Goal: Task Accomplishment & Management: Manage account settings

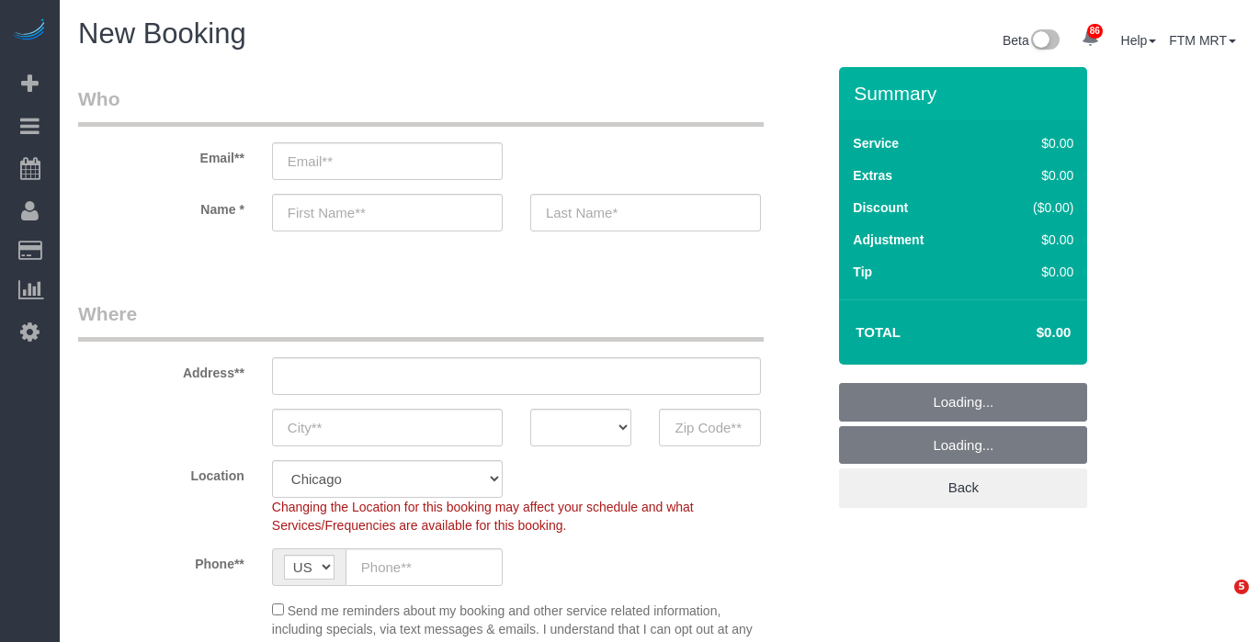
select select "512"
select select "object:27057"
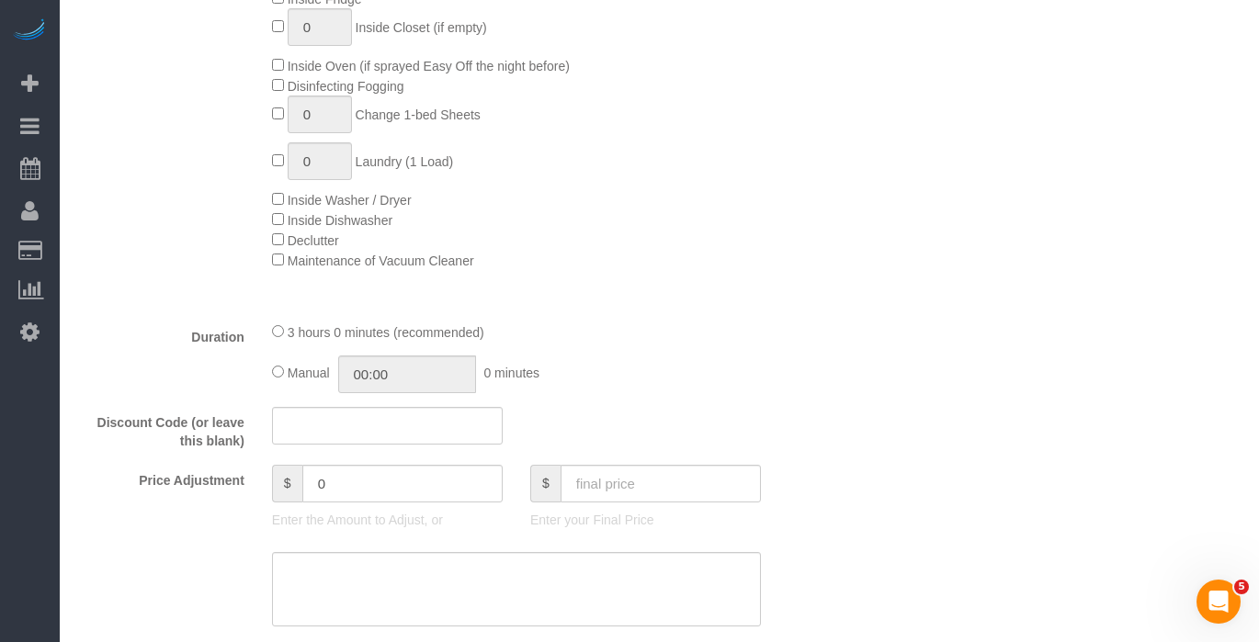
scroll to position [1216, 0]
click at [305, 430] on input "text" at bounding box center [387, 423] width 231 height 38
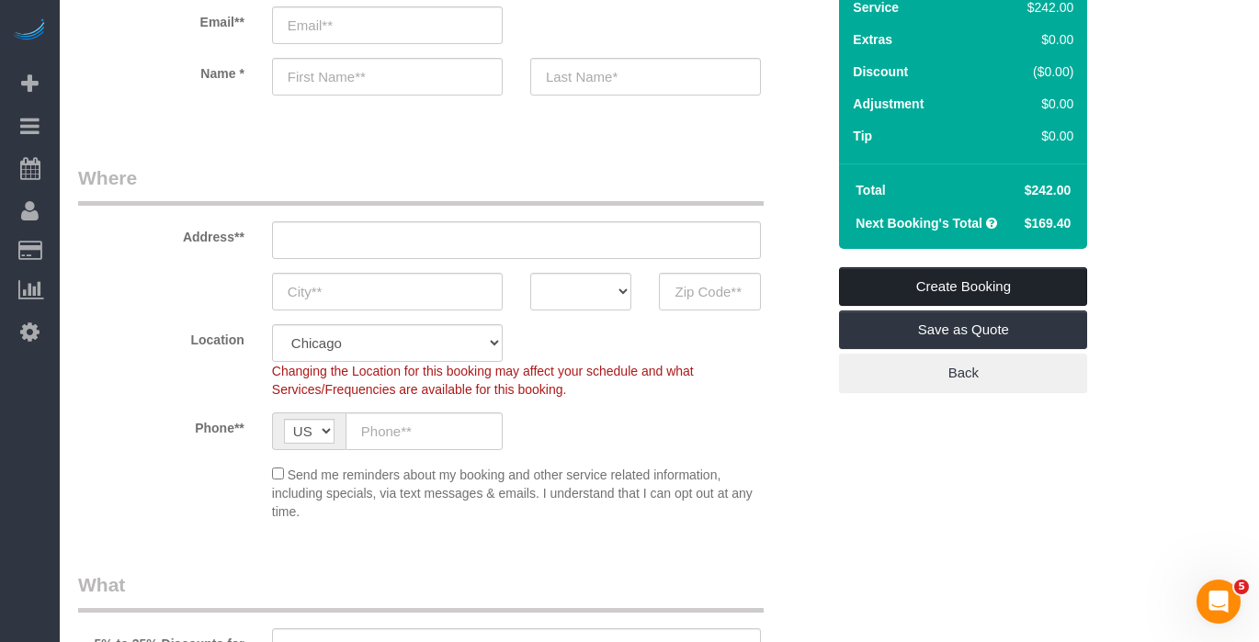
scroll to position [121, 0]
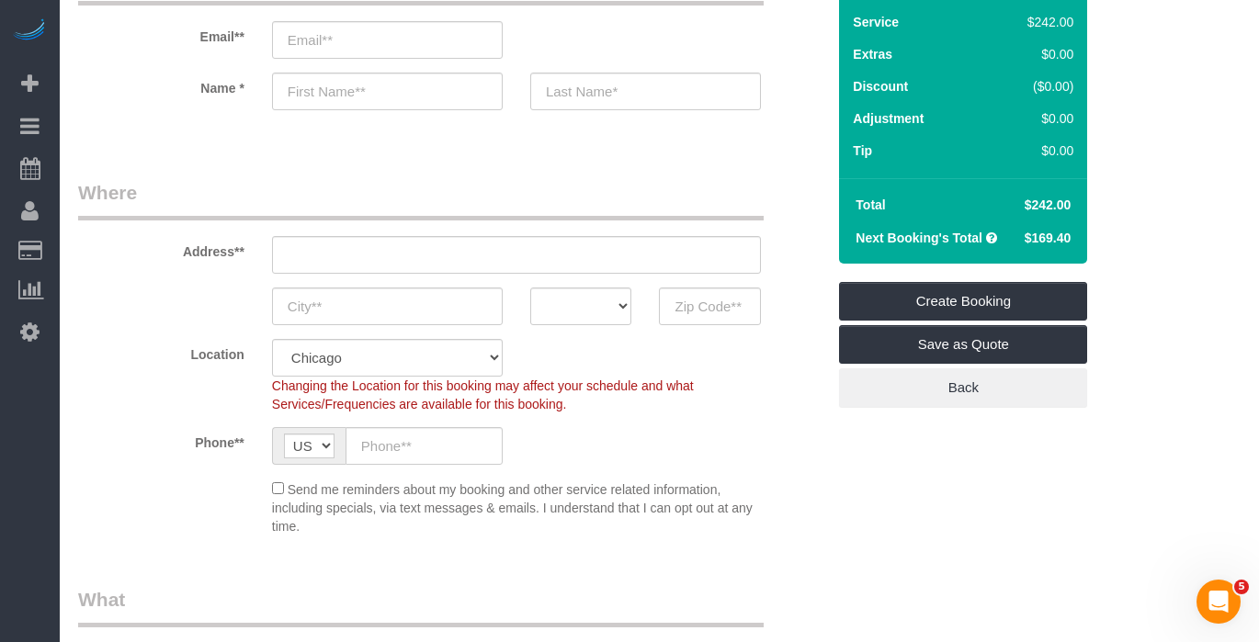
drag, startPoint x: 848, startPoint y: 86, endPoint x: 1077, endPoint y: 85, distance: 228.9
click at [1077, 85] on div "Service $242.00 Extras $0.00 Discount ($0.00) Adjustment $0.00 Tip $0.00" at bounding box center [963, 88] width 248 height 179
click at [1006, 87] on div "($0.00)" at bounding box center [1031, 86] width 85 height 18
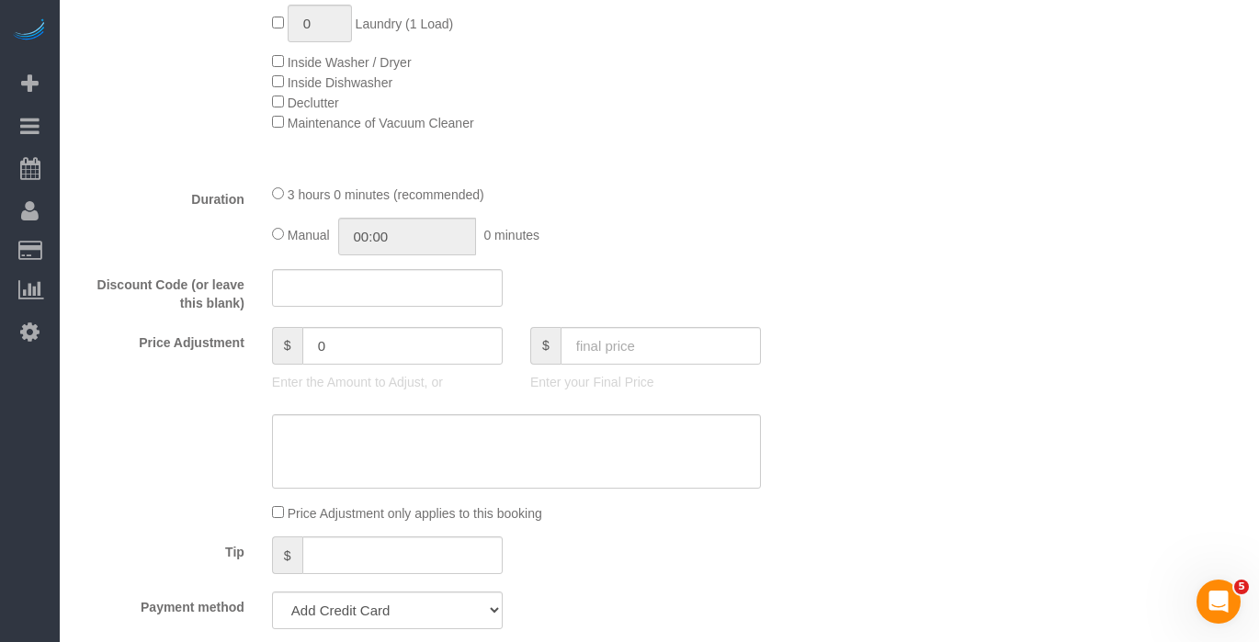
scroll to position [1351, 0]
click at [635, 348] on input "text" at bounding box center [661, 345] width 200 height 38
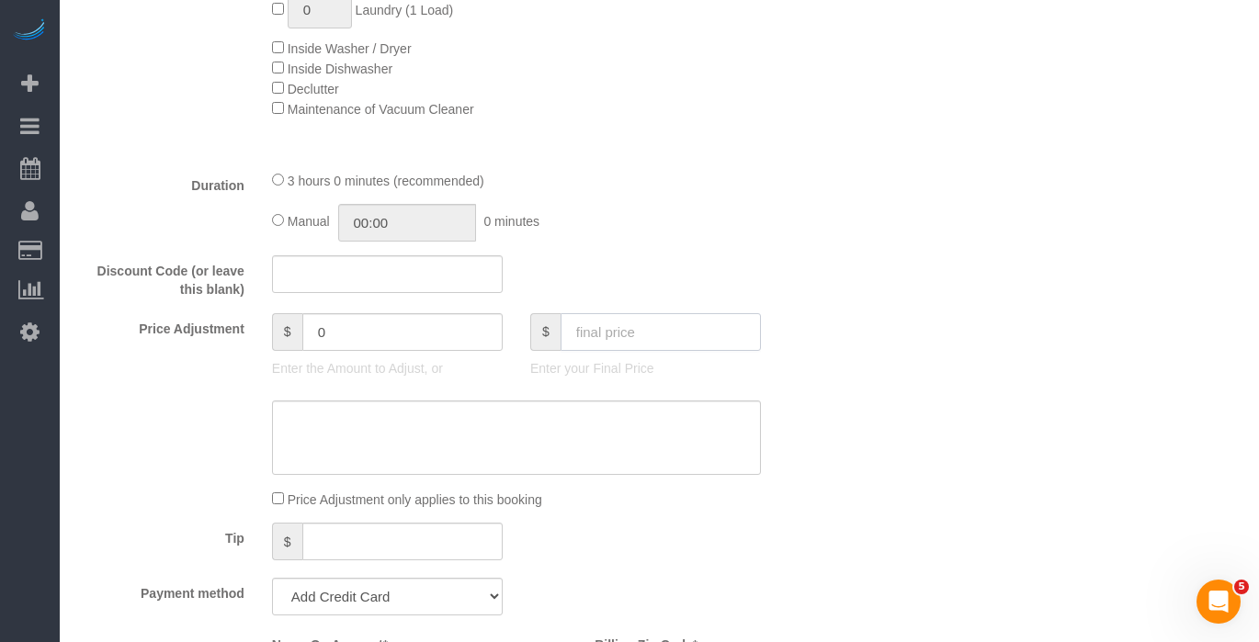
scroll to position [1365, 0]
click at [614, 343] on input "text" at bounding box center [661, 332] width 200 height 38
type input "200"
type input "-42"
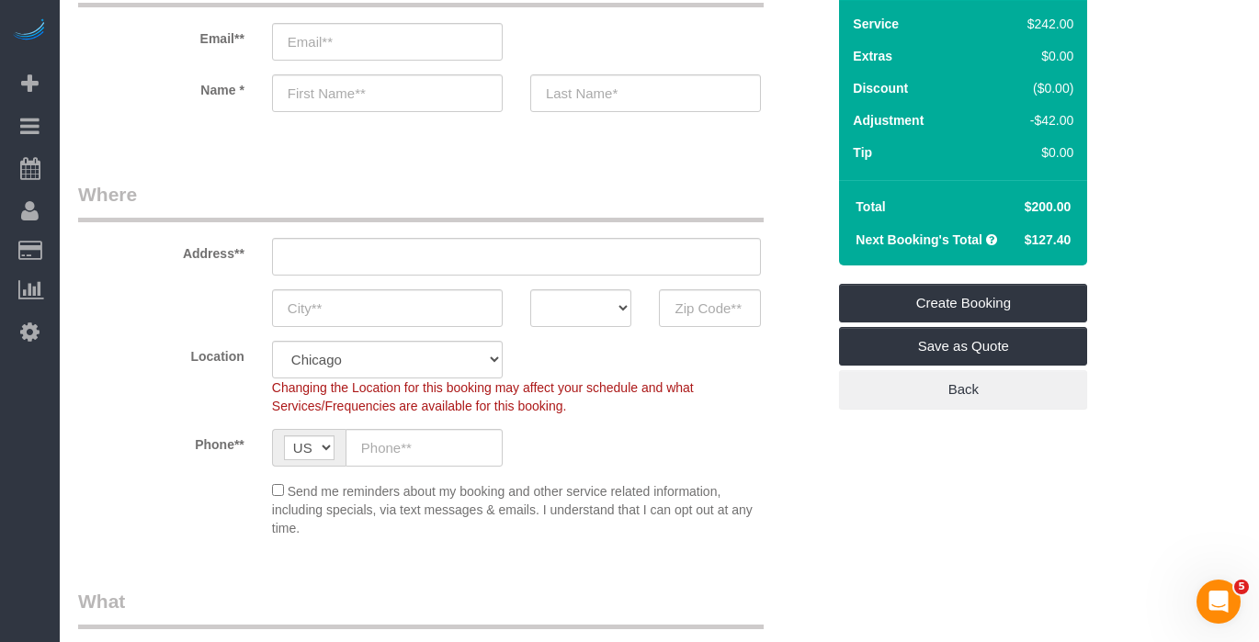
scroll to position [78, 0]
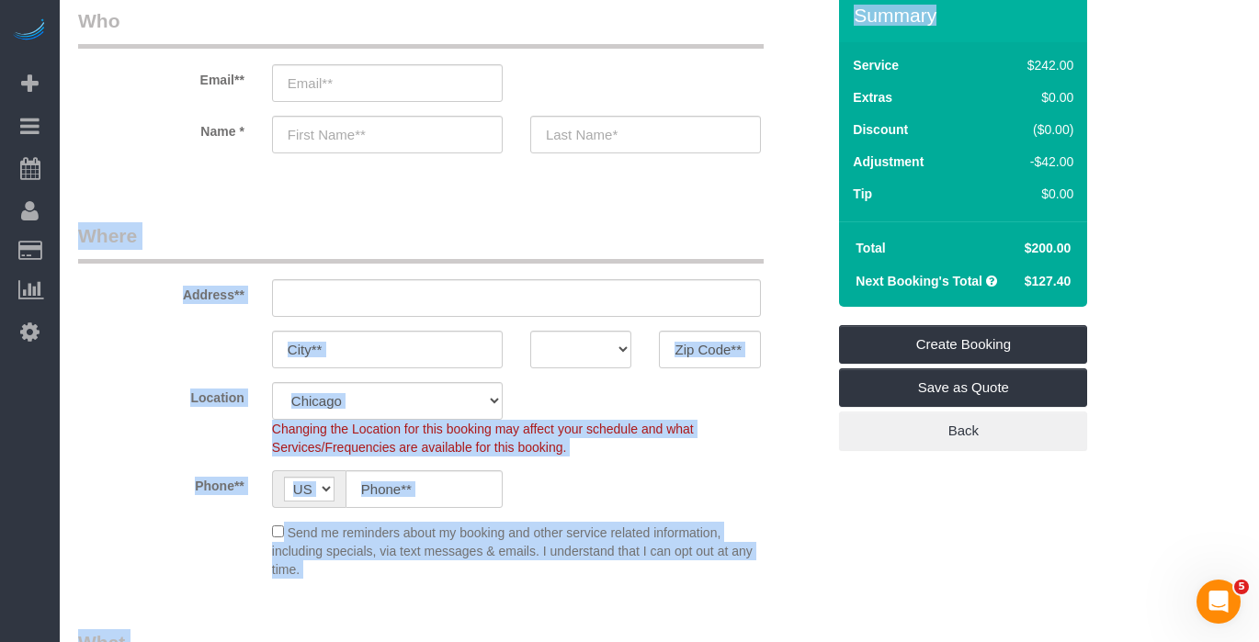
drag, startPoint x: 1083, startPoint y: 162, endPoint x: 791, endPoint y: 159, distance: 291.4
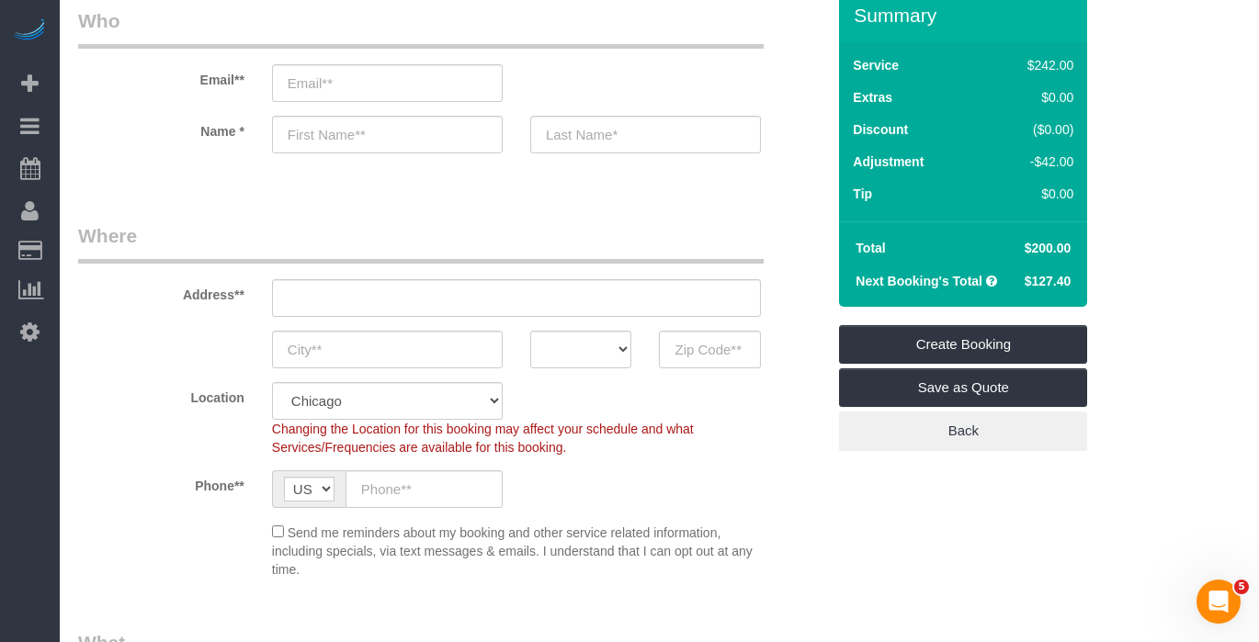
click at [957, 177] on td "Adjustment" at bounding box center [915, 164] width 135 height 32
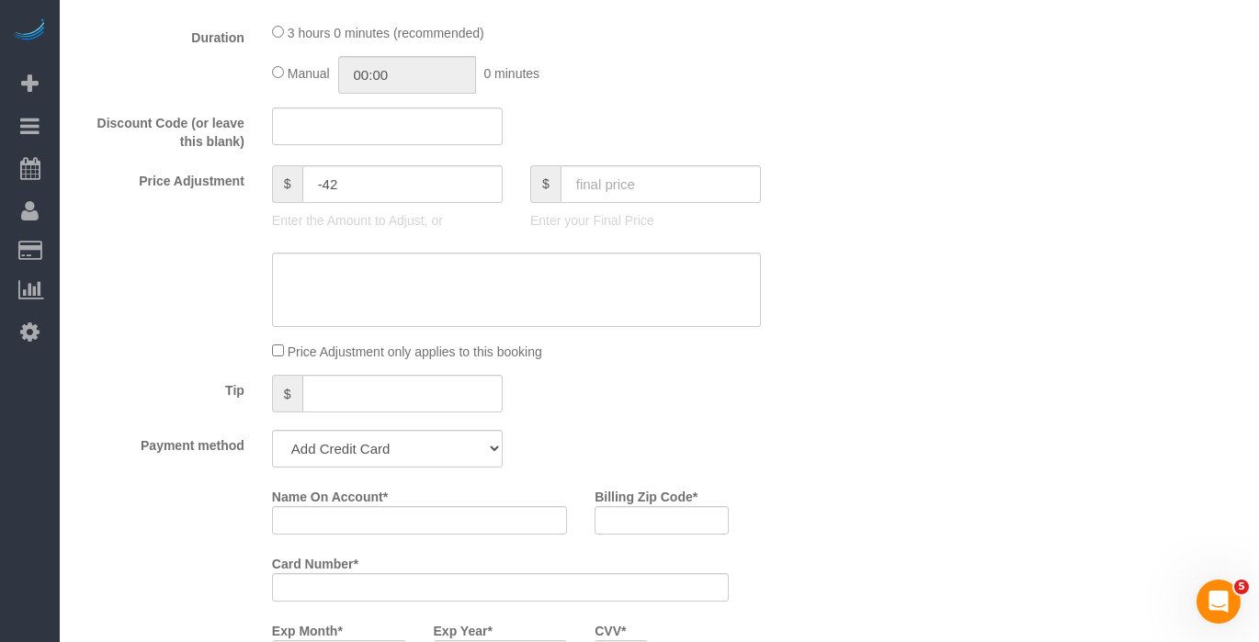
scroll to position [1545, 0]
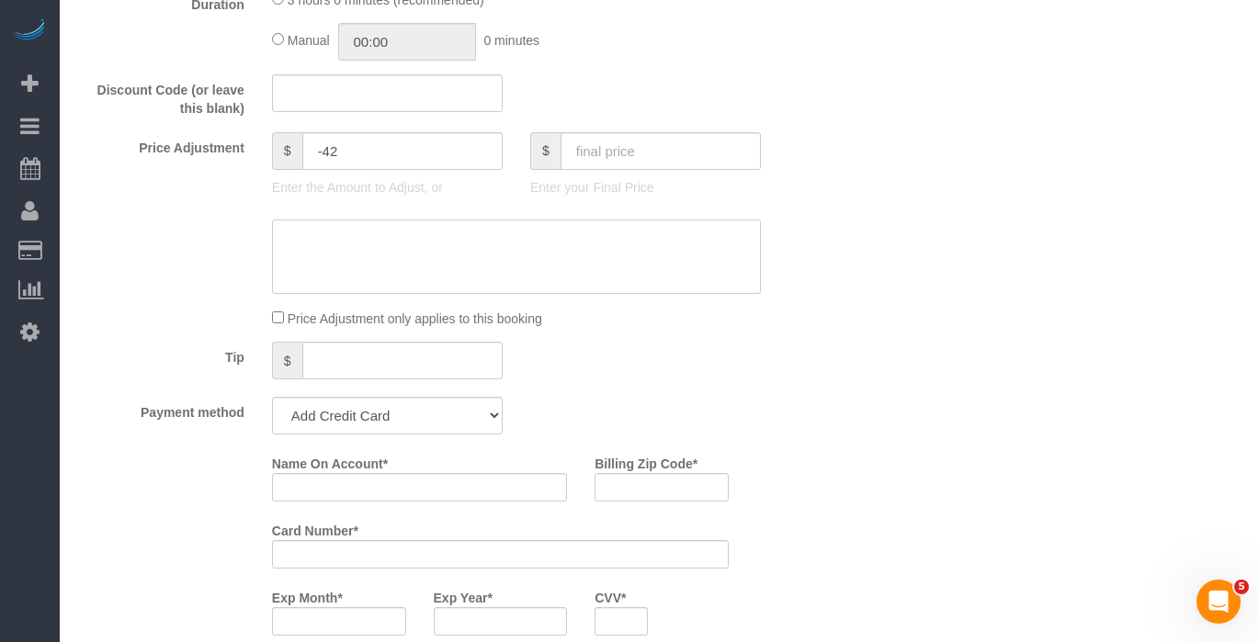
click at [339, 274] on textarea at bounding box center [516, 257] width 489 height 75
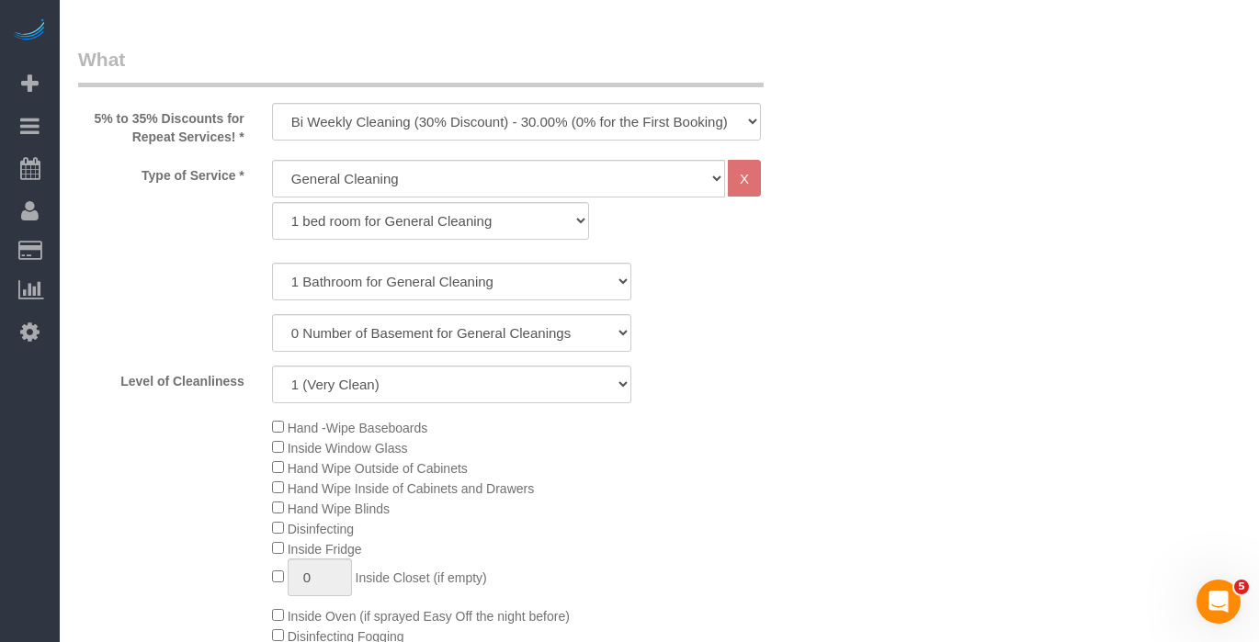
scroll to position [655, 0]
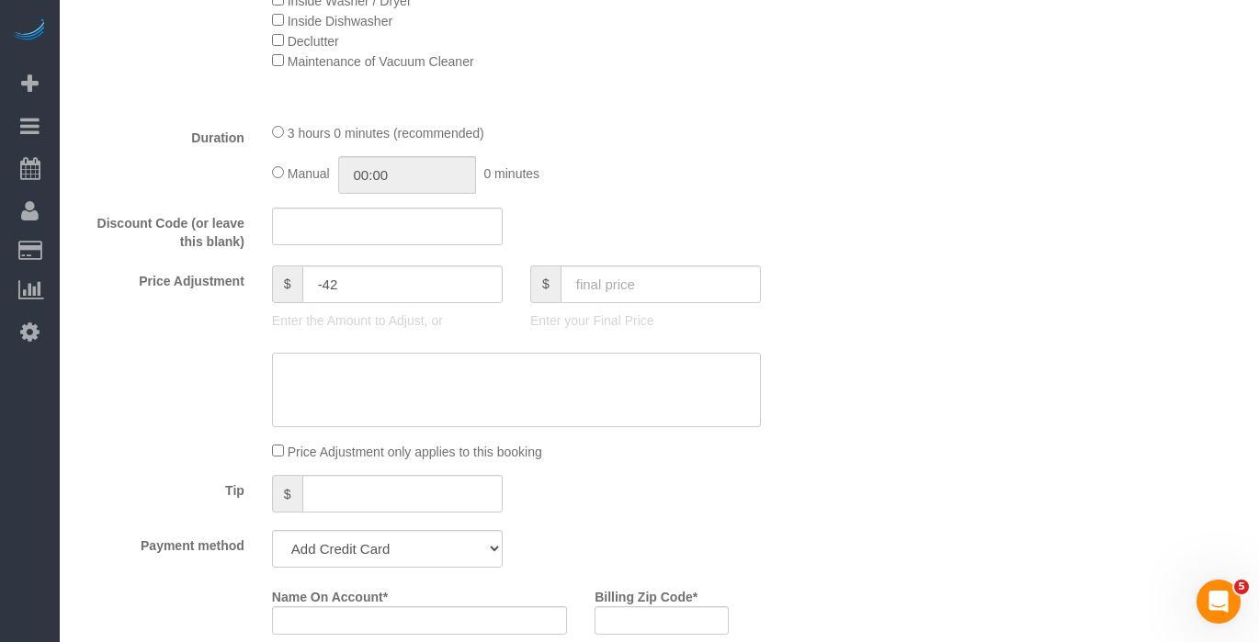
click at [396, 373] on textarea at bounding box center [516, 390] width 489 height 75
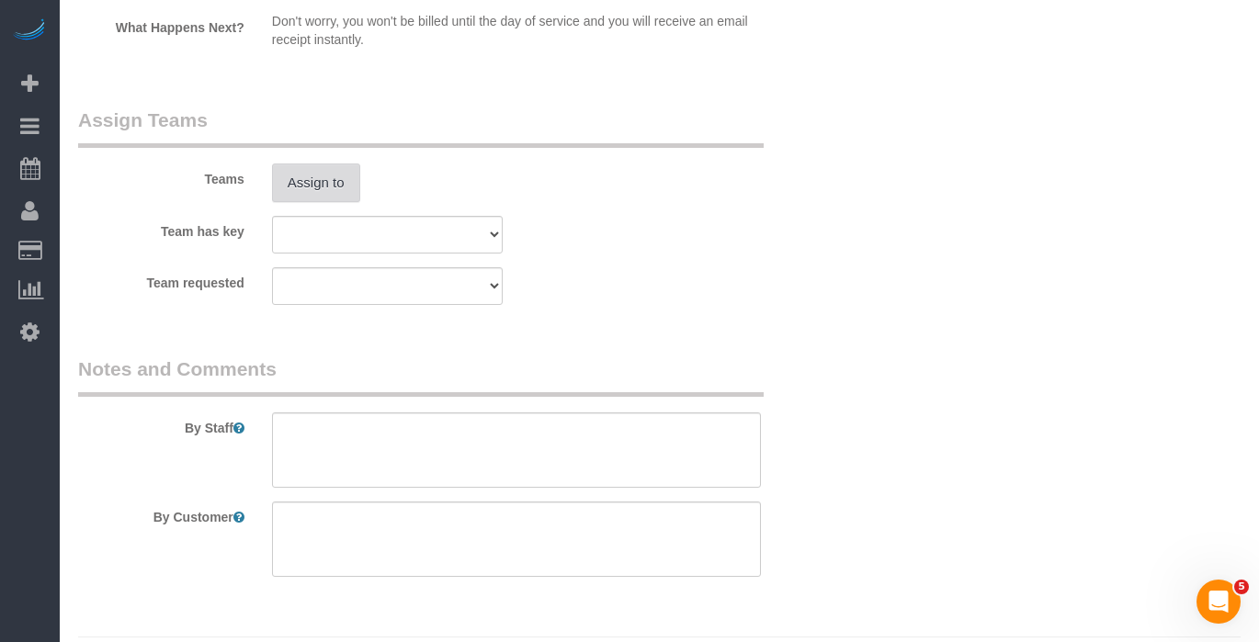
scroll to position [3465, 0]
click at [306, 172] on button "Assign to" at bounding box center [316, 181] width 88 height 39
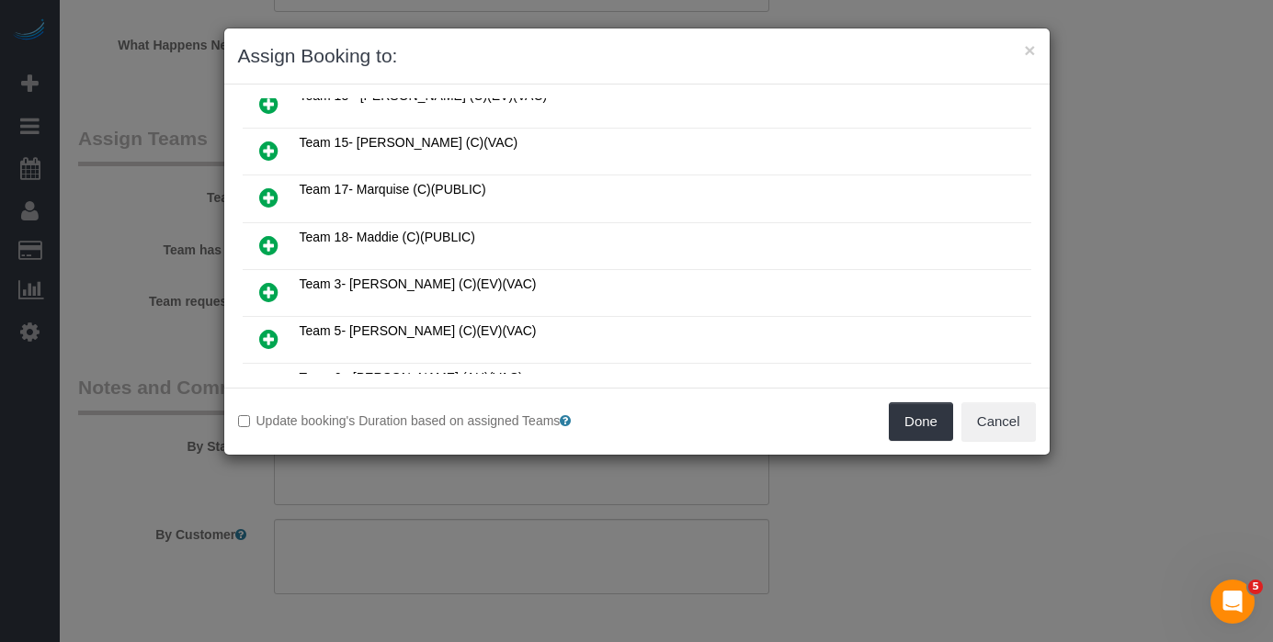
scroll to position [0, 0]
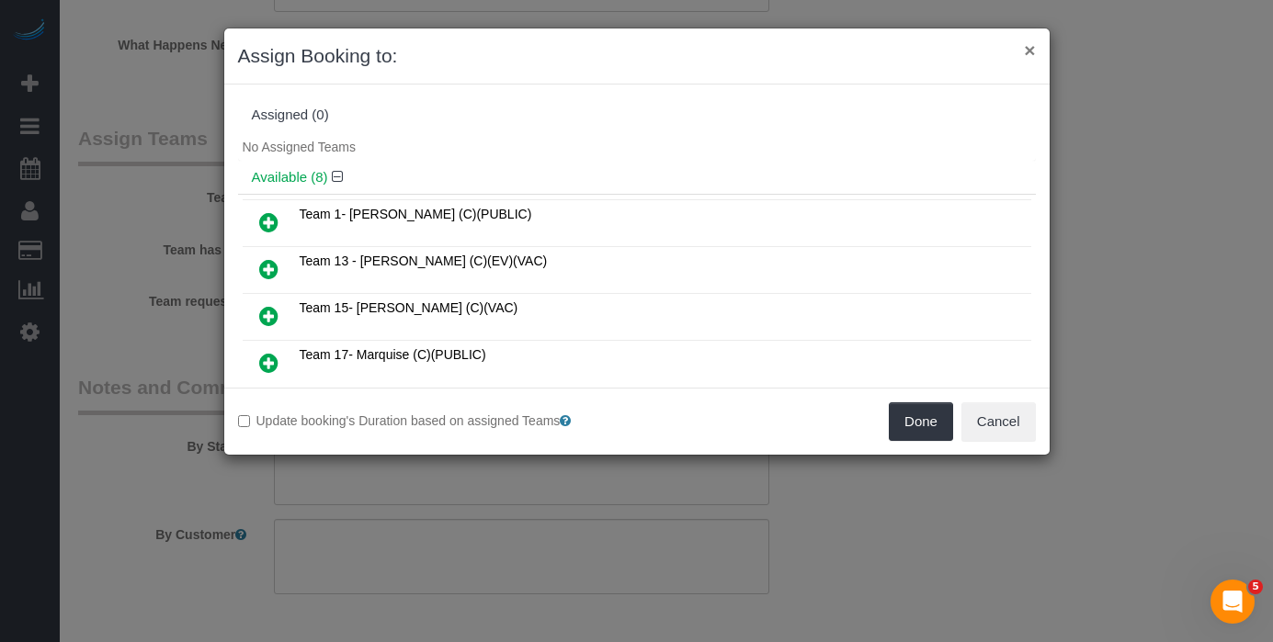
click at [1034, 46] on button "×" at bounding box center [1029, 49] width 11 height 19
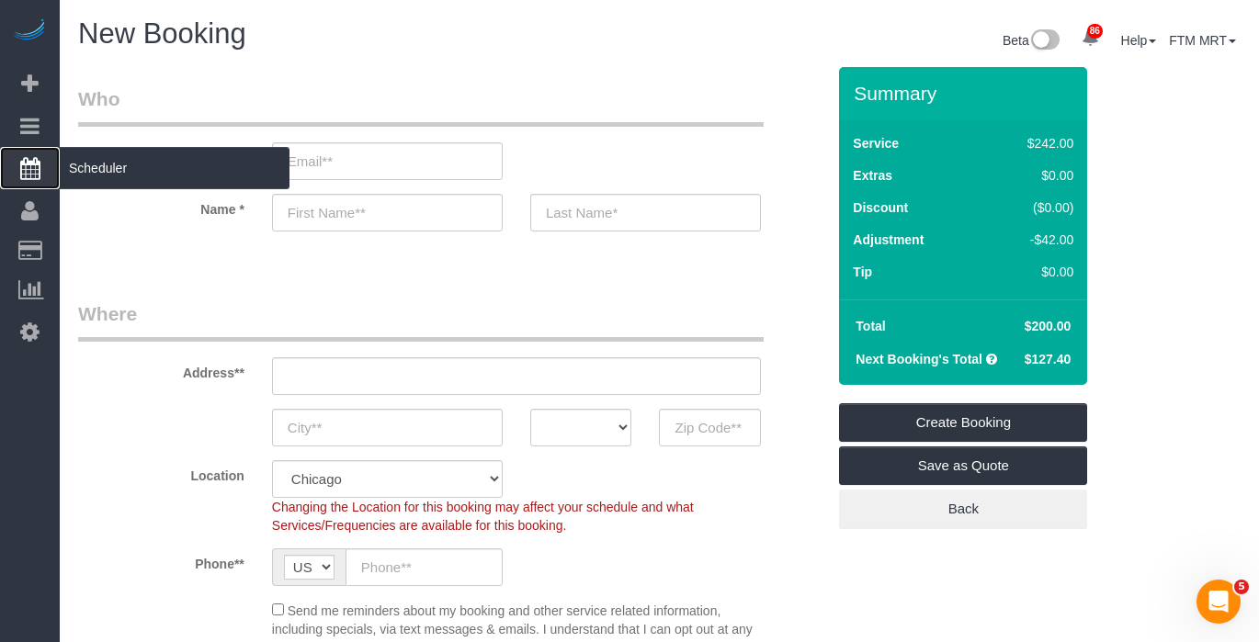
click at [103, 176] on span "Scheduler" at bounding box center [175, 168] width 230 height 42
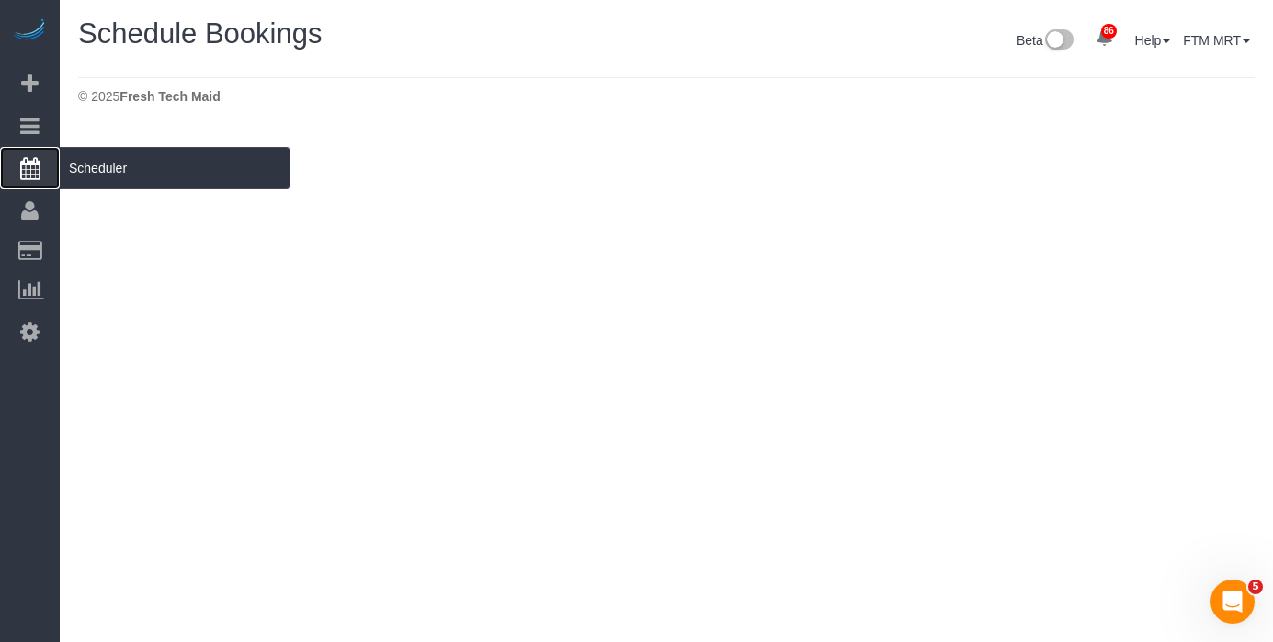
click at [136, 172] on span "Scheduler" at bounding box center [175, 168] width 230 height 42
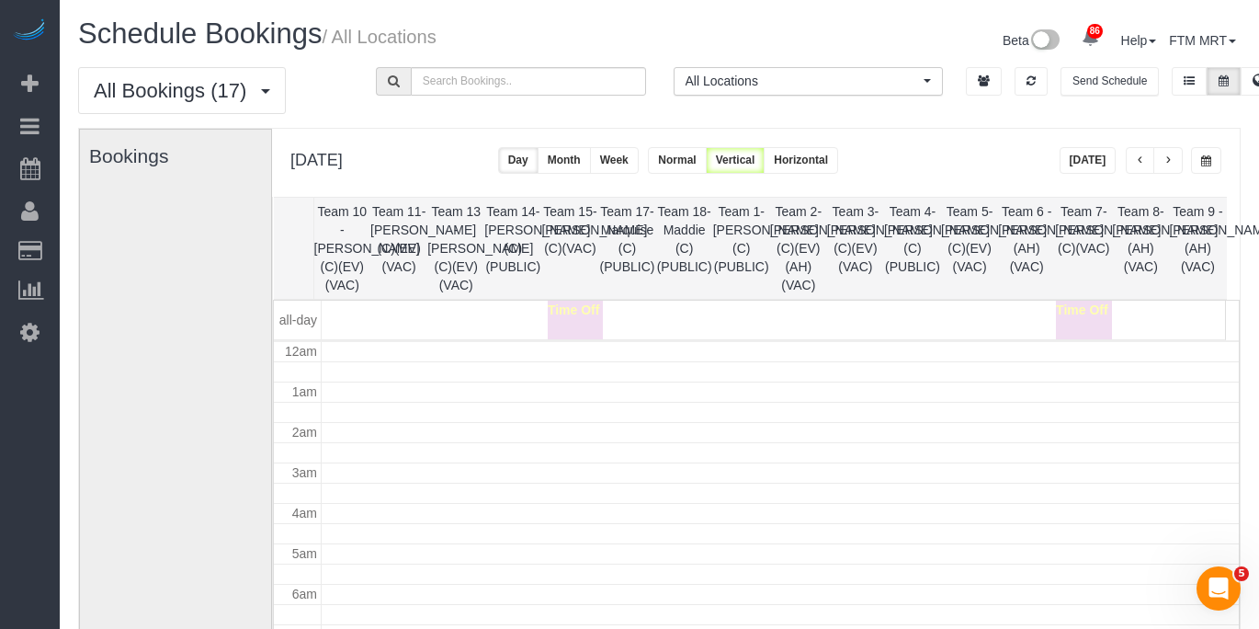
scroll to position [244, 0]
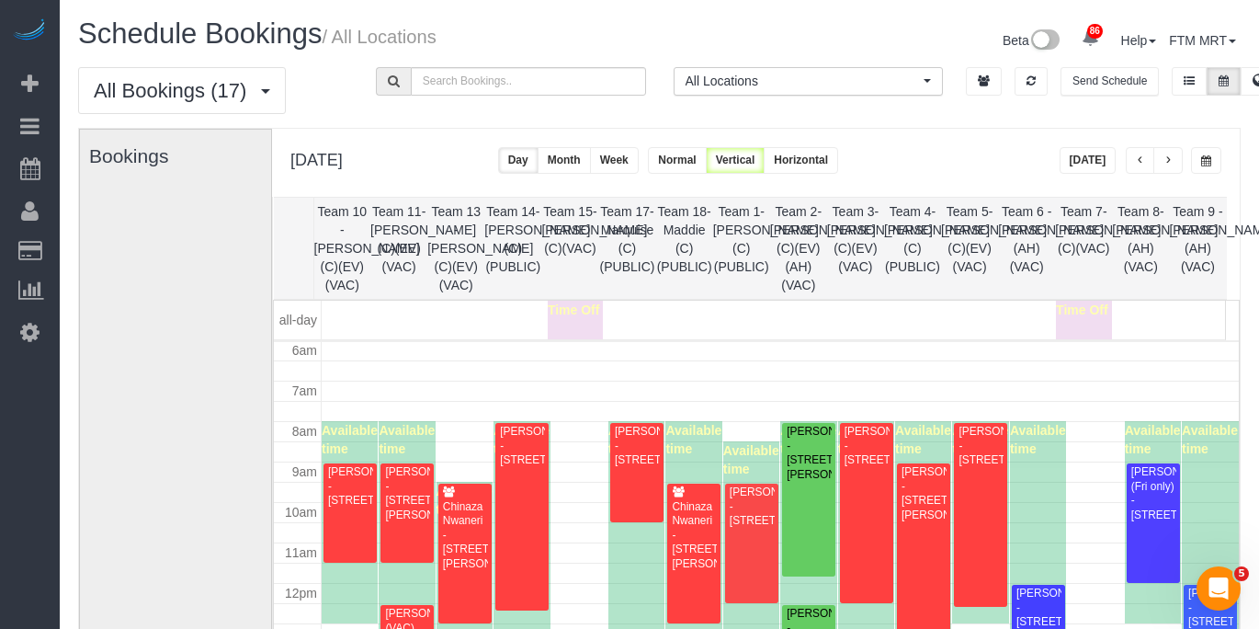
click at [1210, 163] on span "button" at bounding box center [1206, 160] width 10 height 11
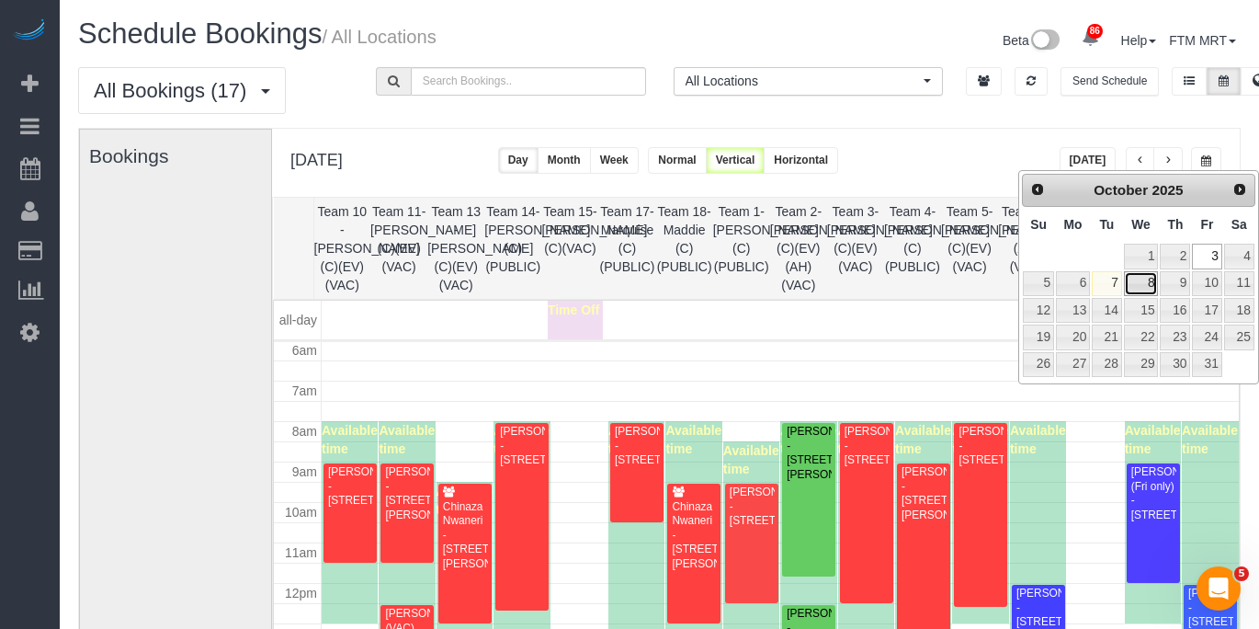
click at [1146, 282] on link "8" at bounding box center [1141, 283] width 35 height 25
type input "**********"
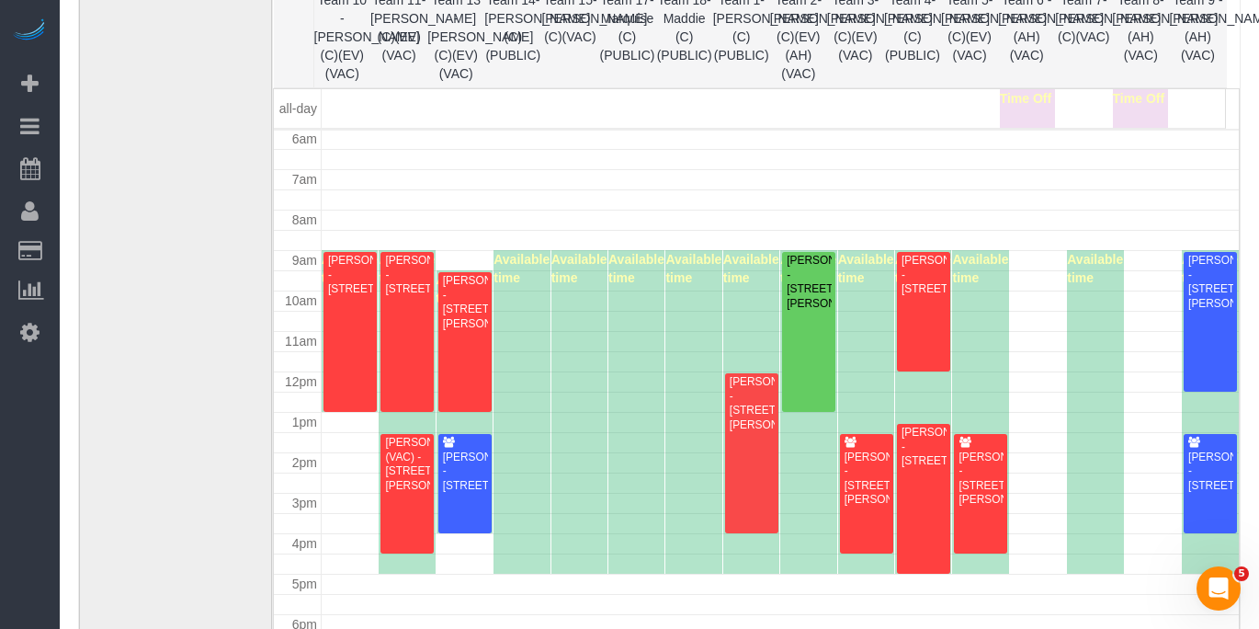
scroll to position [215, 0]
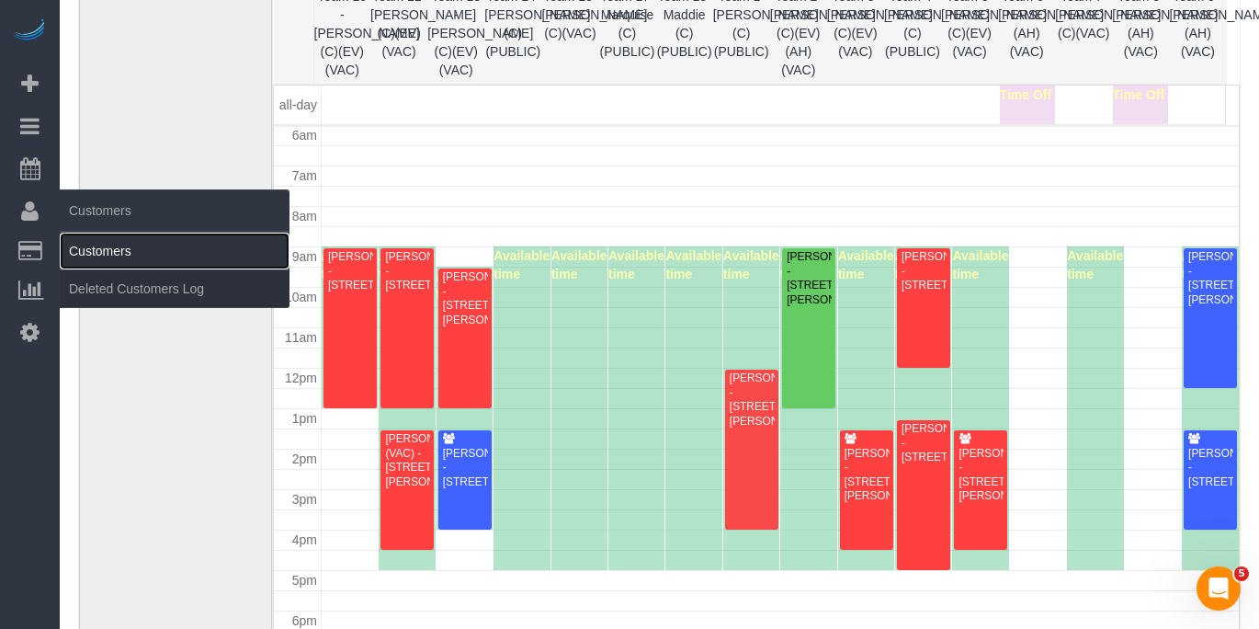
click at [95, 237] on link "Customers" at bounding box center [175, 251] width 230 height 37
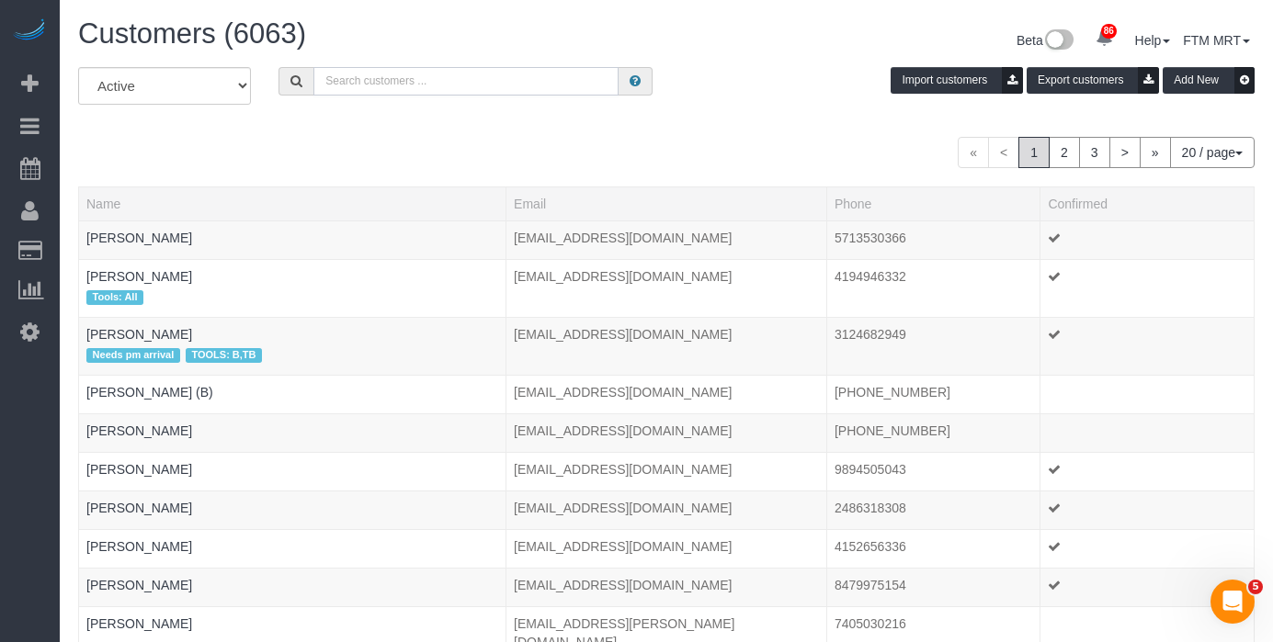
click at [372, 82] on input "text" at bounding box center [465, 81] width 305 height 28
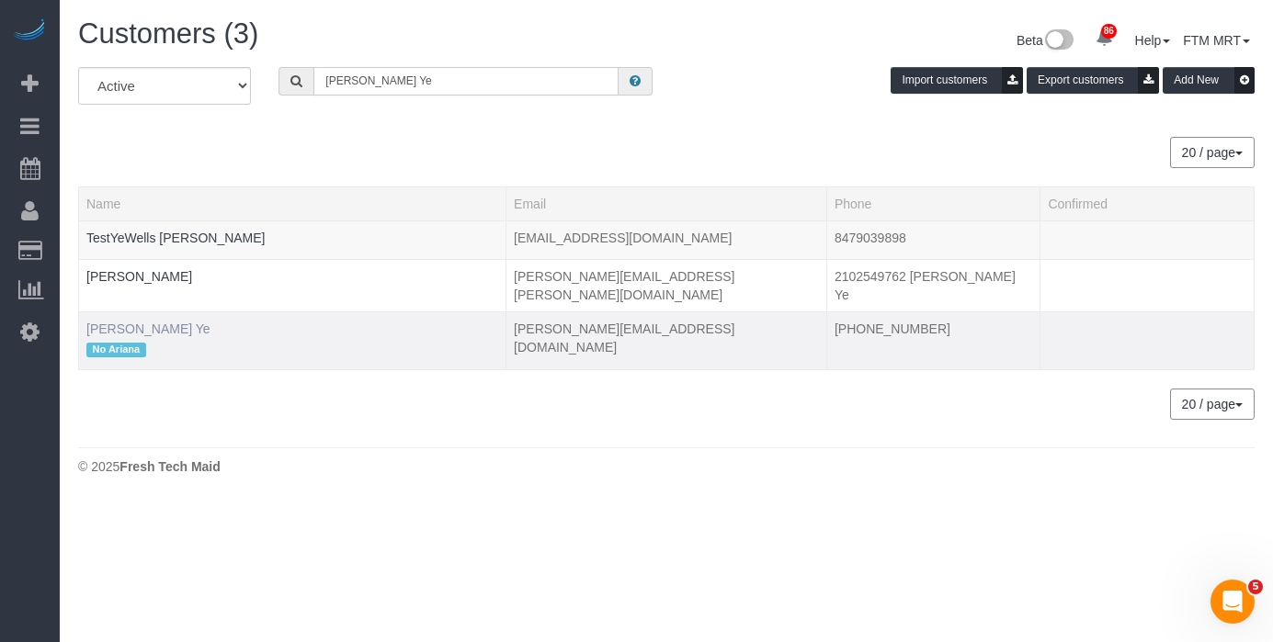
type input "Wells Ye"
click at [107, 322] on link "Wells Ye" at bounding box center [148, 329] width 124 height 15
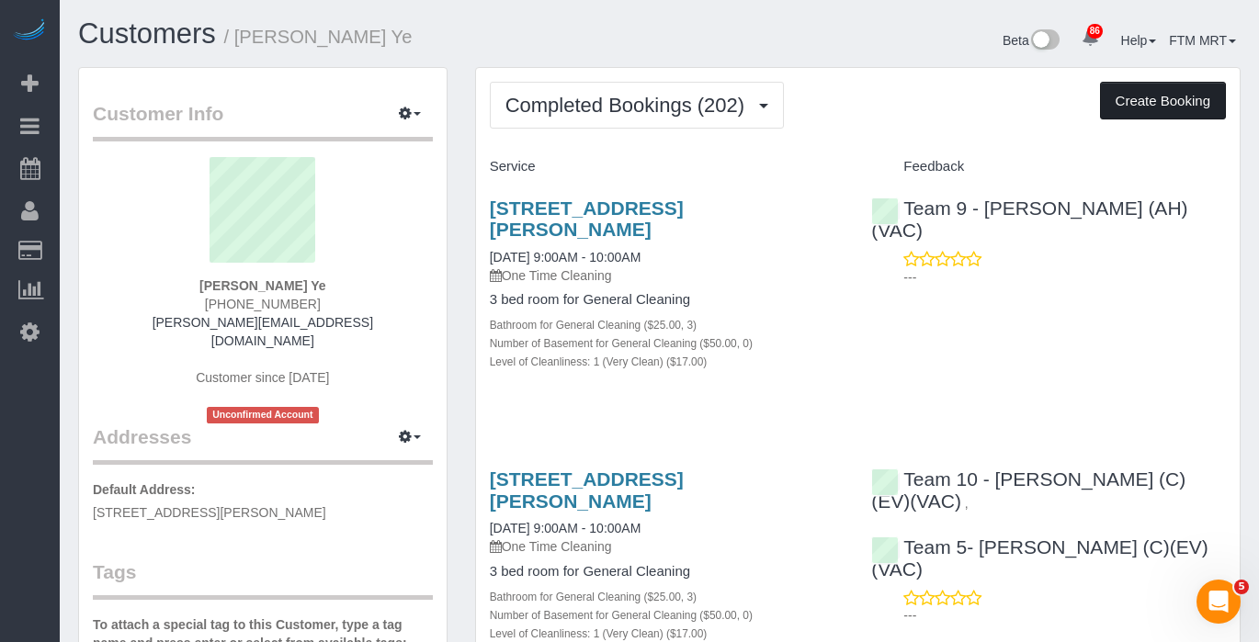
click at [1167, 112] on button "Create Booking" at bounding box center [1163, 101] width 126 height 39
select select "IL"
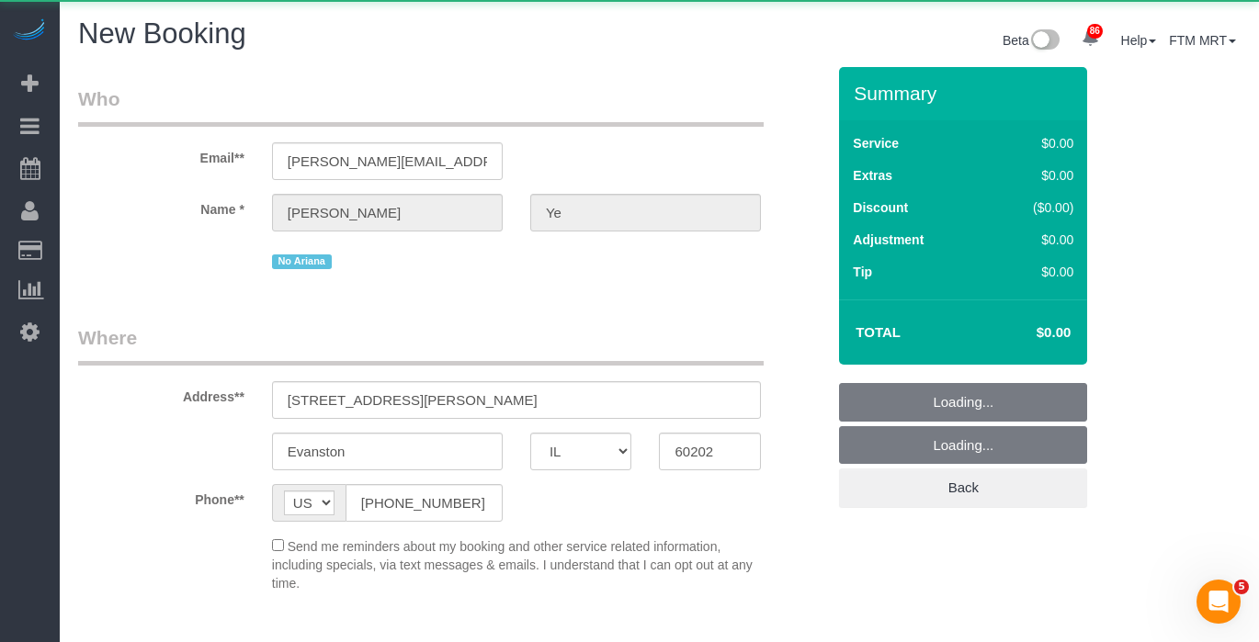
select select "object:30558"
select select "string:fspay-71e14bd4-cc81-46df-a375-d088016a1dbc"
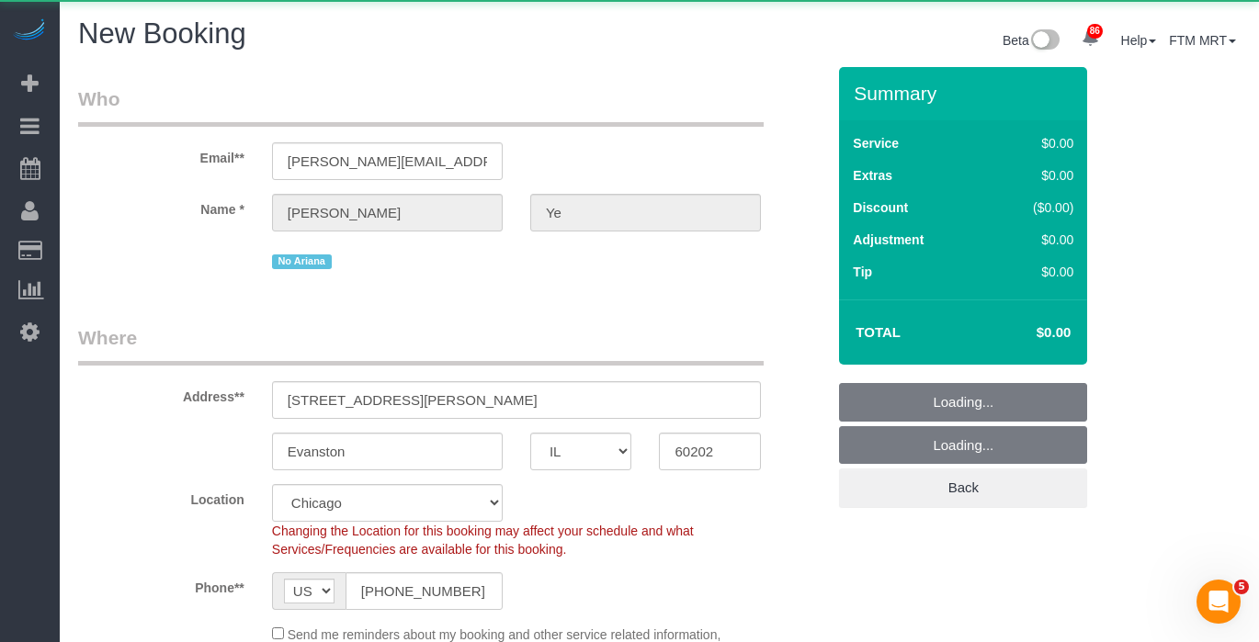
select select "object:30565"
select select "512"
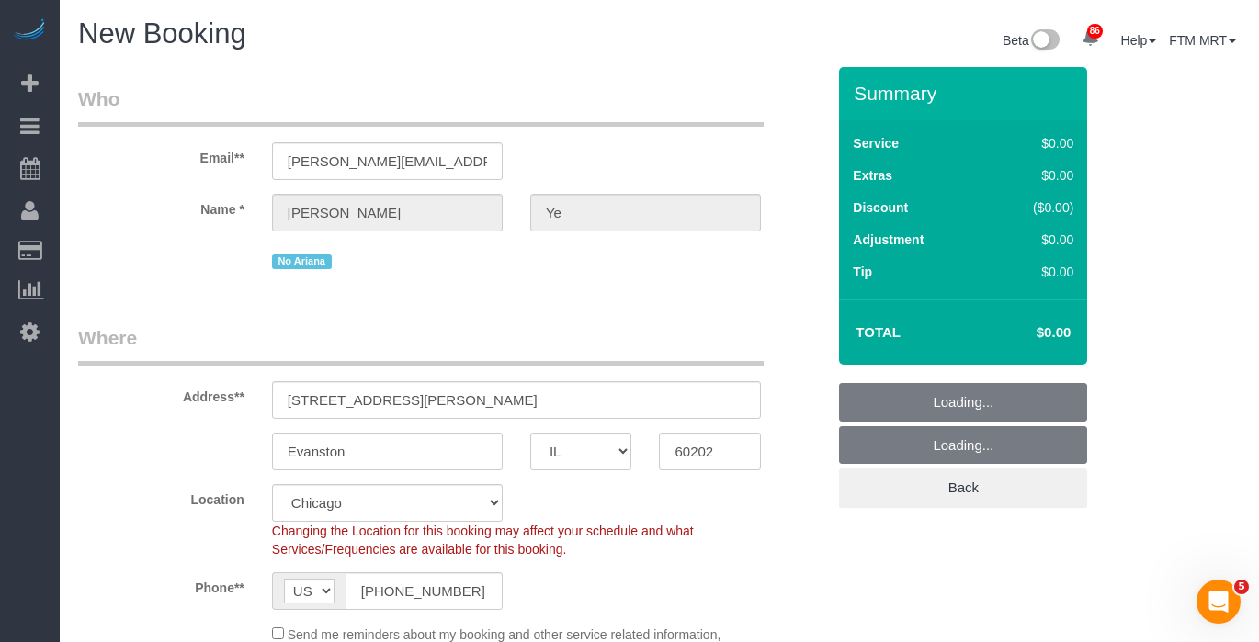
select select "object:30938"
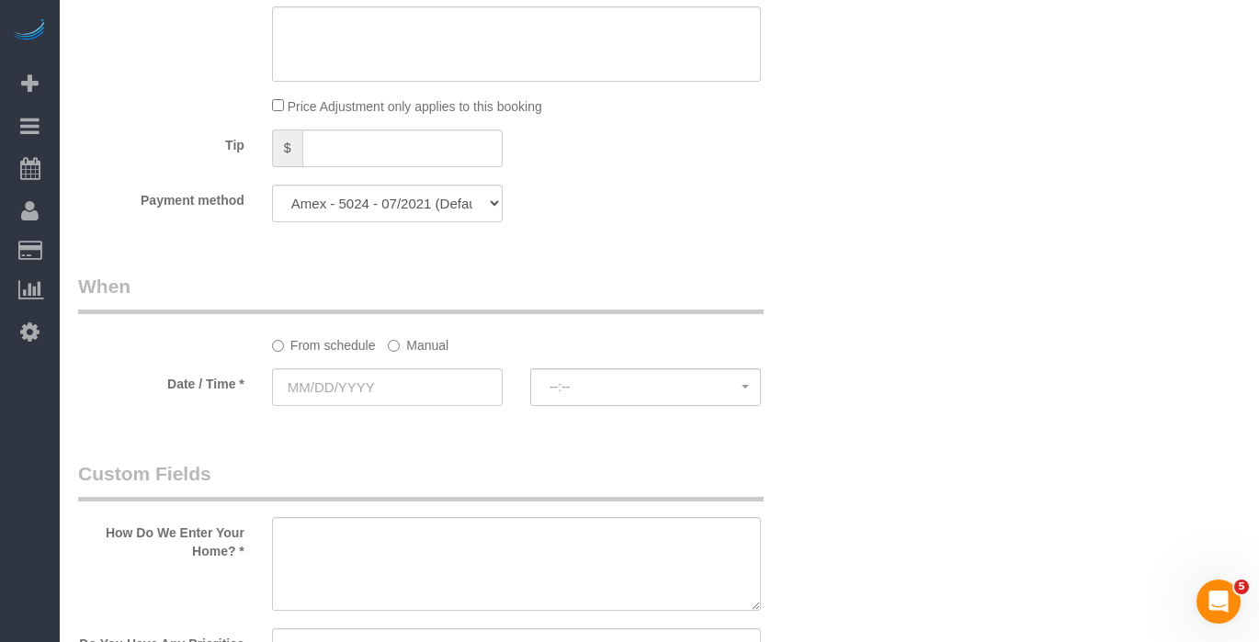
scroll to position [1865, 0]
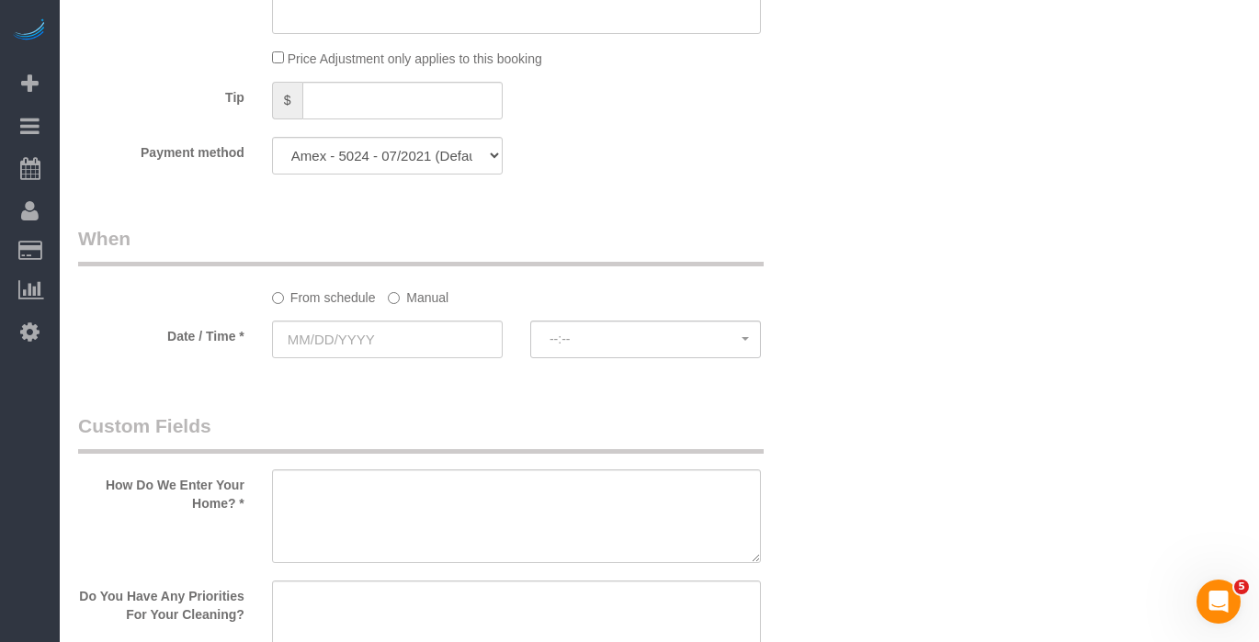
click at [415, 307] on sui-booking-spot "From schedule Manual Date / Time * --:-- --:--" at bounding box center [451, 293] width 747 height 137
click at [415, 298] on label "Manual" at bounding box center [418, 294] width 61 height 25
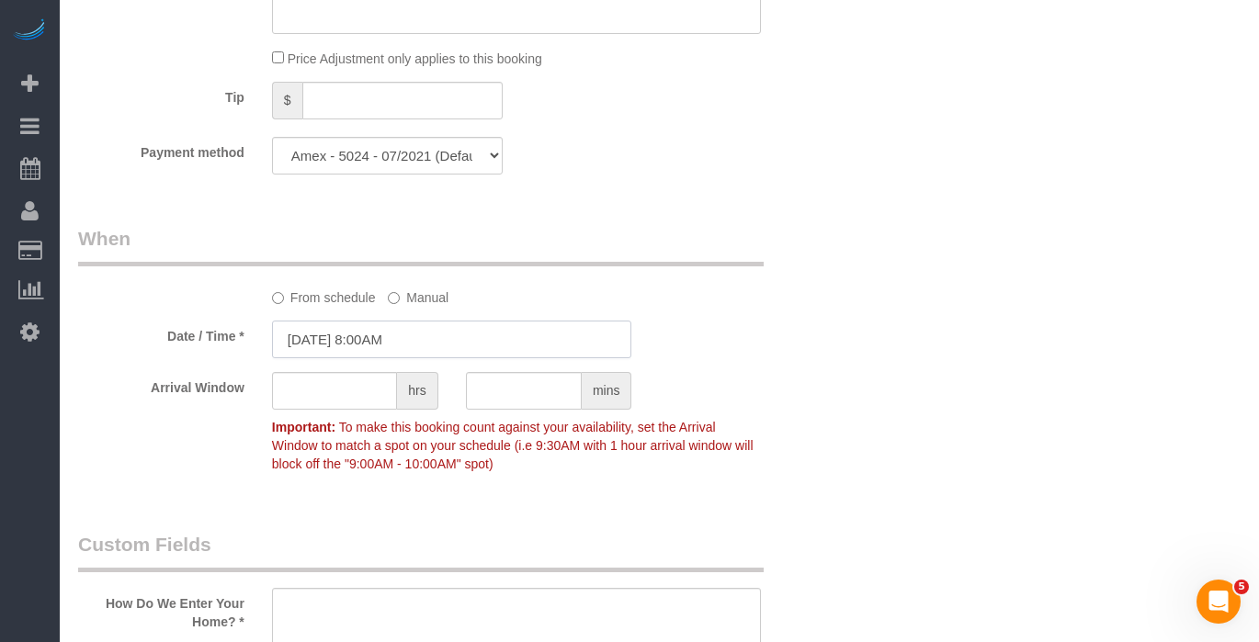
click at [335, 342] on input "10/07/2025 8:00AM" at bounding box center [452, 340] width 360 height 38
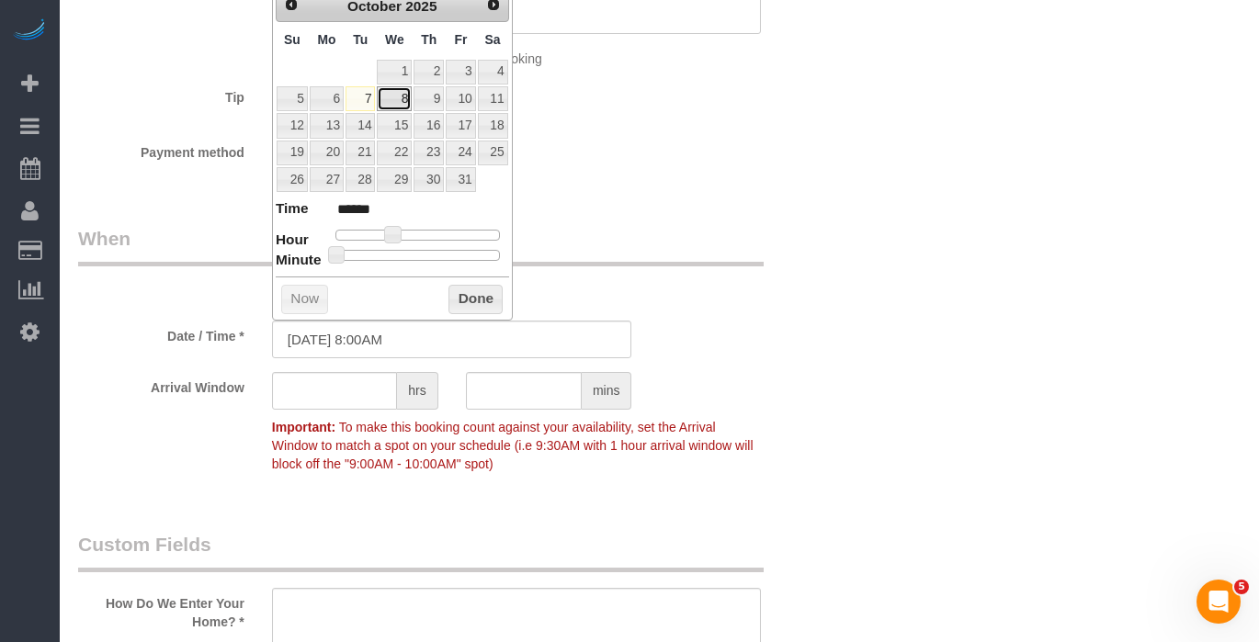
click at [404, 102] on link "8" at bounding box center [394, 98] width 35 height 25
type input "10/08/2025 9:00AM"
type input "******"
drag, startPoint x: 388, startPoint y: 233, endPoint x: 398, endPoint y: 233, distance: 10.1
click at [398, 233] on span at bounding box center [400, 234] width 17 height 17
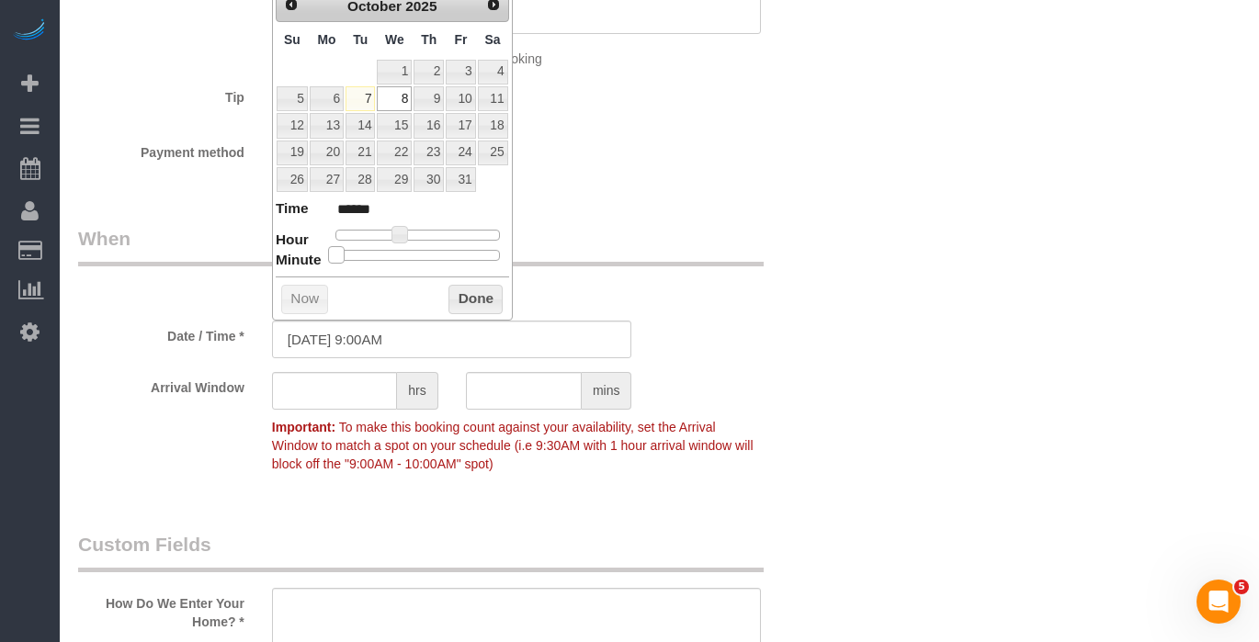
type input "10/08/2025 9:05AM"
type input "******"
type input "10/08/2025 9:10AM"
type input "******"
type input "10/08/2025 9:15AM"
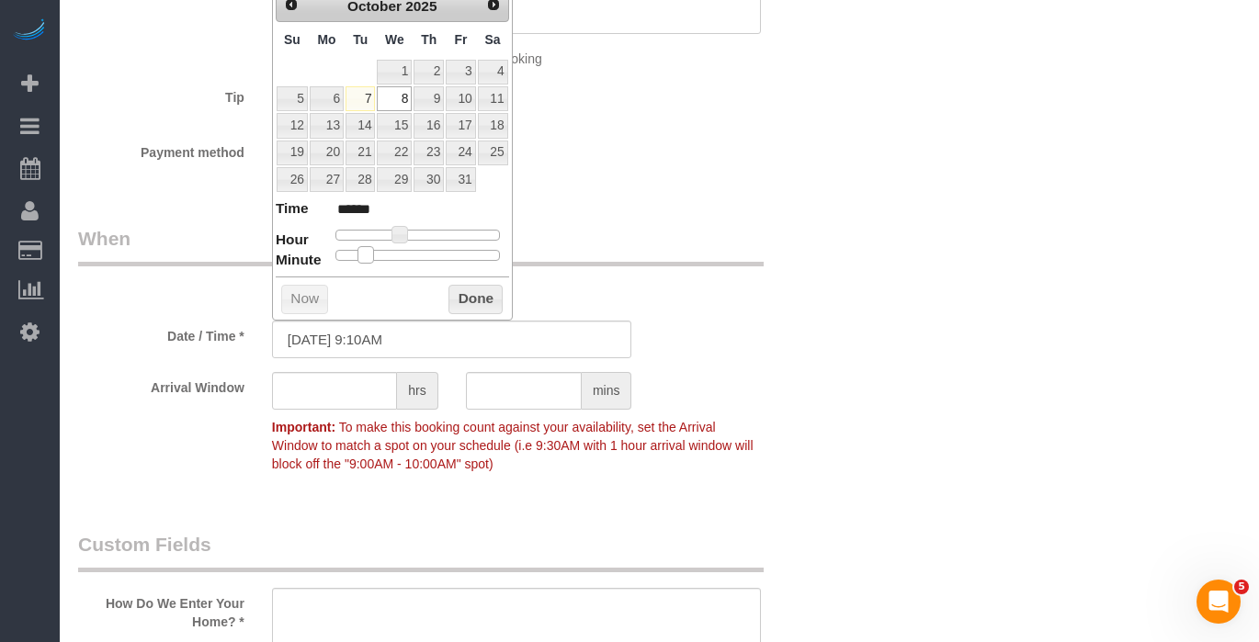
type input "******"
type input "10/08/2025 9:20AM"
type input "******"
type input "10/08/2025 9:25AM"
type input "******"
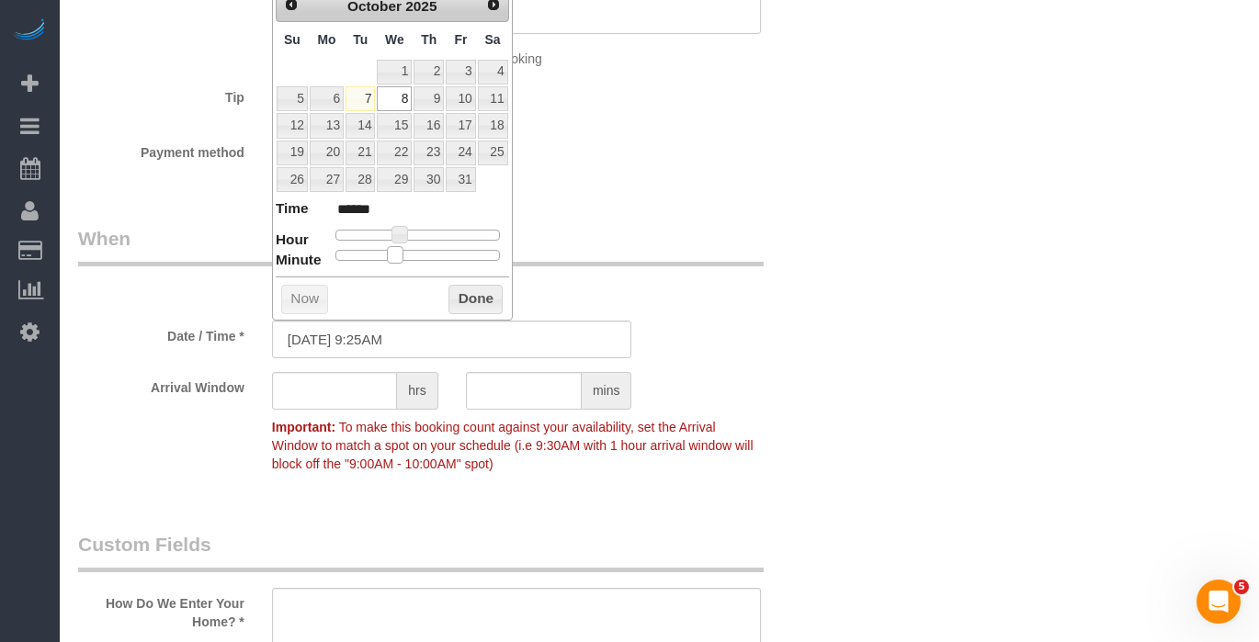
type input "10/08/2025 9:30AM"
type input "******"
type input "10/08/2025 9:35AM"
type input "******"
type input "10/08/2025 9:30AM"
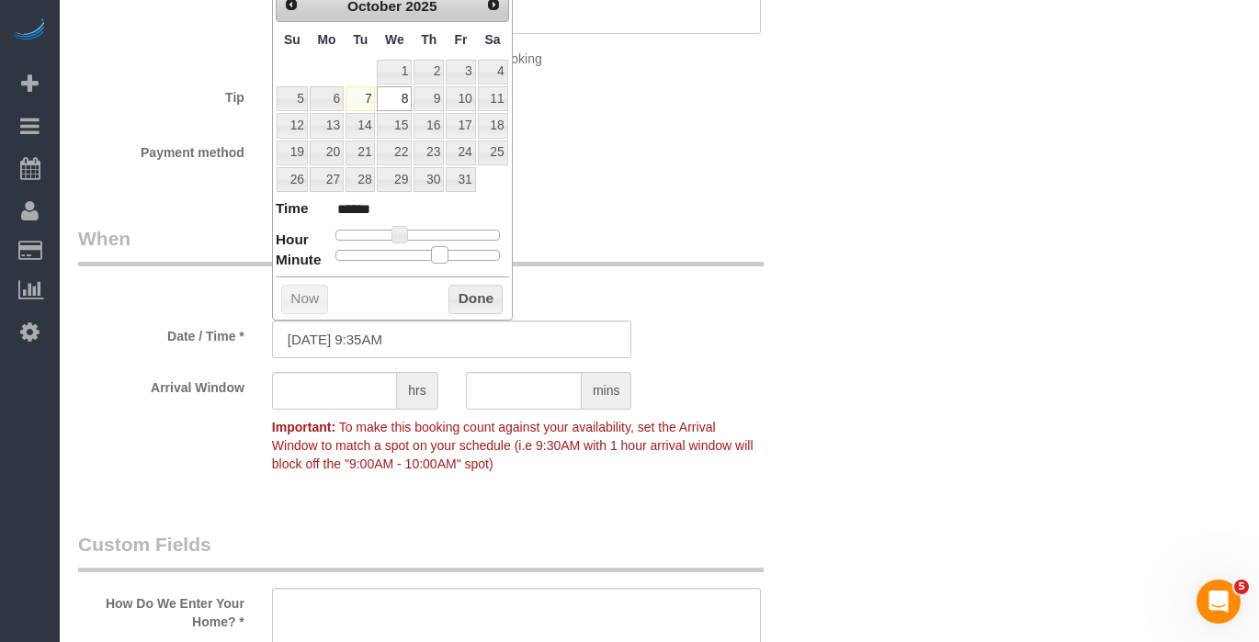
type input "******"
drag, startPoint x: 328, startPoint y: 260, endPoint x: 420, endPoint y: 255, distance: 92.1
click at [420, 255] on span at bounding box center [424, 254] width 17 height 17
click at [479, 290] on button "Done" at bounding box center [476, 299] width 54 height 29
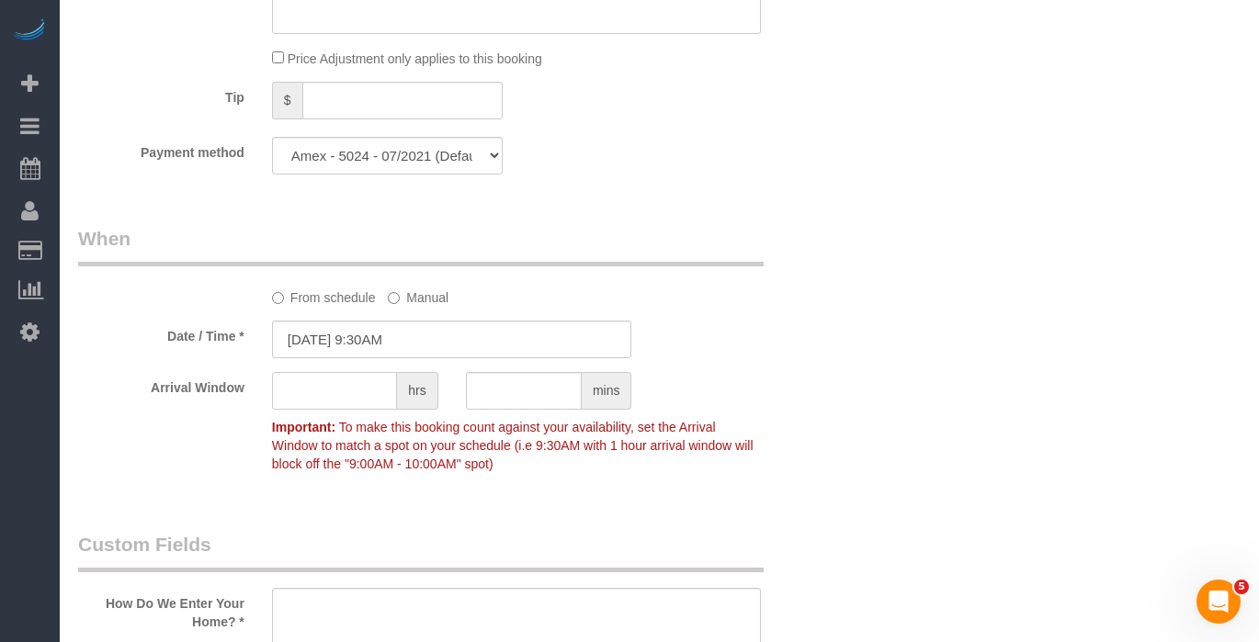
click at [346, 388] on input "text" at bounding box center [334, 391] width 125 height 38
click at [449, 335] on input "10/08/2025 9:30AM" at bounding box center [452, 340] width 360 height 38
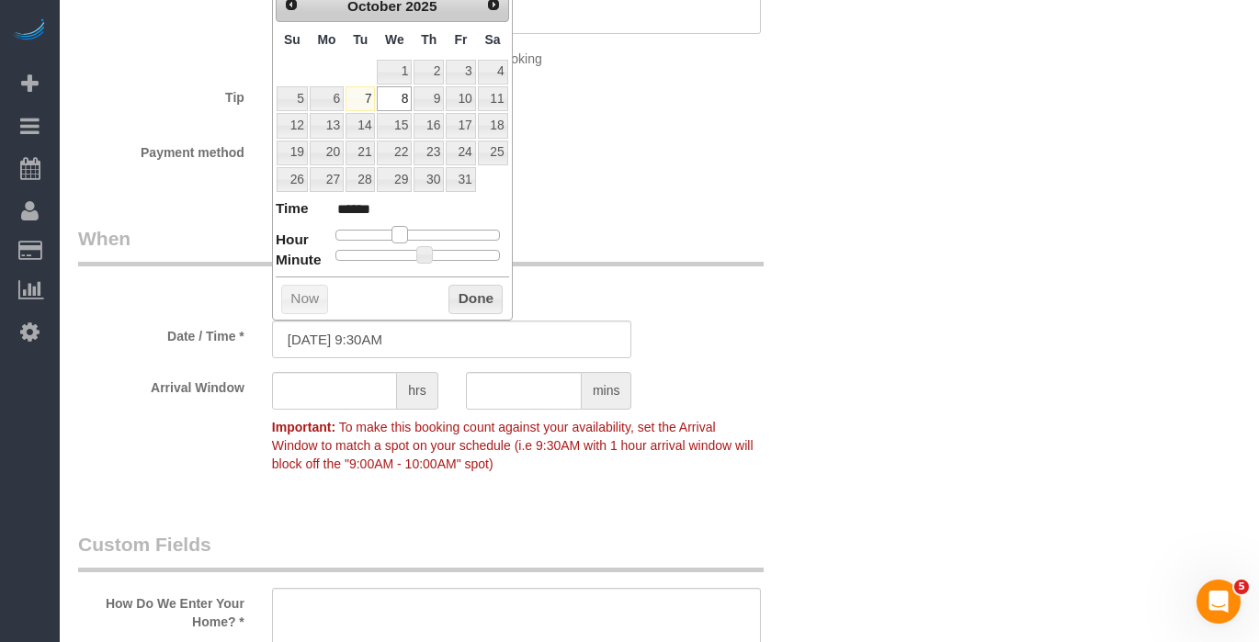
type input "10/08/2025 10:30AM"
type input "*******"
drag, startPoint x: 405, startPoint y: 234, endPoint x: 415, endPoint y: 233, distance: 9.2
click at [415, 233] on span at bounding box center [406, 234] width 17 height 17
type input "10/08/2025 10:25AM"
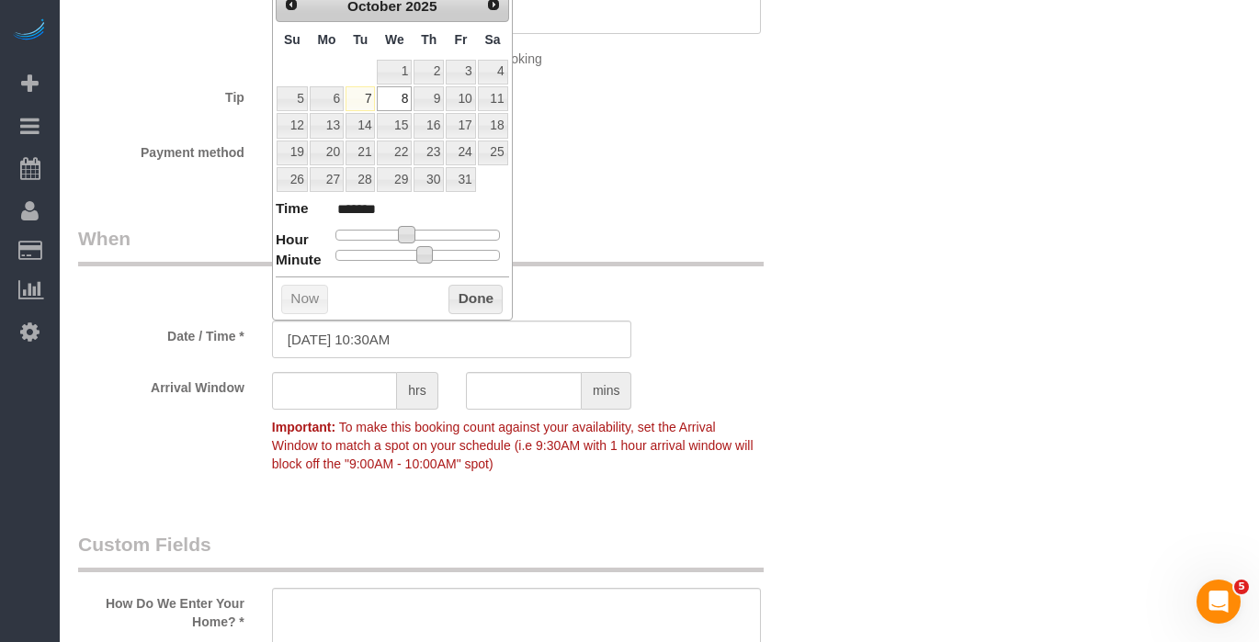
type input "*******"
type input "10/08/2025 10:20AM"
type input "*******"
type input "10/08/2025 10:15AM"
type input "*******"
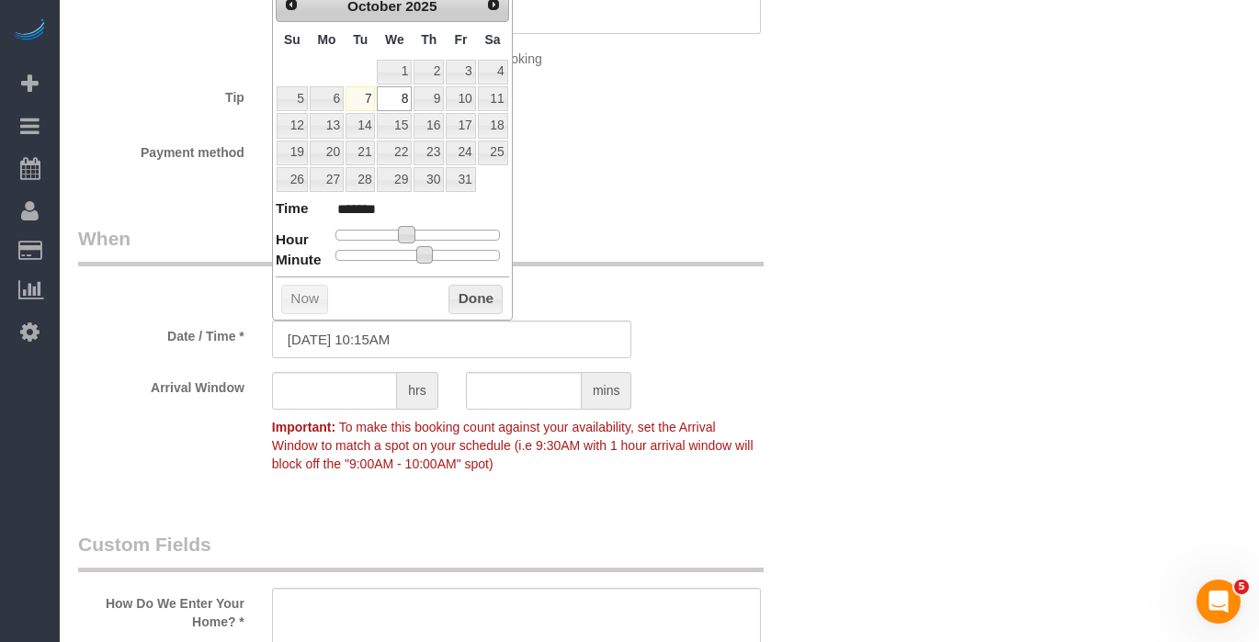
type input "10/08/2025 10:10AM"
type input "*******"
type input "10/08/2025 10:05AM"
type input "*******"
type input "10/08/2025 10:00AM"
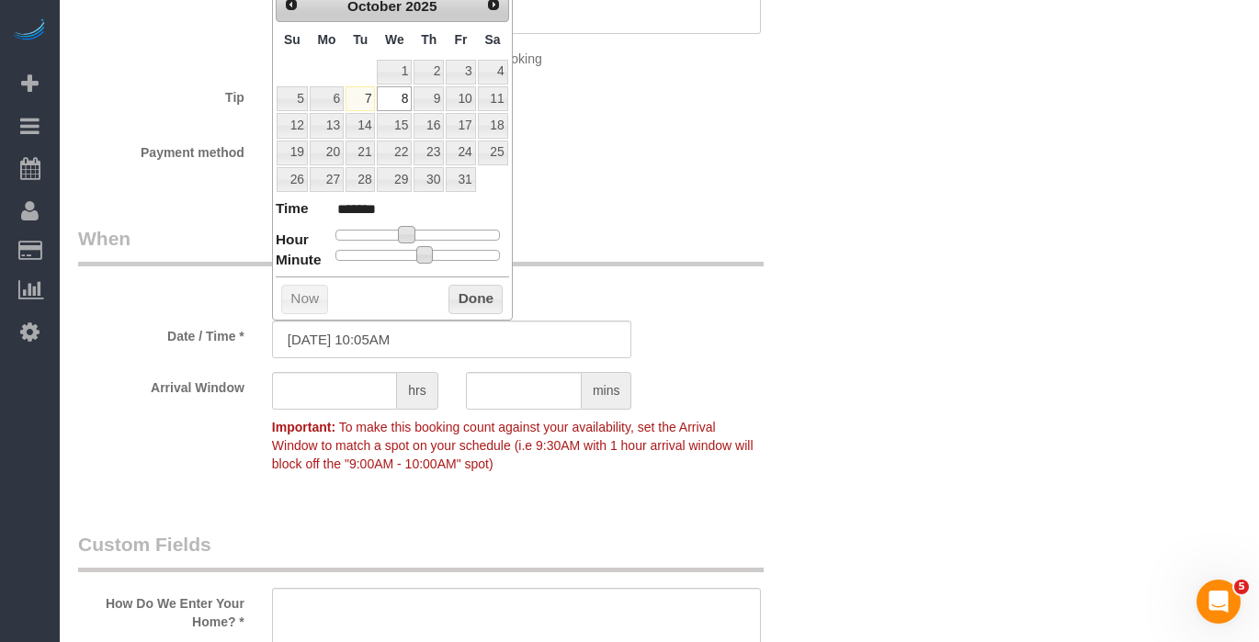
type input "*******"
drag, startPoint x: 423, startPoint y: 253, endPoint x: 329, endPoint y: 255, distance: 93.8
click at [329, 255] on span at bounding box center [336, 254] width 17 height 17
drag, startPoint x: 464, startPoint y: 294, endPoint x: 427, endPoint y: 330, distance: 51.3
click at [462, 296] on button "Done" at bounding box center [476, 299] width 54 height 29
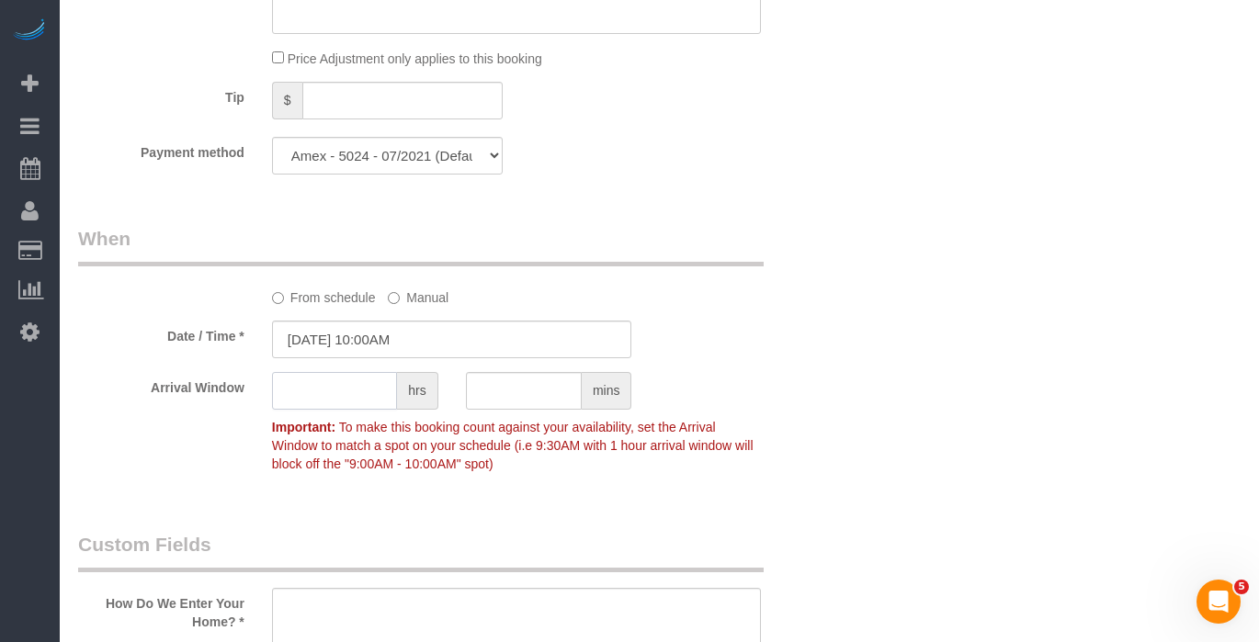
click at [320, 381] on input "text" at bounding box center [334, 391] width 125 height 38
type input "1"
click at [517, 398] on input "text" at bounding box center [524, 391] width 116 height 38
click at [790, 254] on div "From schedule Manual" at bounding box center [451, 266] width 775 height 82
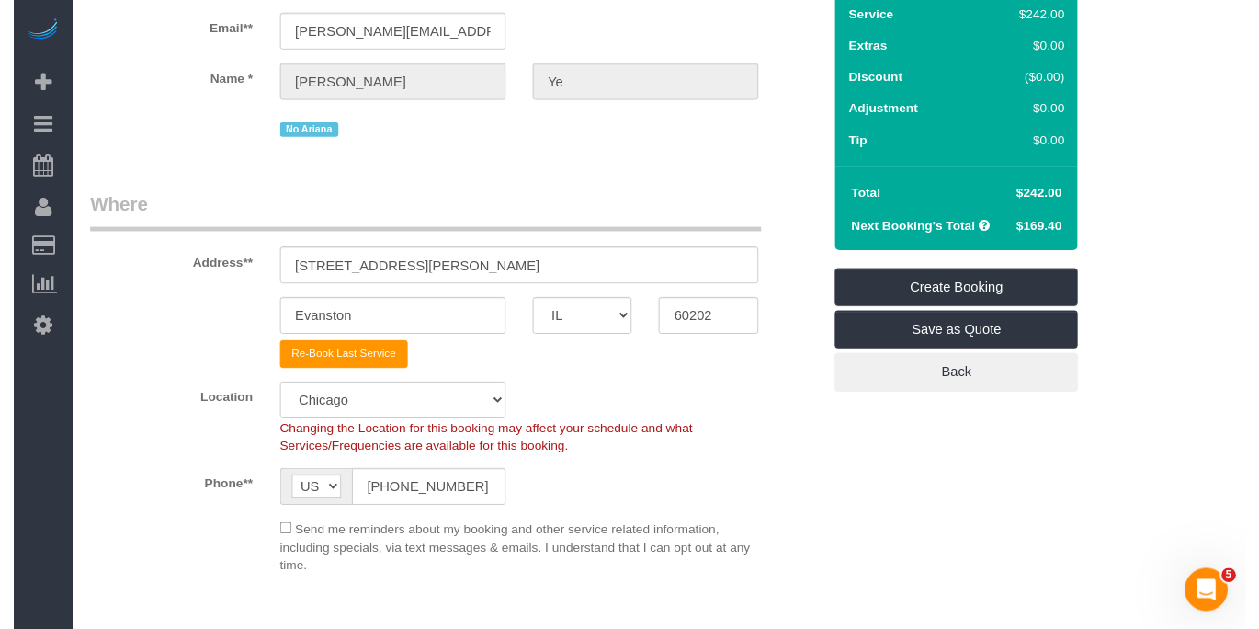
scroll to position [0, 0]
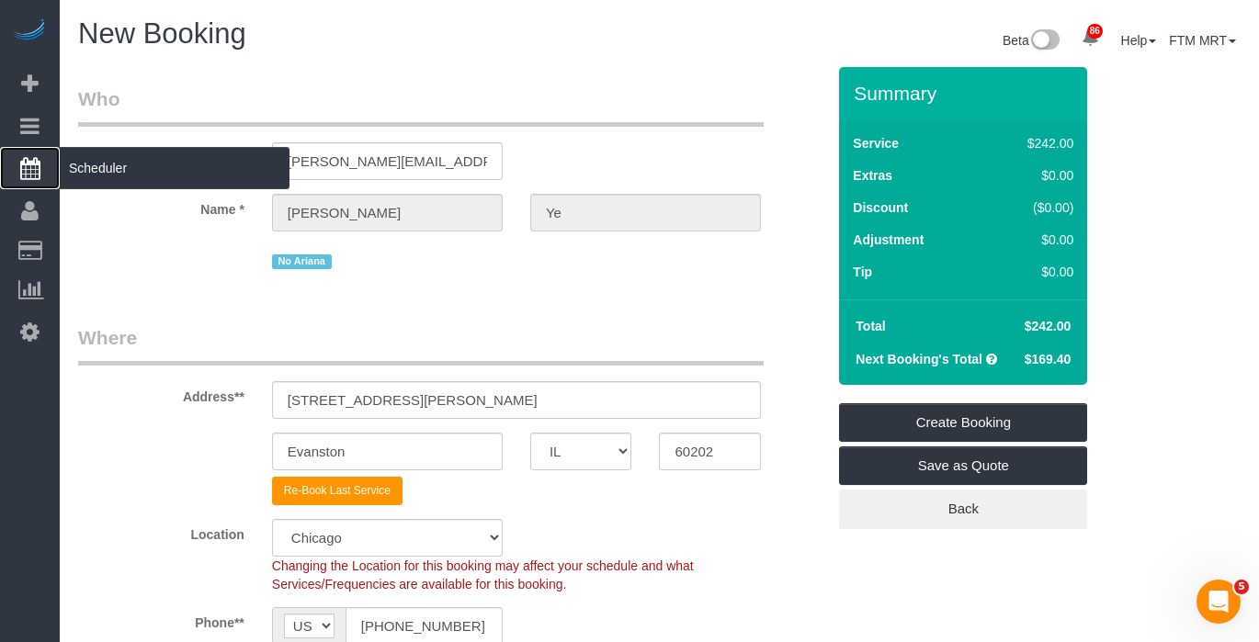
click at [111, 174] on span "Scheduler" at bounding box center [175, 168] width 230 height 42
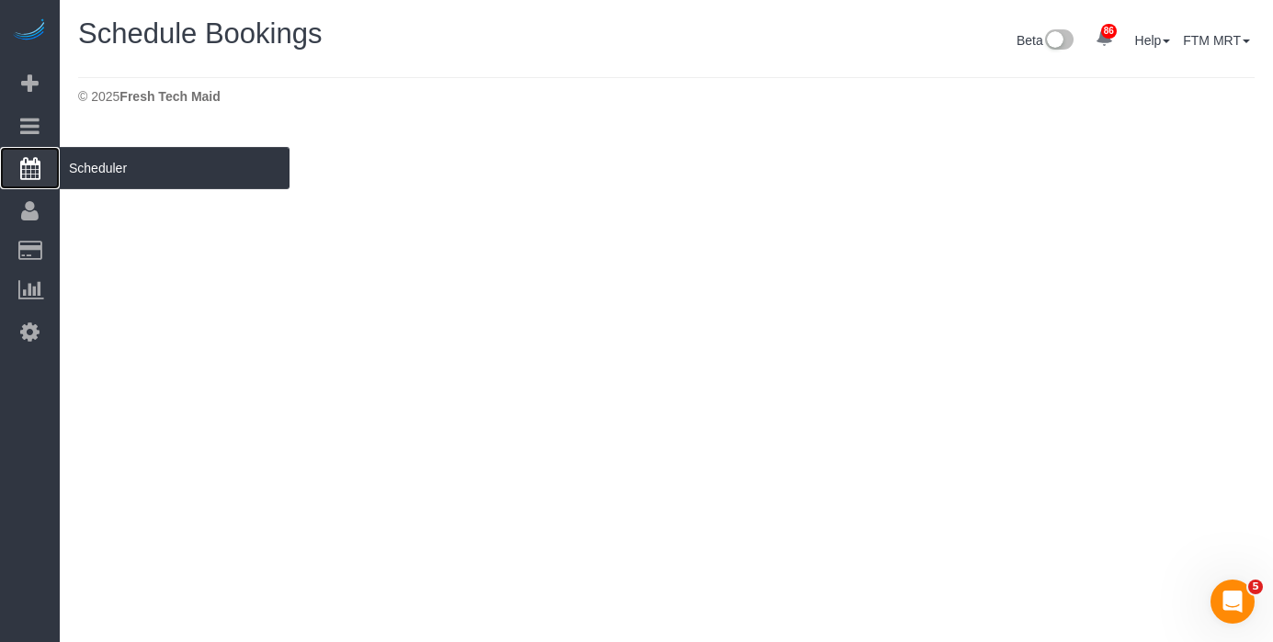
click at [149, 169] on span "Scheduler" at bounding box center [175, 168] width 230 height 42
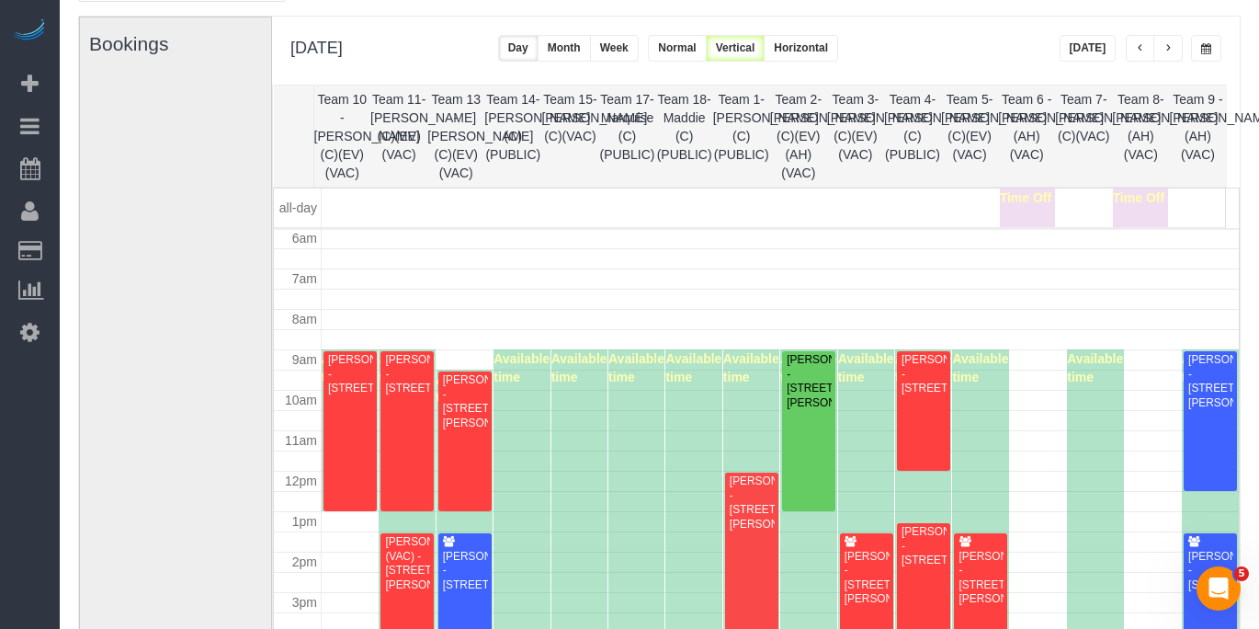
scroll to position [101, 0]
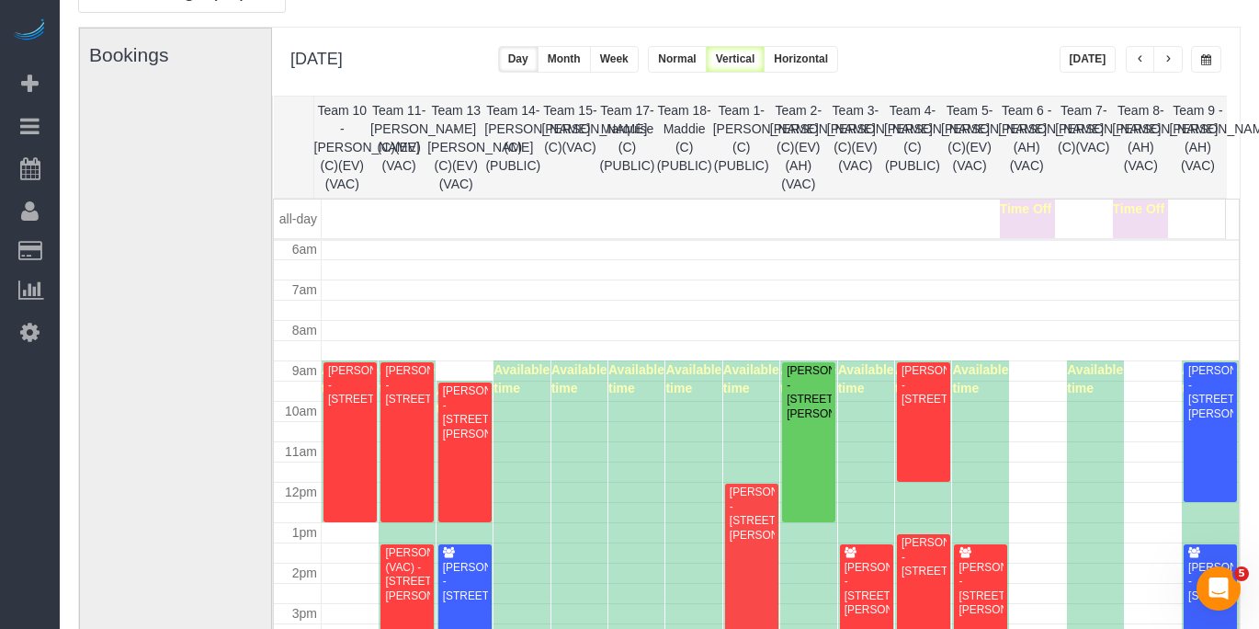
click at [1141, 56] on span "button" at bounding box center [1140, 59] width 9 height 11
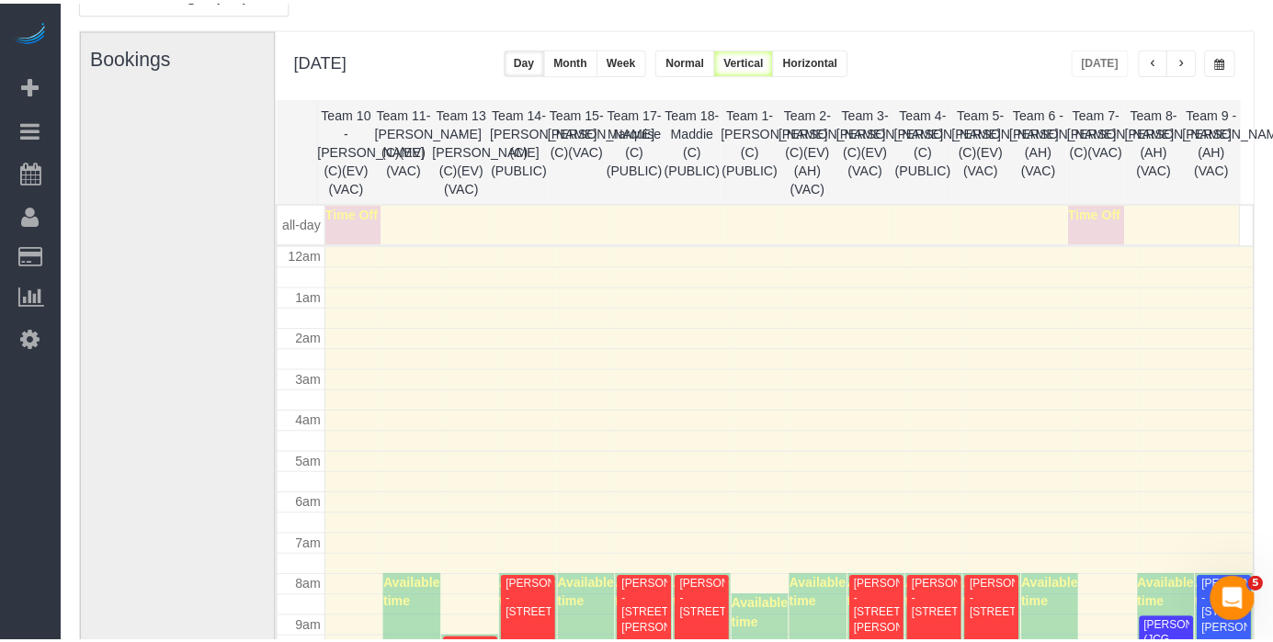
scroll to position [244, 0]
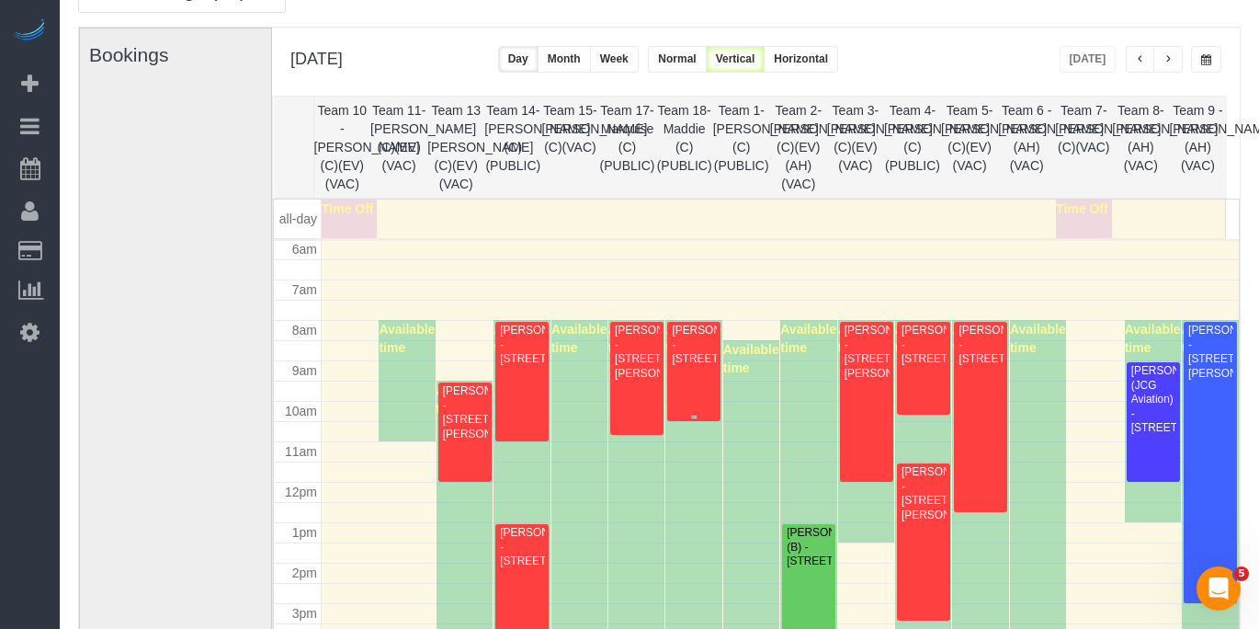
click at [688, 360] on div "[PERSON_NAME] - [STREET_ADDRESS]" at bounding box center [694, 345] width 46 height 42
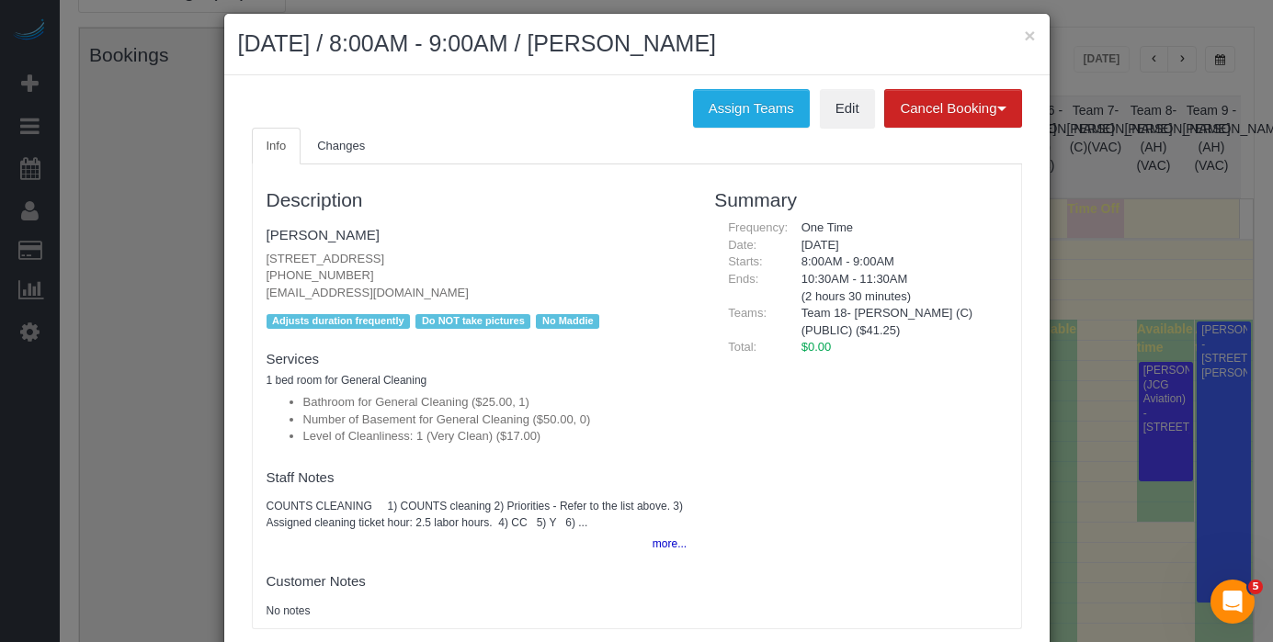
scroll to position [34, 0]
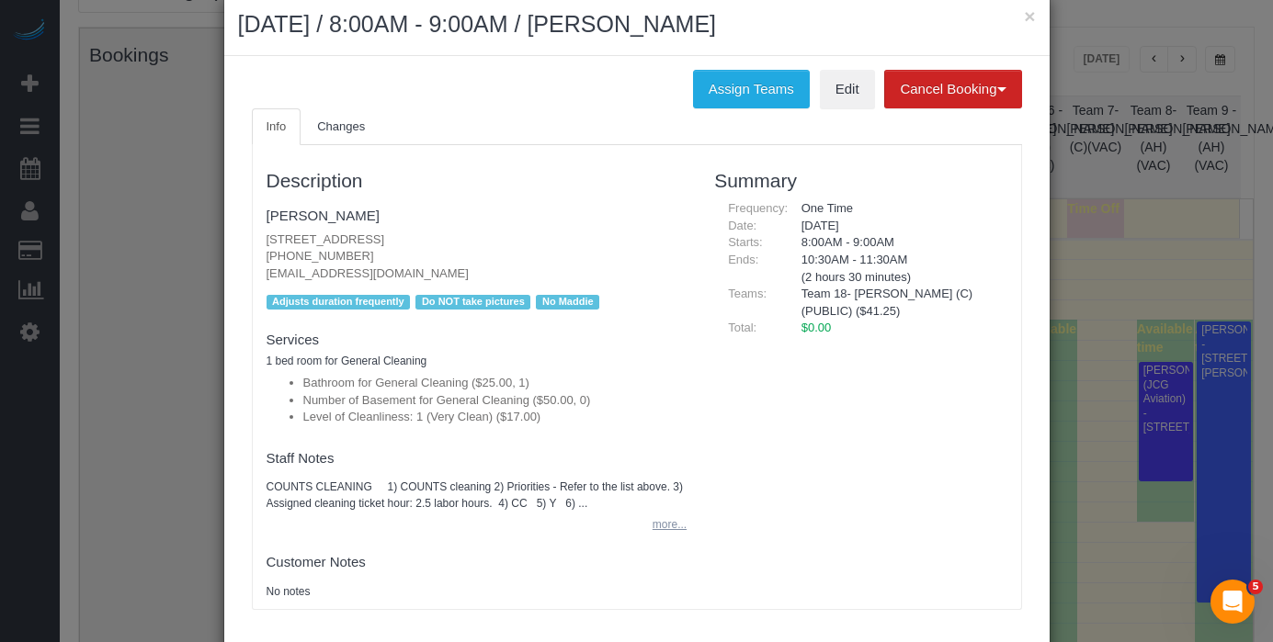
click at [656, 517] on button "more..." at bounding box center [664, 525] width 45 height 27
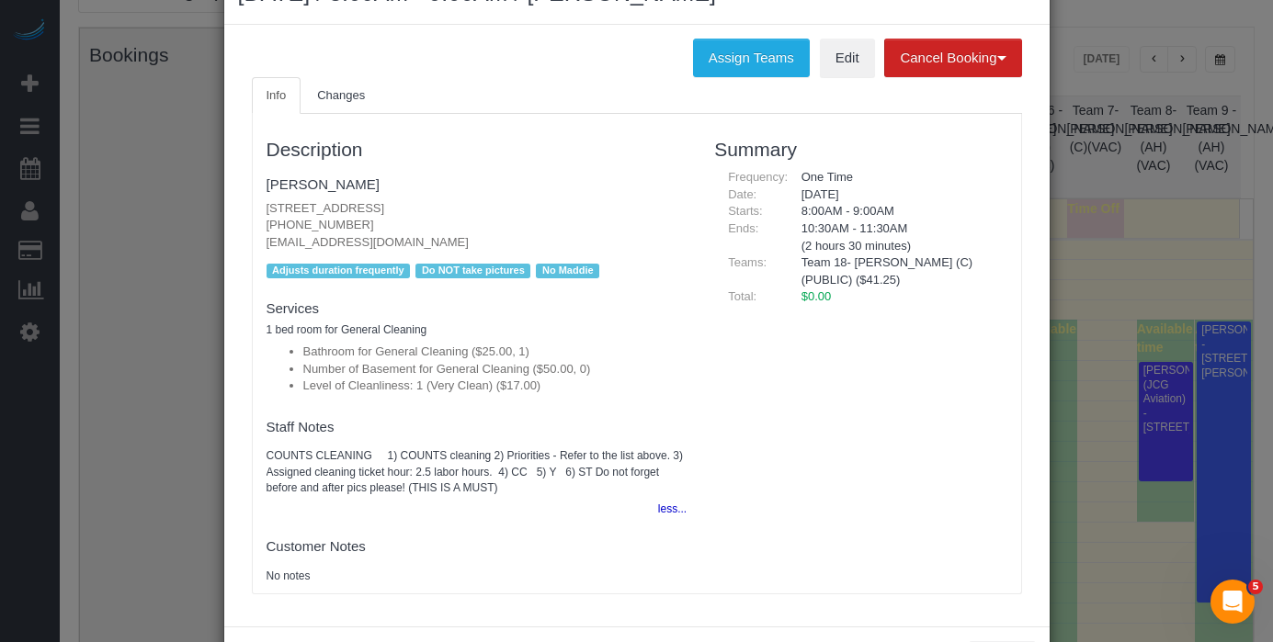
scroll to position [144, 0]
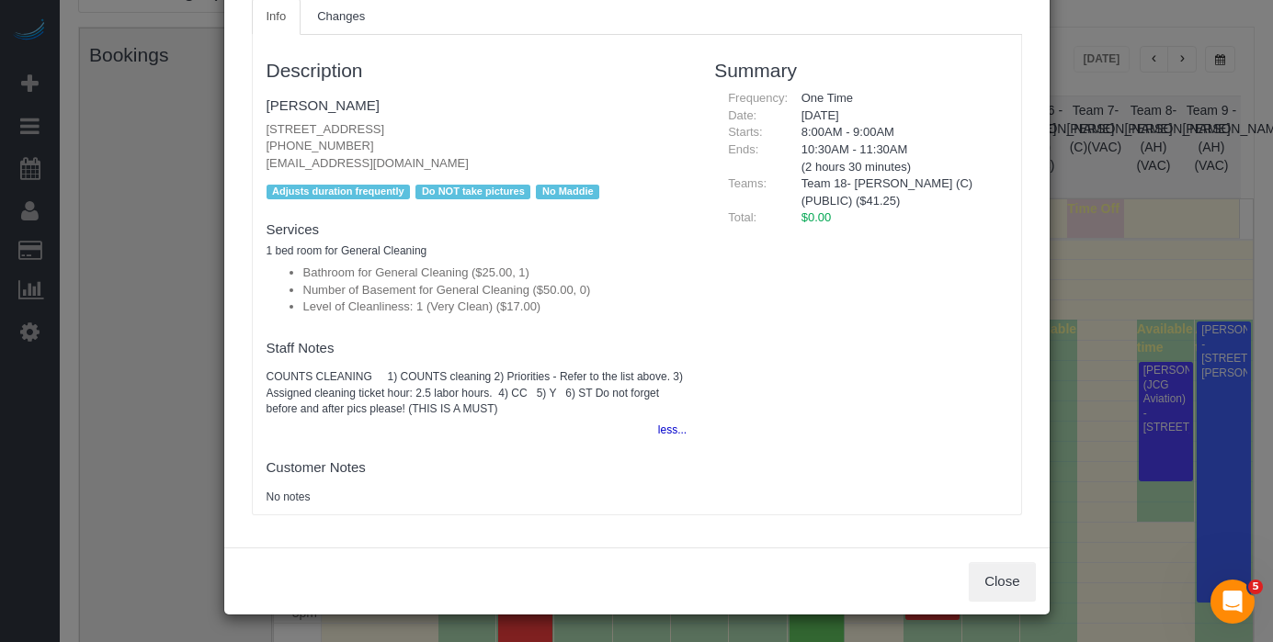
drag, startPoint x: 525, startPoint y: 192, endPoint x: 394, endPoint y: 194, distance: 130.5
click at [392, 193] on div "Adjusts duration frequently Do NOT take pictures No Maddie" at bounding box center [477, 192] width 421 height 25
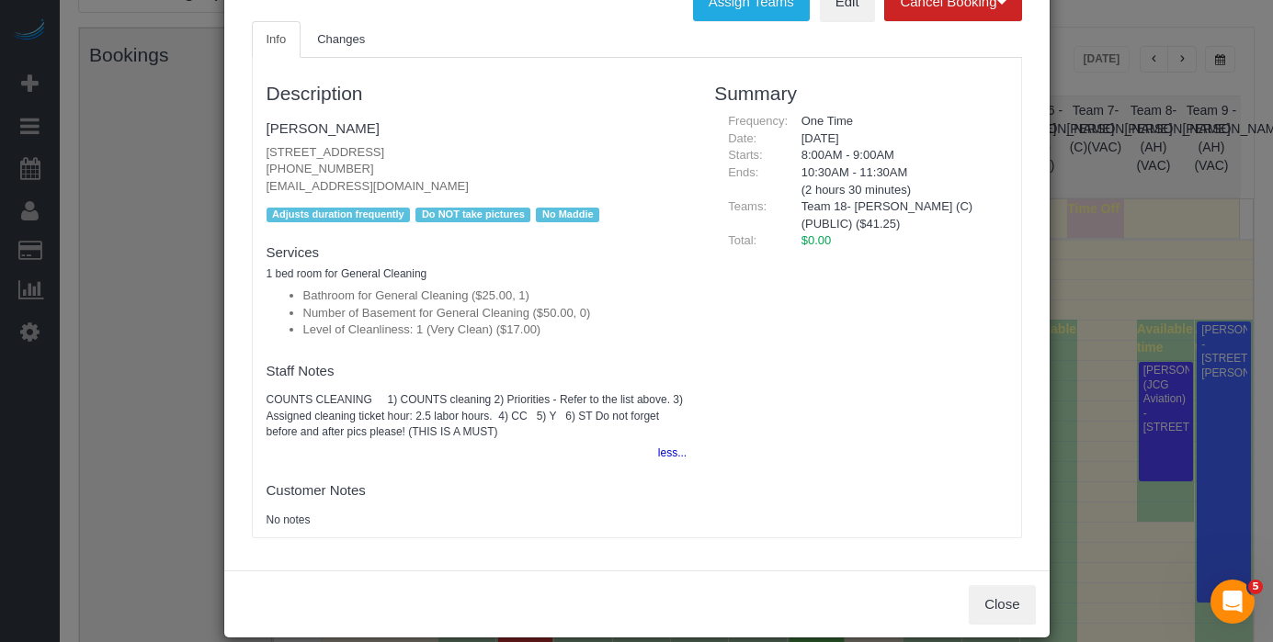
scroll to position [109, 0]
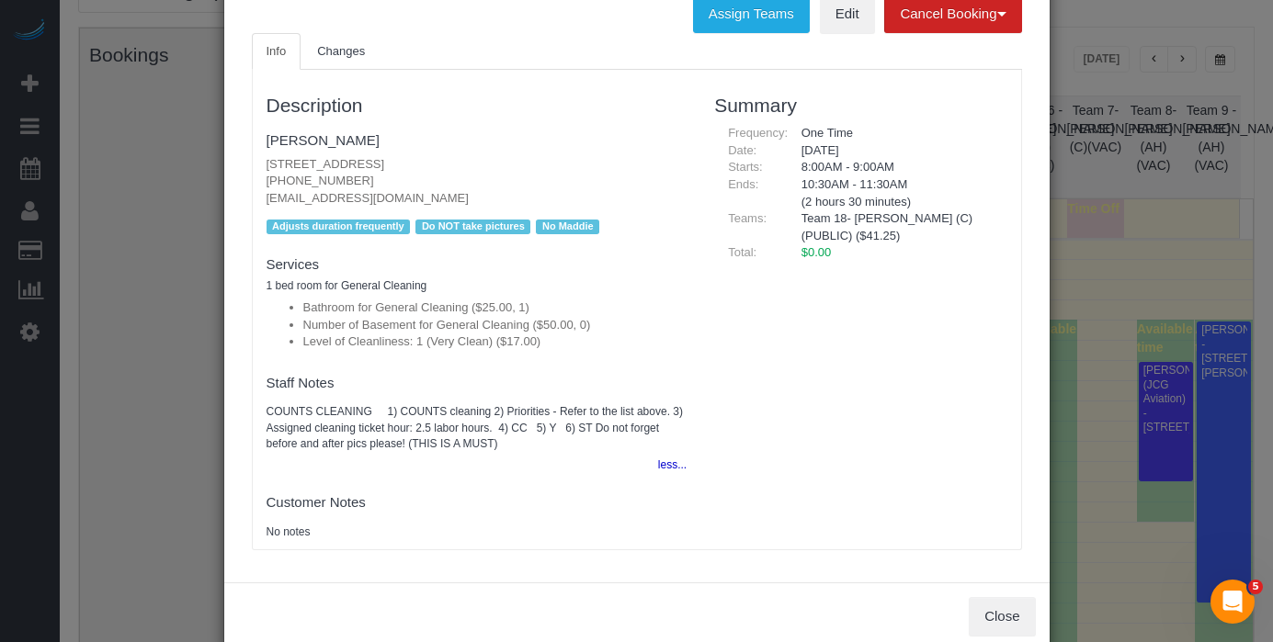
drag, startPoint x: 417, startPoint y: 228, endPoint x: 517, endPoint y: 226, distance: 100.2
click at [520, 226] on span "Do NOT take pictures" at bounding box center [472, 227] width 115 height 15
click at [678, 469] on button "less..." at bounding box center [667, 465] width 40 height 27
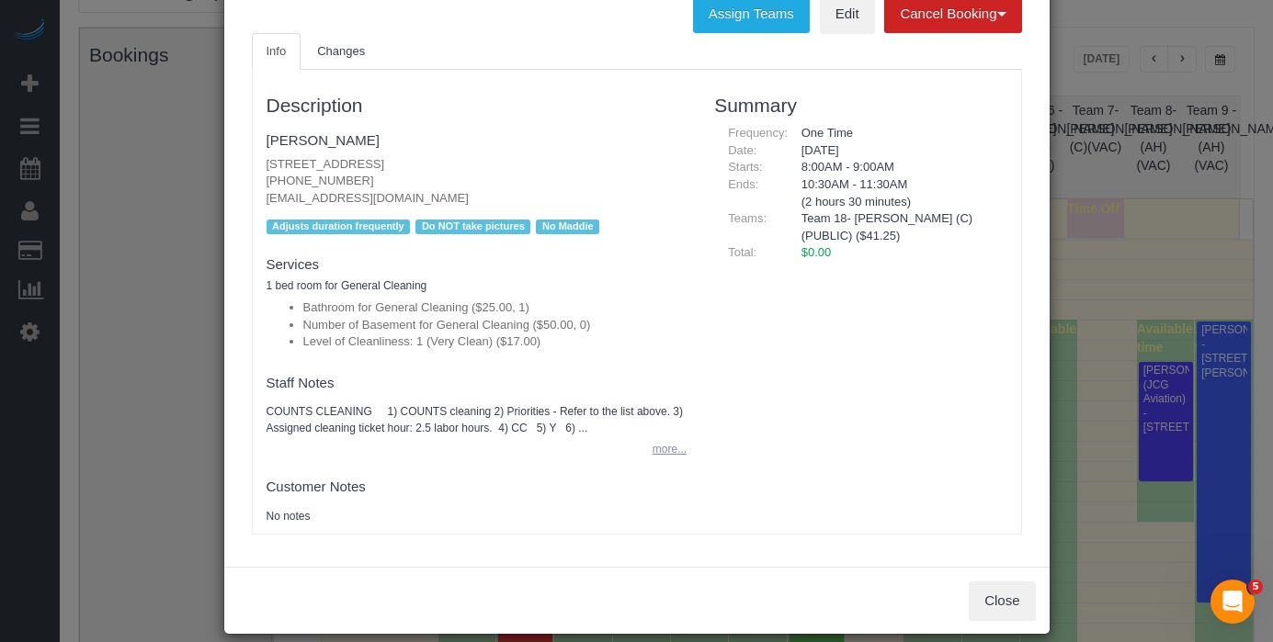
click at [653, 458] on button "more..." at bounding box center [664, 450] width 45 height 27
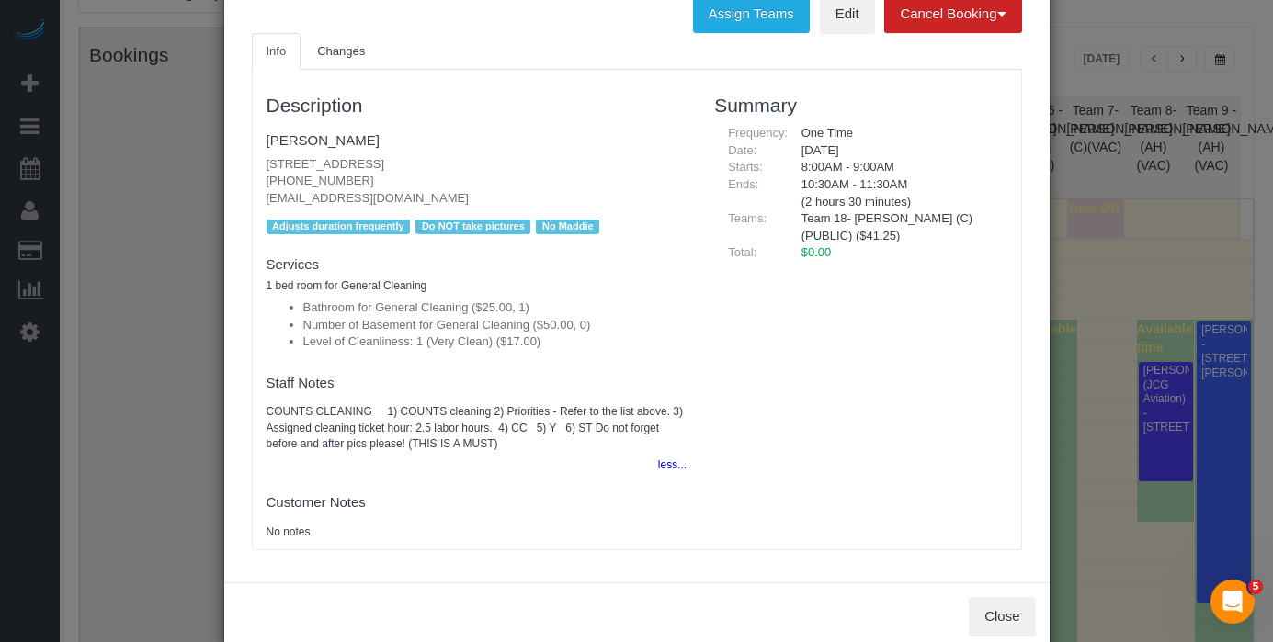
click at [523, 448] on pre "COUNTS CLEANING 1) COUNTS cleaning 2) Priorities - Refer to the list above. 3) …" at bounding box center [477, 427] width 421 height 47
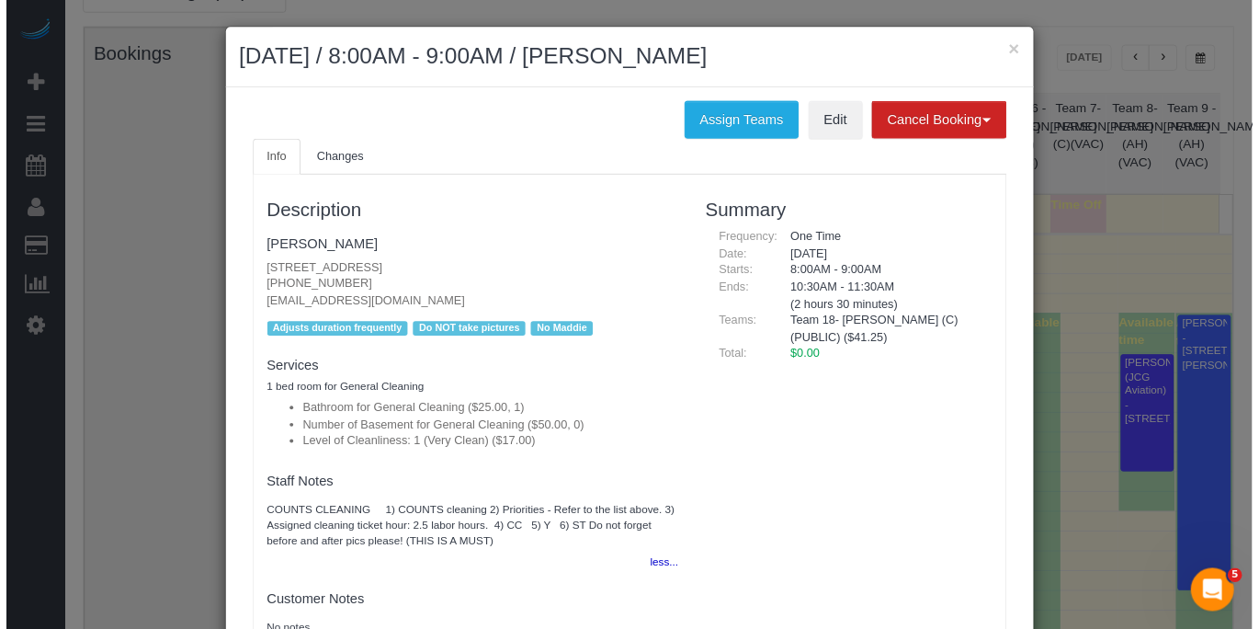
scroll to position [0, 0]
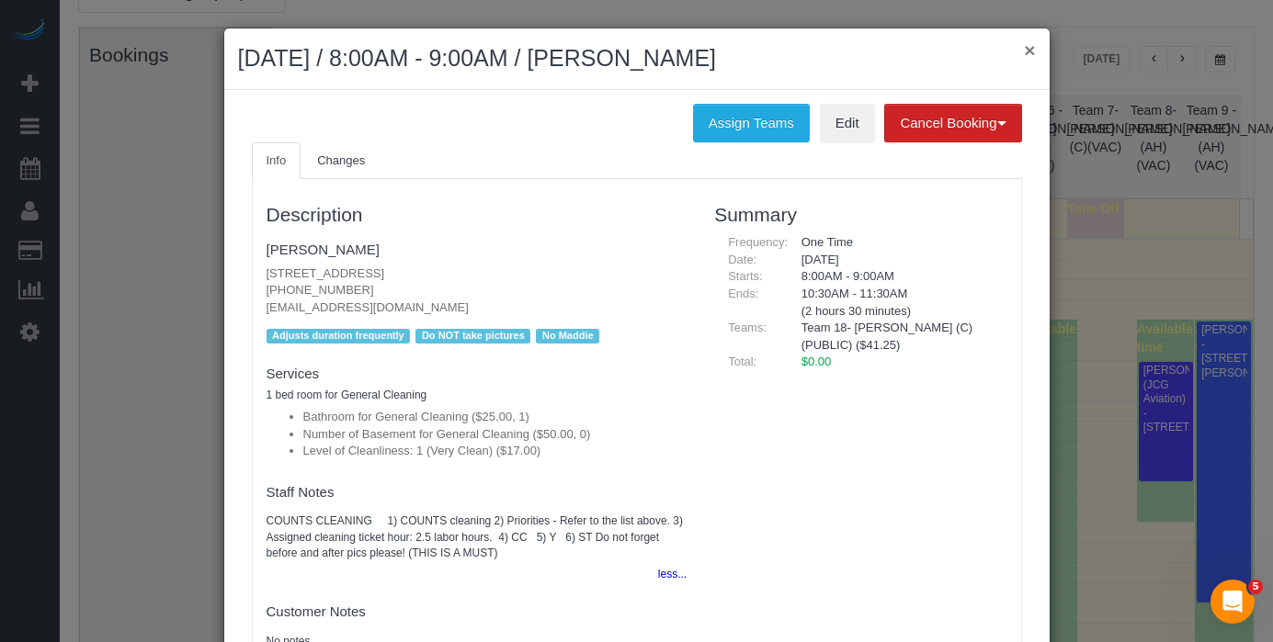
click at [1024, 51] on button "×" at bounding box center [1029, 49] width 11 height 19
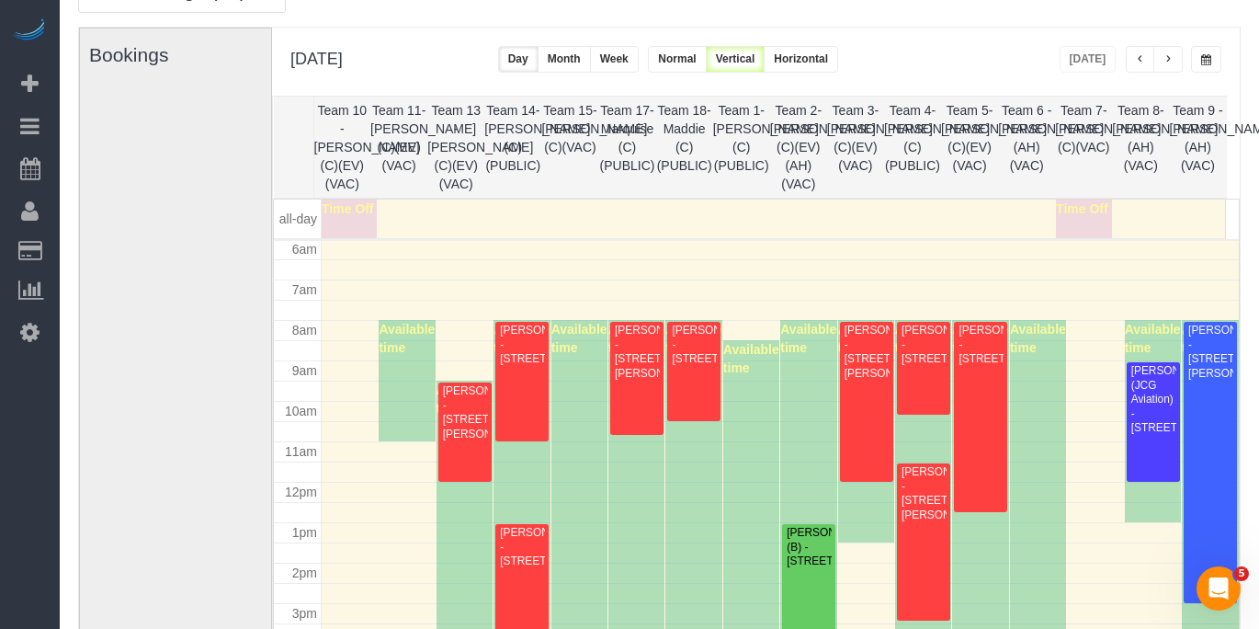
click at [1209, 62] on span "button" at bounding box center [1206, 59] width 10 height 11
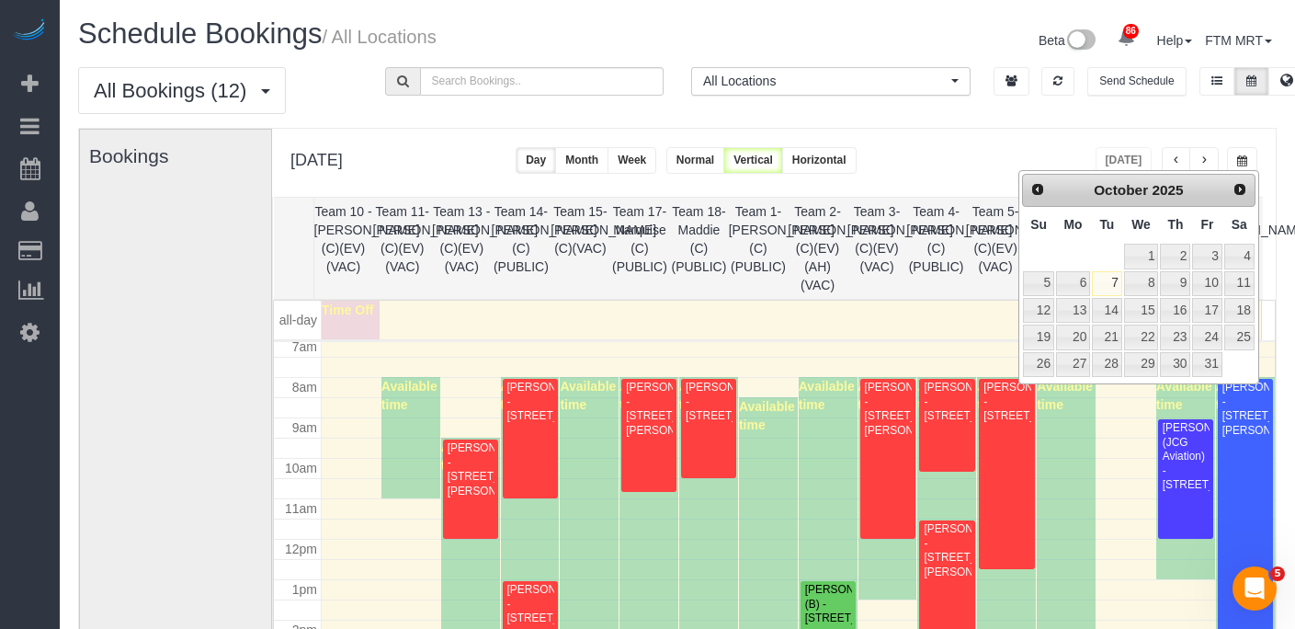
click at [1199, 156] on button "button" at bounding box center [1203, 160] width 29 height 27
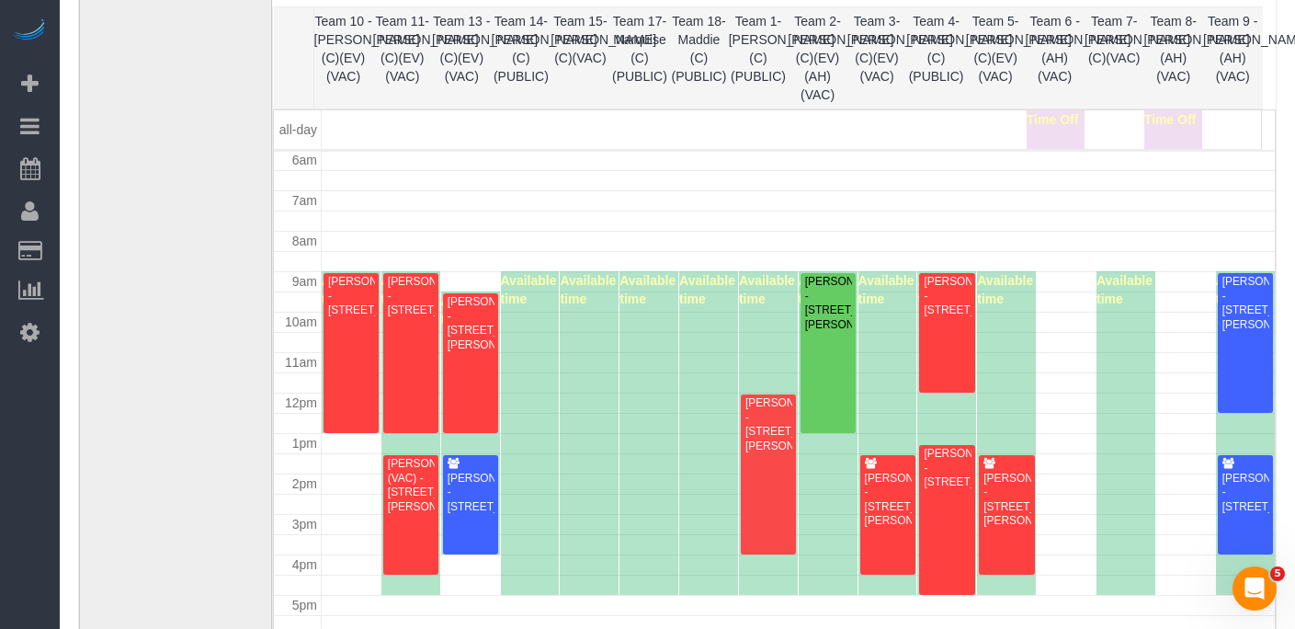
scroll to position [203, 0]
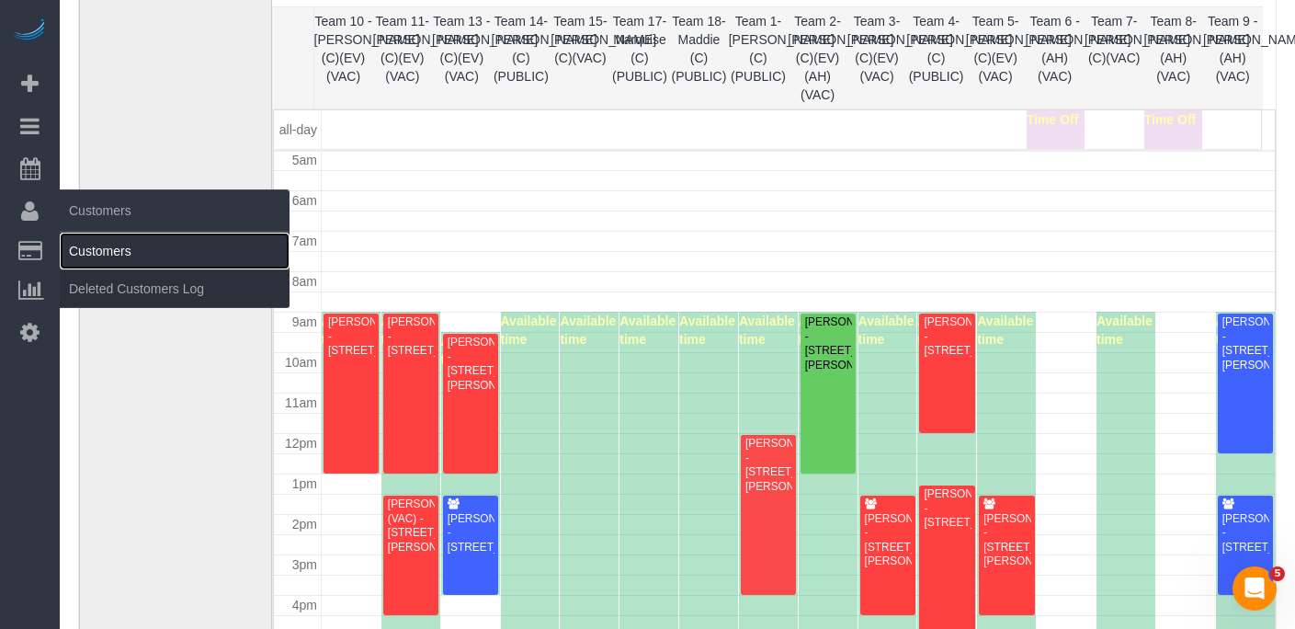
click at [101, 245] on link "Customers" at bounding box center [175, 251] width 230 height 37
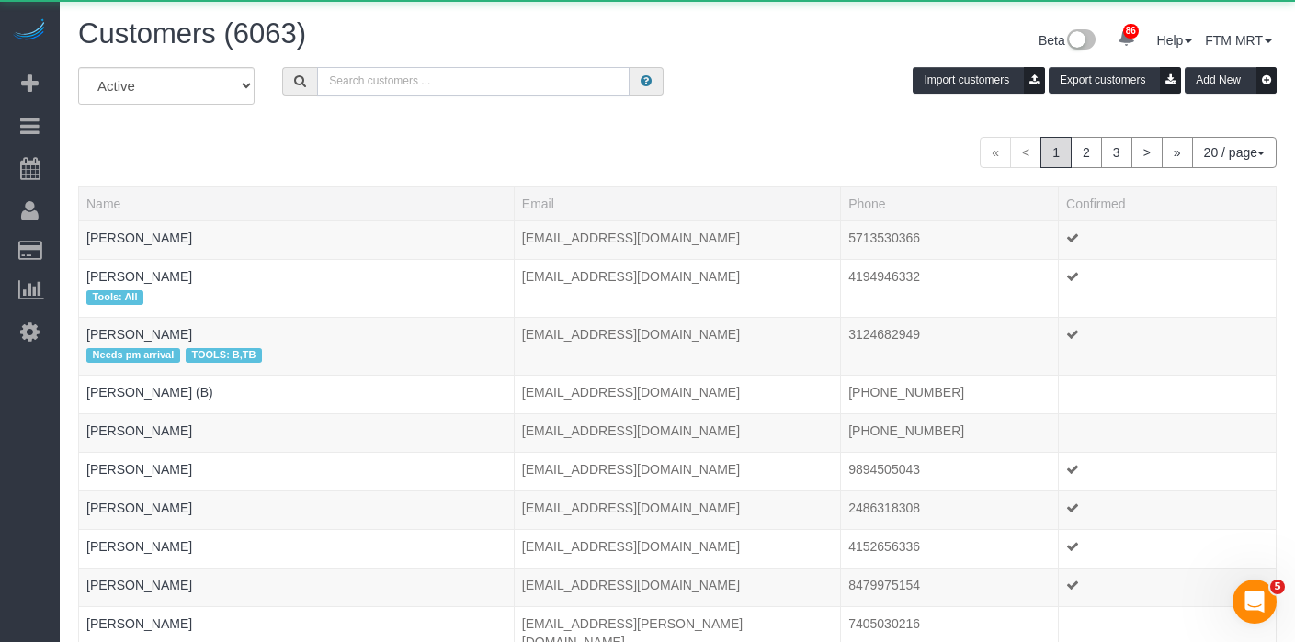
click at [438, 79] on input "text" at bounding box center [473, 81] width 313 height 28
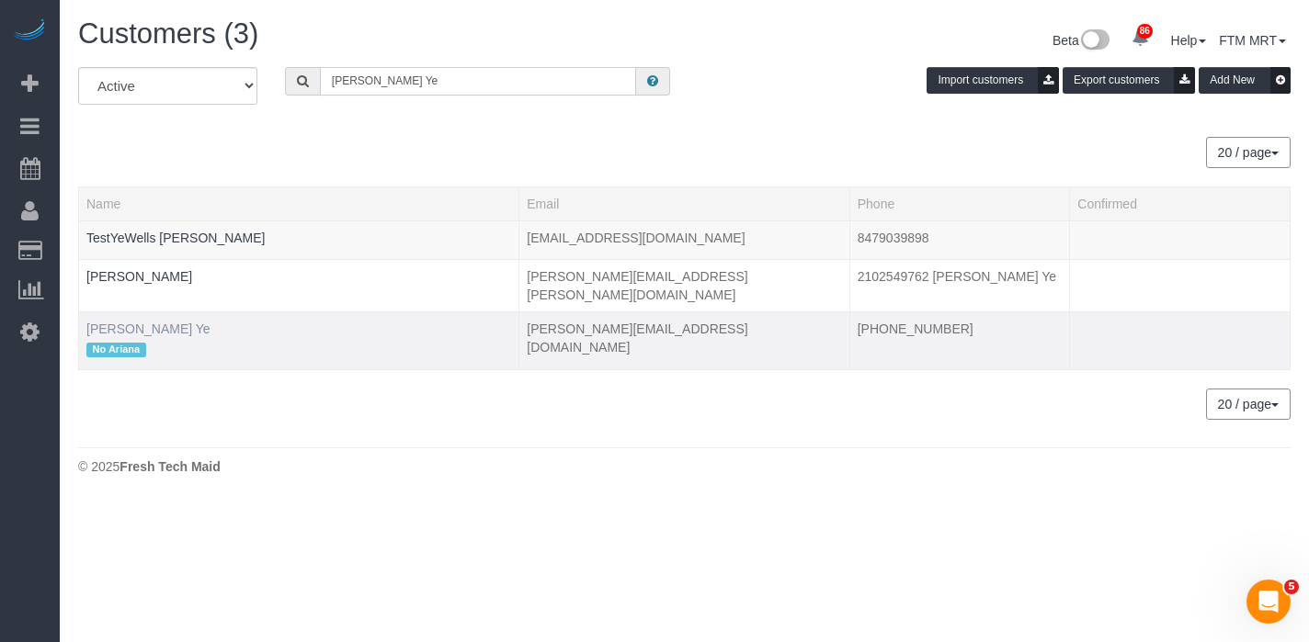
type input "Wells Ye"
click at [109, 322] on link "Wells Ye" at bounding box center [148, 329] width 124 height 15
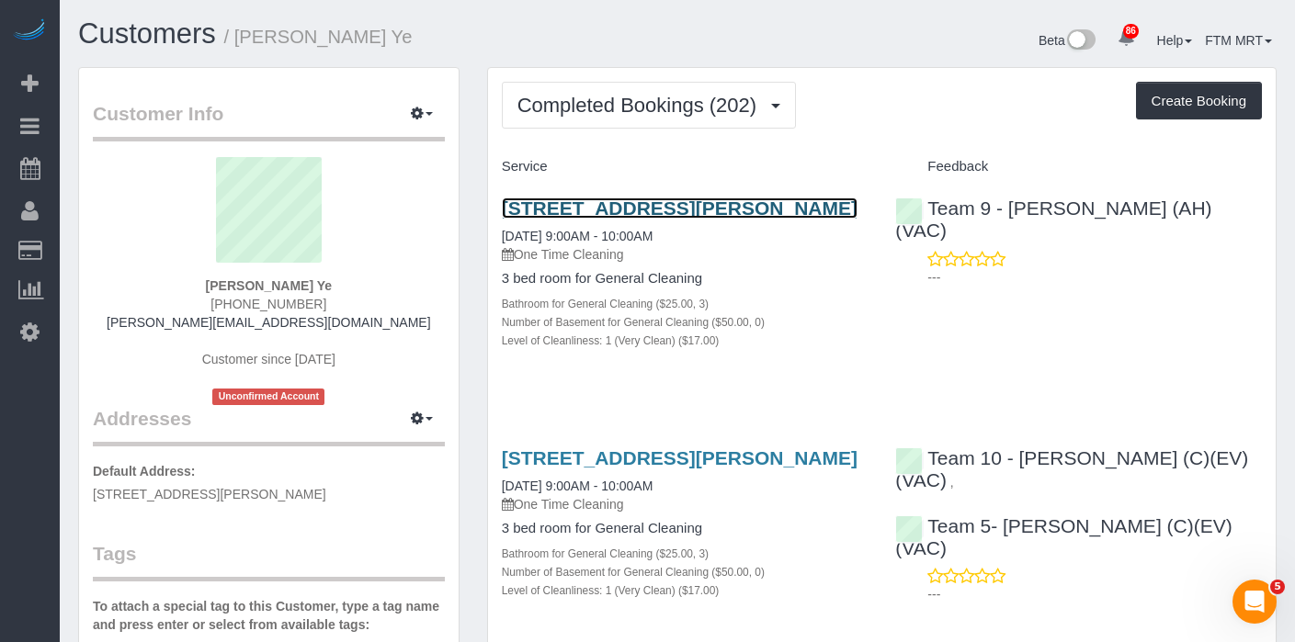
click at [523, 214] on link "532 Wesley Ave, Unit East, Evanston, IL 60202" at bounding box center [680, 208] width 356 height 21
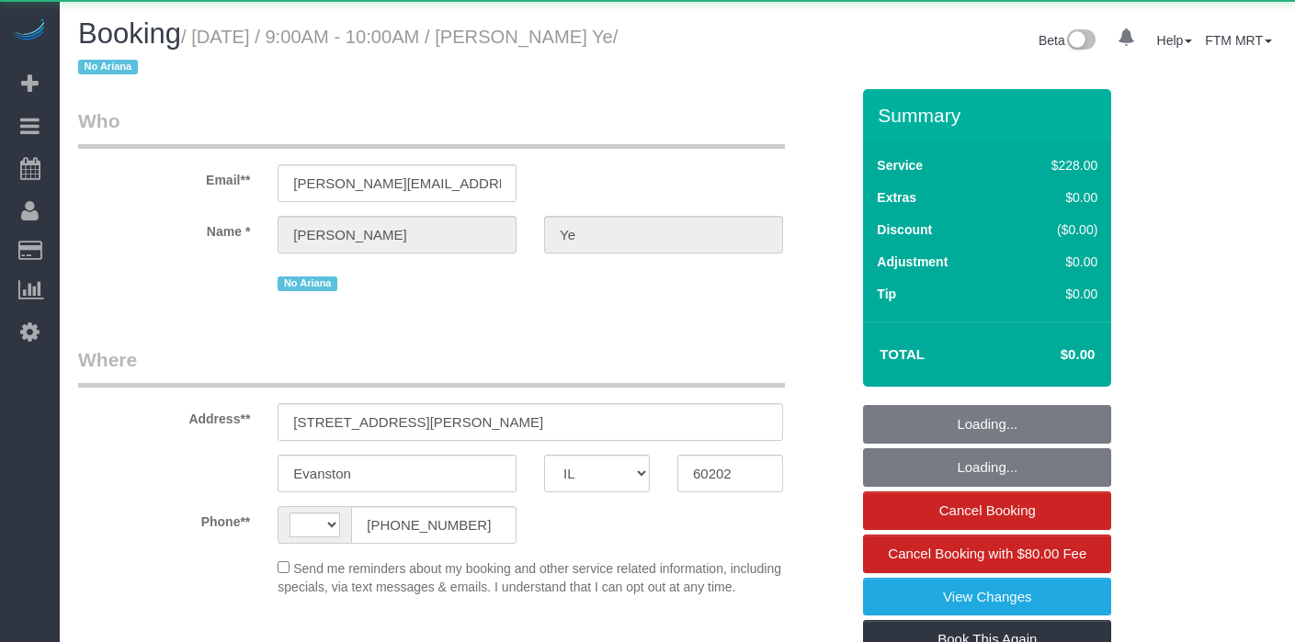
select select "IL"
select select "string:US"
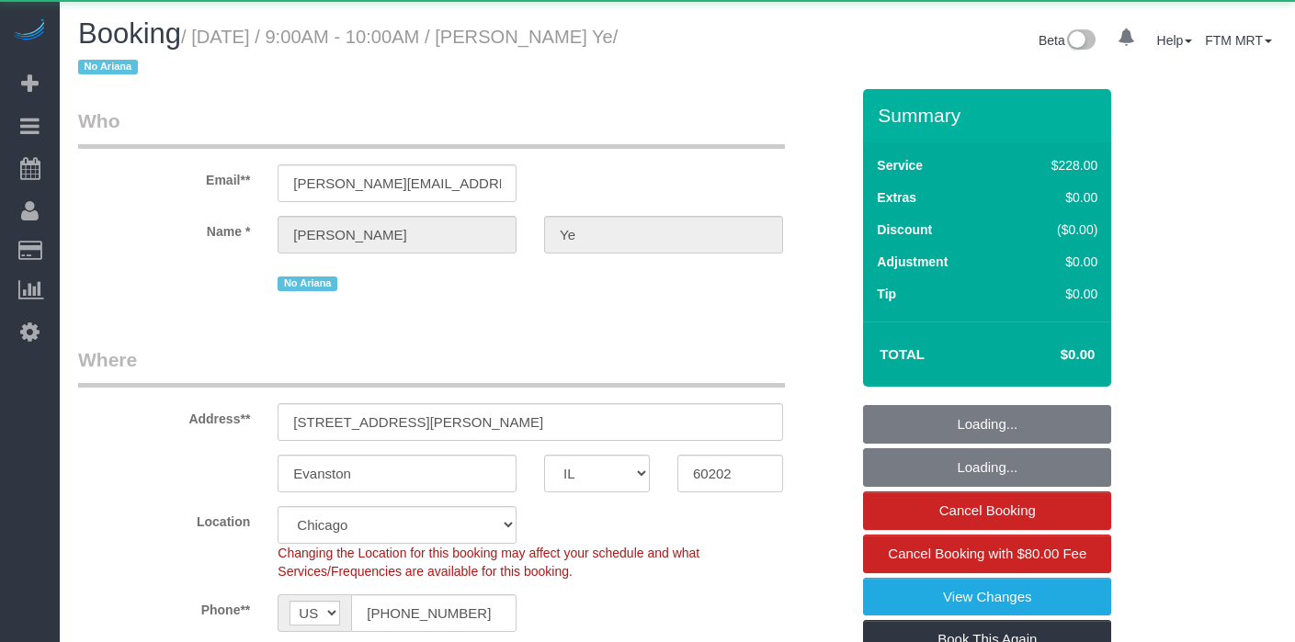
select select "object:829"
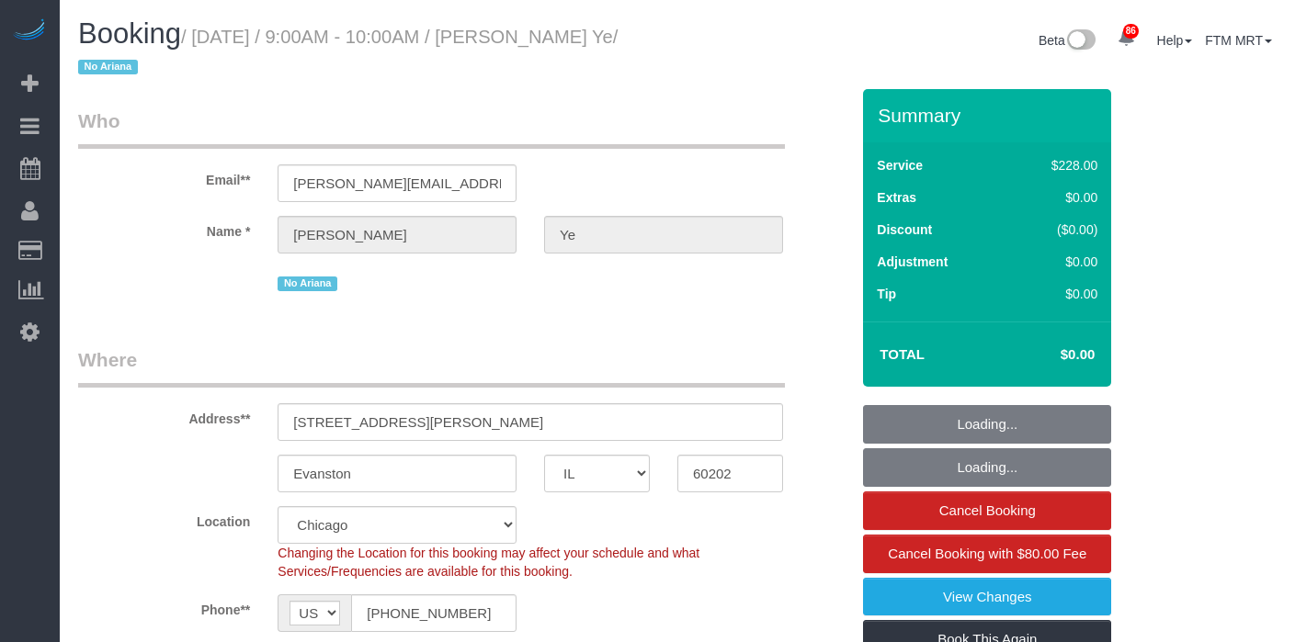
select select "512"
select select "3"
select select "number:1"
select select "number:69"
select select "number:139"
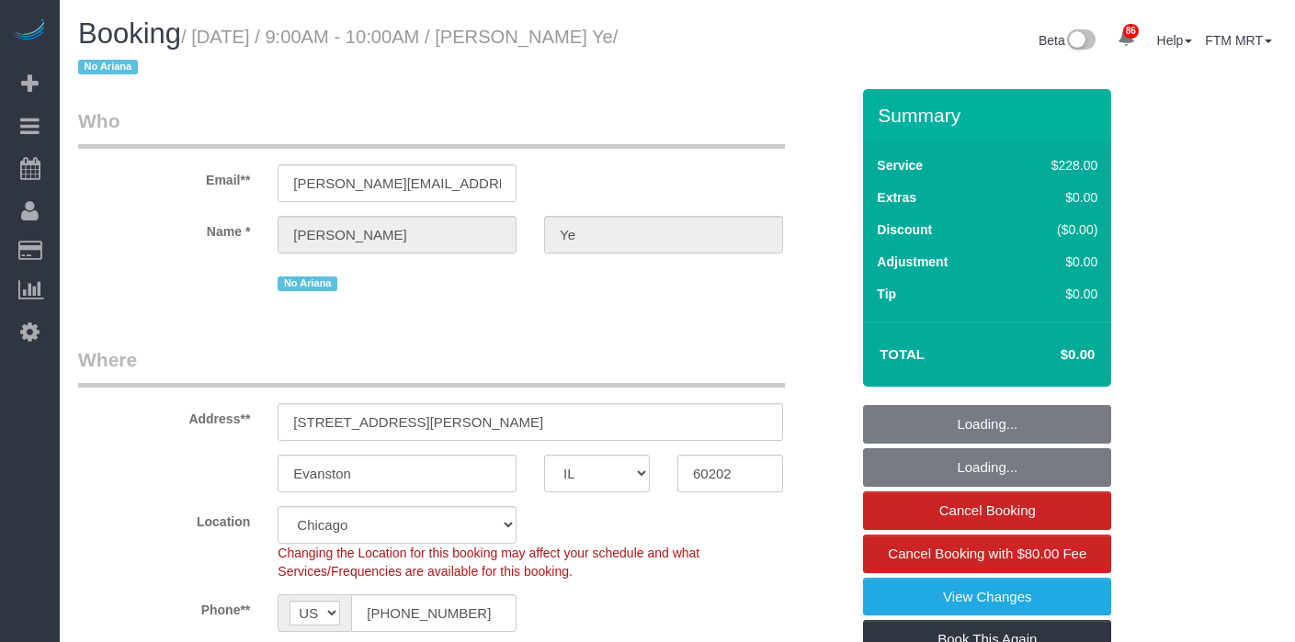
select select "number:104"
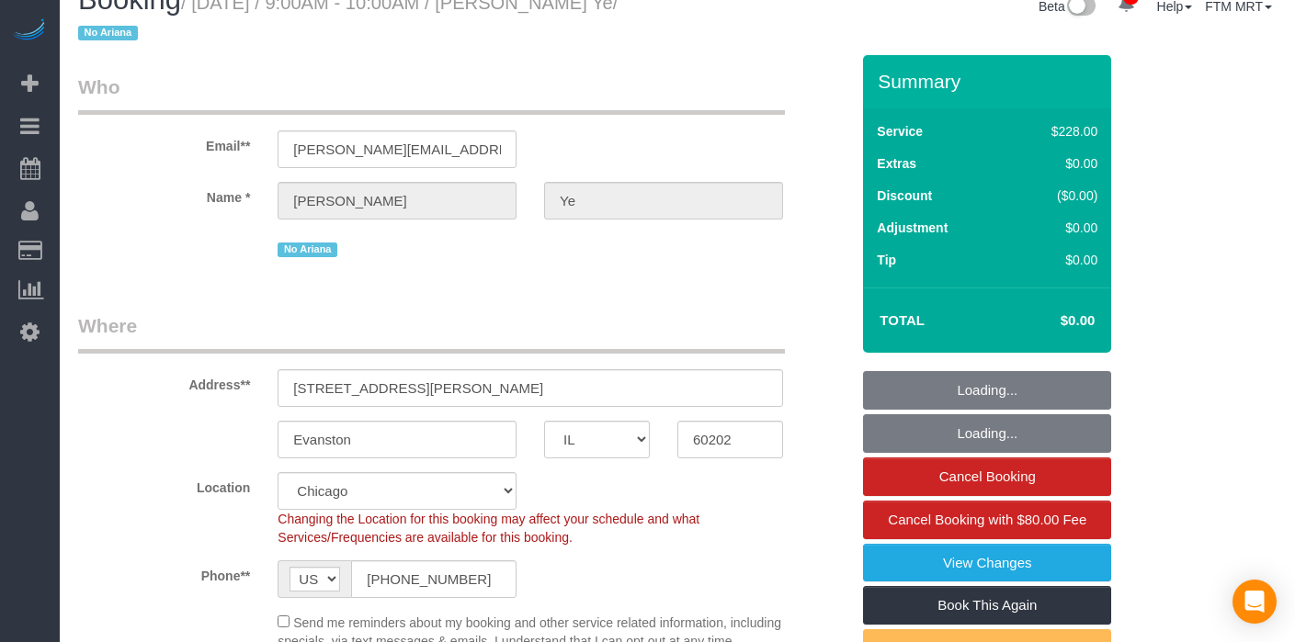
select select "3"
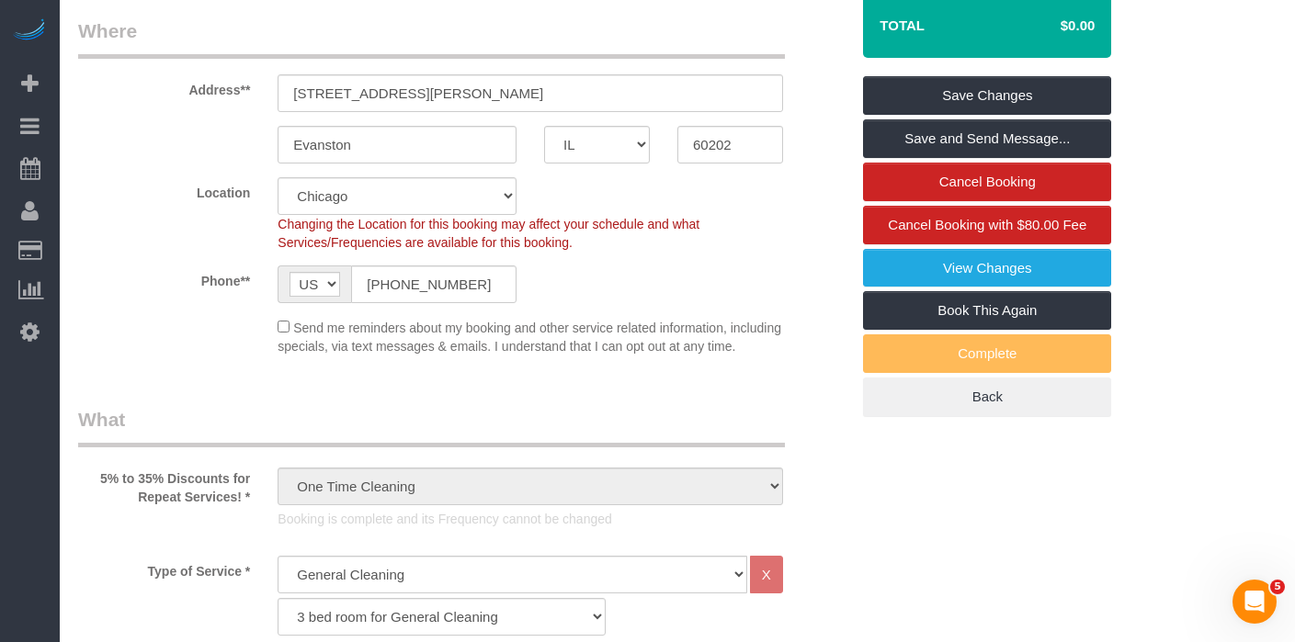
scroll to position [402, 0]
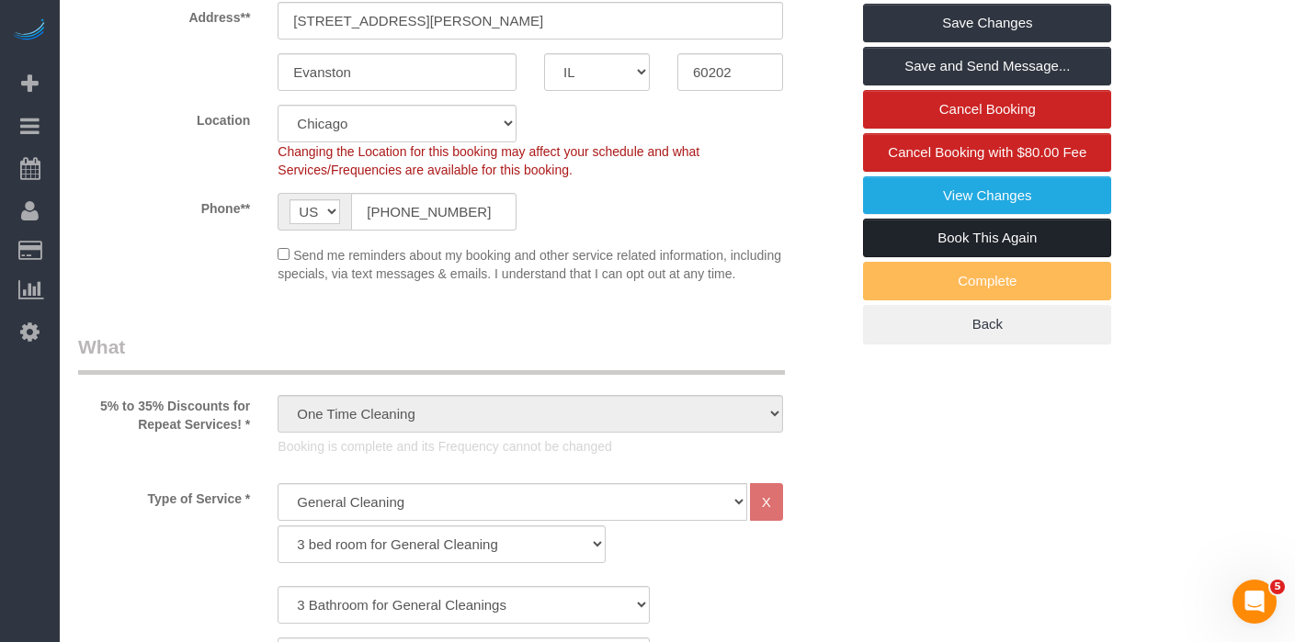
click at [994, 235] on link "Book This Again" at bounding box center [987, 238] width 248 height 39
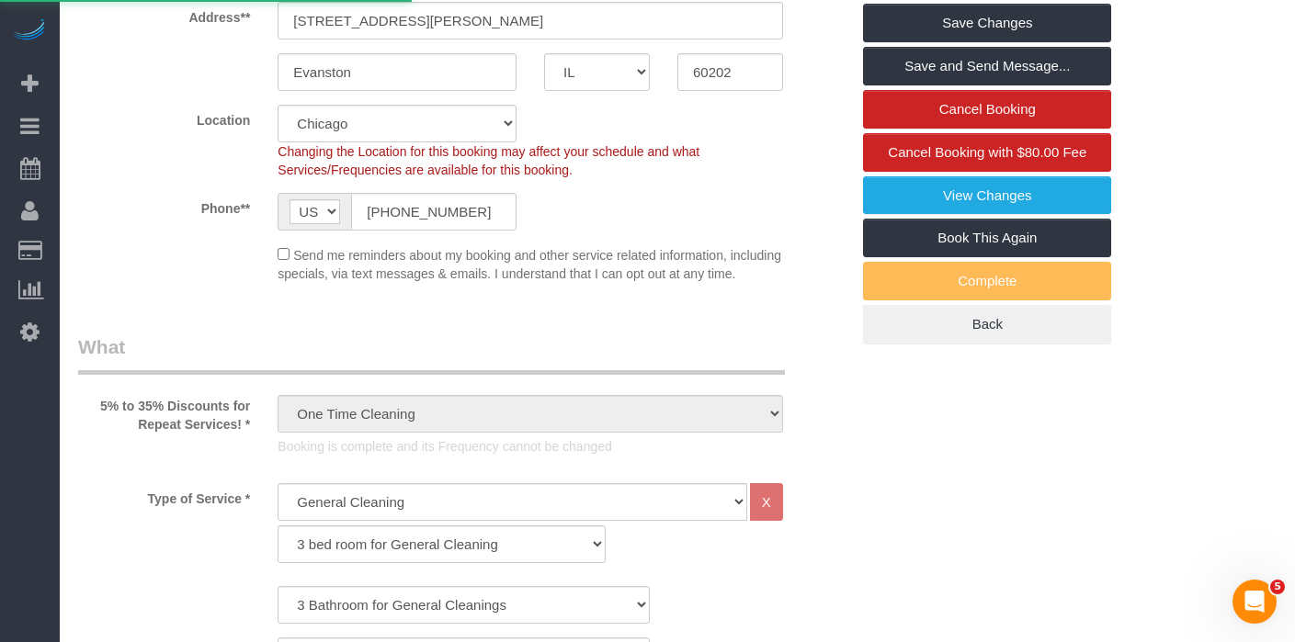
select select "IL"
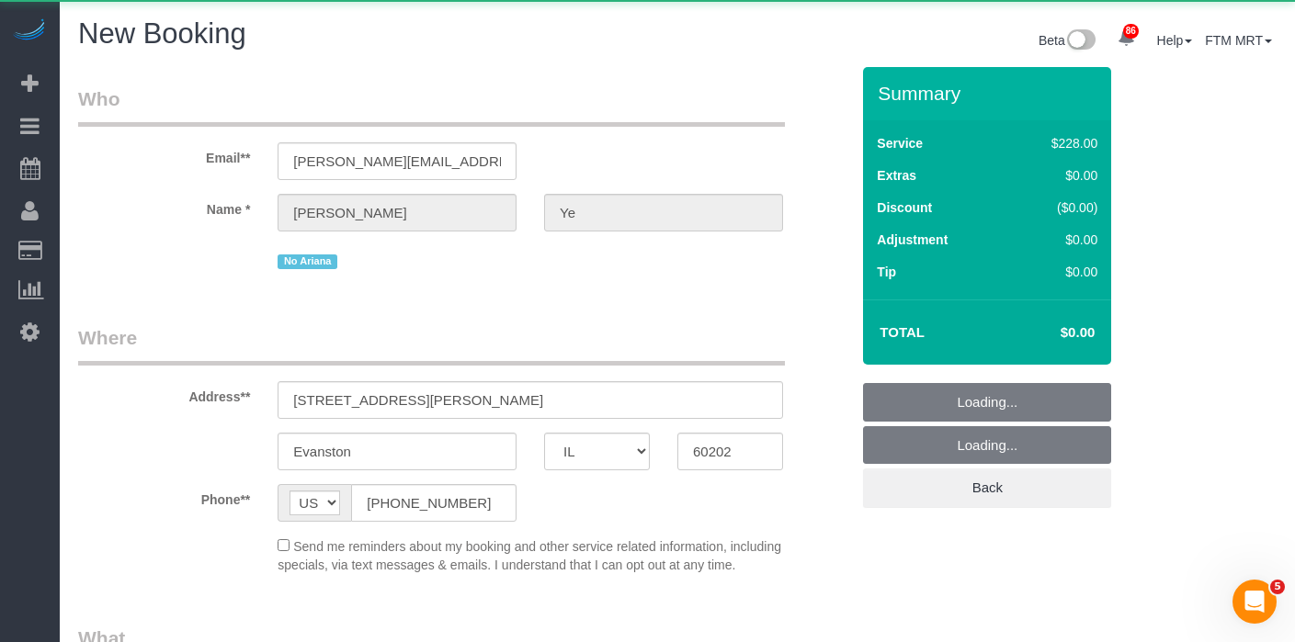
select select "object:1916"
select select "string:fspay"
select select "512"
select select "3"
select select "number:1"
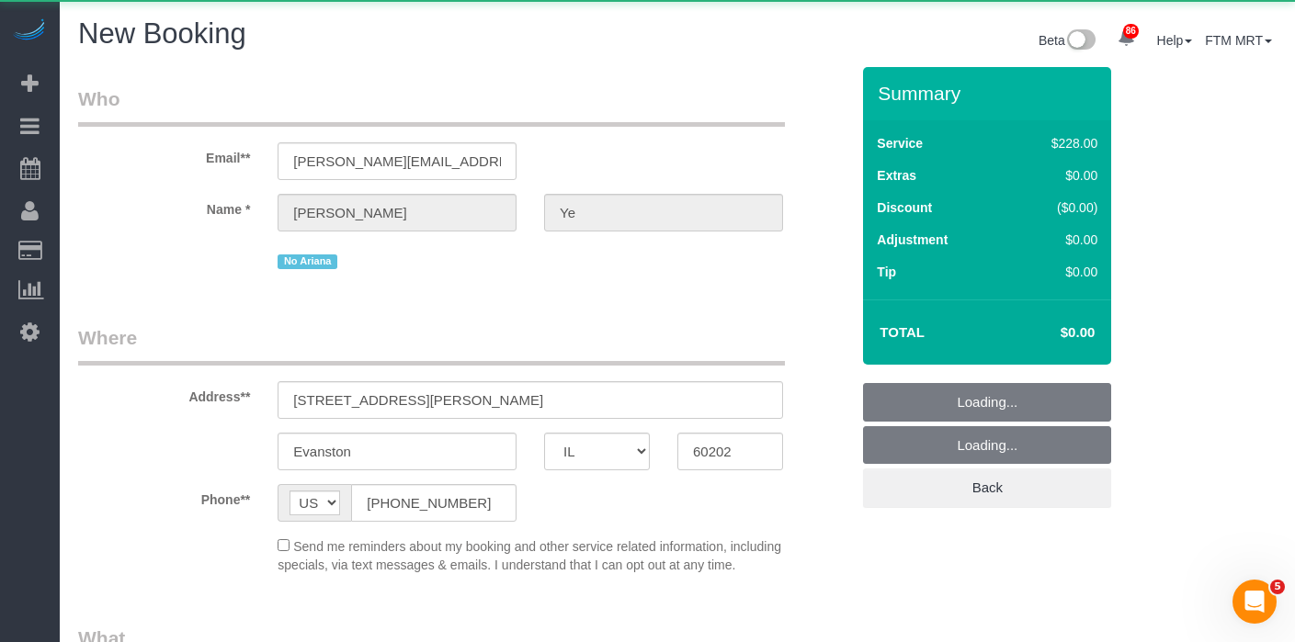
select select "number:69"
select select "number:139"
select select "number:104"
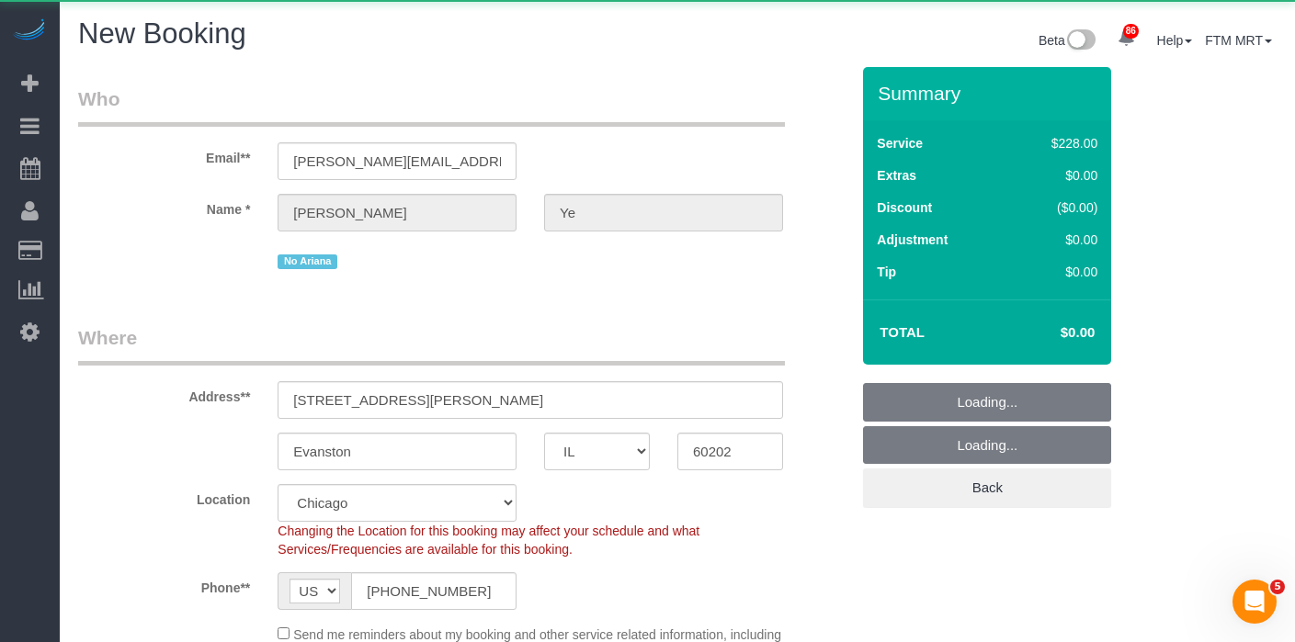
select select "object:2068"
select select "3"
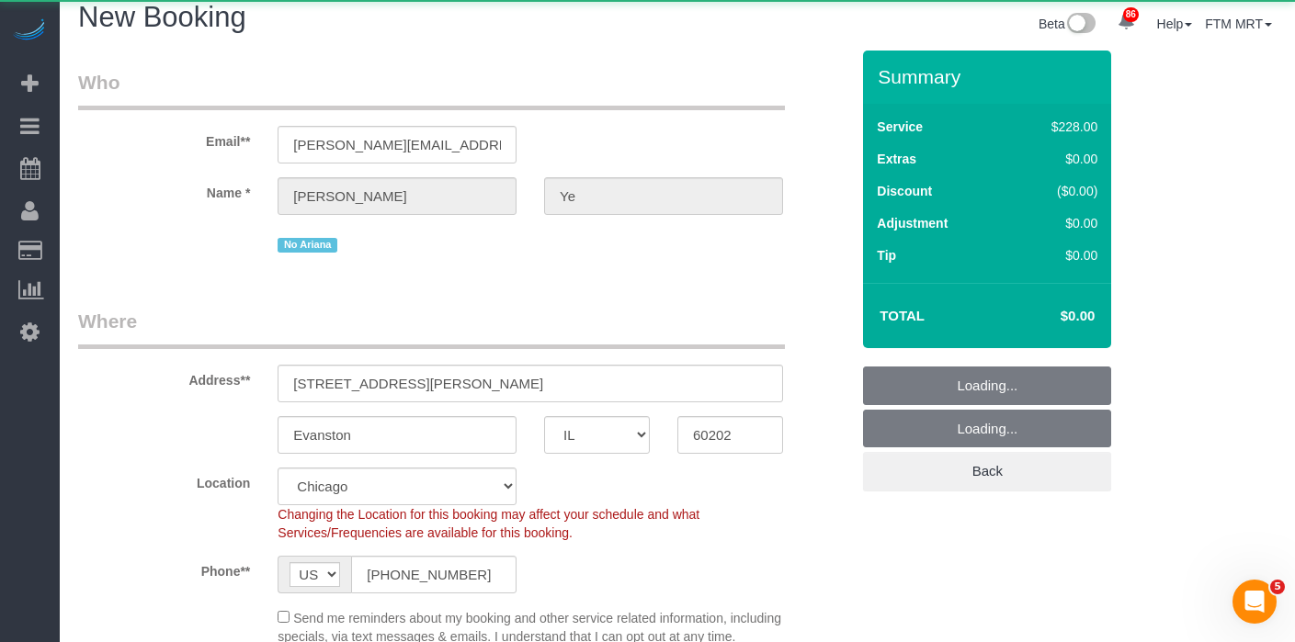
select select "object:2225"
select select "3"
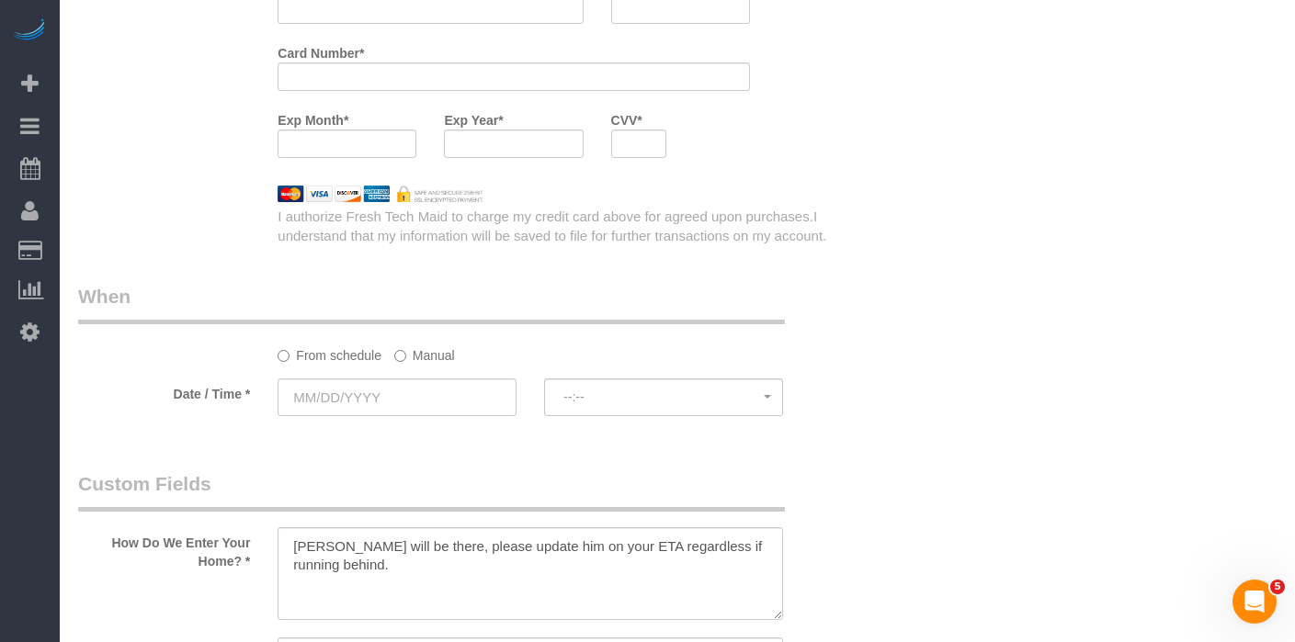
scroll to position [1877, 0]
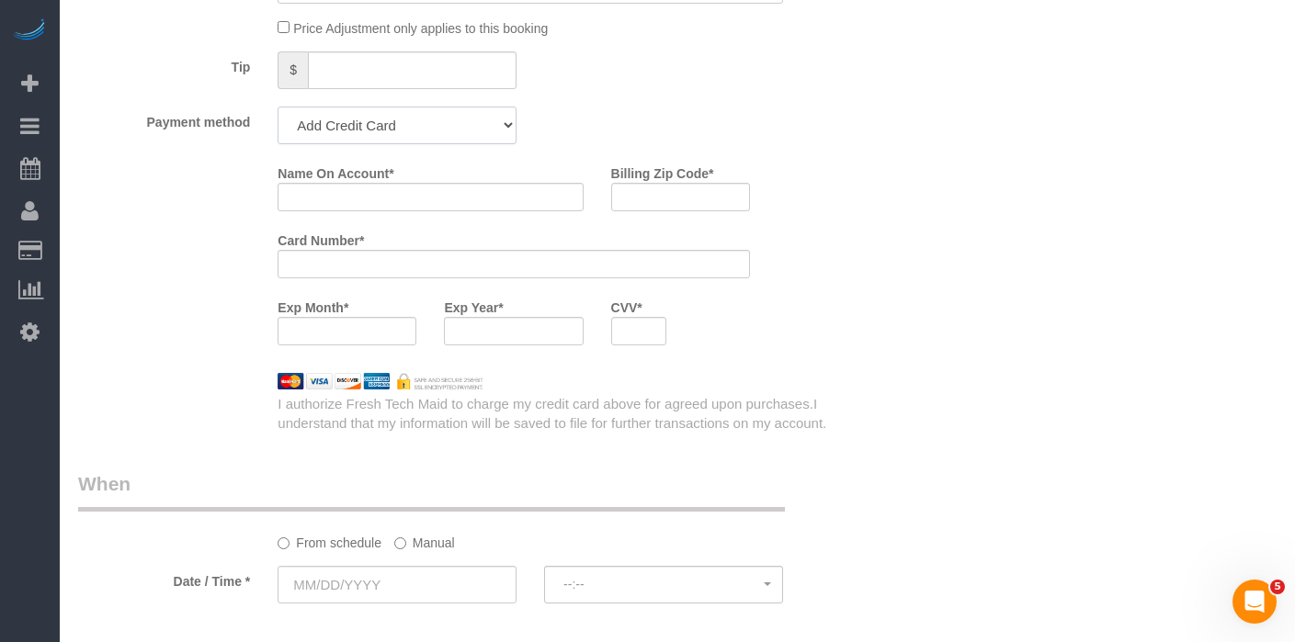
click at [417, 144] on select "Amex - 5024 - 07/2021 (Default) Add Credit Card ─────────────── Cash Check Payp…" at bounding box center [397, 126] width 239 height 38
select select "string:cash"
click at [278, 123] on select "Amex - 5024 - 07/2021 (Default) Add Credit Card ─────────────── Cash Check Payp…" at bounding box center [397, 126] width 239 height 38
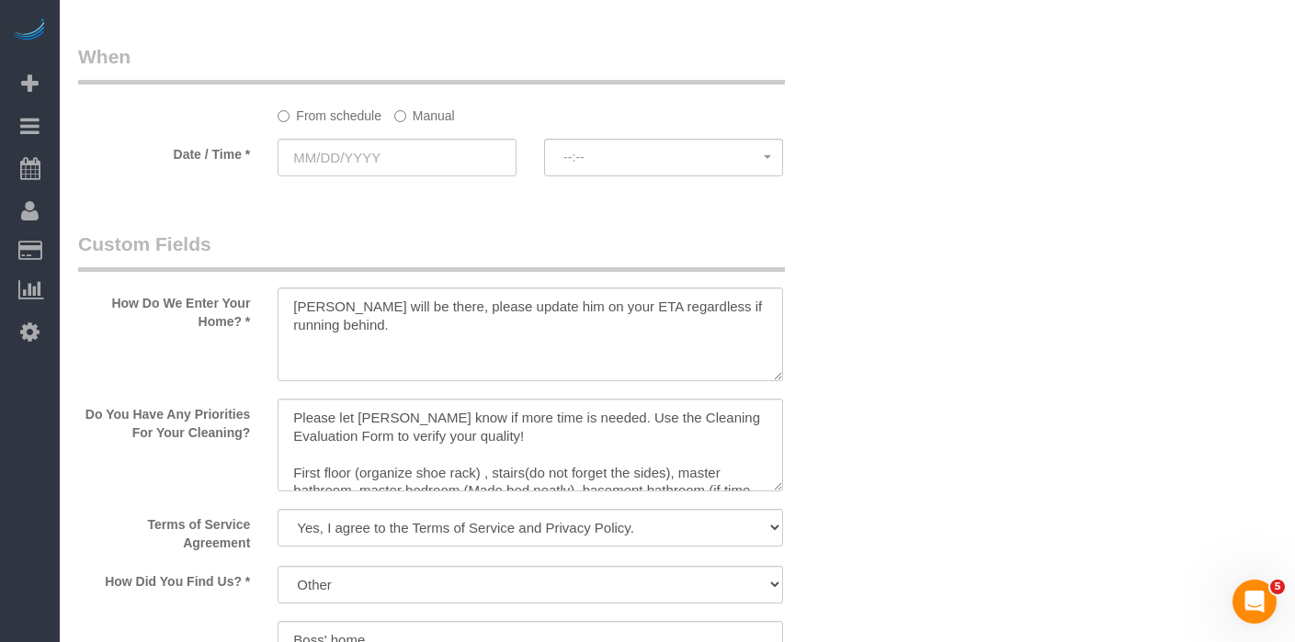
scroll to position [2064, 0]
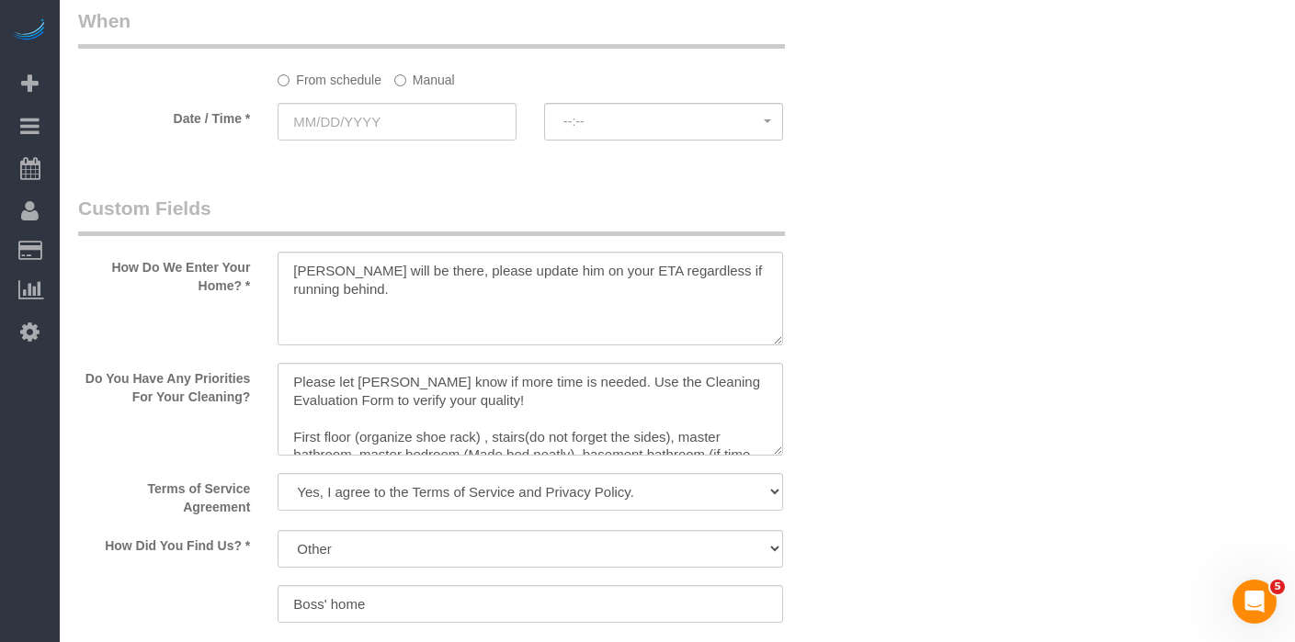
click at [426, 108] on sui-booking-spot "From schedule Manual Date / Time * --:-- --:--" at bounding box center [463, 75] width 771 height 137
click at [427, 89] on label "Manual" at bounding box center [424, 76] width 61 height 25
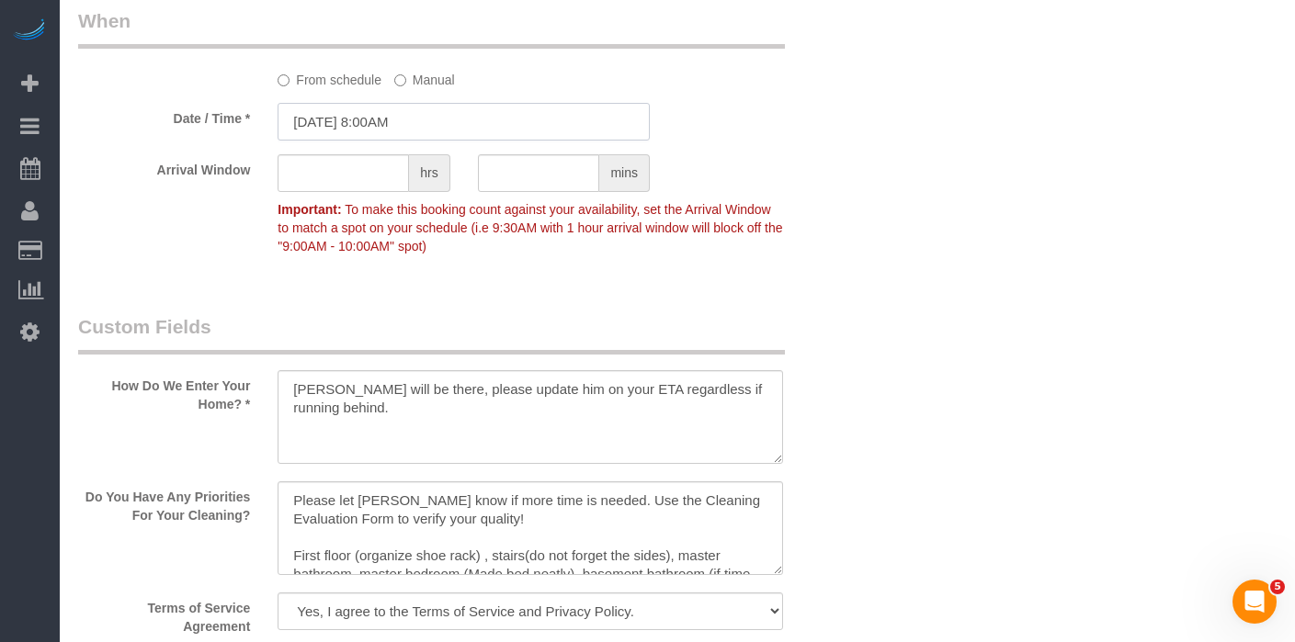
click at [433, 141] on input "10/07/2025 8:00AM" at bounding box center [464, 122] width 372 height 38
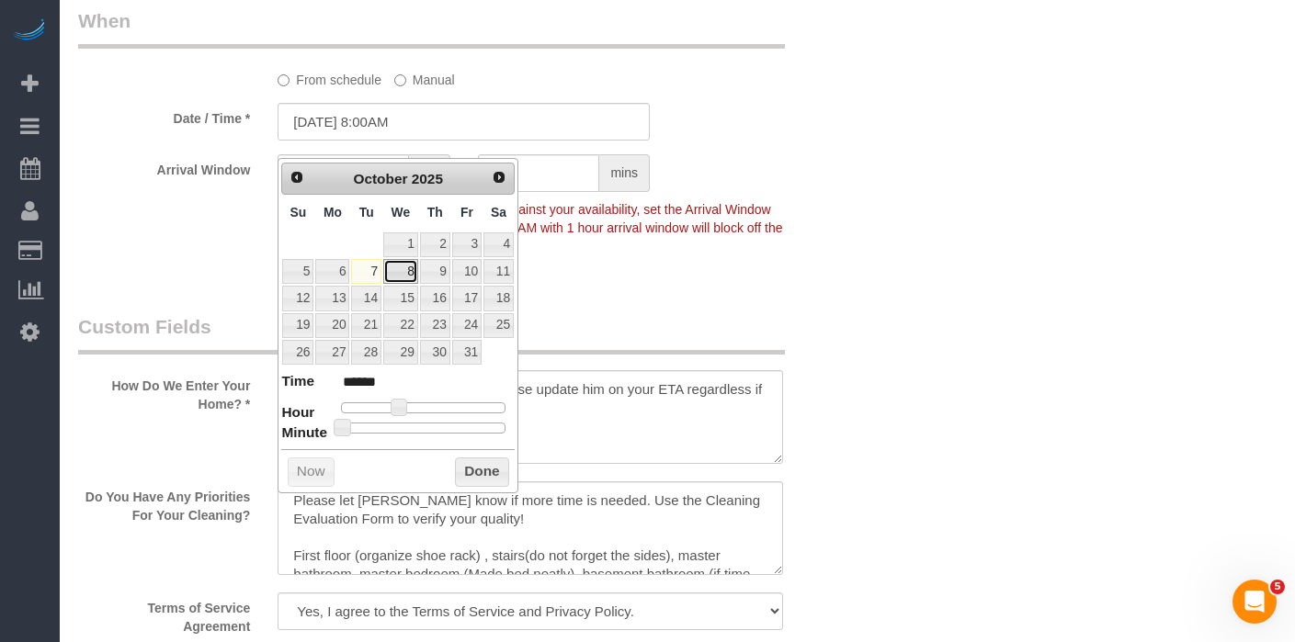
click at [408, 270] on link "8" at bounding box center [400, 271] width 35 height 25
type input "10/08/2025 9:00AM"
type input "******"
type input "10/08/2025 10:00AM"
type input "*******"
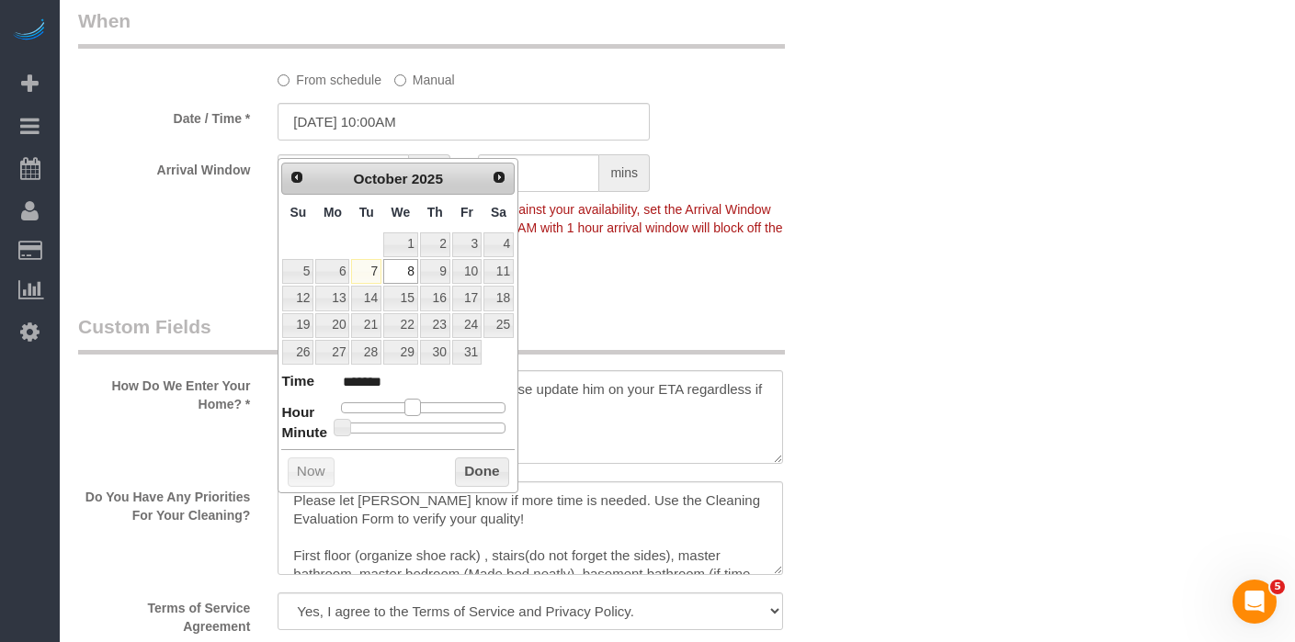
type input "10/08/2025 11:00AM"
type input "*******"
type input "10/08/2025 12:00PM"
type input "*******"
type input "10/08/2025 11:00AM"
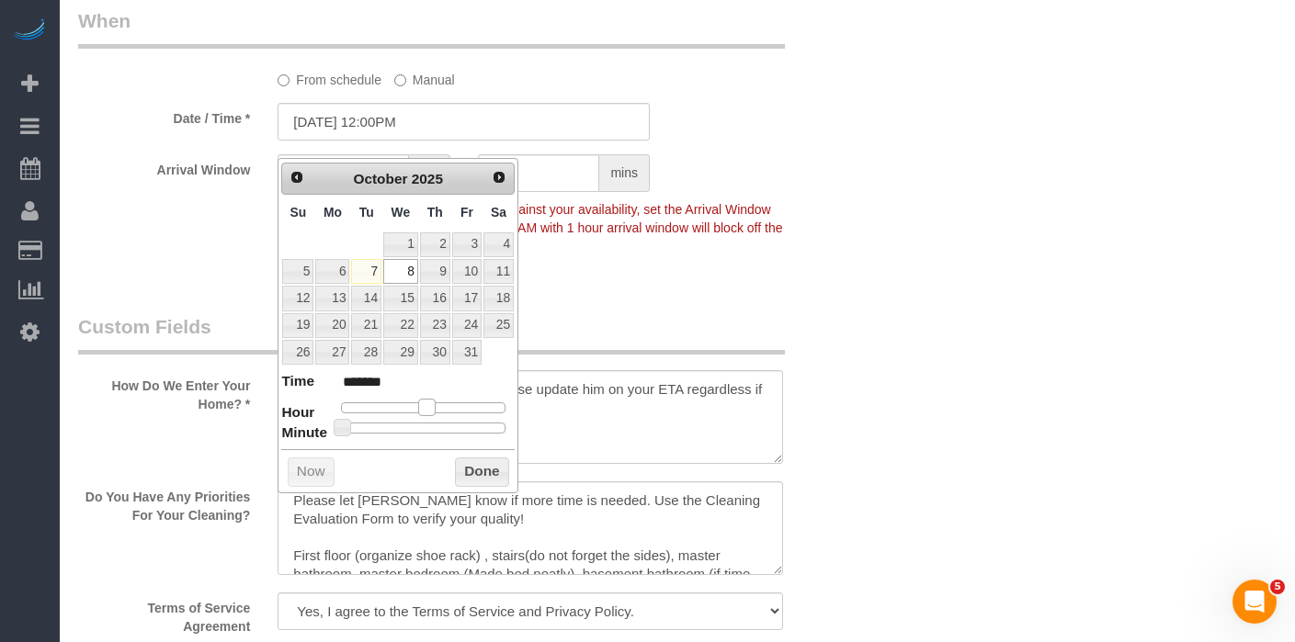
type input "*******"
type input "10/08/2025 10:00AM"
type input "*******"
type input "10/08/2025 9:00AM"
type input "******"
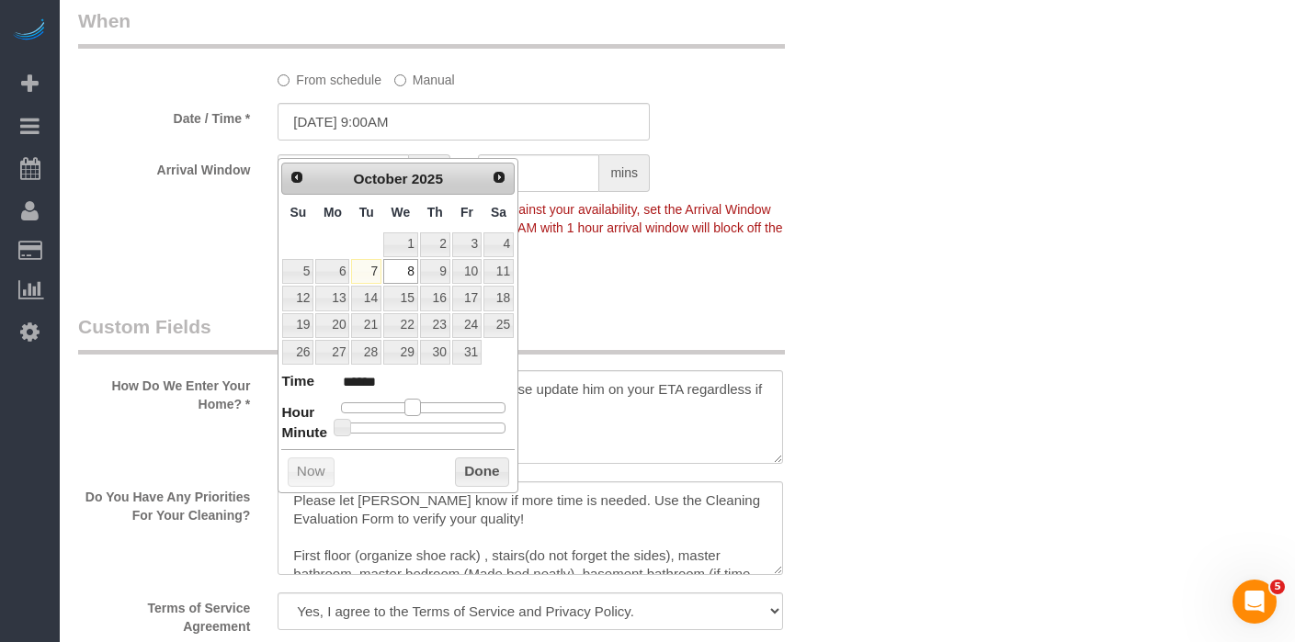
type input "10/08/2025 8:00AM"
type input "******"
type input "10/08/2025 9:00AM"
type input "******"
click at [404, 406] on span at bounding box center [405, 407] width 17 height 17
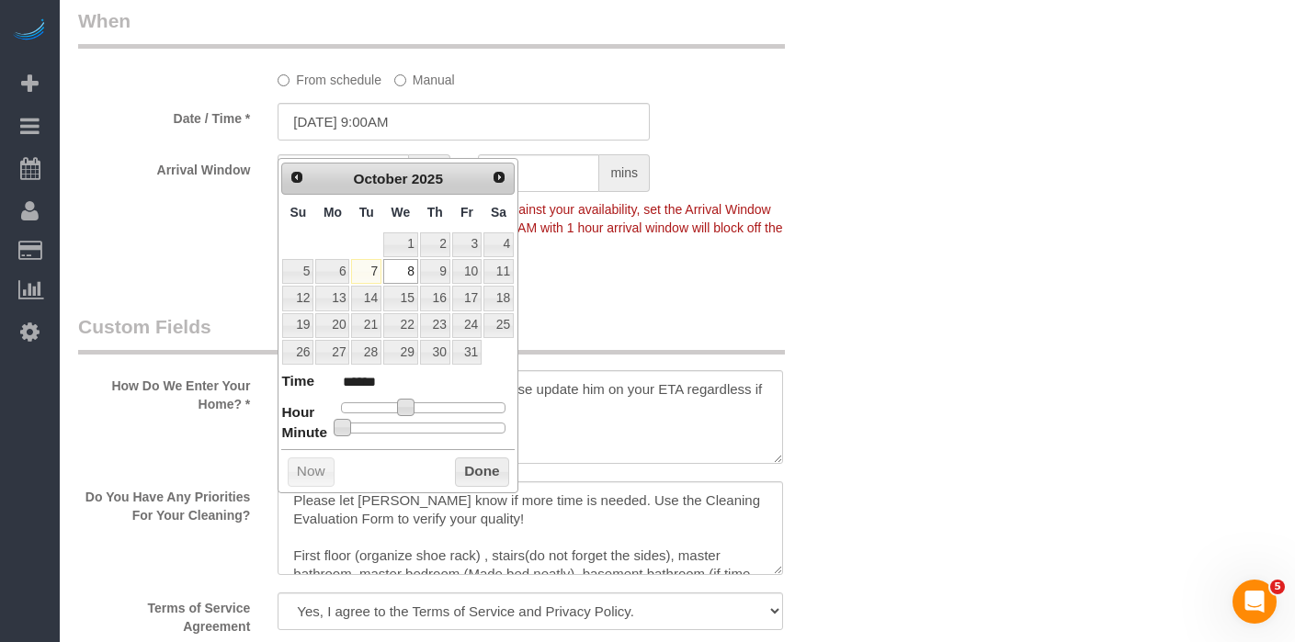
type input "10/08/2025 9:05AM"
type input "******"
type input "10/08/2025 9:10AM"
type input "******"
type input "10/08/2025 9:15AM"
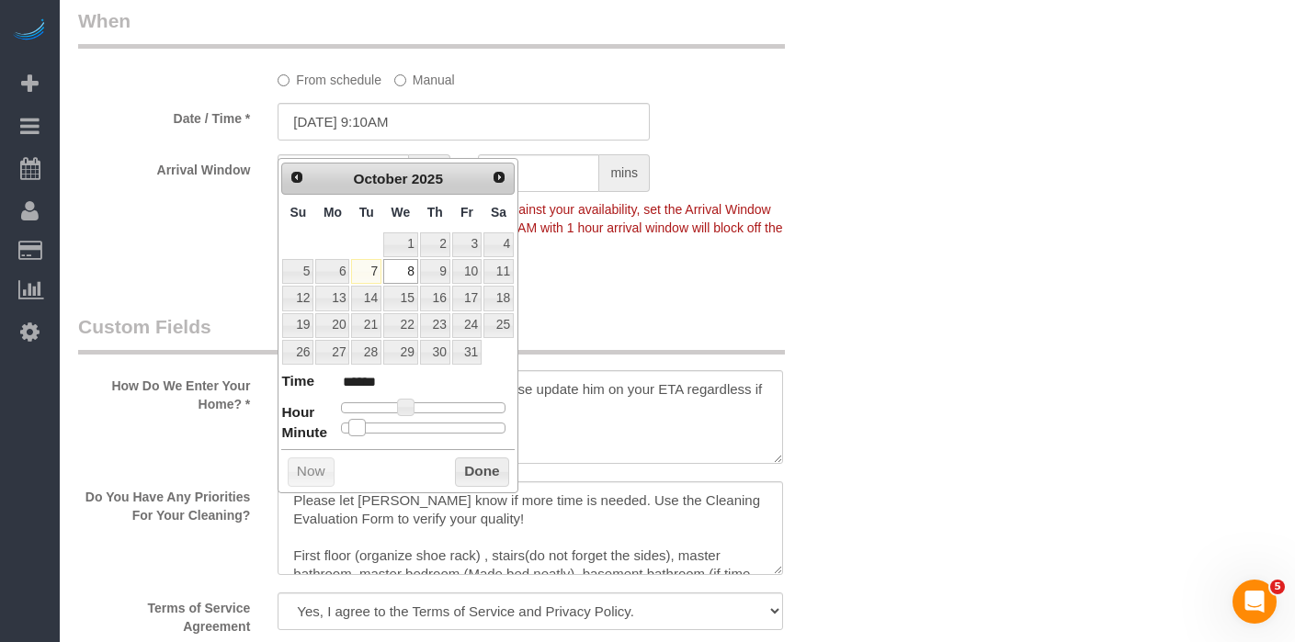
type input "******"
type input "10/08/2025 9:20AM"
type input "******"
type input "10/08/2025 9:25AM"
type input "******"
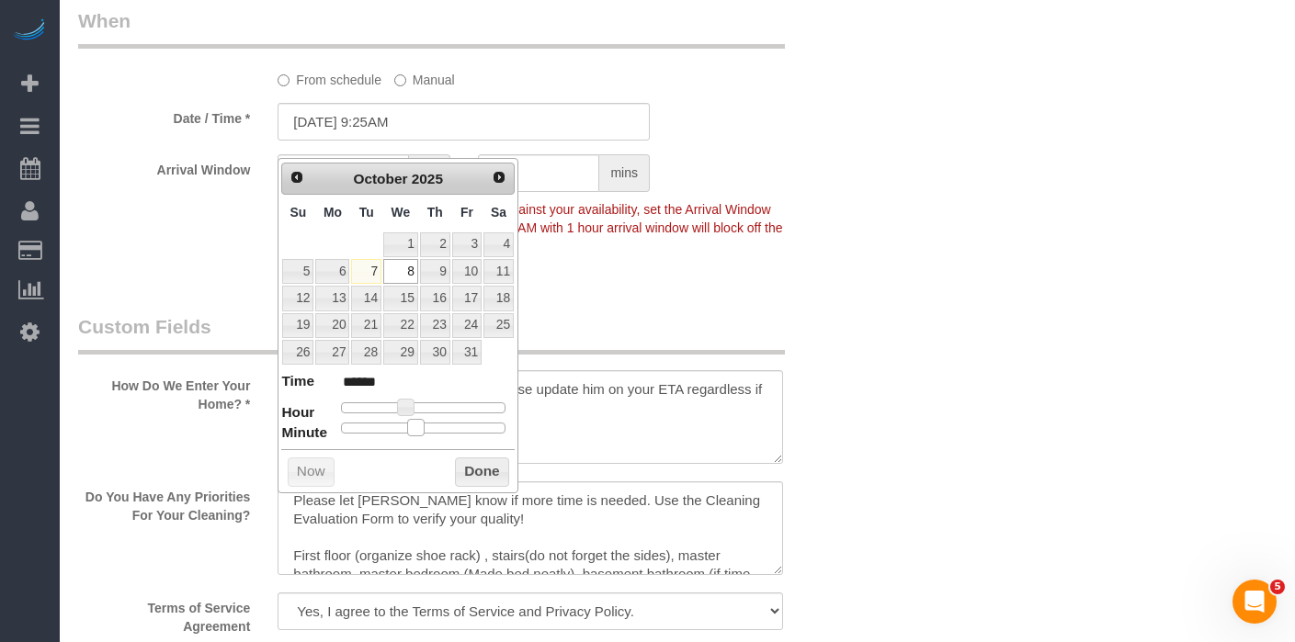
type input "10/08/2025 9:30AM"
type input "******"
drag, startPoint x: 346, startPoint y: 427, endPoint x: 435, endPoint y: 429, distance: 89.2
click at [435, 429] on span at bounding box center [431, 427] width 17 height 17
click at [494, 481] on button "Done" at bounding box center [482, 472] width 54 height 29
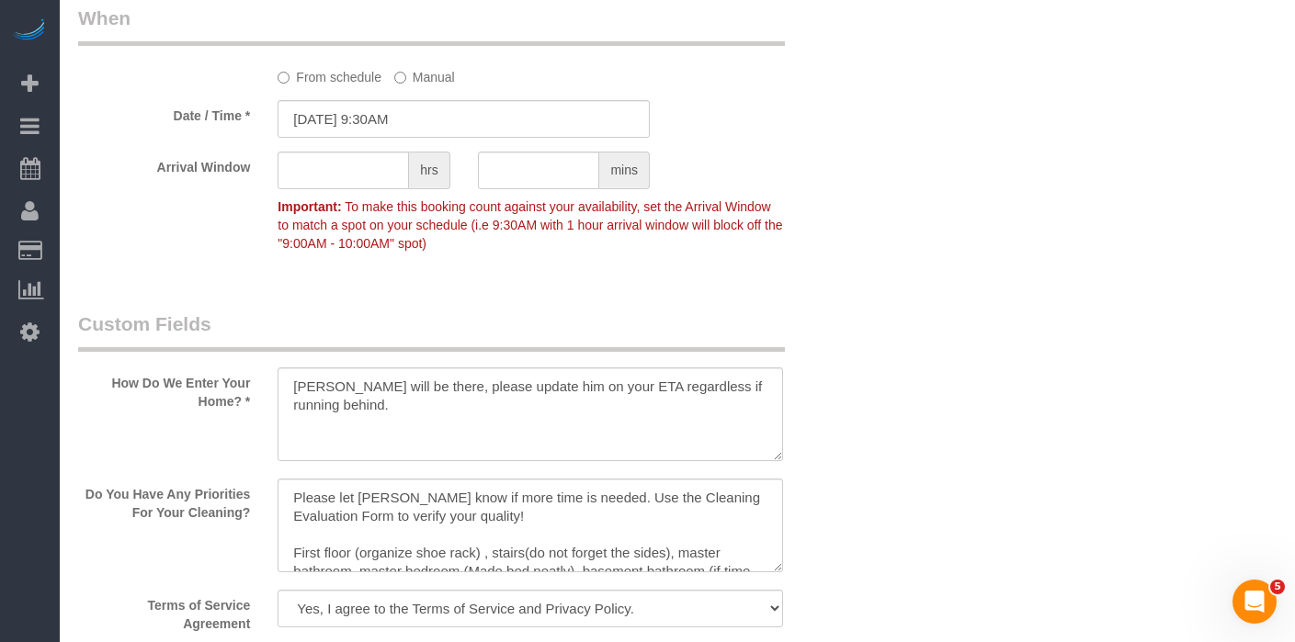
scroll to position [2068, 0]
click at [382, 438] on textarea at bounding box center [531, 414] width 506 height 94
click at [308, 402] on textarea at bounding box center [531, 414] width 506 height 94
drag, startPoint x: 290, startPoint y: 403, endPoint x: 347, endPoint y: 422, distance: 60.2
click at [347, 422] on textarea at bounding box center [531, 414] width 506 height 94
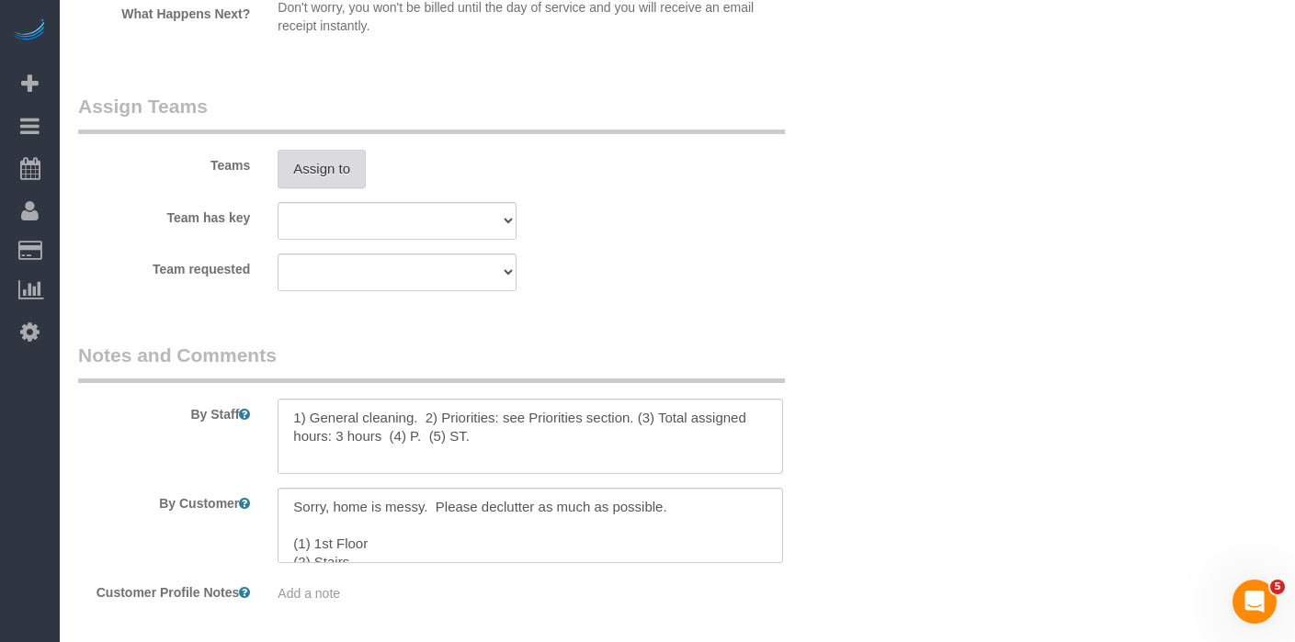
scroll to position [3401, 0]
type textarea "You will meet Wells at the Chicago Office at 9:30am, you will then carpool to W…"
click at [348, 169] on button "Assign to" at bounding box center [322, 167] width 88 height 39
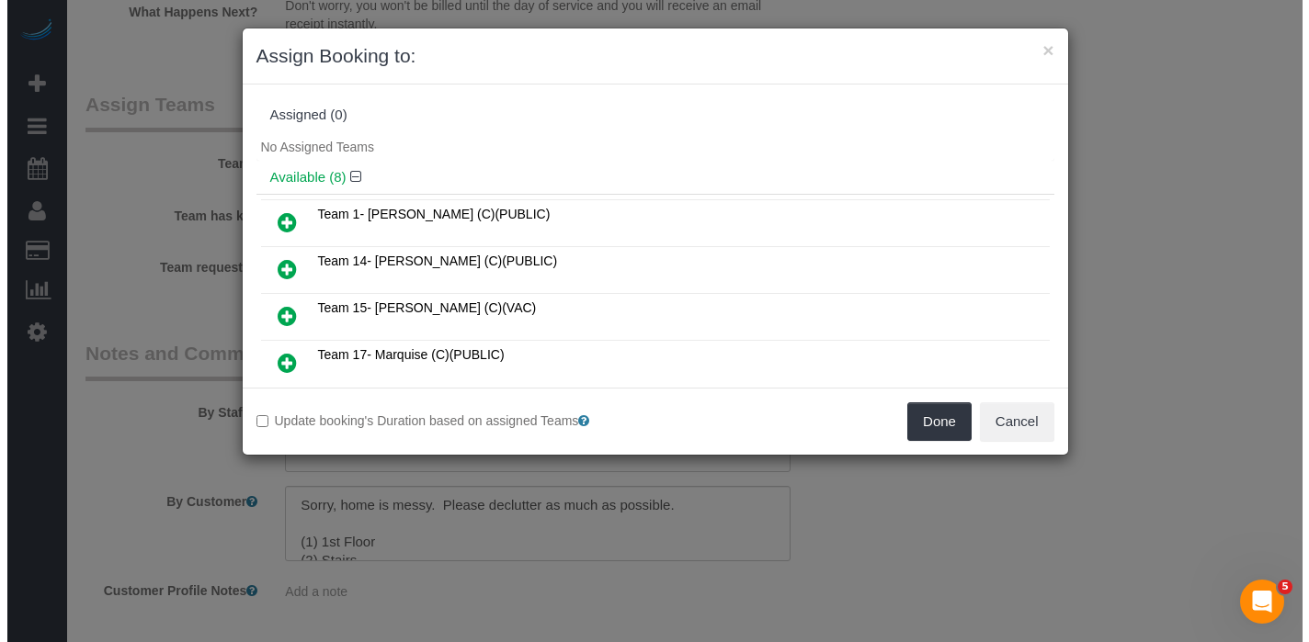
scroll to position [3399, 0]
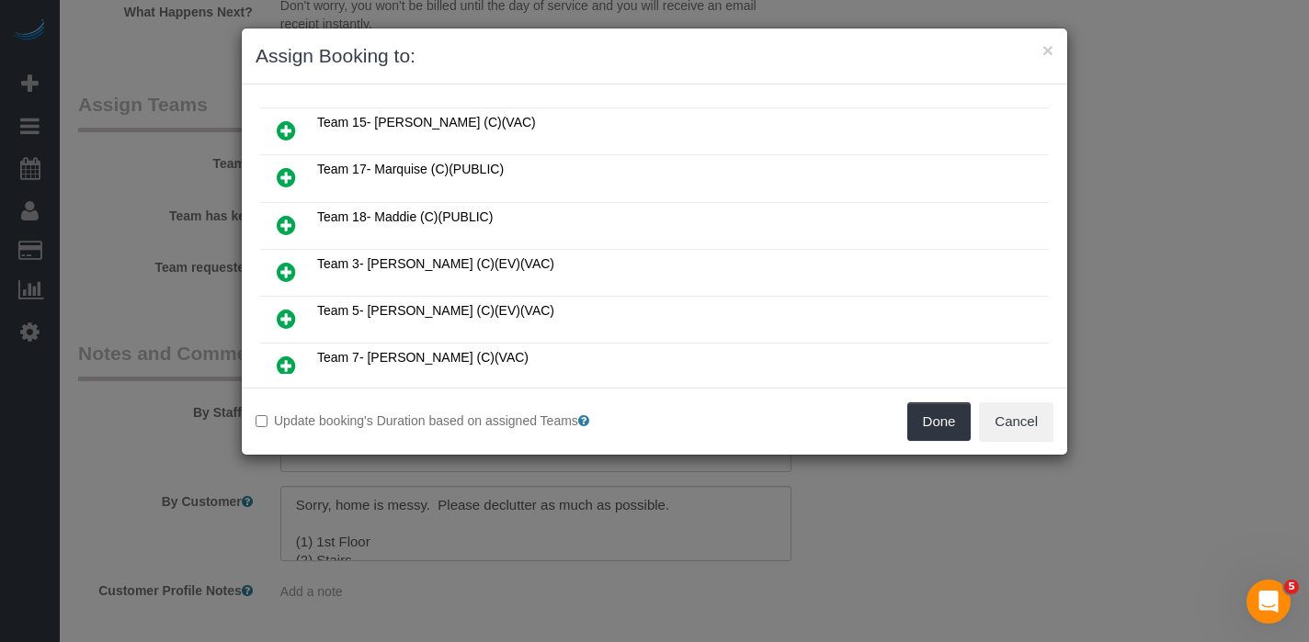
click at [282, 172] on icon at bounding box center [286, 177] width 19 height 22
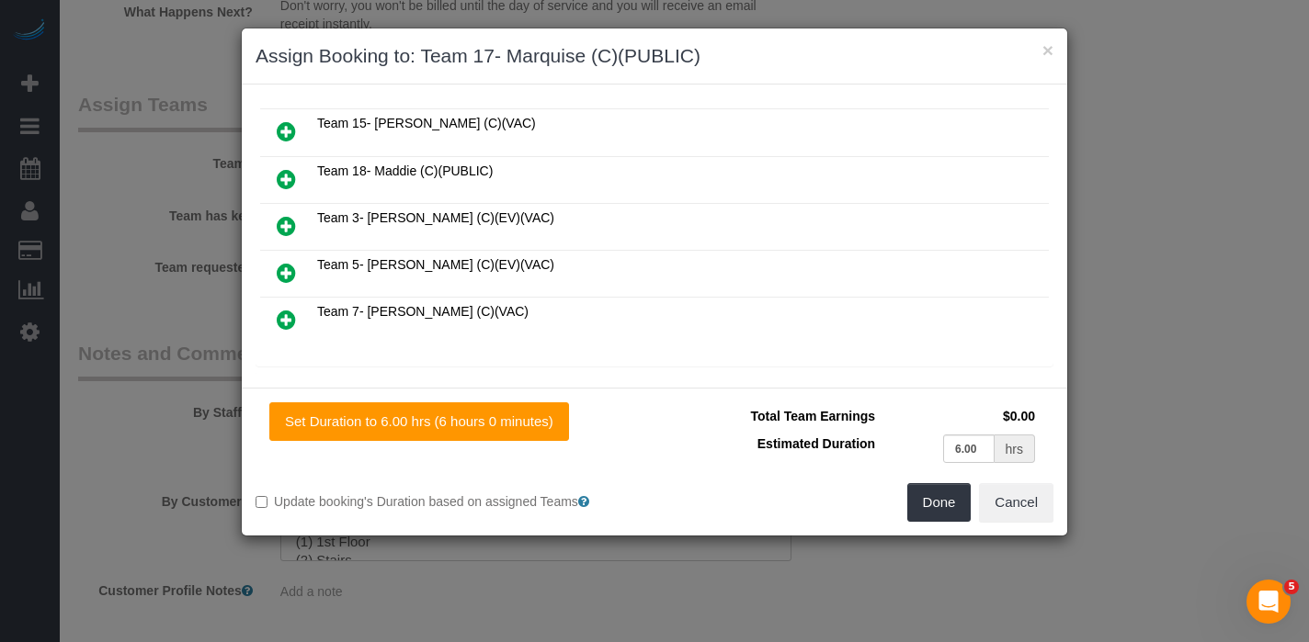
click at [285, 172] on icon at bounding box center [286, 179] width 19 height 22
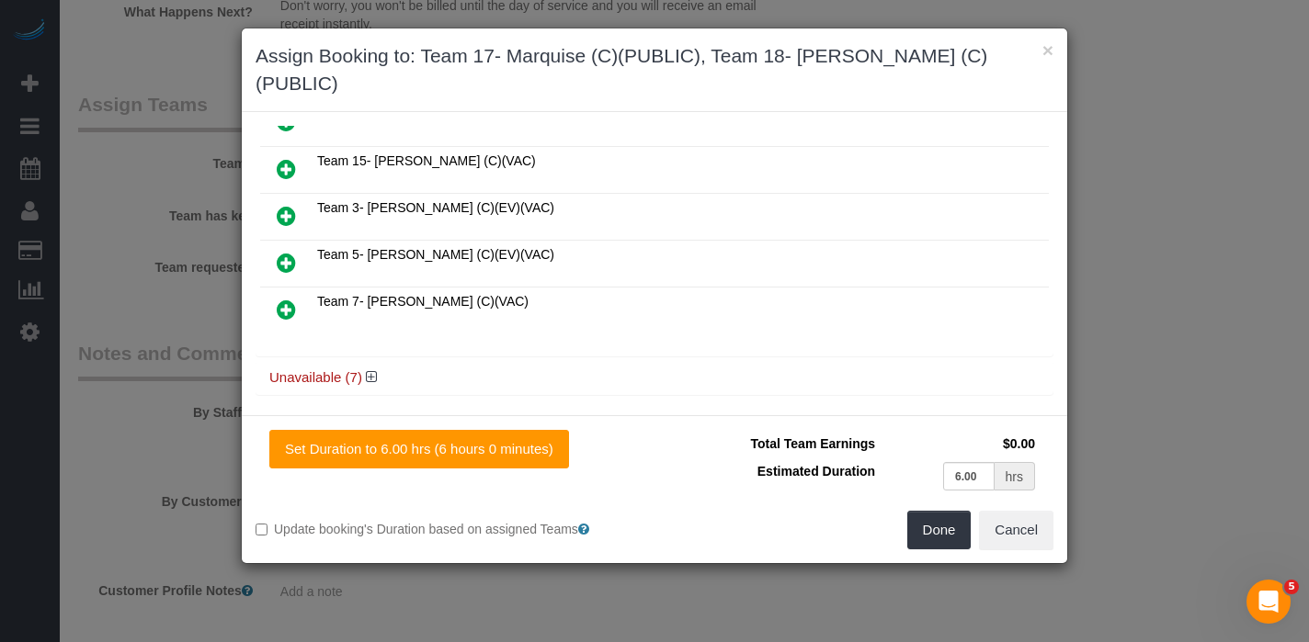
scroll to position [0, 0]
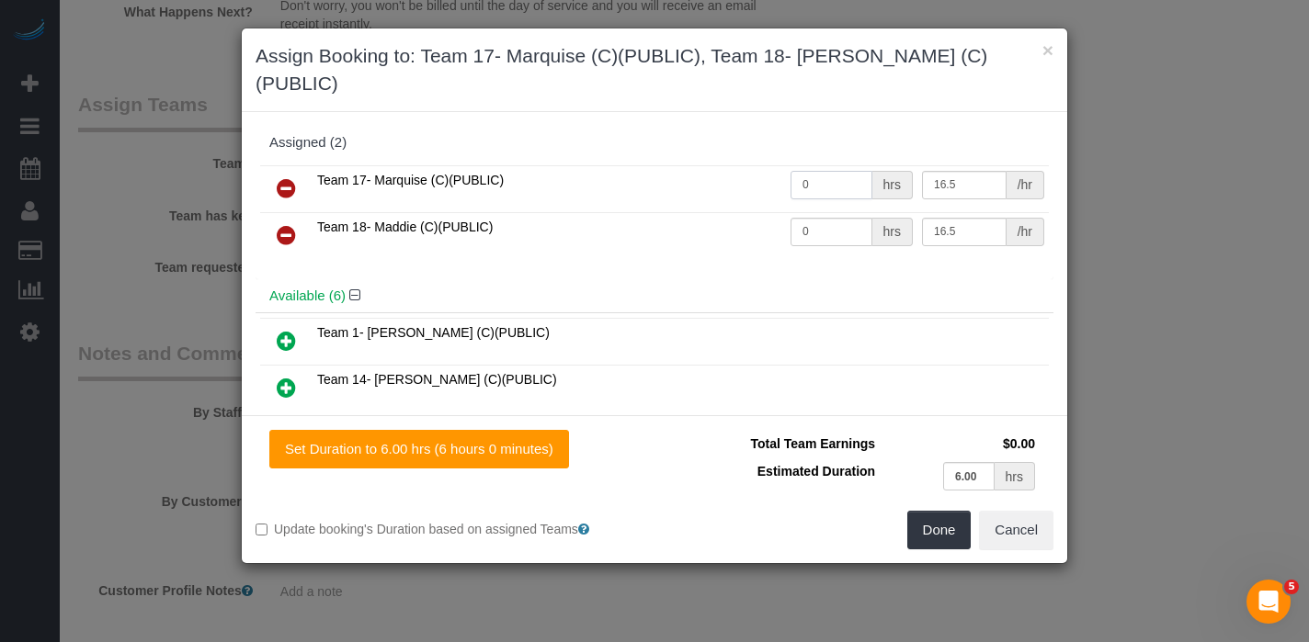
drag, startPoint x: 805, startPoint y: 157, endPoint x: 761, endPoint y: 155, distance: 44.2
click at [756, 165] on tr "Team 17- Marquise (C)(PUBLIC) 0 hrs 16.5 /hr" at bounding box center [654, 188] width 789 height 47
type input "3"
drag, startPoint x: 809, startPoint y: 207, endPoint x: 764, endPoint y: 205, distance: 45.1
click at [765, 212] on tr "Team 18- Maddie (C)(PUBLIC) 0 hrs 16.5 /hr" at bounding box center [654, 235] width 789 height 47
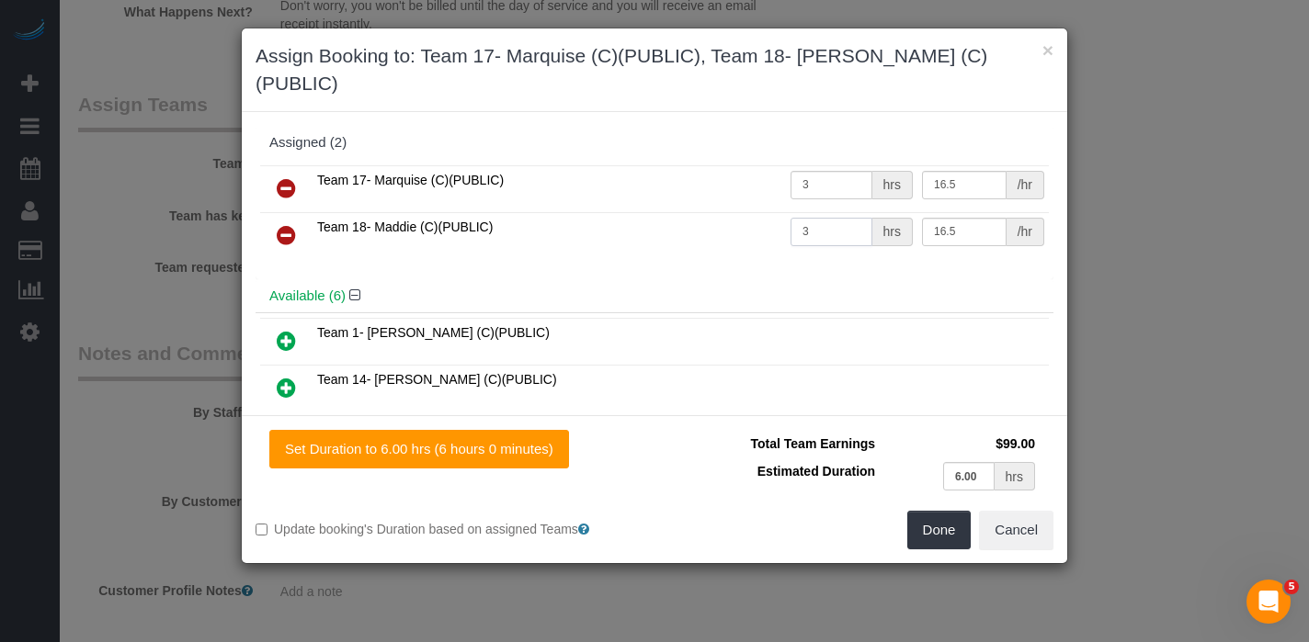
type input "3"
drag, startPoint x: 986, startPoint y: 449, endPoint x: 948, endPoint y: 475, distance: 46.9
click at [927, 458] on td "6.00 hrs" at bounding box center [960, 477] width 160 height 38
type input "3"
click at [947, 511] on button "Done" at bounding box center [939, 530] width 64 height 39
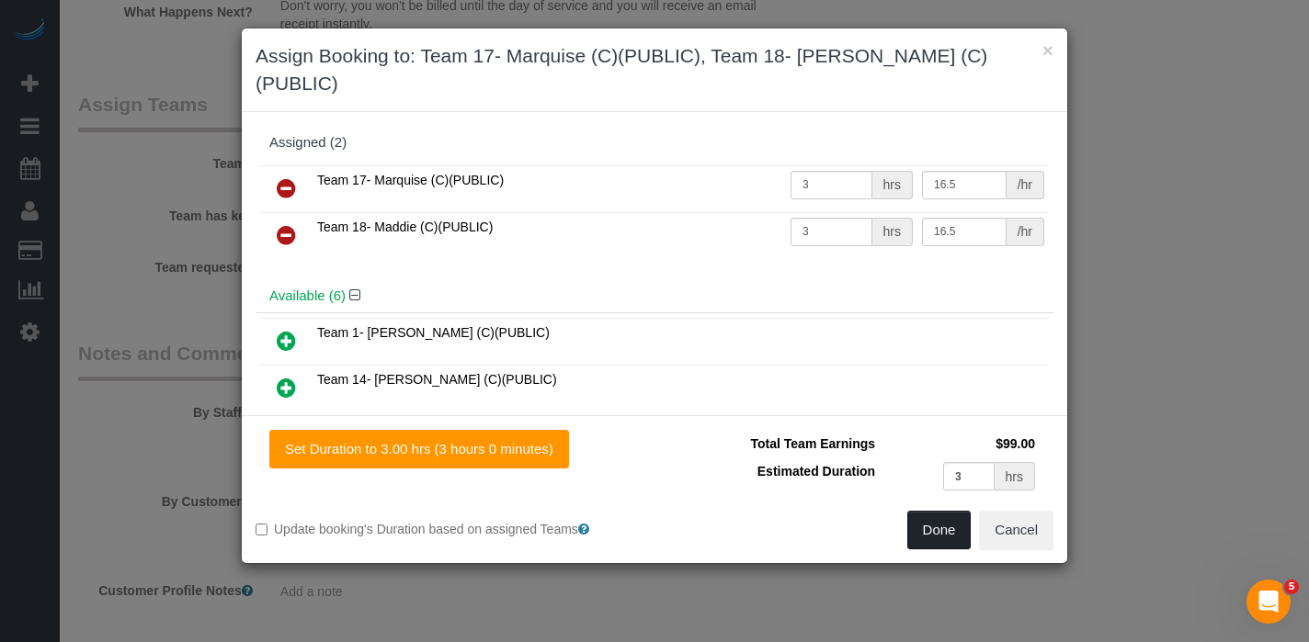
type input "03:00"
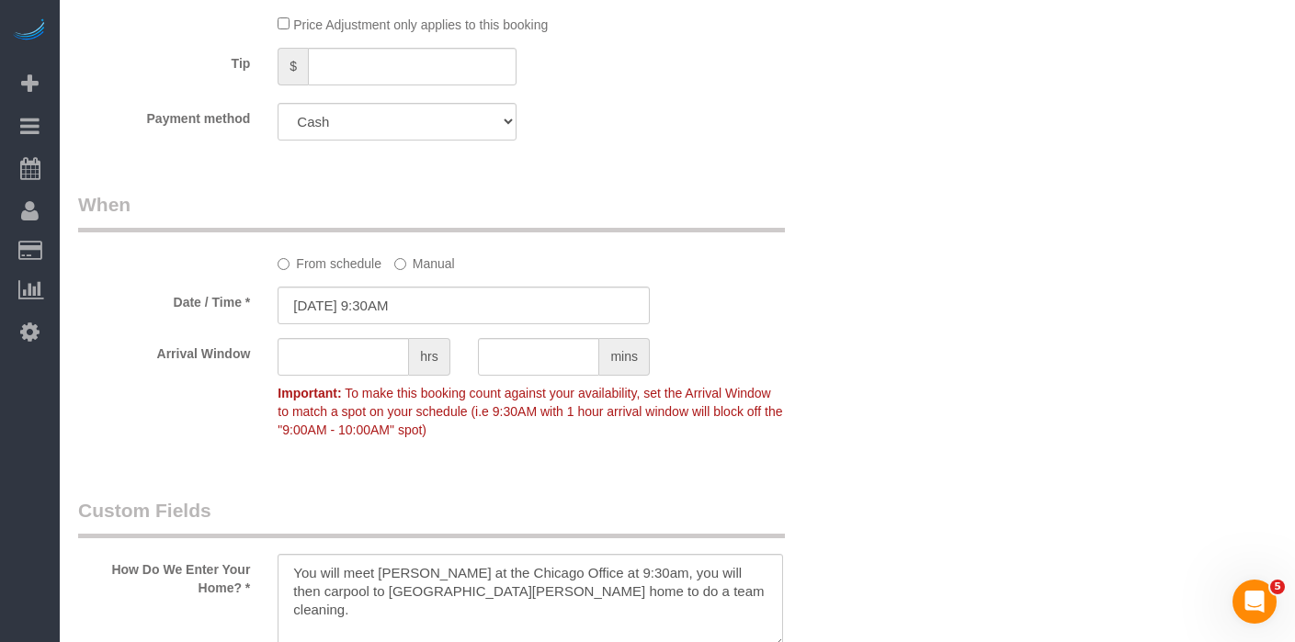
scroll to position [1853, 0]
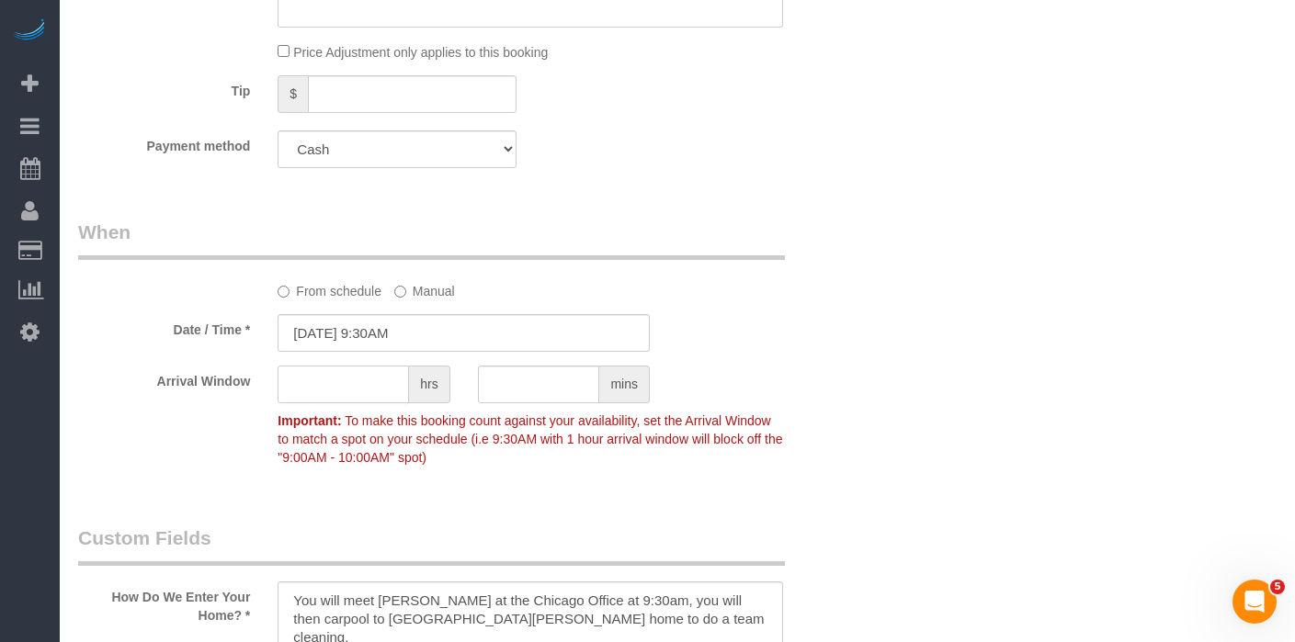
click at [358, 390] on input "text" at bounding box center [343, 385] width 131 height 38
type input "1"
click at [846, 370] on sui-booking-spot "From schedule Manual Date / Time * 10/08/2025 9:30AM Arrival Window 1 hrs mins …" at bounding box center [463, 347] width 771 height 256
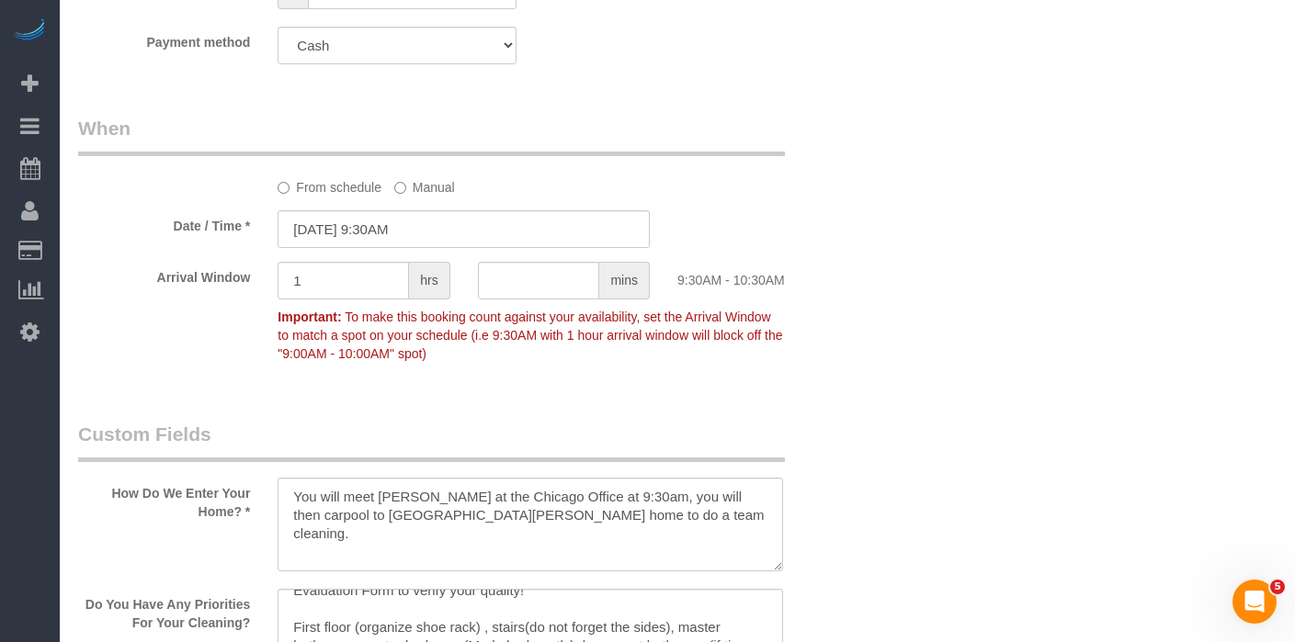
scroll to position [1994, 0]
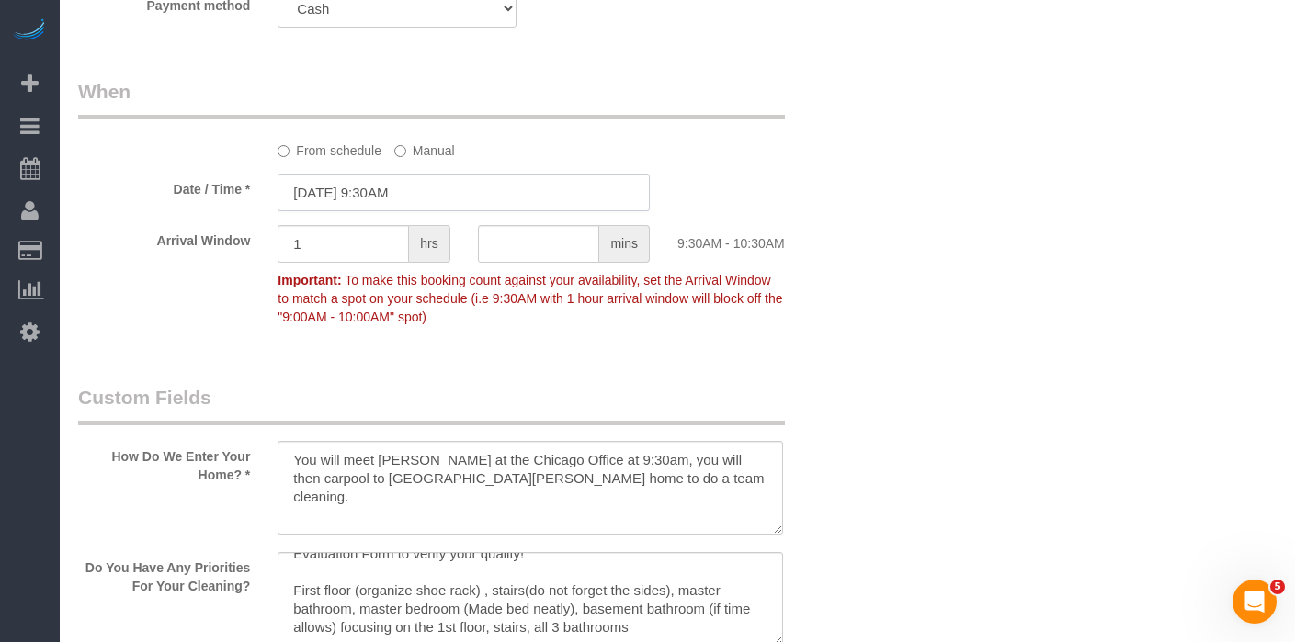
click at [448, 210] on input "10/08/2025 9:30AM" at bounding box center [464, 193] width 372 height 38
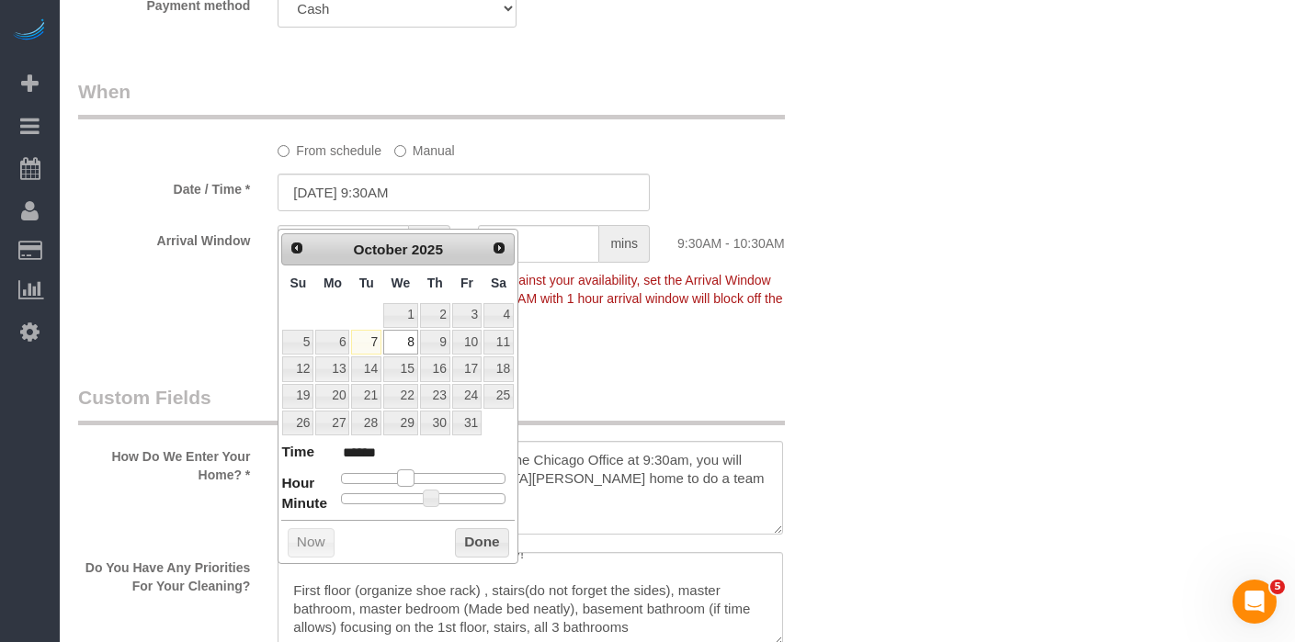
type input "10/08/2025 10:30AM"
type input "*******"
type input "10/08/2025 11:30AM"
type input "*******"
type input "10/08/2025 10:30AM"
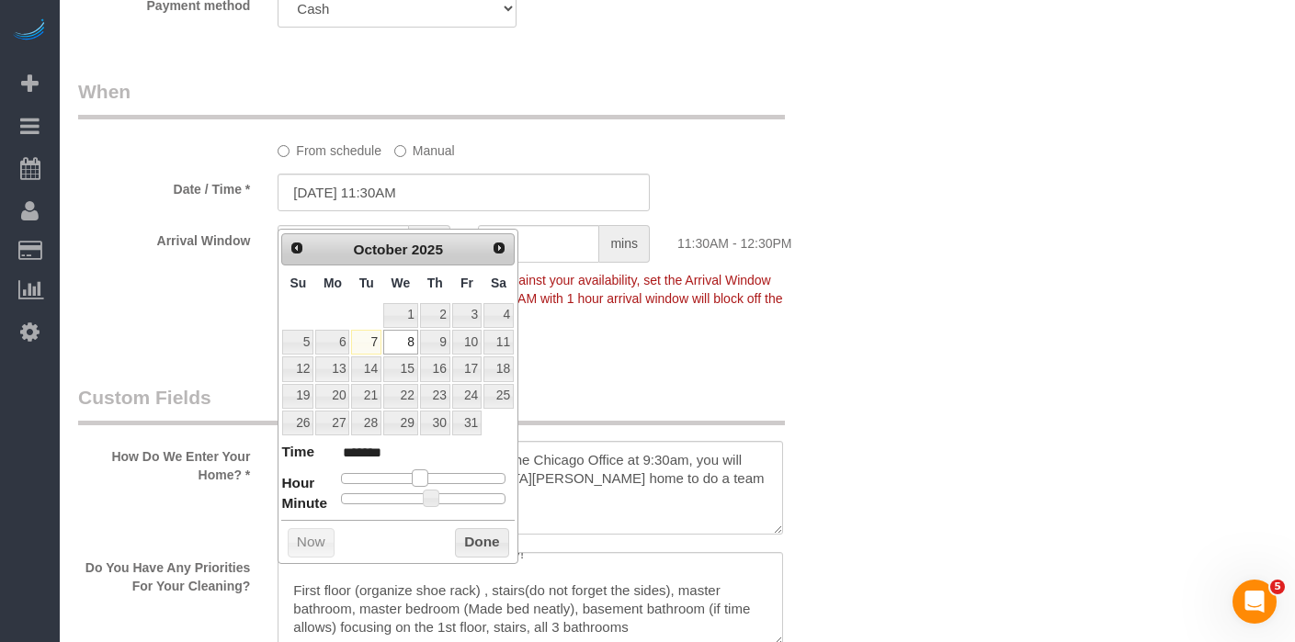
type input "*******"
click at [409, 477] on span at bounding box center [412, 478] width 17 height 17
type input "10/08/2025 10:25AM"
type input "*******"
type input "10/08/2025 10:20AM"
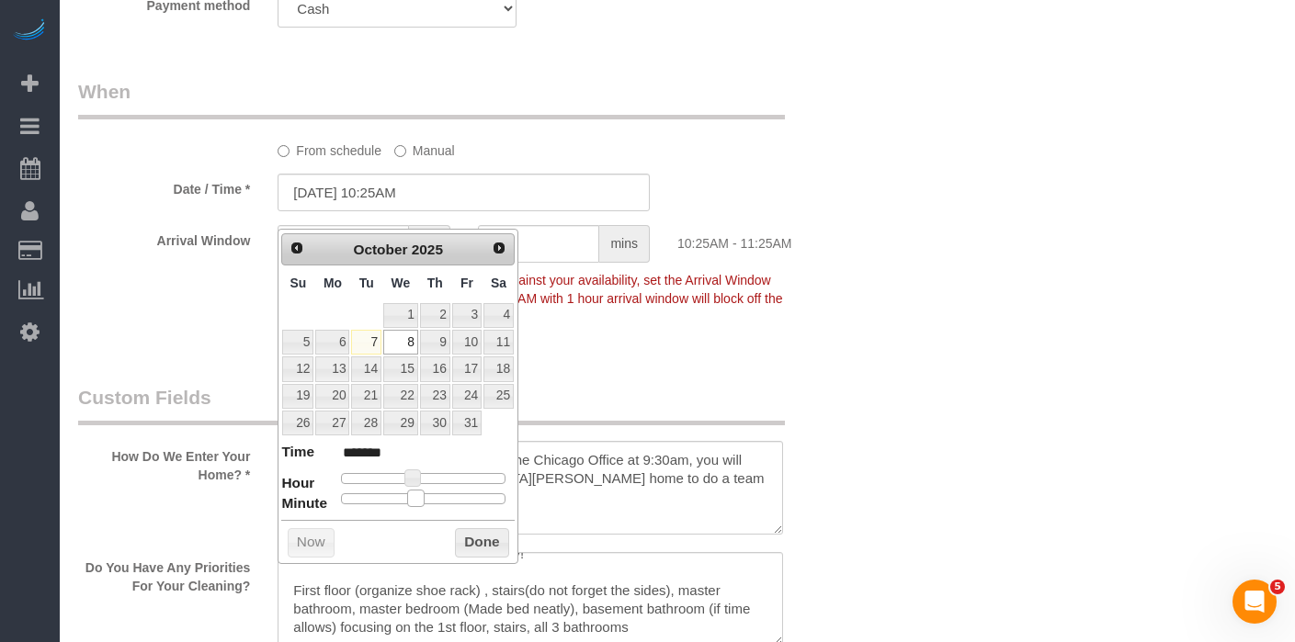
type input "*******"
type input "10/08/2025 10:15AM"
type input "*******"
type input "10/08/2025 10:20AM"
type input "*******"
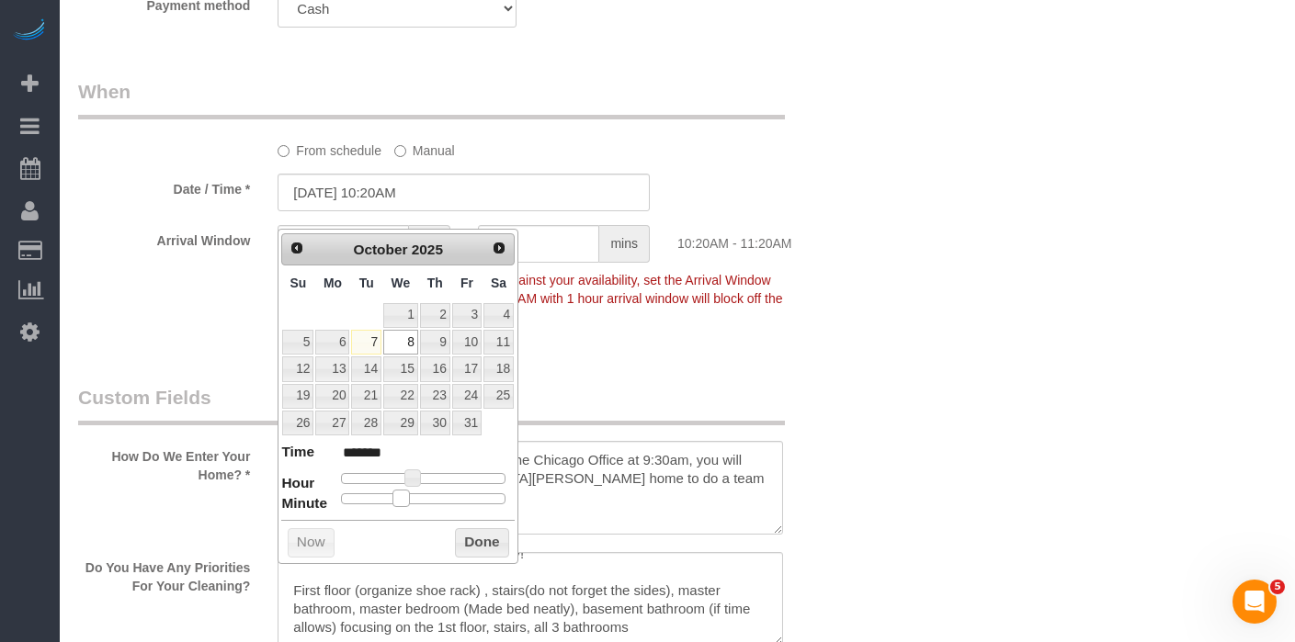
type input "10/08/2025 10:25AM"
type input "*******"
drag, startPoint x: 427, startPoint y: 498, endPoint x: 411, endPoint y: 495, distance: 16.9
click at [411, 495] on span at bounding box center [415, 498] width 17 height 17
type input "10/08/2025 10:30AM"
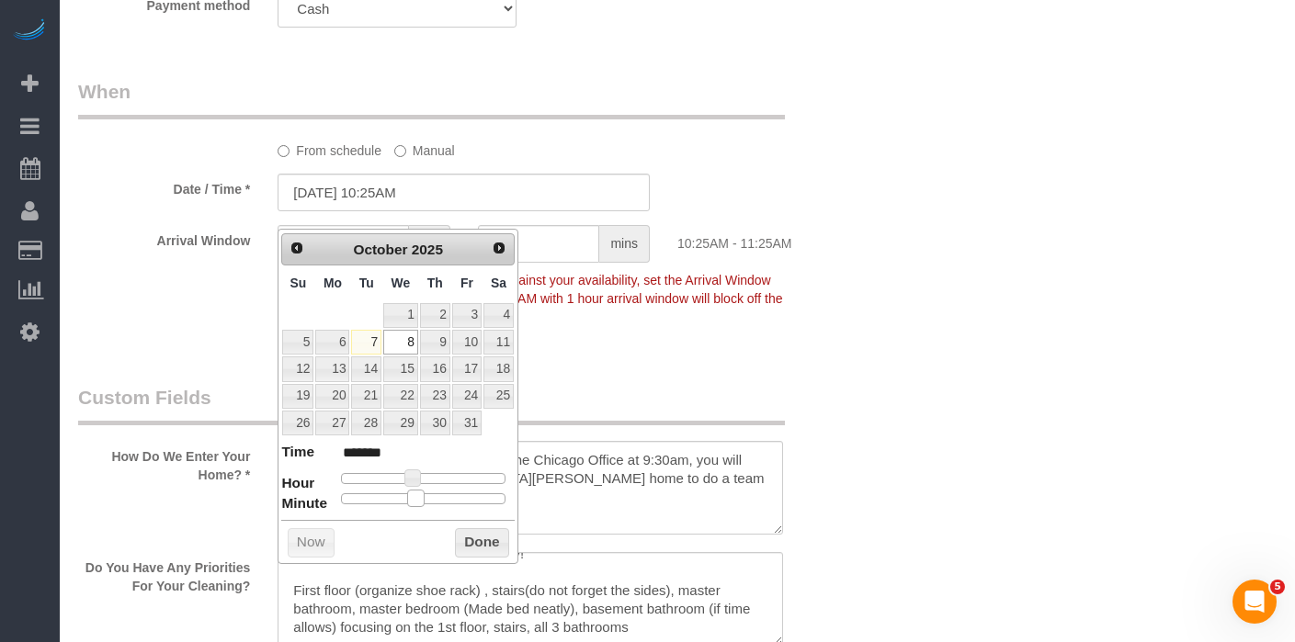
type input "*******"
drag, startPoint x: 415, startPoint y: 498, endPoint x: 425, endPoint y: 498, distance: 10.1
click at [425, 498] on span at bounding box center [431, 498] width 17 height 17
click at [483, 540] on button "Done" at bounding box center [482, 543] width 54 height 29
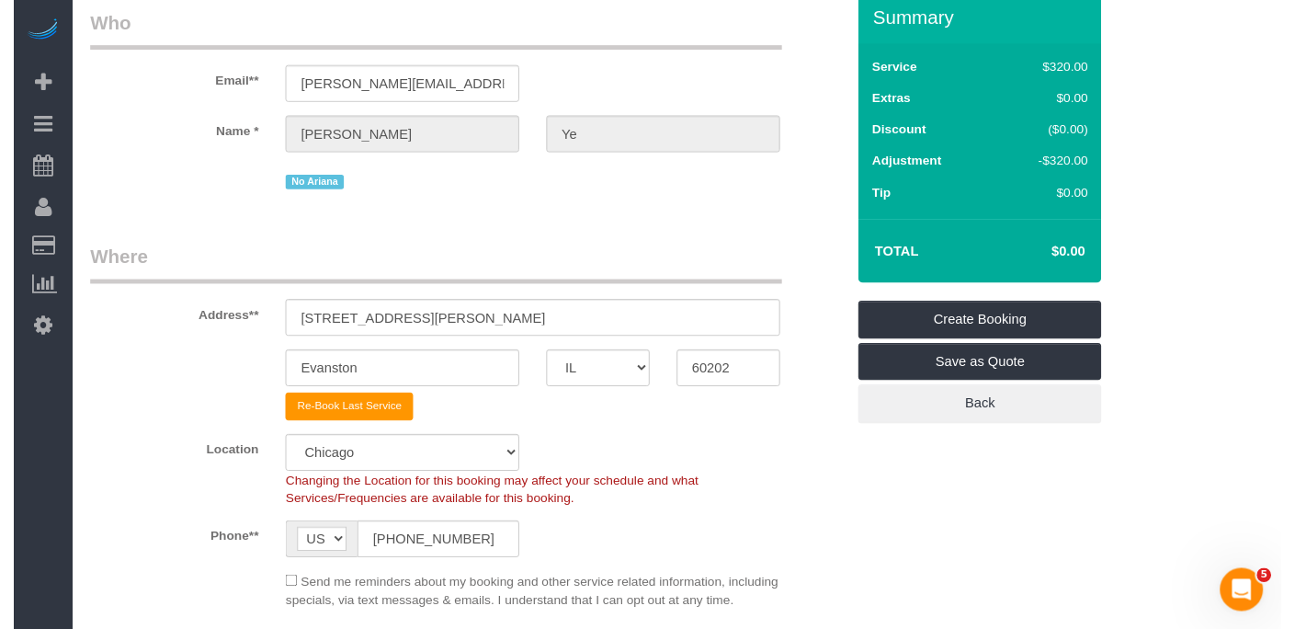
scroll to position [0, 0]
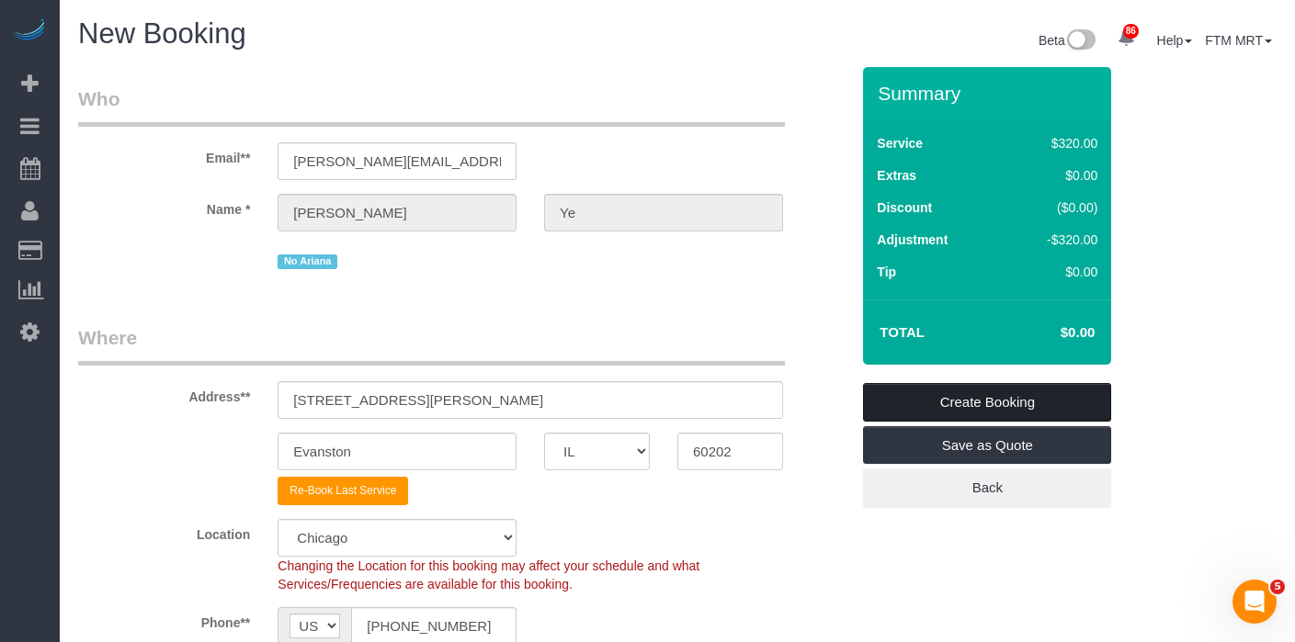
click at [1029, 407] on link "Create Booking" at bounding box center [987, 402] width 248 height 39
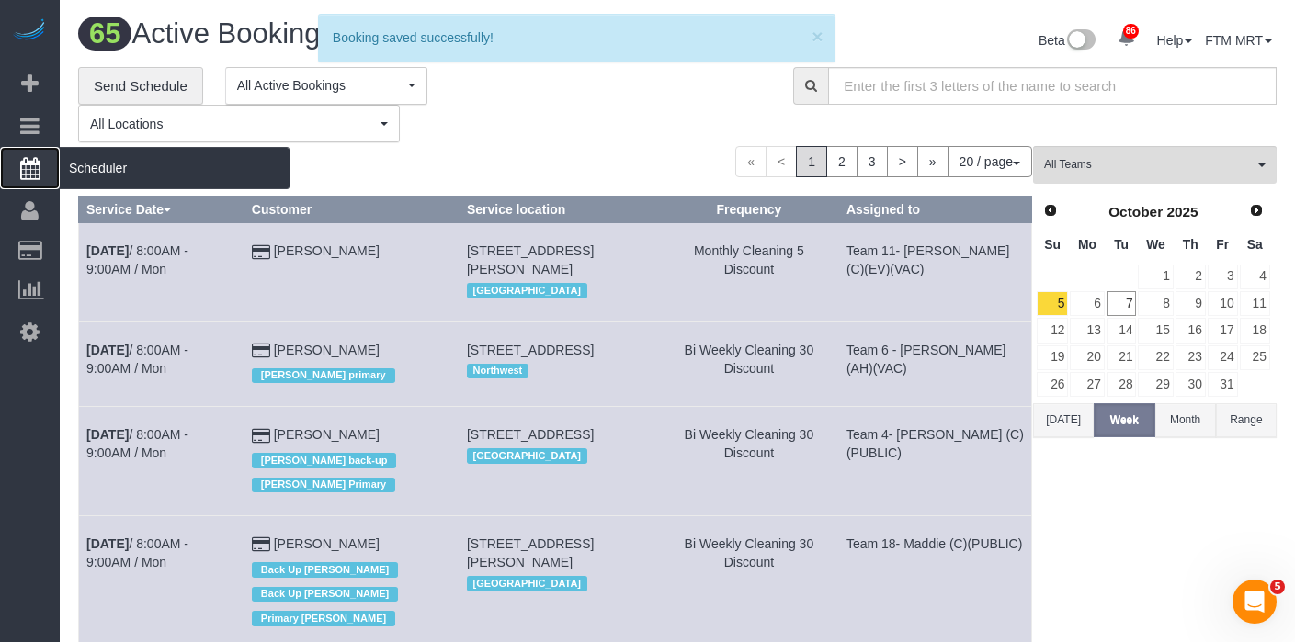
click at [142, 161] on span "Scheduler" at bounding box center [175, 168] width 230 height 42
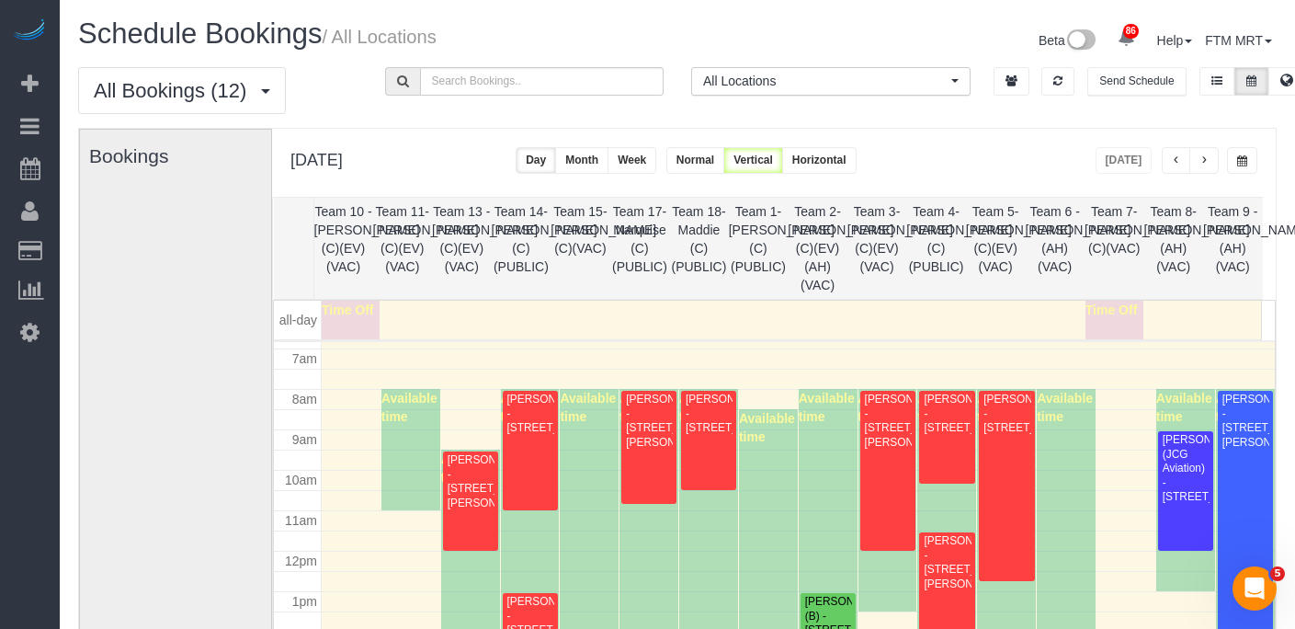
scroll to position [278, 0]
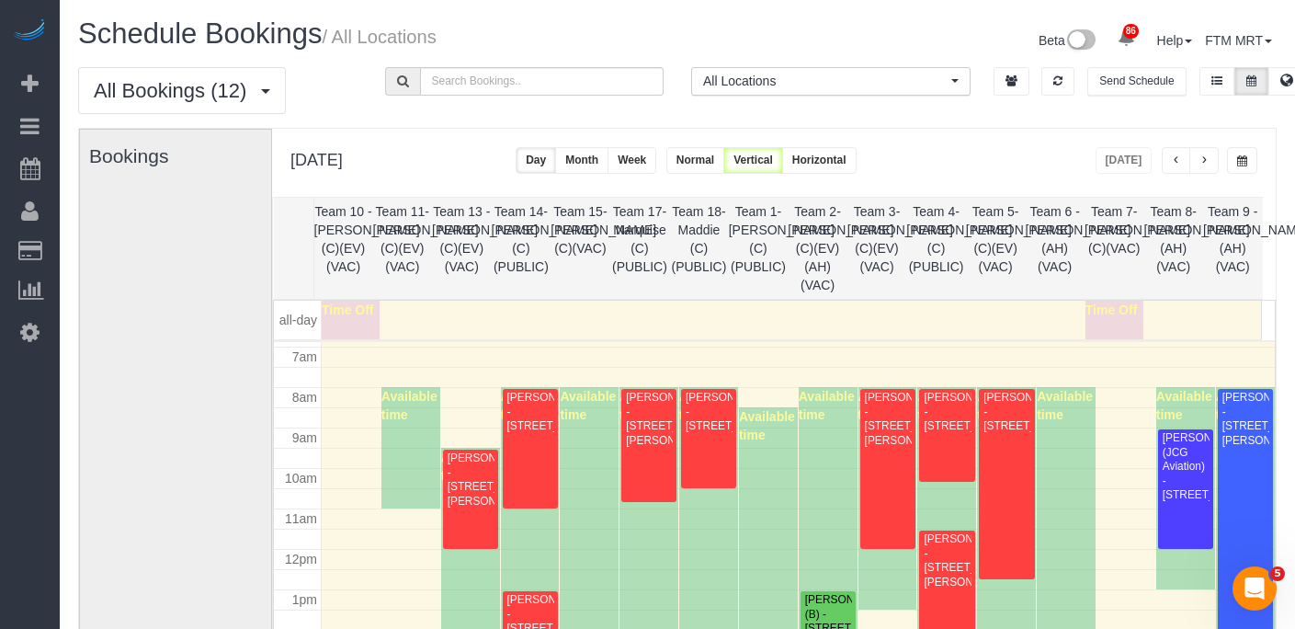
click at [1217, 165] on button "button" at bounding box center [1203, 160] width 29 height 27
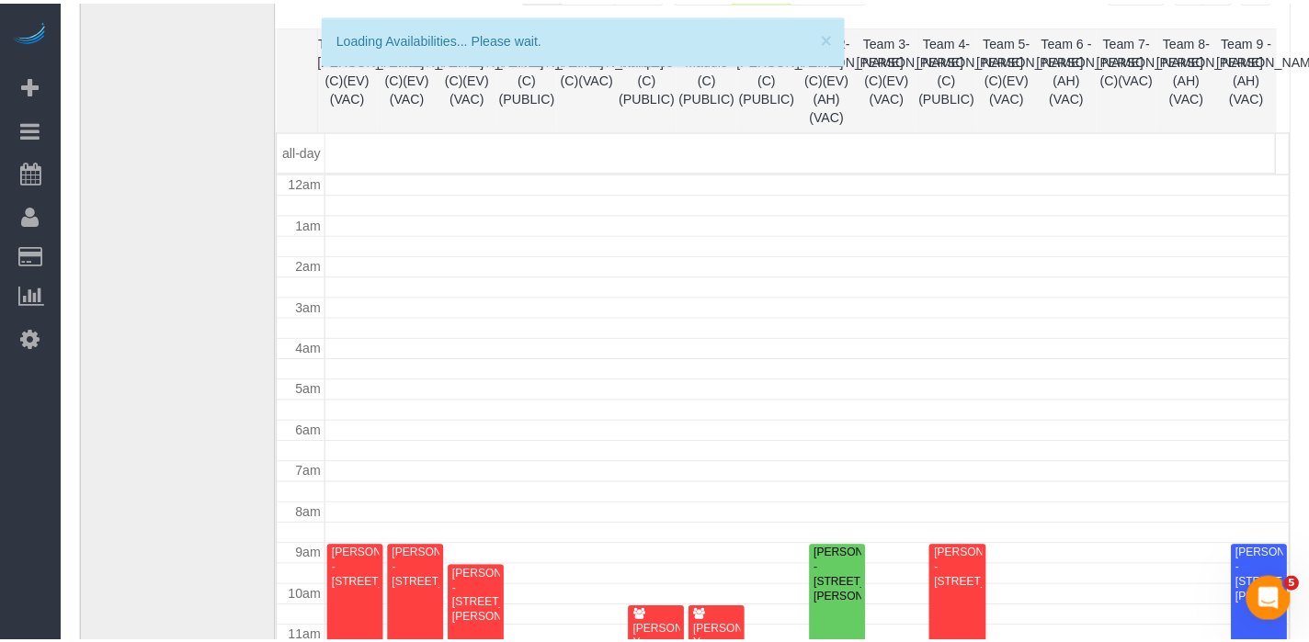
scroll to position [244, 0]
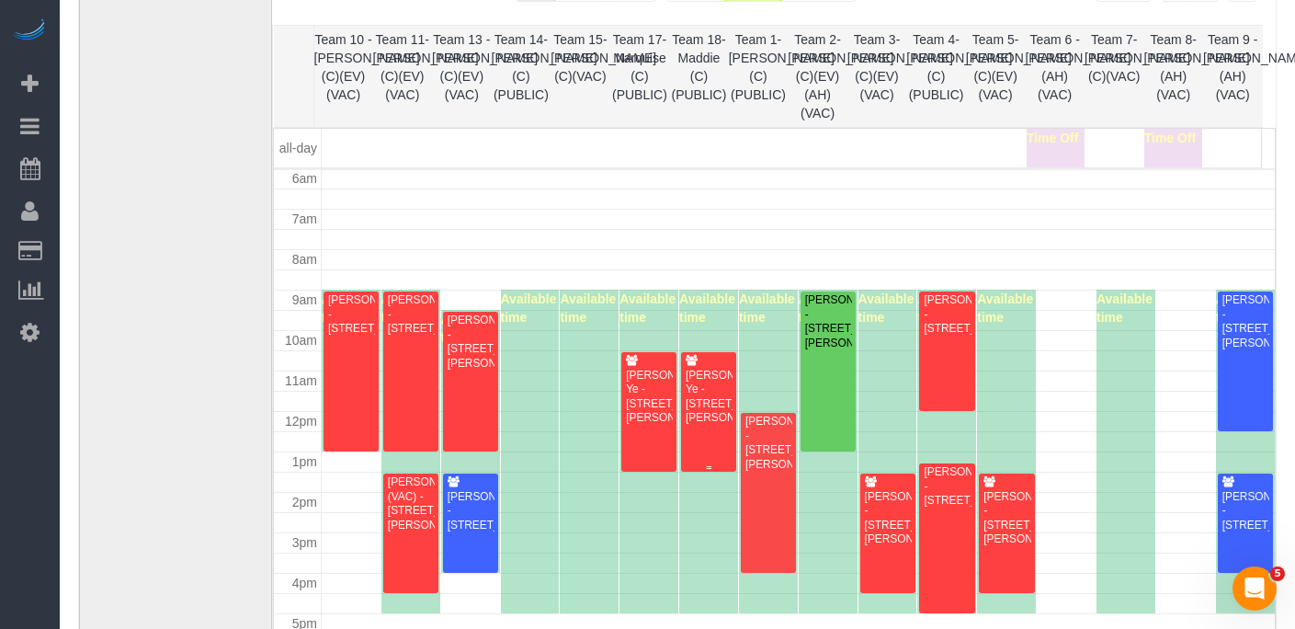
click at [699, 381] on div "[PERSON_NAME] Ye - [STREET_ADDRESS][PERSON_NAME]" at bounding box center [709, 397] width 48 height 57
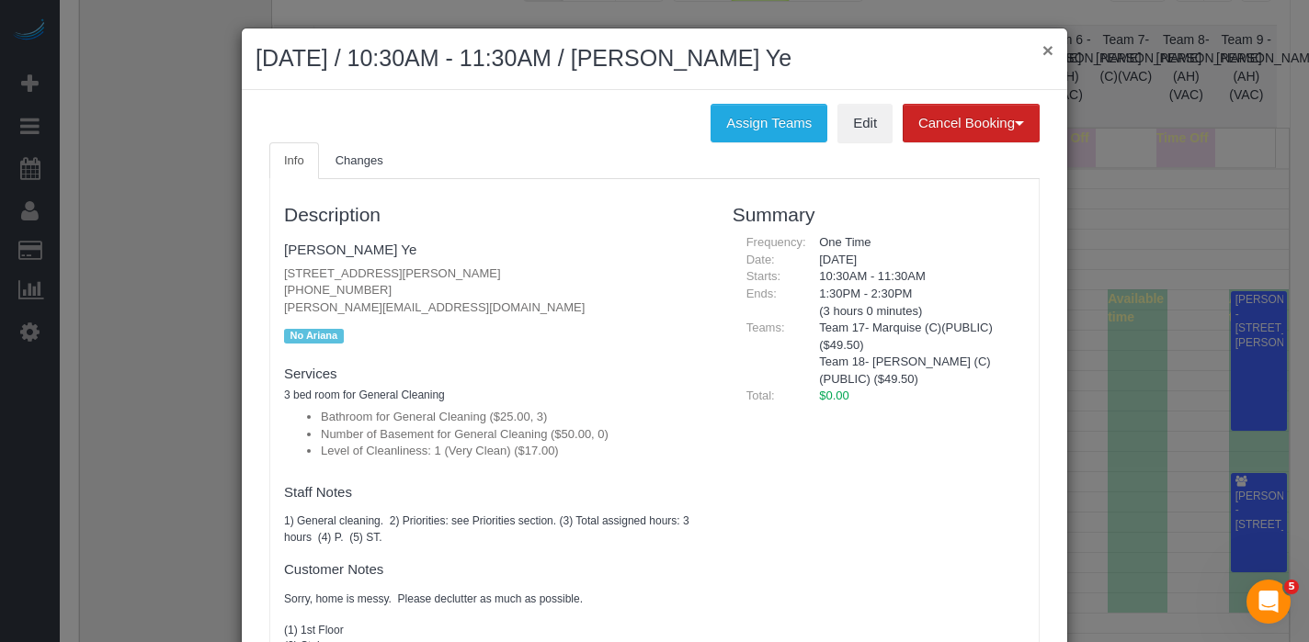
click at [1042, 51] on button "×" at bounding box center [1047, 49] width 11 height 19
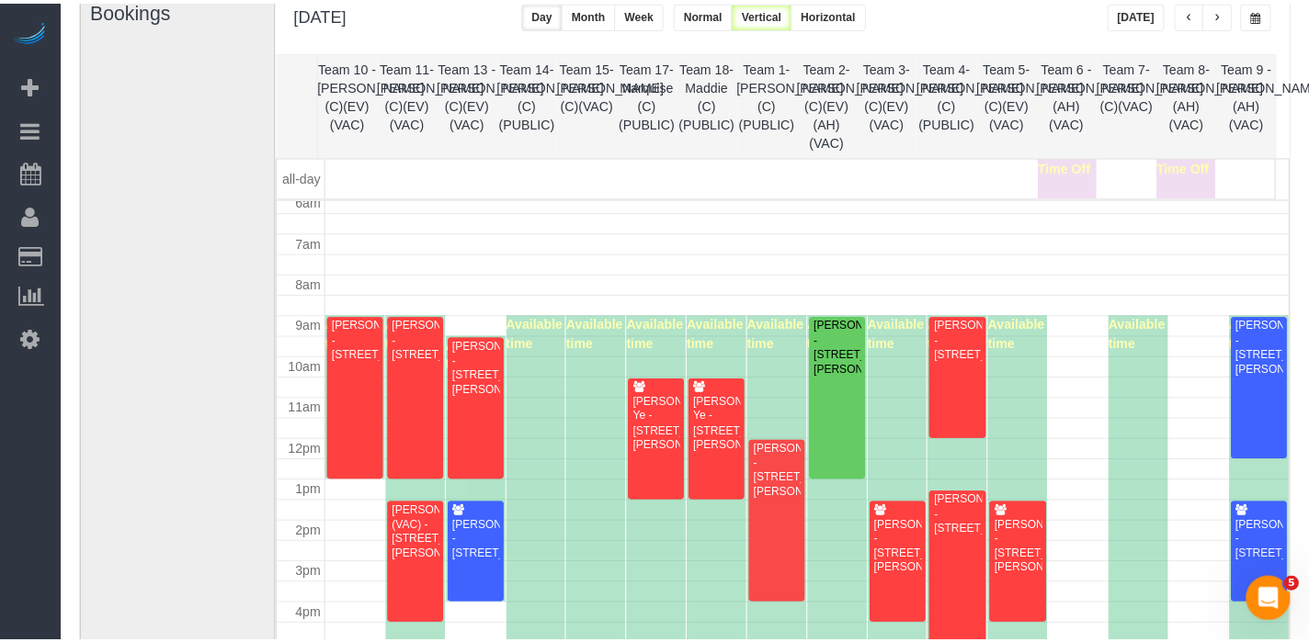
scroll to position [251, 0]
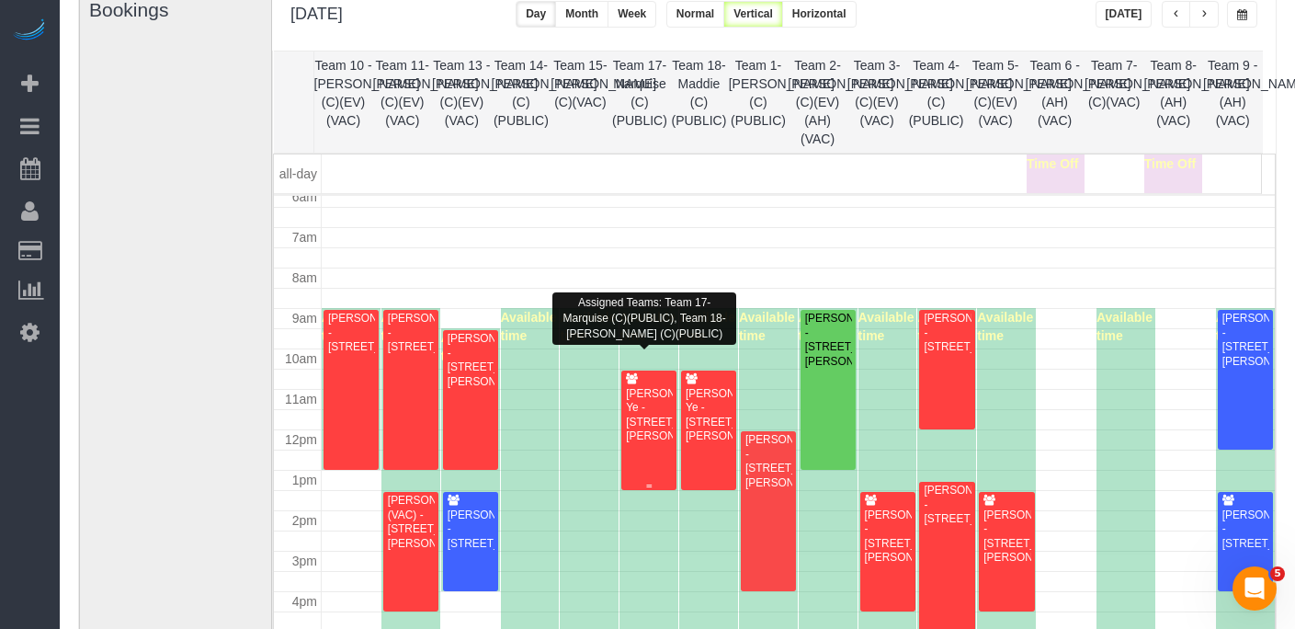
click at [655, 400] on div "[PERSON_NAME] Ye - [STREET_ADDRESS][PERSON_NAME]" at bounding box center [649, 415] width 48 height 57
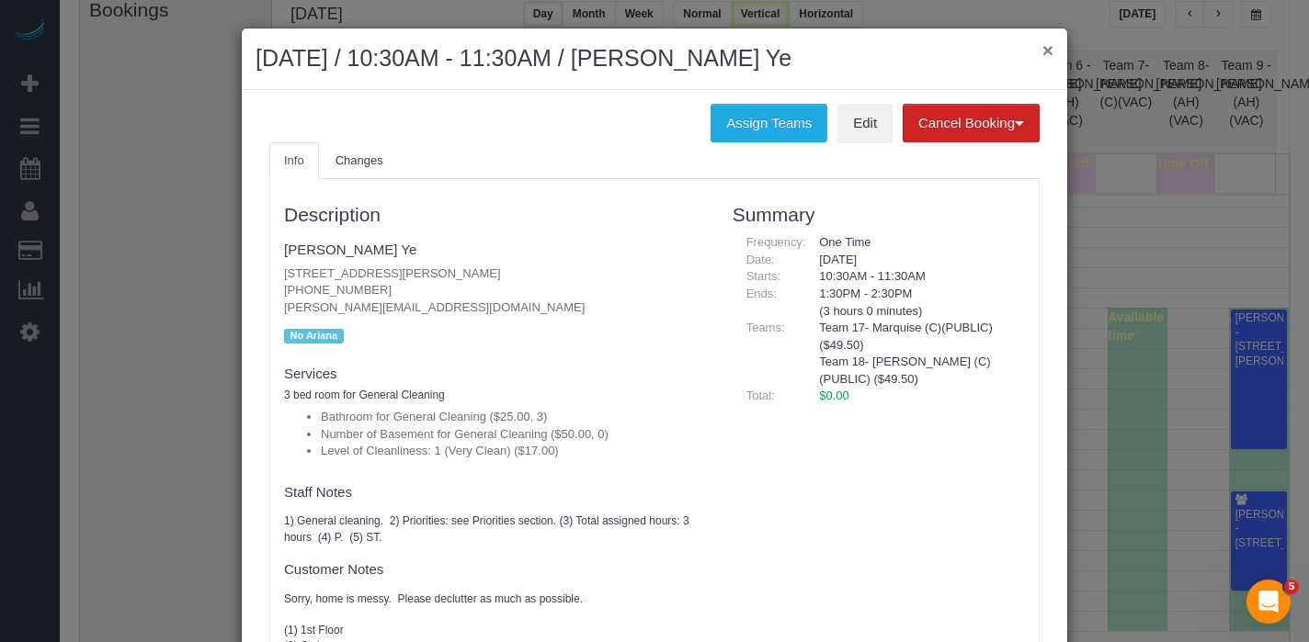
click at [1042, 54] on button "×" at bounding box center [1047, 49] width 11 height 19
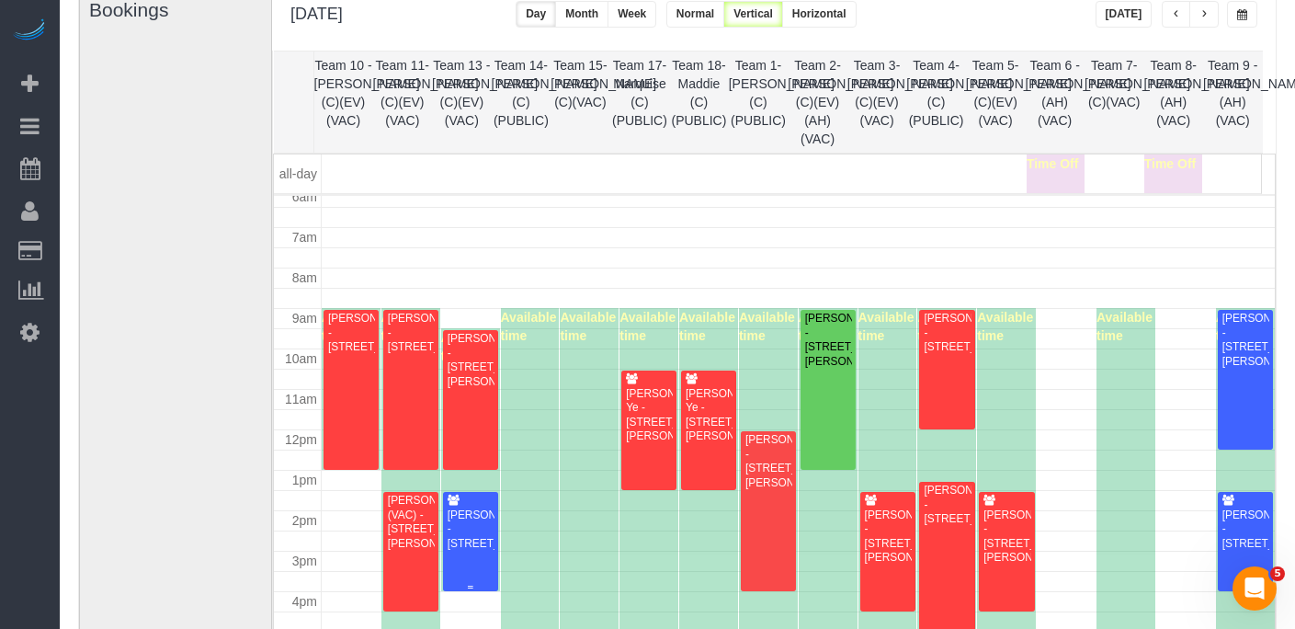
click at [484, 512] on div "[PERSON_NAME] - [STREET_ADDRESS]" at bounding box center [471, 529] width 48 height 42
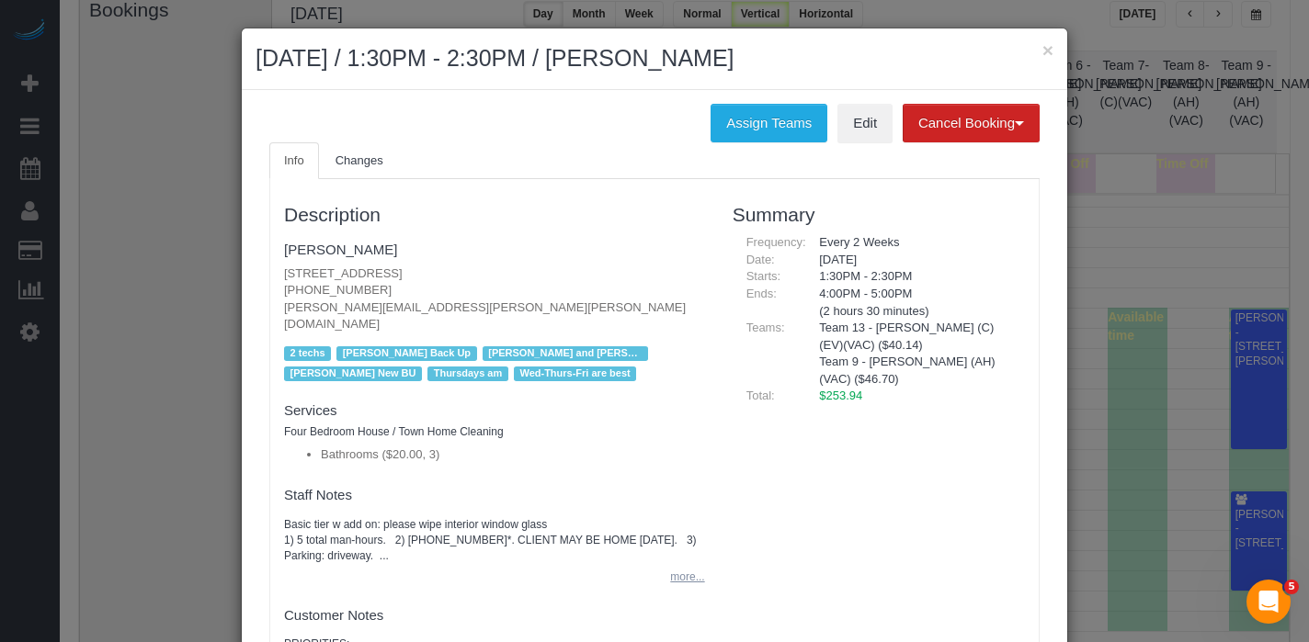
click at [665, 564] on button "more..." at bounding box center [681, 577] width 45 height 27
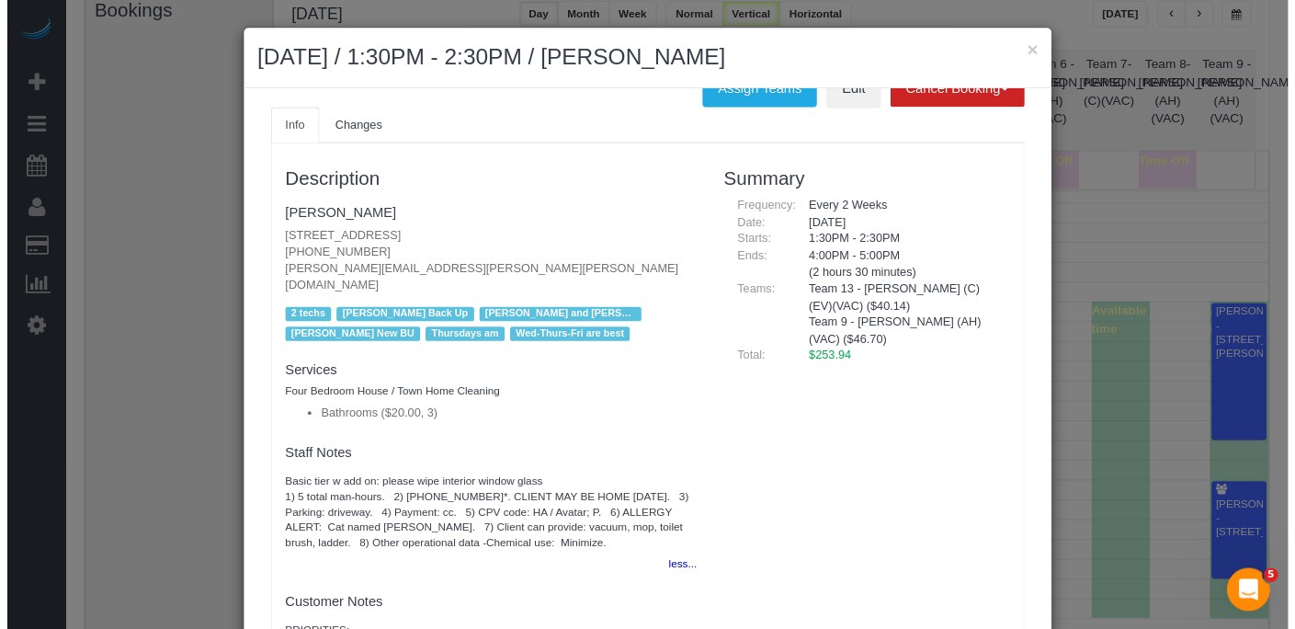
scroll to position [34, 0]
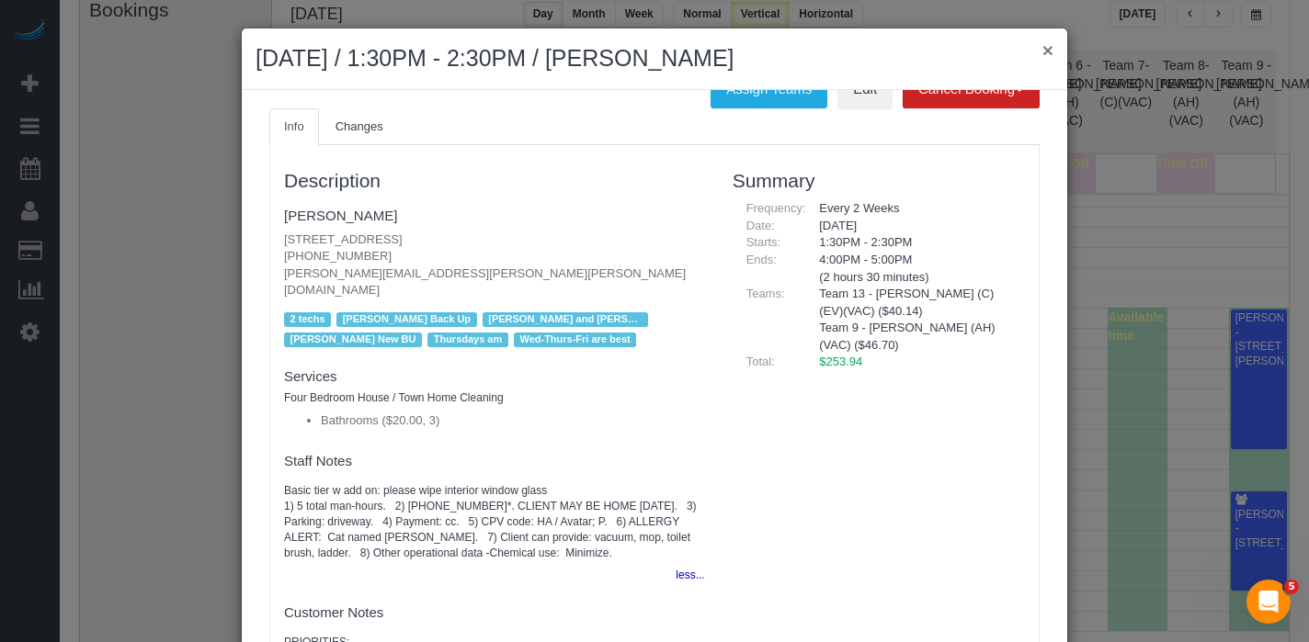
click at [1042, 53] on button "×" at bounding box center [1047, 49] width 11 height 19
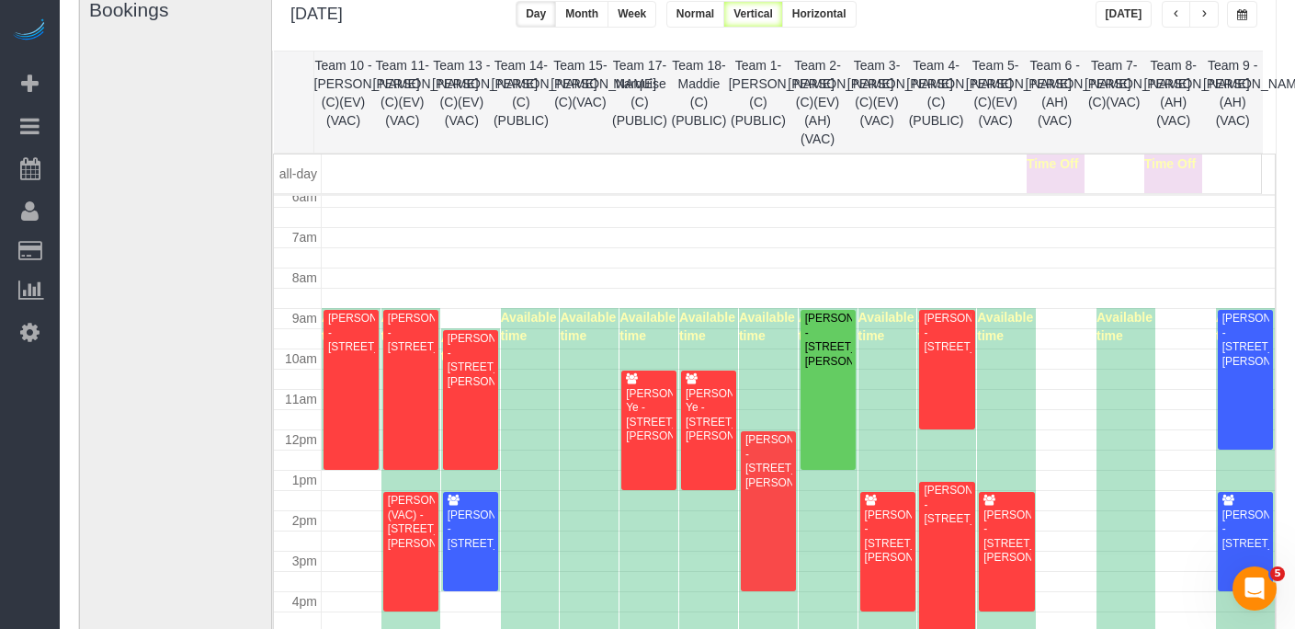
scroll to position [255, 0]
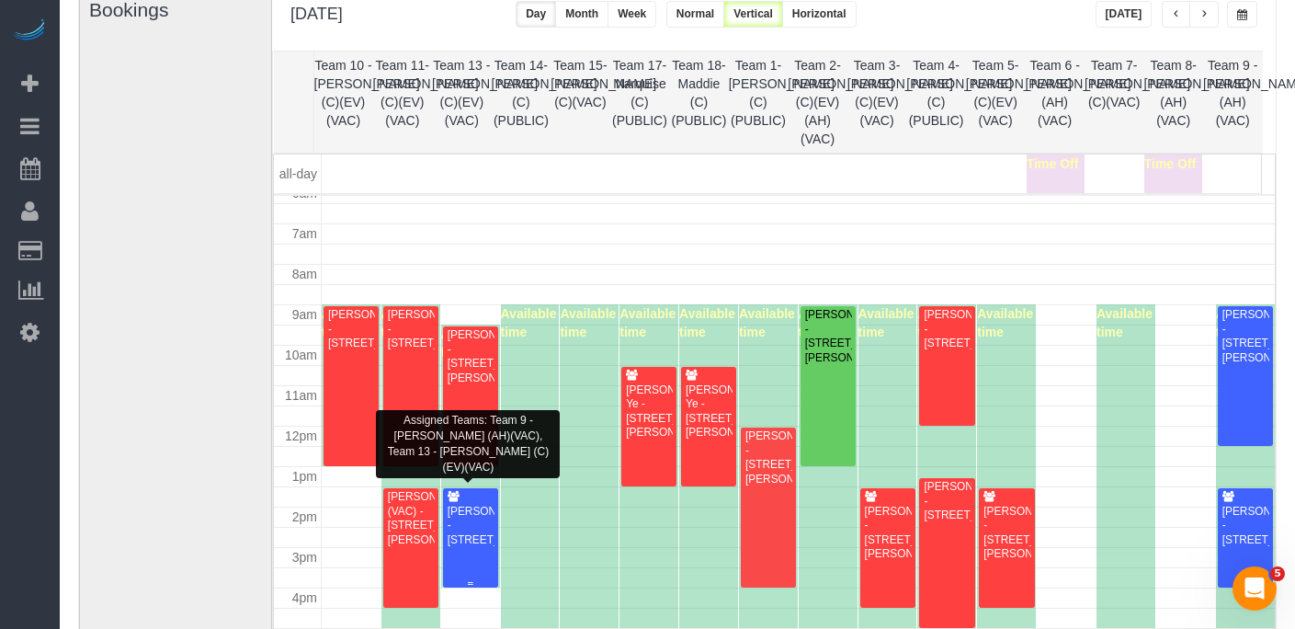
click at [474, 525] on div "[PERSON_NAME] - [STREET_ADDRESS]" at bounding box center [471, 526] width 48 height 42
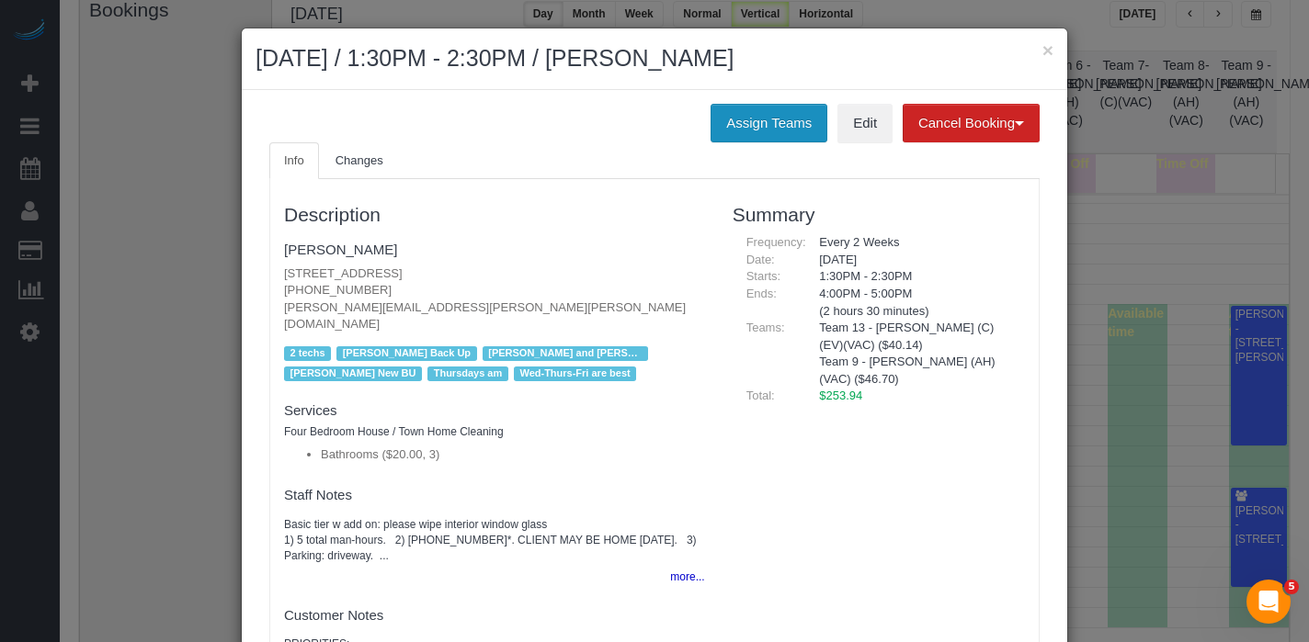
click at [735, 114] on button "Assign Teams" at bounding box center [769, 123] width 117 height 39
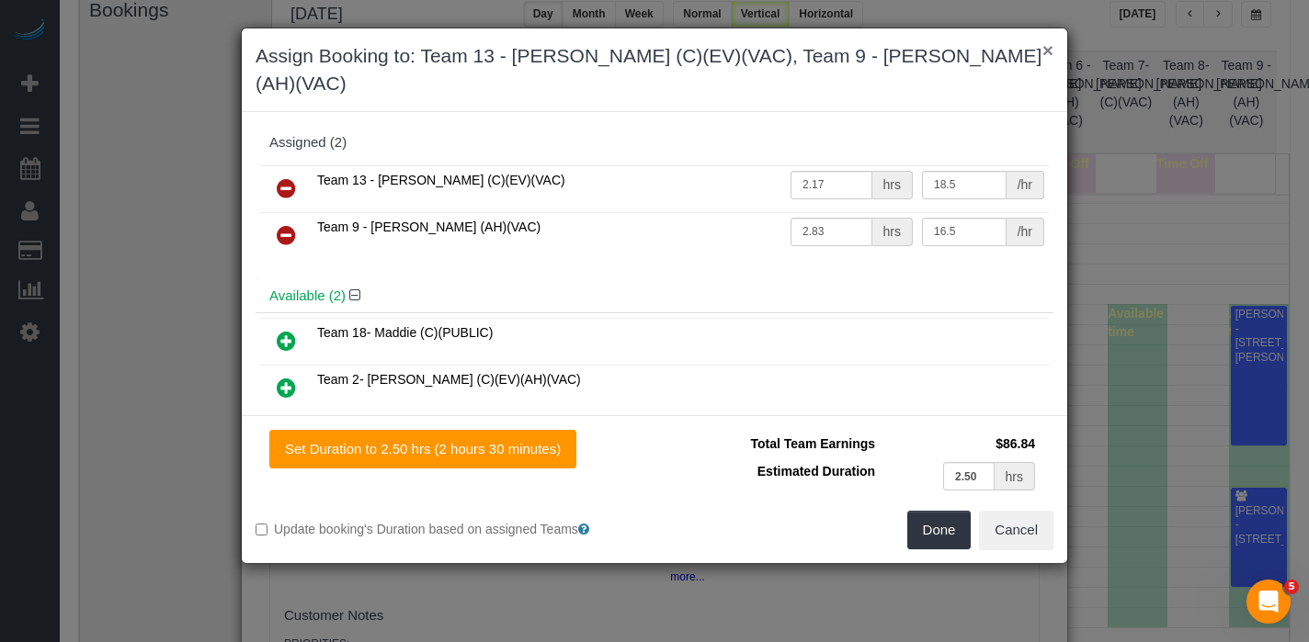
click at [1047, 50] on button "×" at bounding box center [1047, 49] width 11 height 19
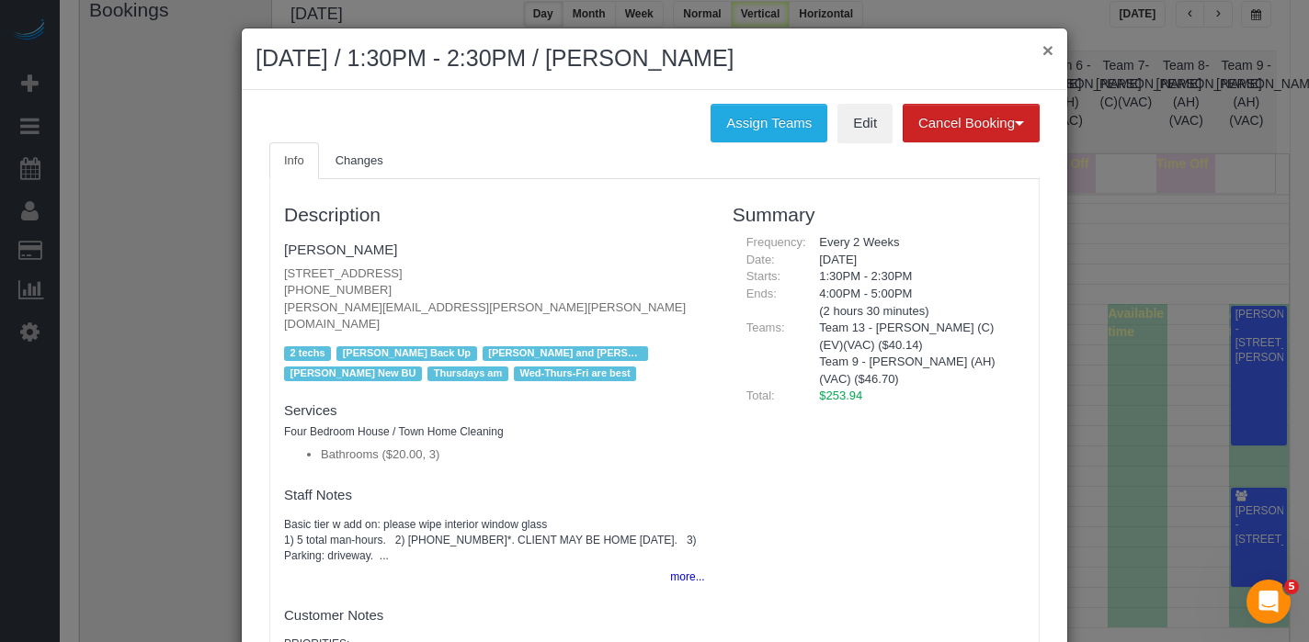
click at [1042, 49] on button "×" at bounding box center [1047, 49] width 11 height 19
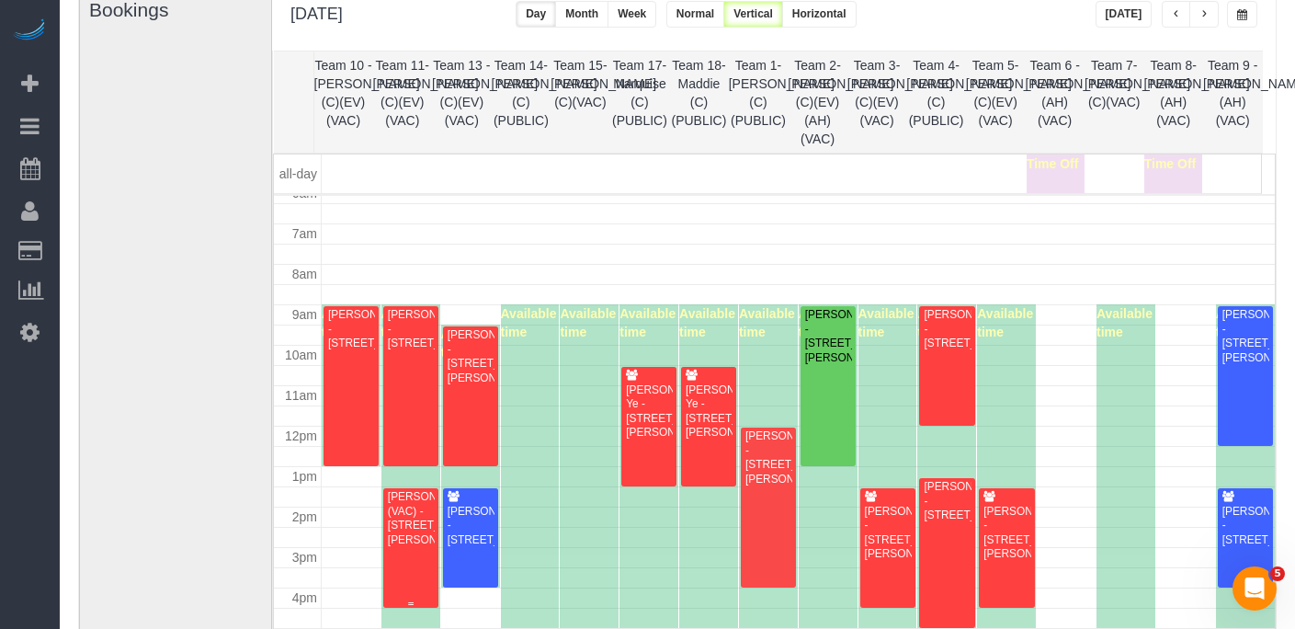
click at [408, 526] on div "[PERSON_NAME] (VAC) - [STREET_ADDRESS][PERSON_NAME]" at bounding box center [411, 518] width 48 height 57
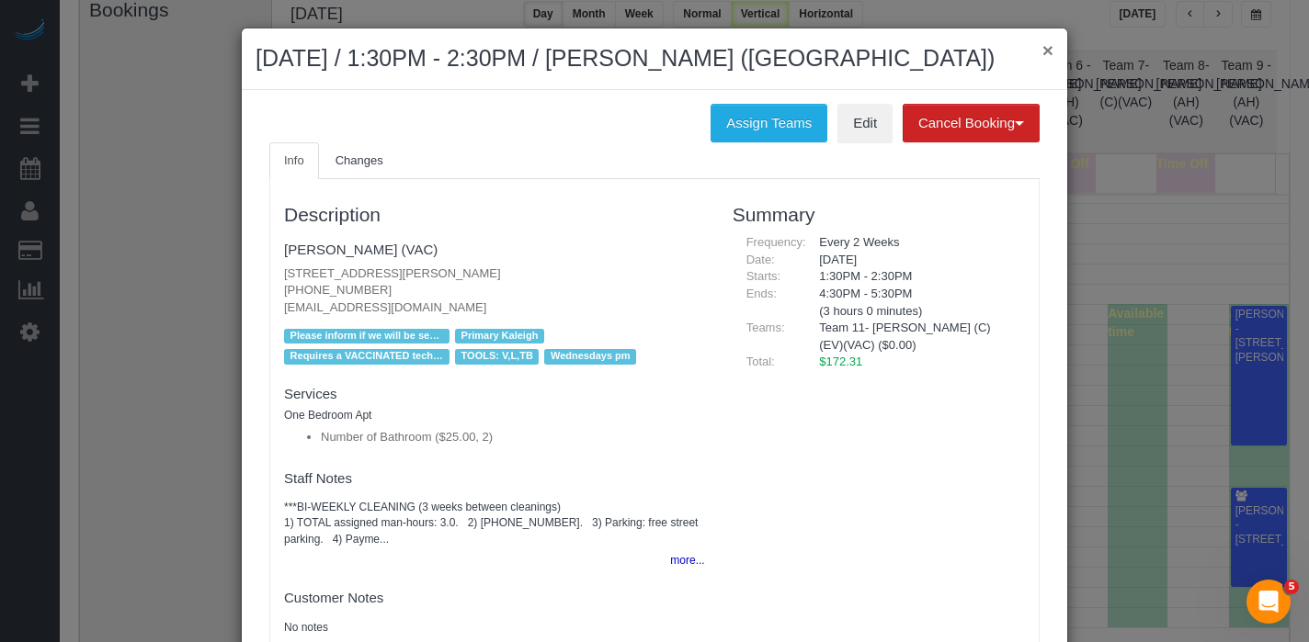
click at [1042, 46] on button "×" at bounding box center [1047, 49] width 11 height 19
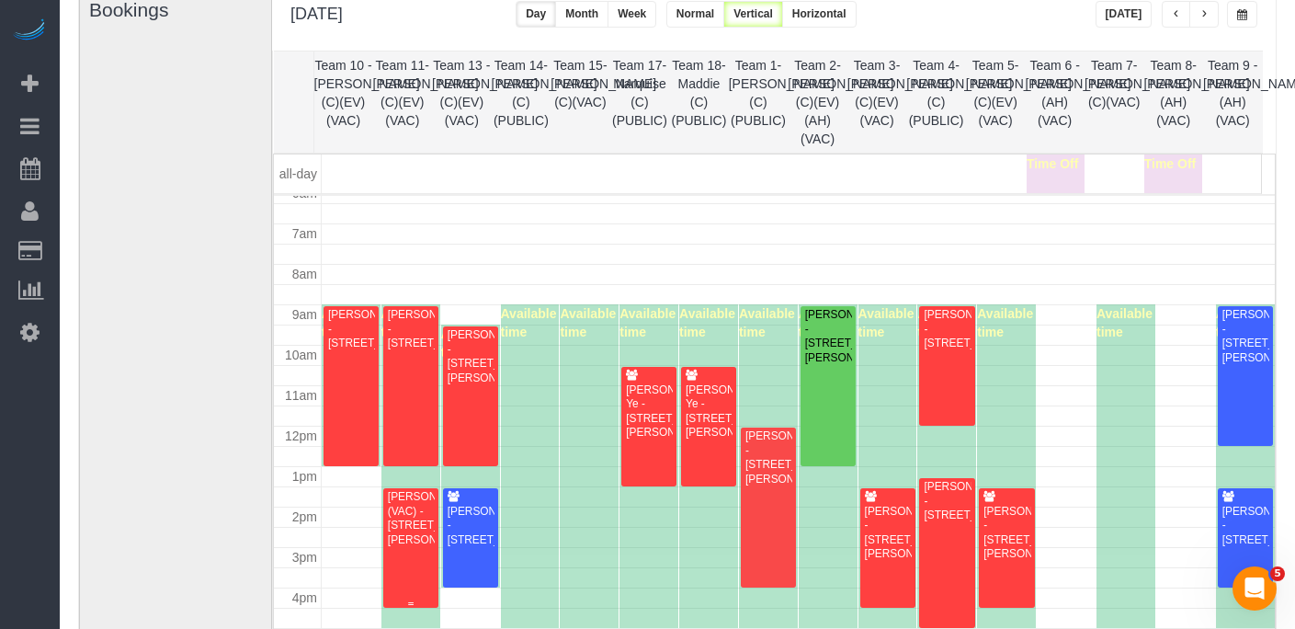
click at [410, 490] on div "[PERSON_NAME] (VAC) - [STREET_ADDRESS][PERSON_NAME]" at bounding box center [411, 518] width 48 height 57
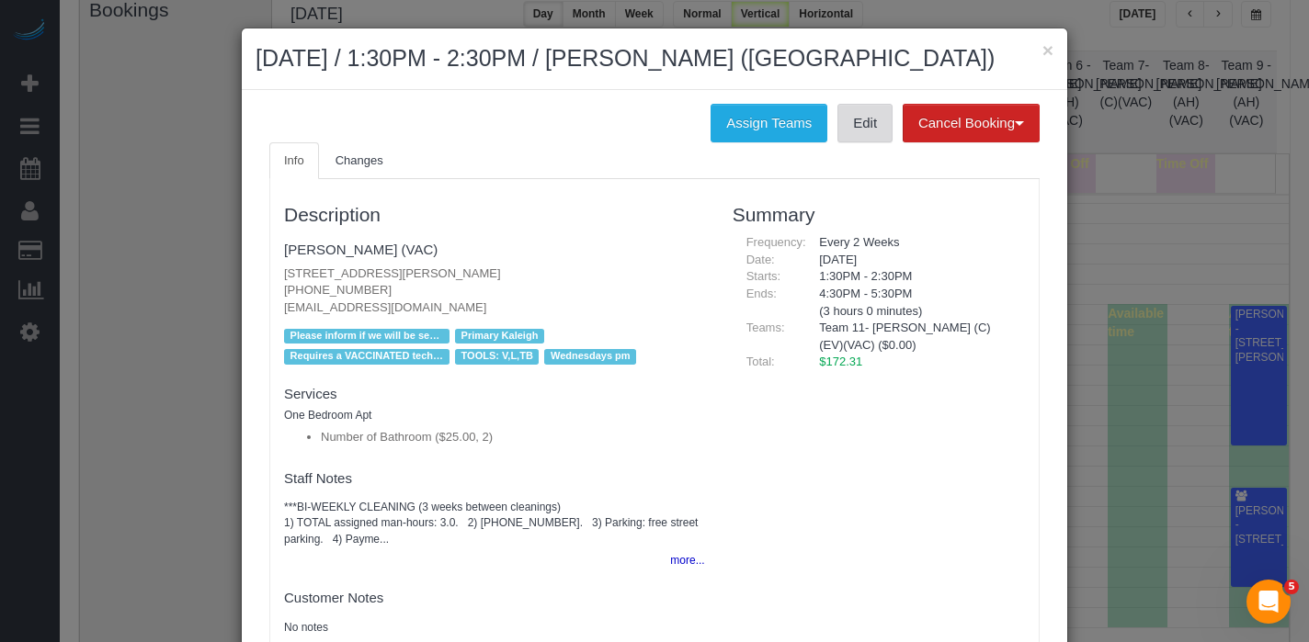
click at [855, 130] on link "Edit" at bounding box center [864, 123] width 55 height 39
click at [1042, 49] on button "×" at bounding box center [1047, 49] width 11 height 19
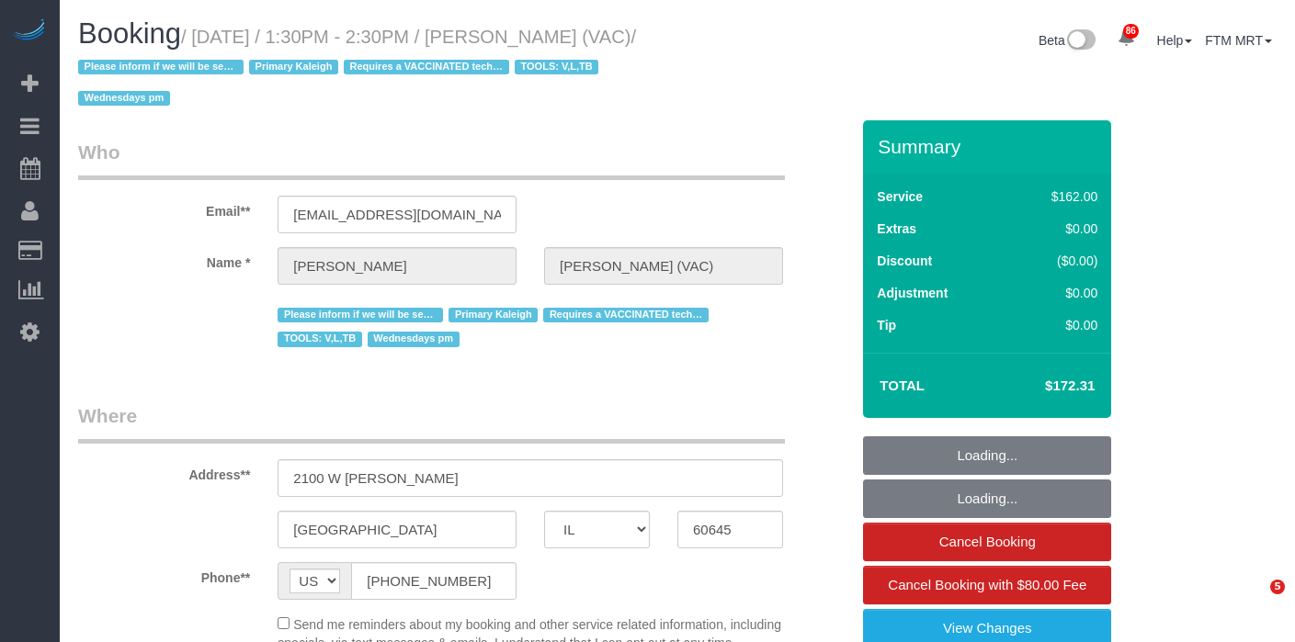
select select "IL"
select select "object:836"
select select "2"
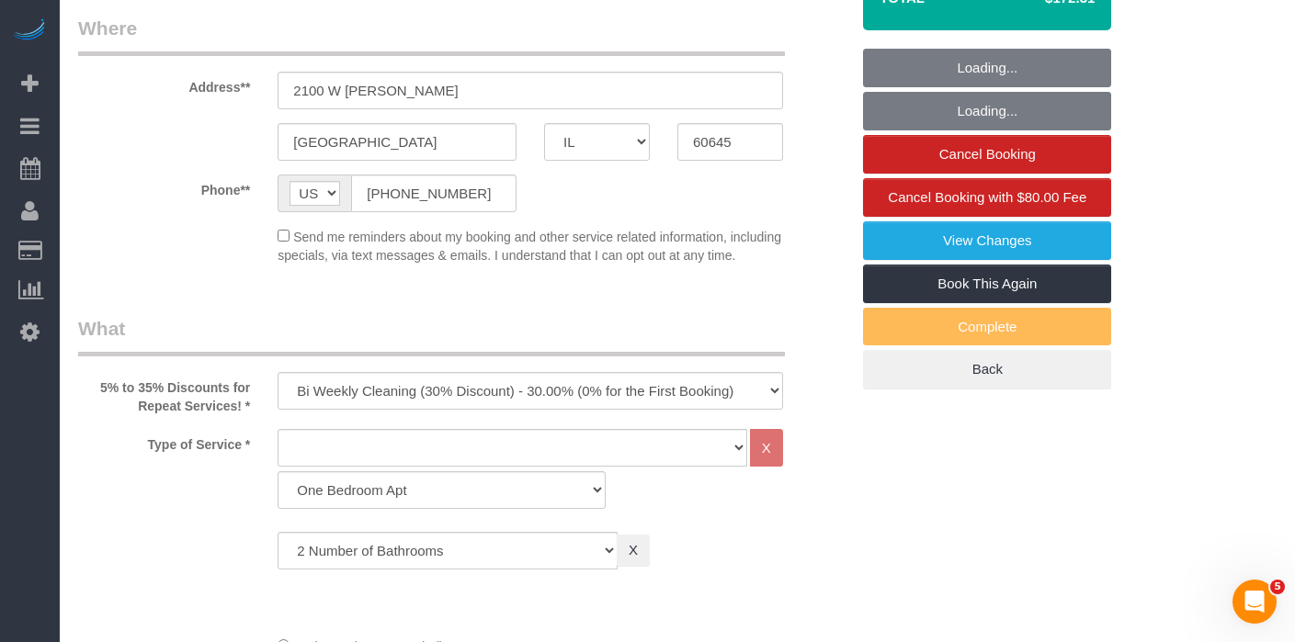
select select "object:882"
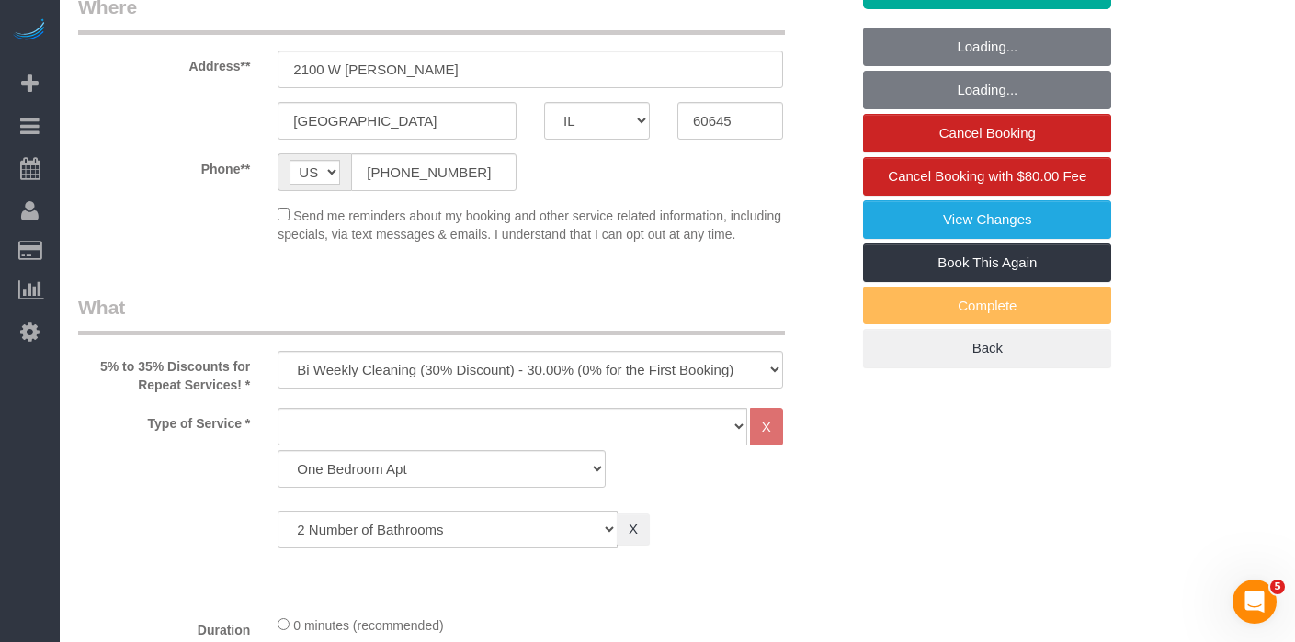
select select "number:1"
select select "number:66"
select select "number:139"
select select "number:107"
select select "number:98"
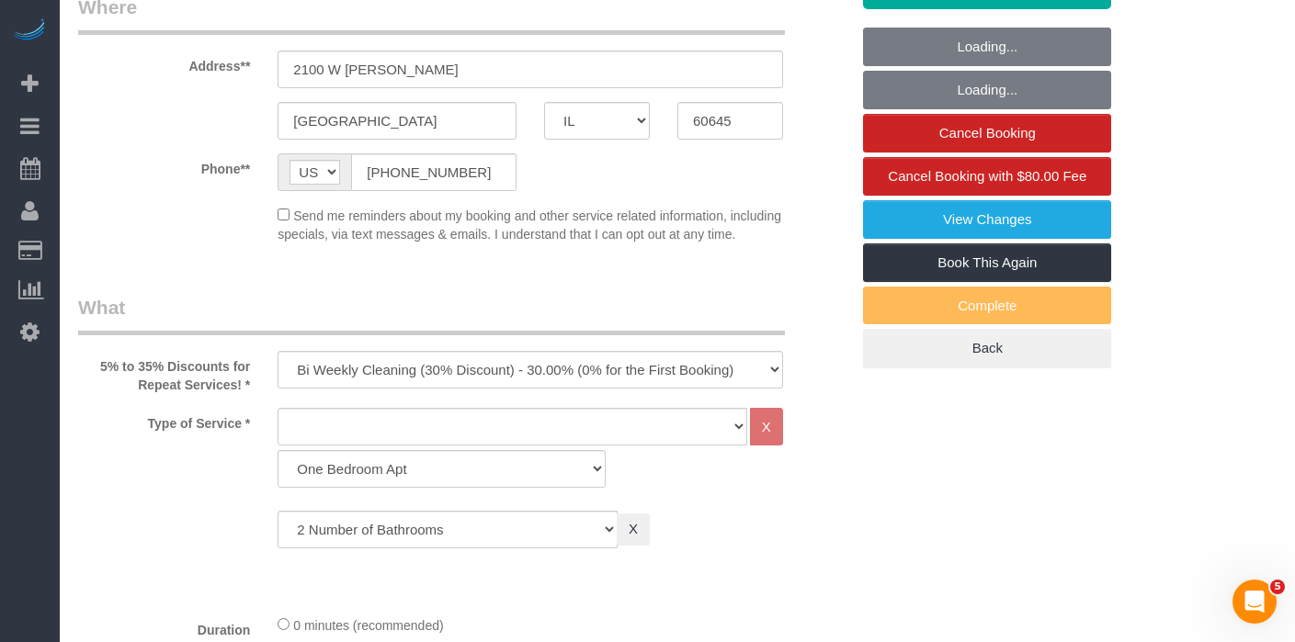
select select "number:141"
select select "number:143"
select select "2"
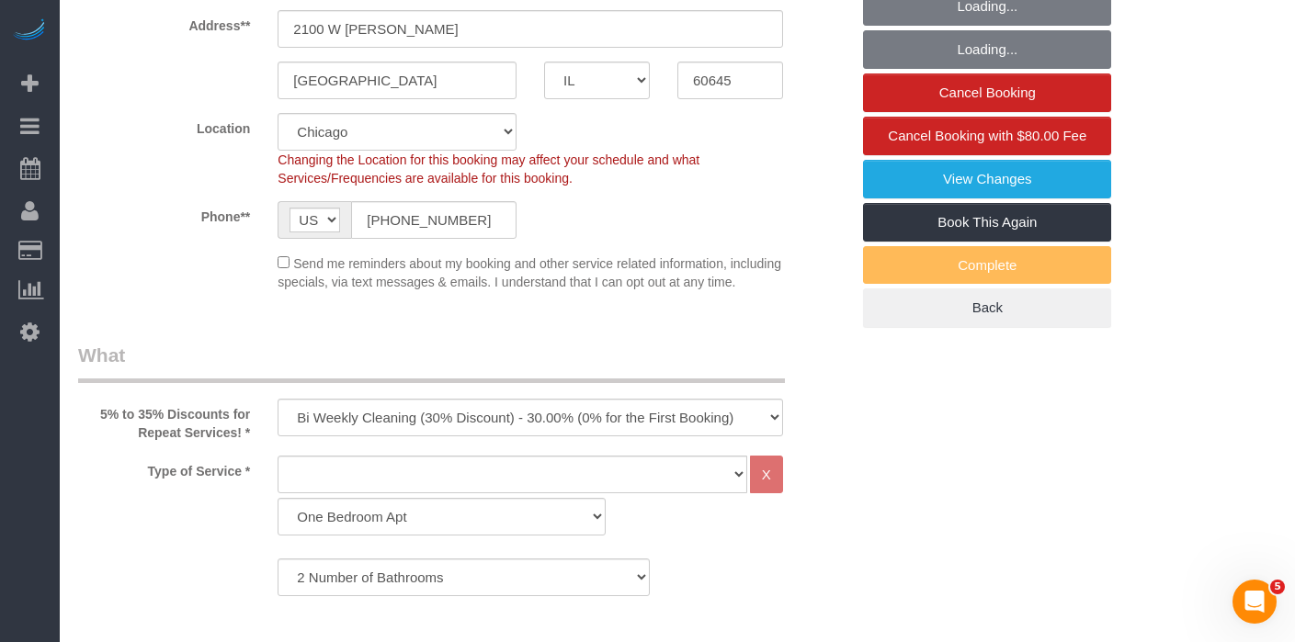
select select "6439"
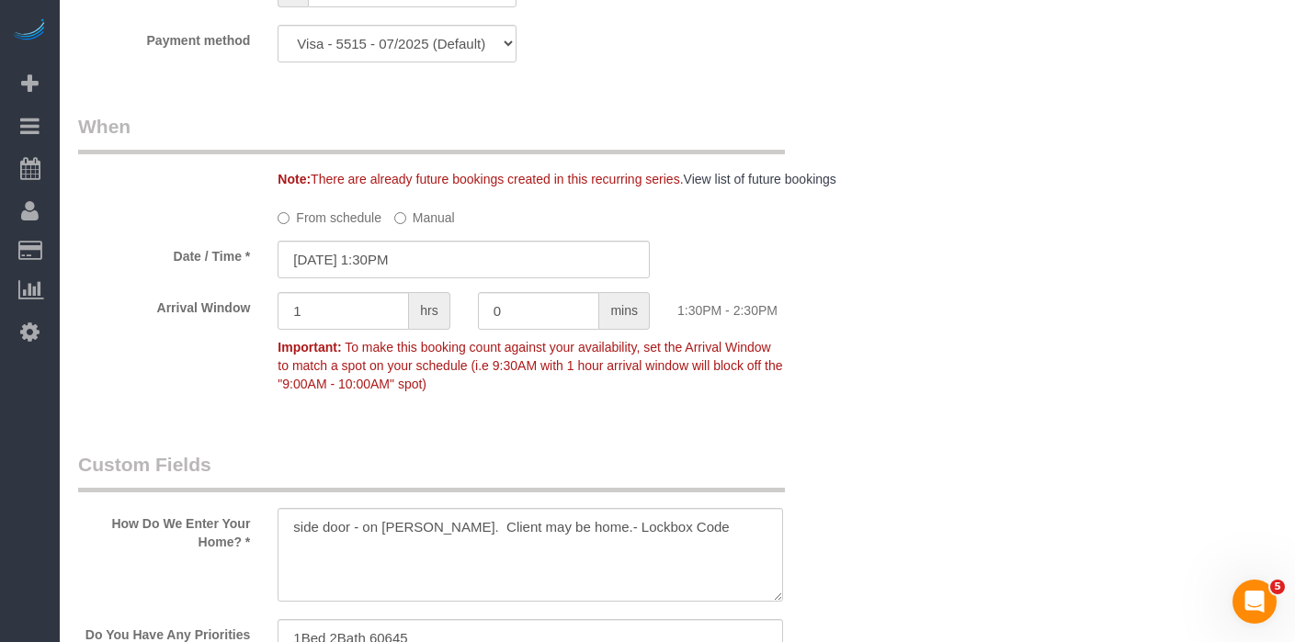
scroll to position [1659, 0]
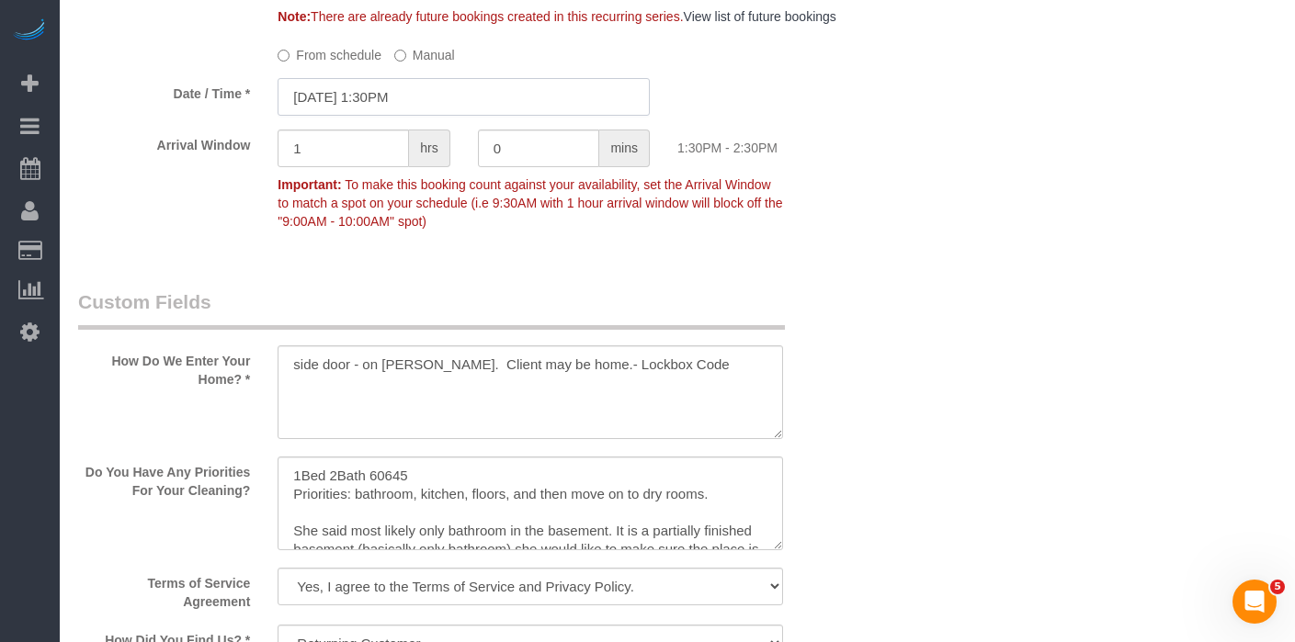
click at [466, 116] on input "10/08/2025 1:30PM" at bounding box center [464, 97] width 372 height 38
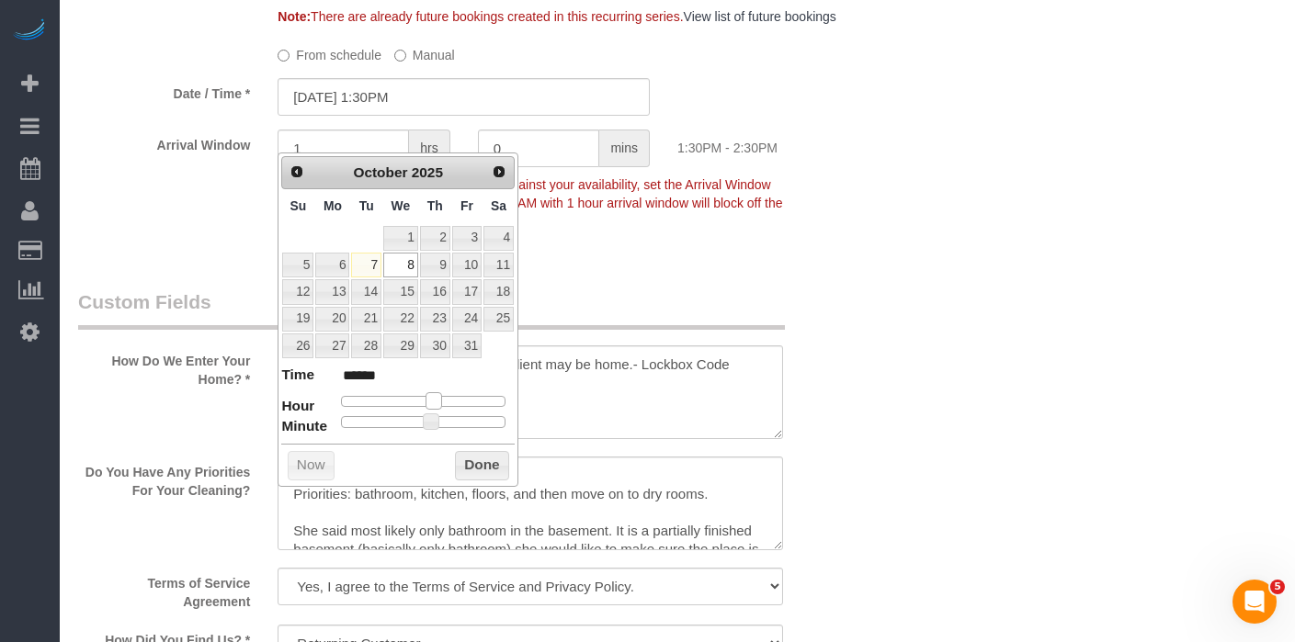
type input "10/08/2025 2:30PM"
type input "******"
click at [438, 399] on span at bounding box center [441, 400] width 17 height 17
type input "10/08/2025 2:25PM"
type input "******"
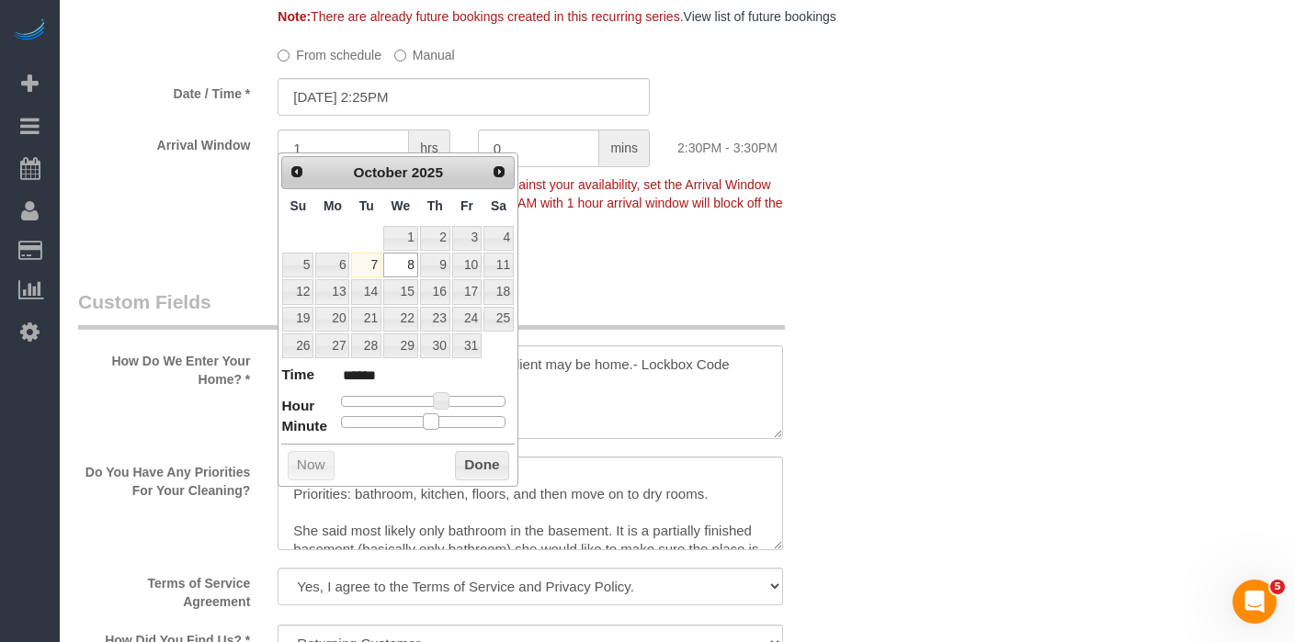
type input "10/08/2025 2:20PM"
type input "******"
type input "10/08/2025 2:15PM"
type input "******"
type input "10/08/2025 2:10PM"
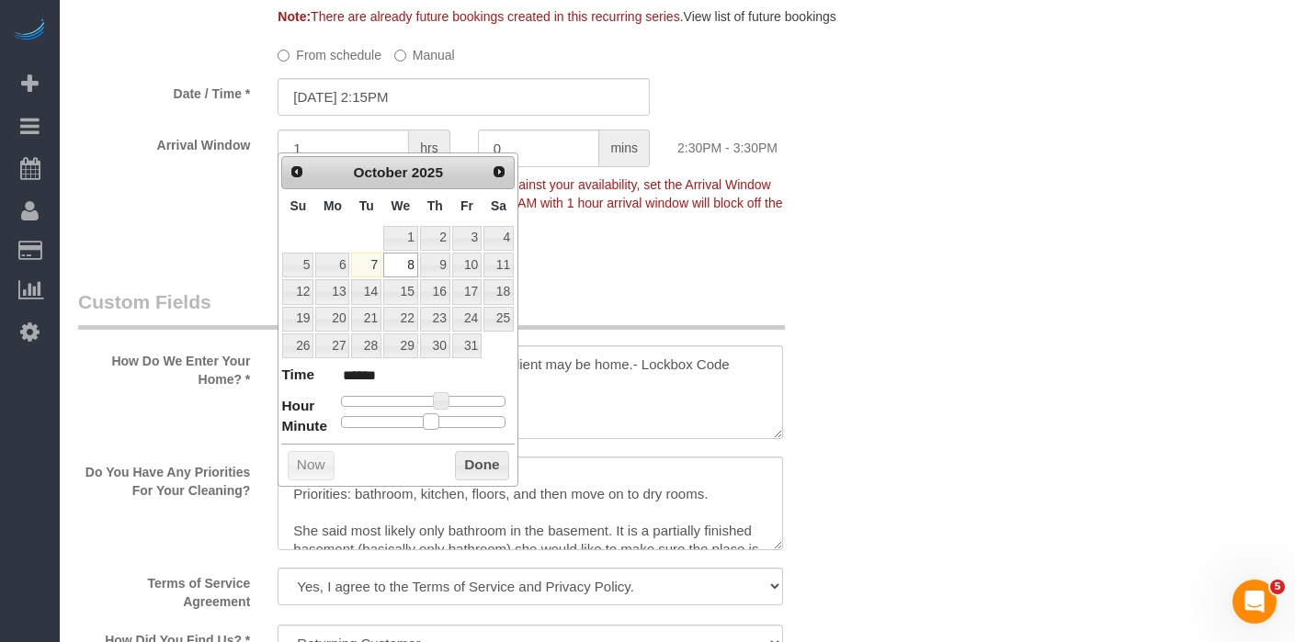
type input "******"
type input "10/08/2025 2:05PM"
type input "******"
type input "10/08/2025 2:00PM"
type input "******"
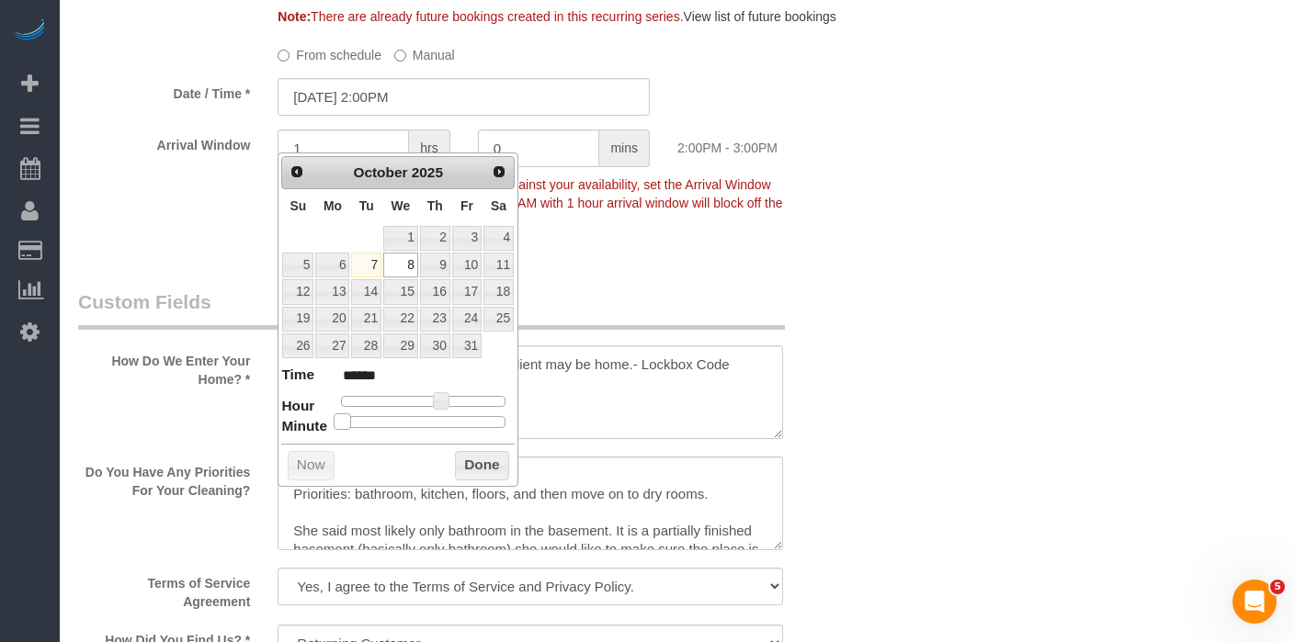
drag, startPoint x: 430, startPoint y: 426, endPoint x: 379, endPoint y: 427, distance: 51.5
click at [303, 423] on dl "Time ****** Hour Minute Second Millisecond Microsecond Time Zone ***** ***** **…" at bounding box center [397, 396] width 233 height 63
click at [472, 453] on button "Done" at bounding box center [482, 465] width 54 height 29
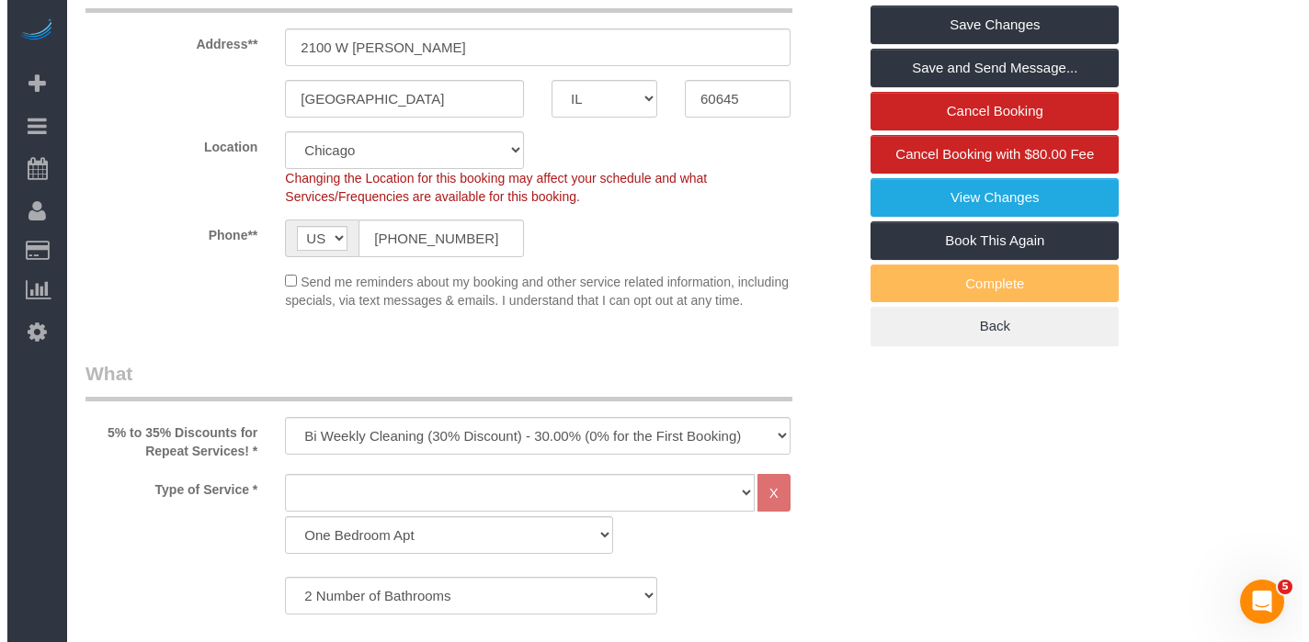
scroll to position [0, 0]
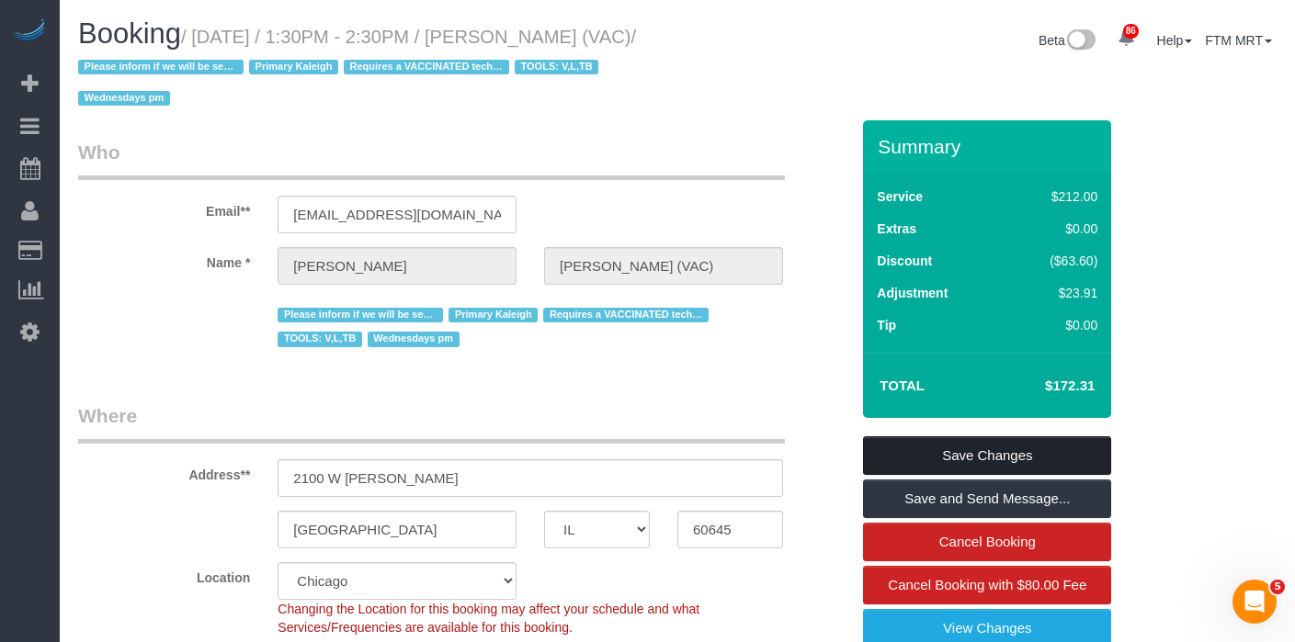
click at [983, 443] on link "Save Changes" at bounding box center [987, 456] width 248 height 39
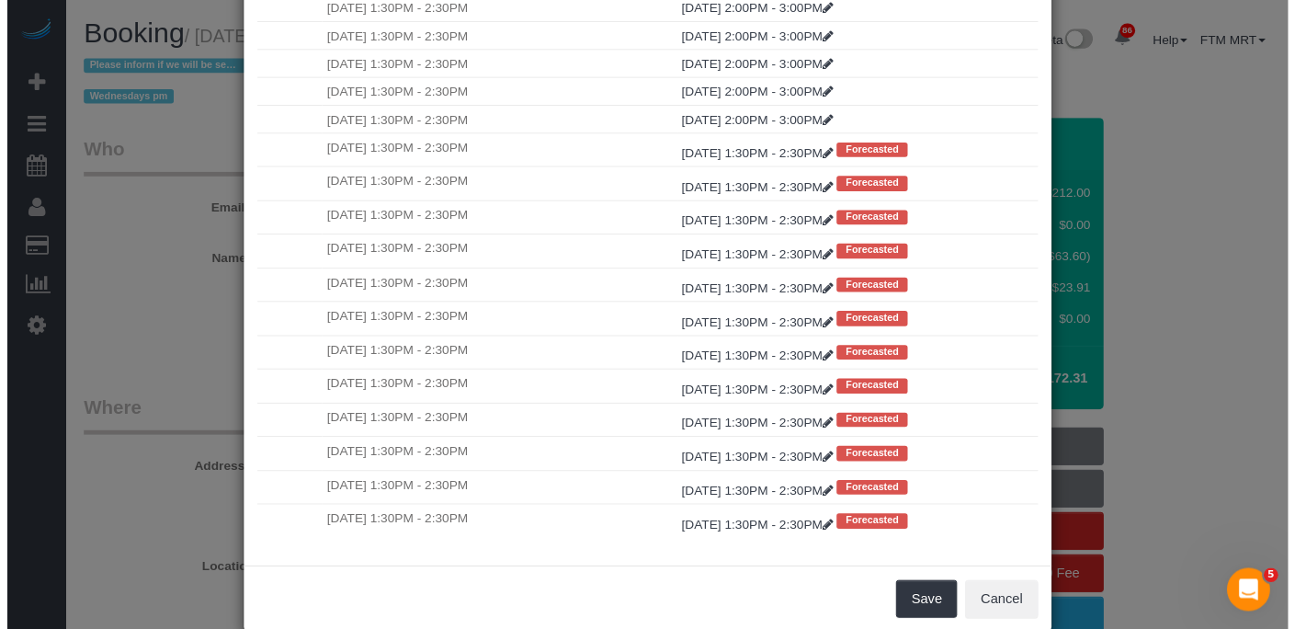
scroll to position [181, 0]
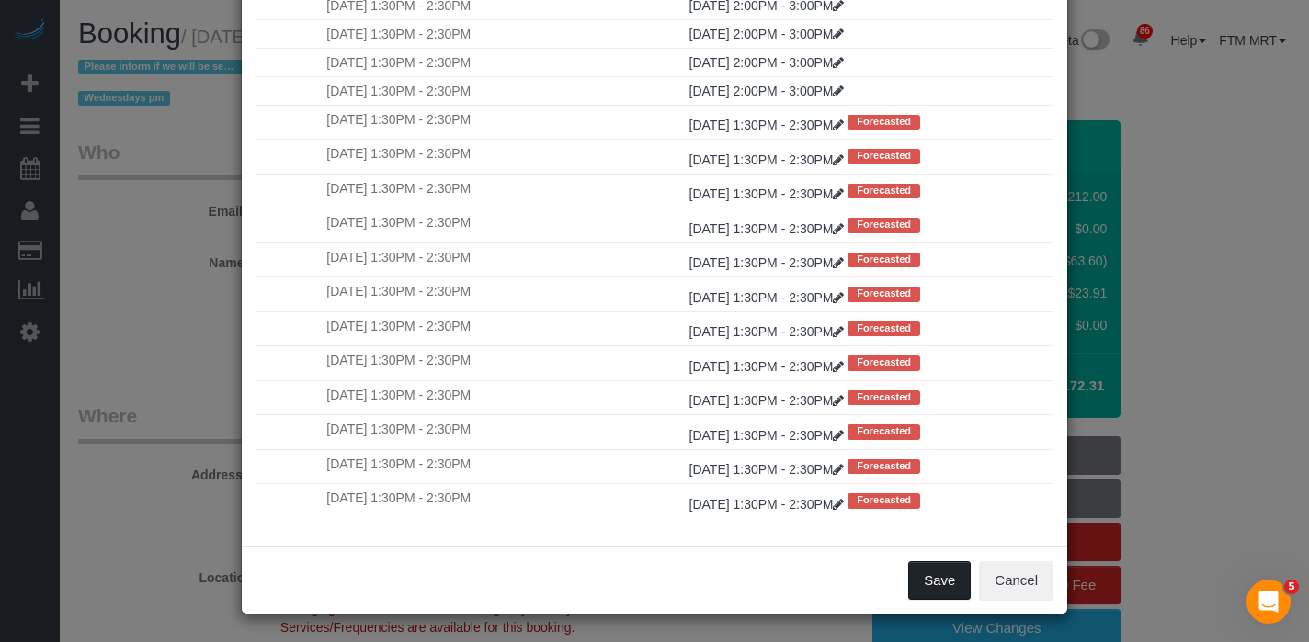
click at [962, 582] on button "Save" at bounding box center [939, 581] width 63 height 39
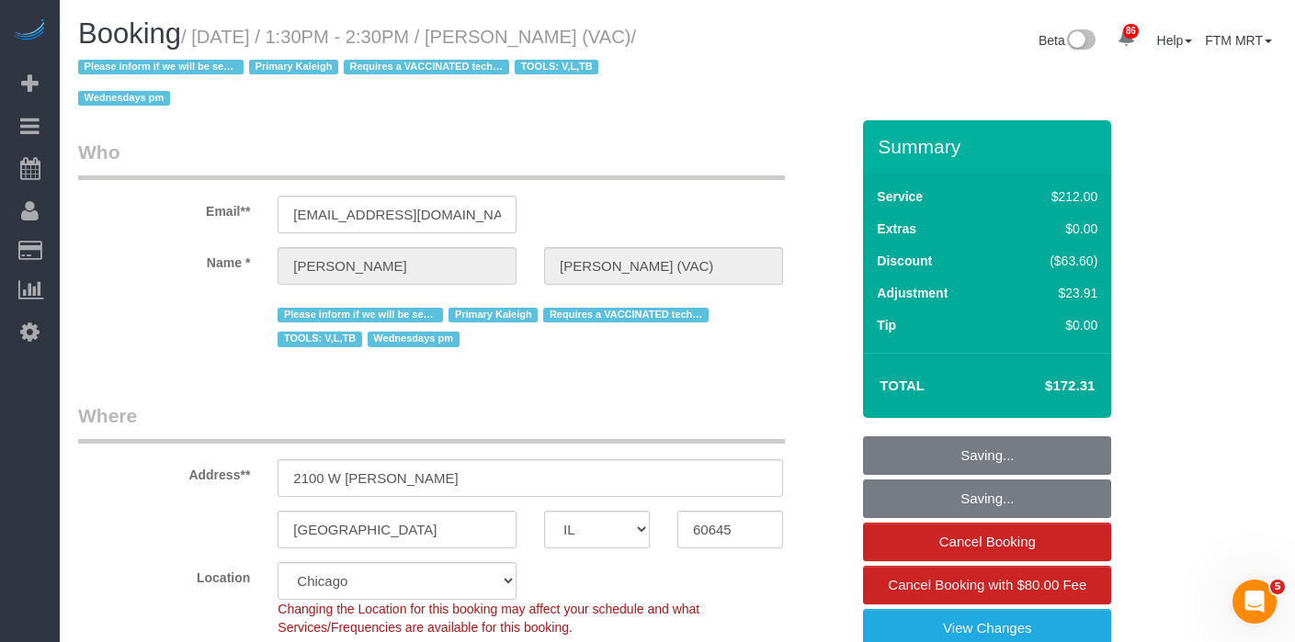
click at [941, 460] on fieldset "Saving... Saving... Cancel Booking Cancel Booking with $80.00 Fee View Changes …" at bounding box center [987, 607] width 248 height 341
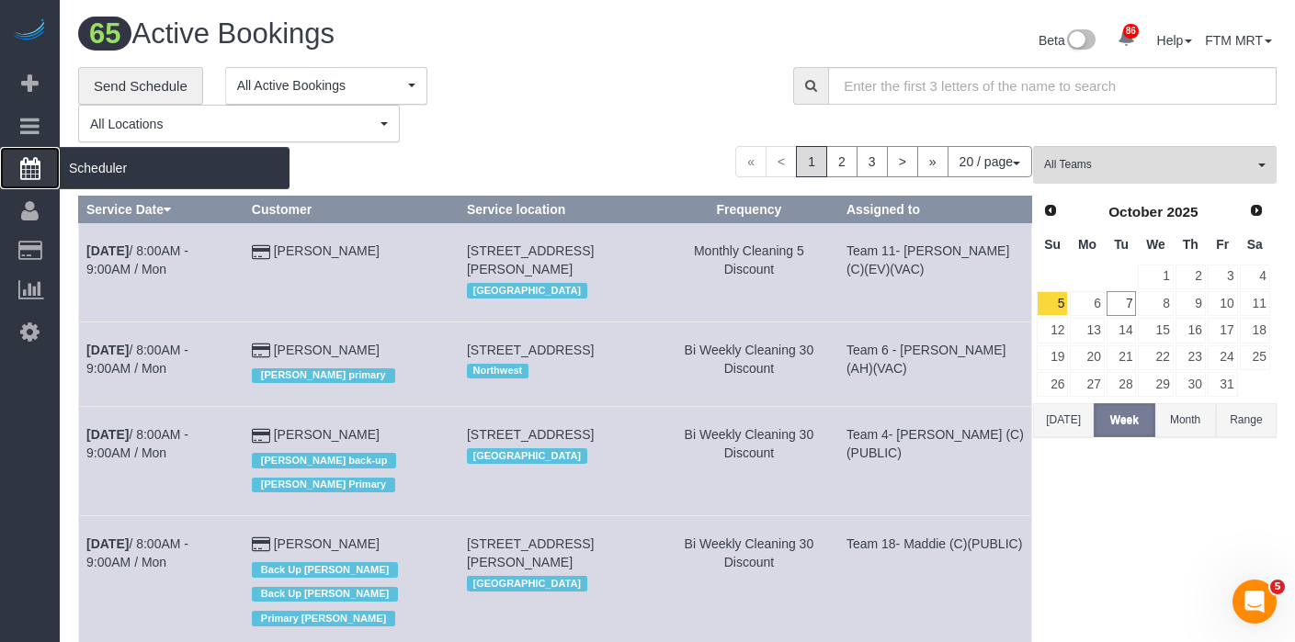
click at [152, 166] on span "Scheduler" at bounding box center [175, 168] width 230 height 42
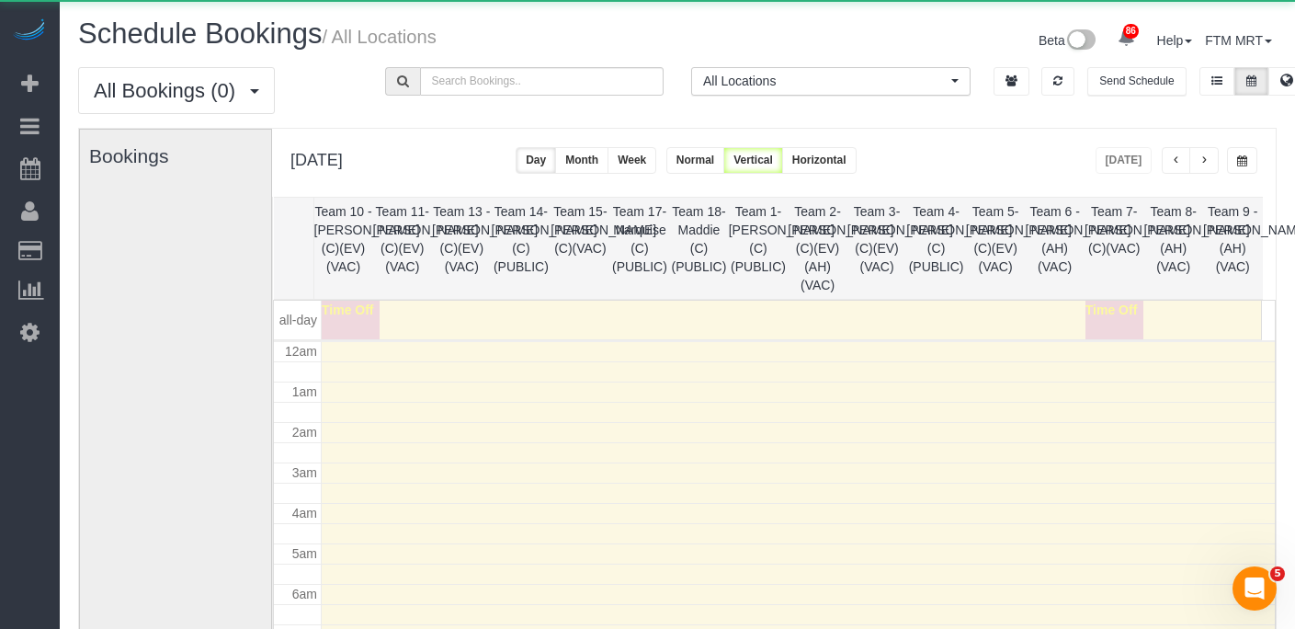
scroll to position [244, 0]
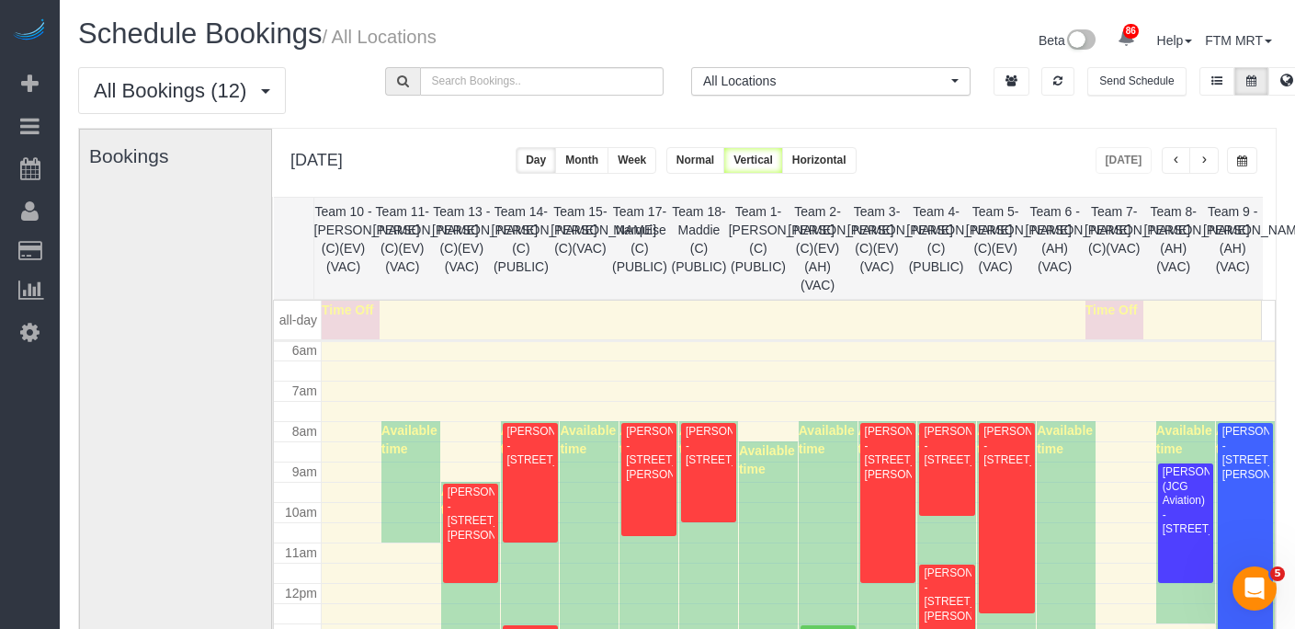
click at [1208, 163] on span "button" at bounding box center [1204, 160] width 9 height 11
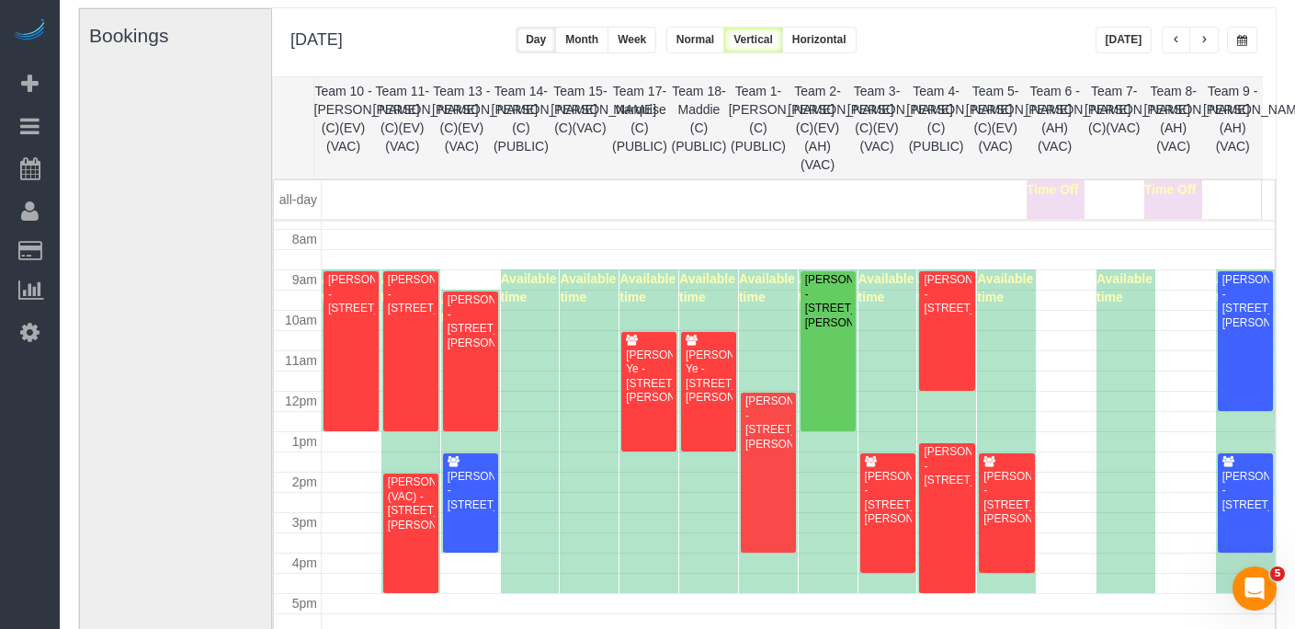
scroll to position [144, 0]
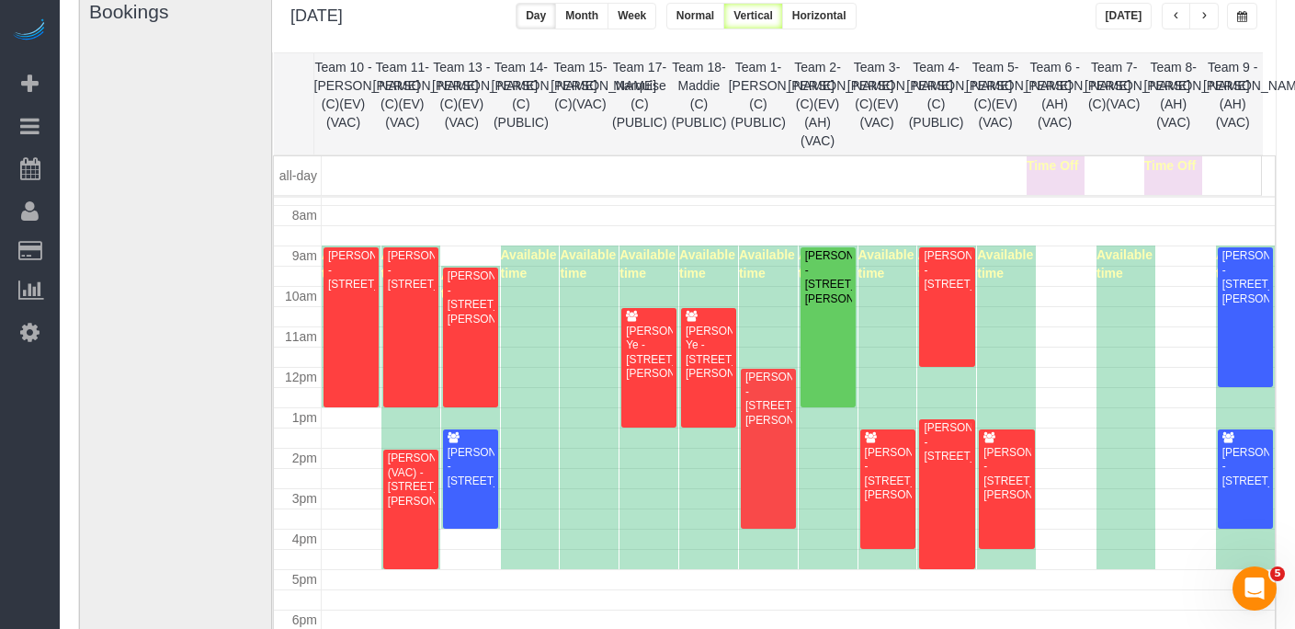
click at [1204, 19] on span "button" at bounding box center [1204, 16] width 9 height 11
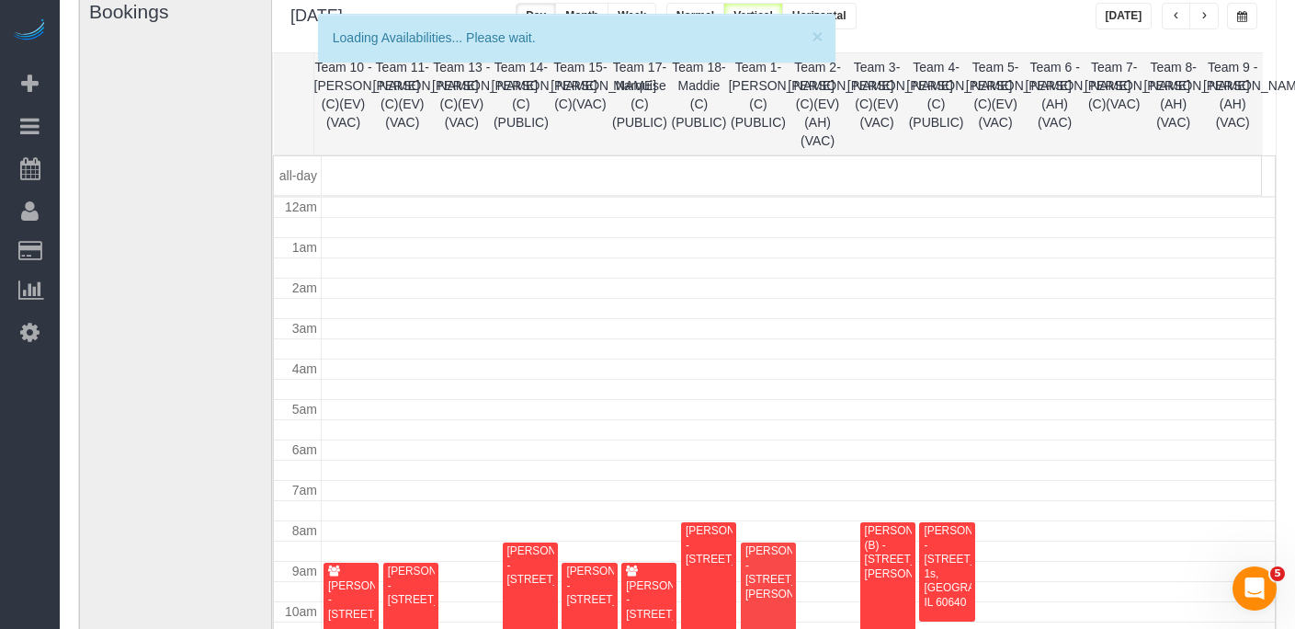
scroll to position [244, 0]
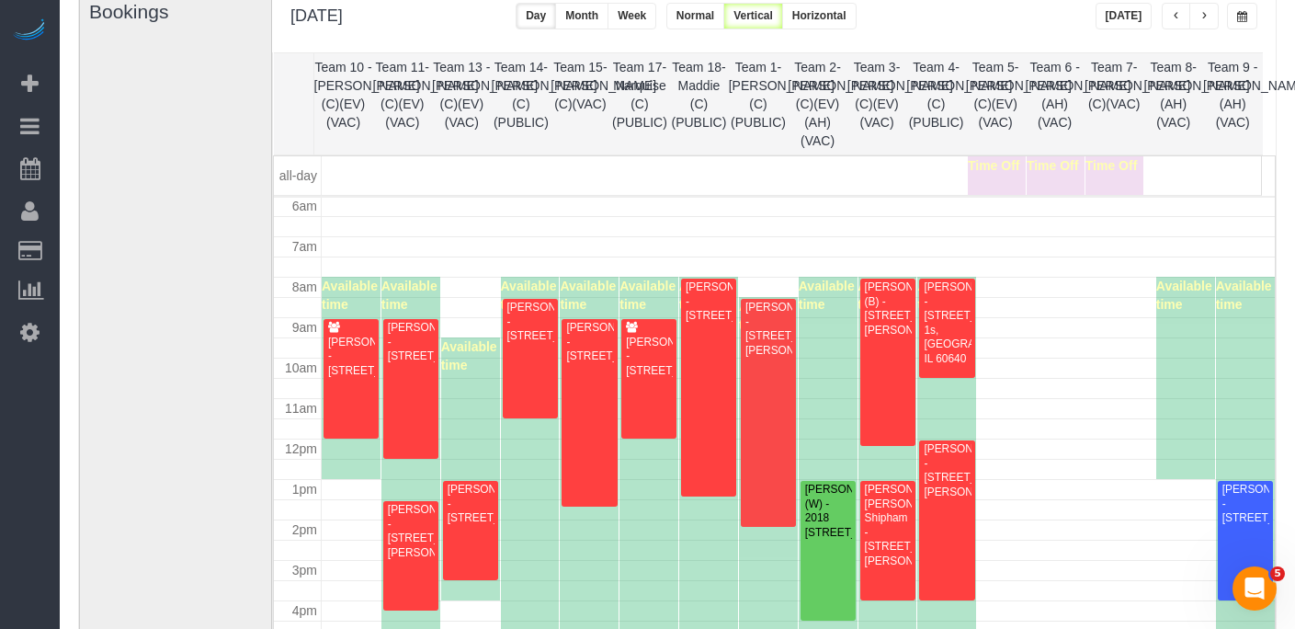
click at [1204, 19] on span "button" at bounding box center [1204, 16] width 9 height 11
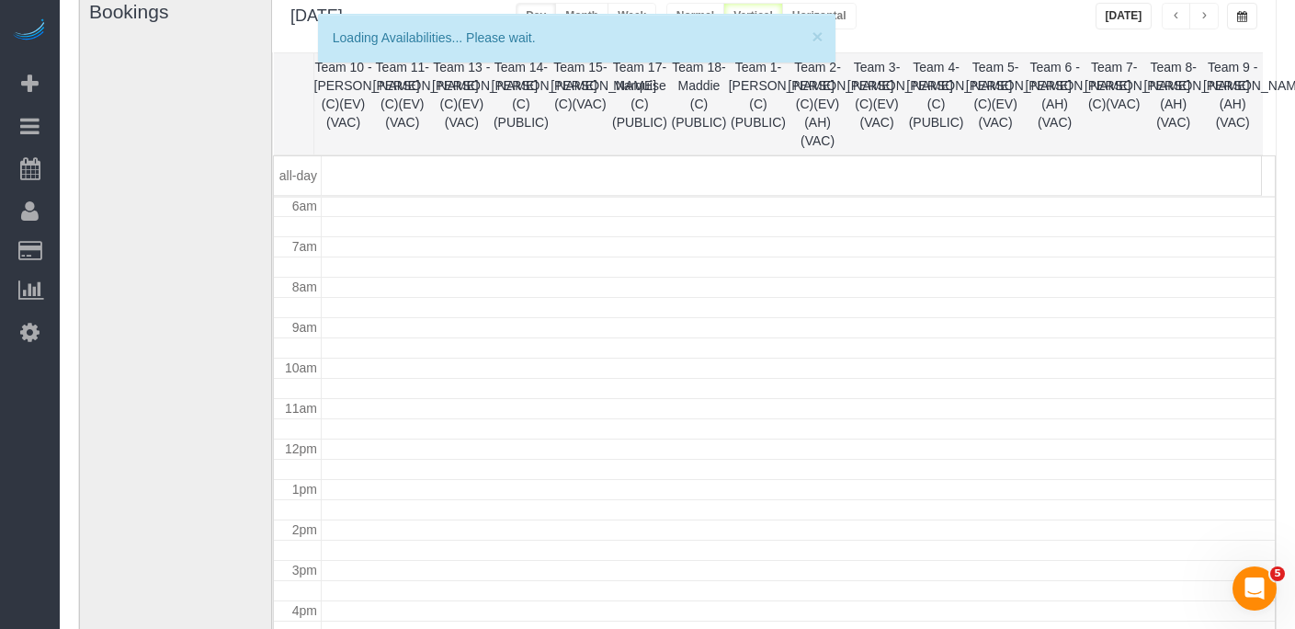
click at [1177, 21] on span "button" at bounding box center [1176, 16] width 9 height 11
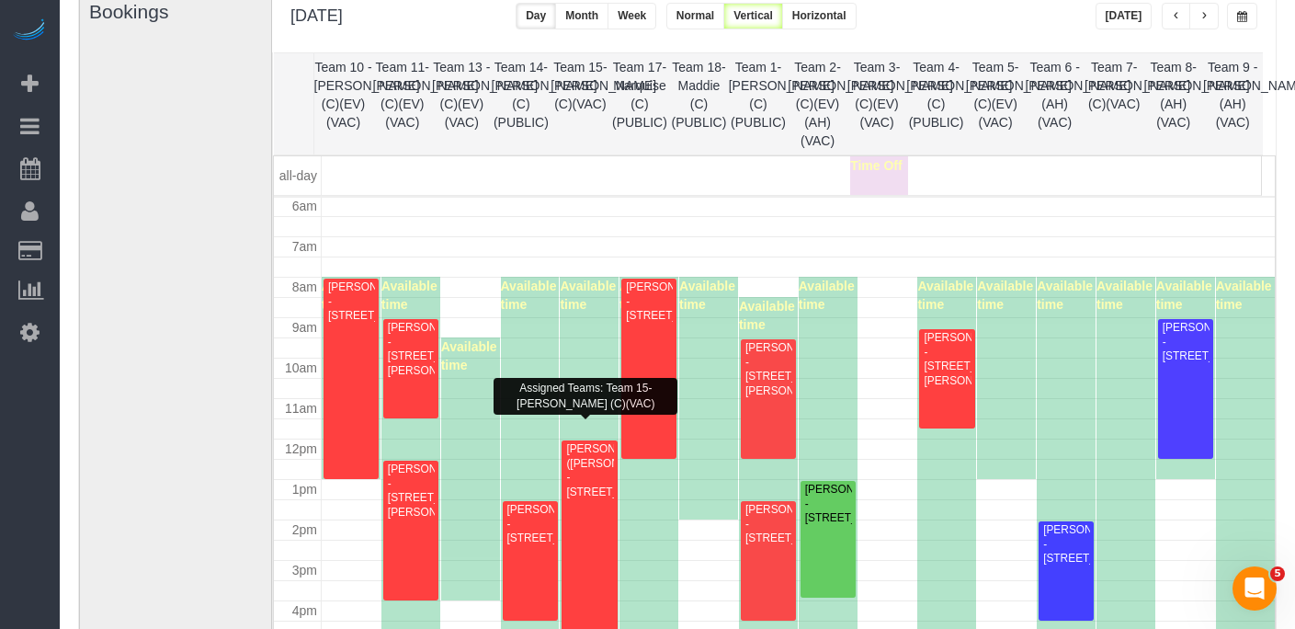
click at [583, 472] on div "[PERSON_NAME]([PERSON_NAME]) - [STREET_ADDRESS]" at bounding box center [589, 470] width 48 height 57
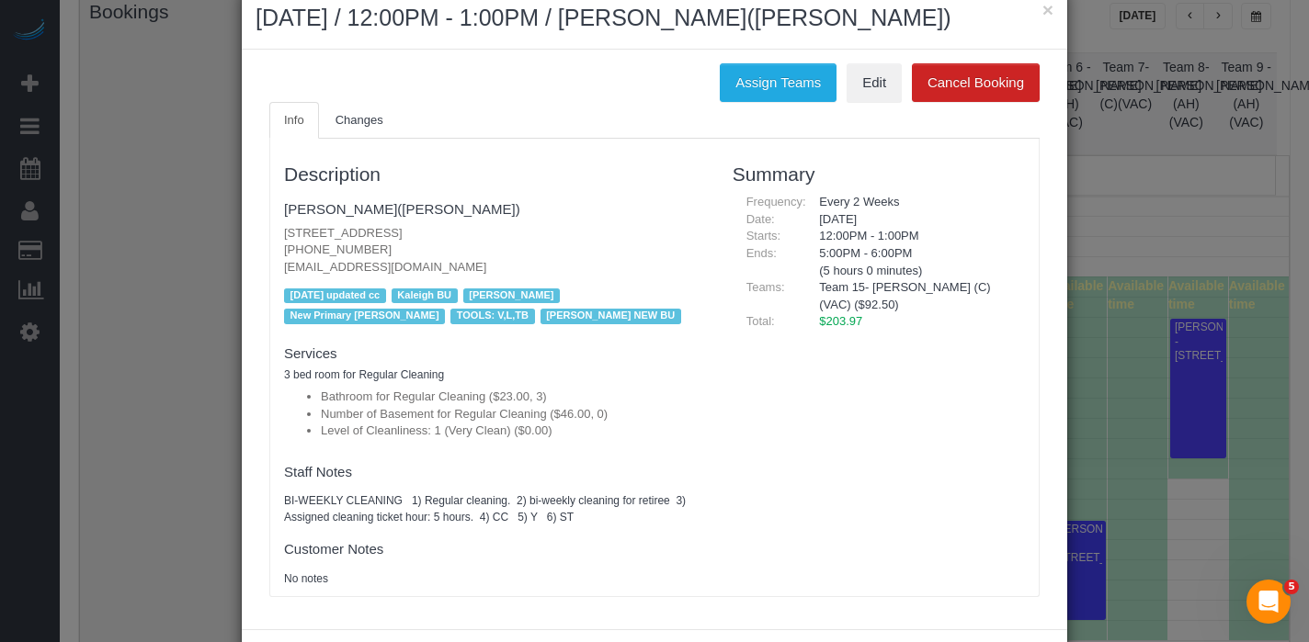
scroll to position [39, 0]
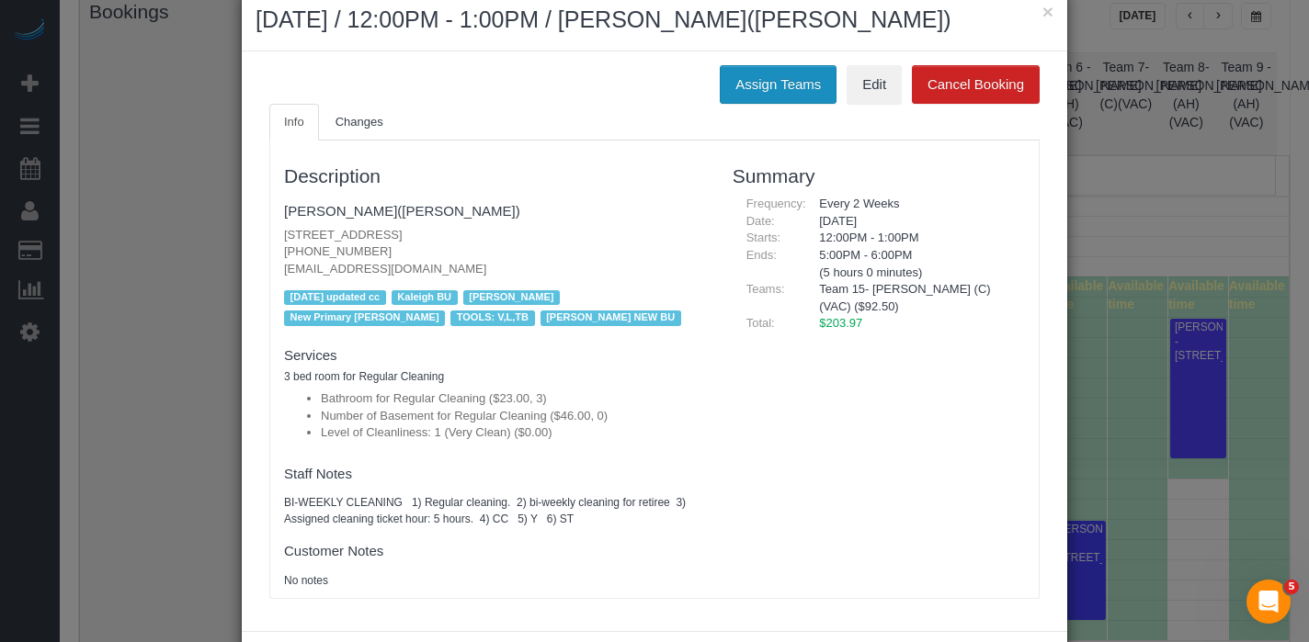
click at [772, 89] on button "Assign Teams" at bounding box center [778, 84] width 117 height 39
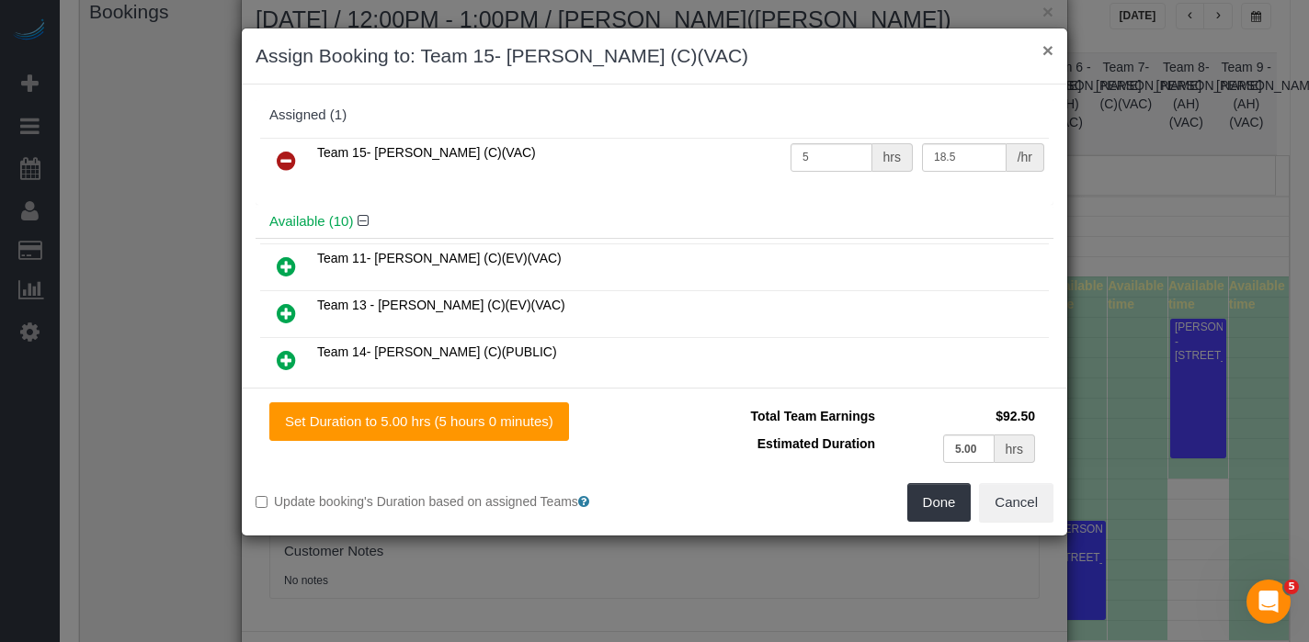
click at [1051, 52] on button "×" at bounding box center [1047, 49] width 11 height 19
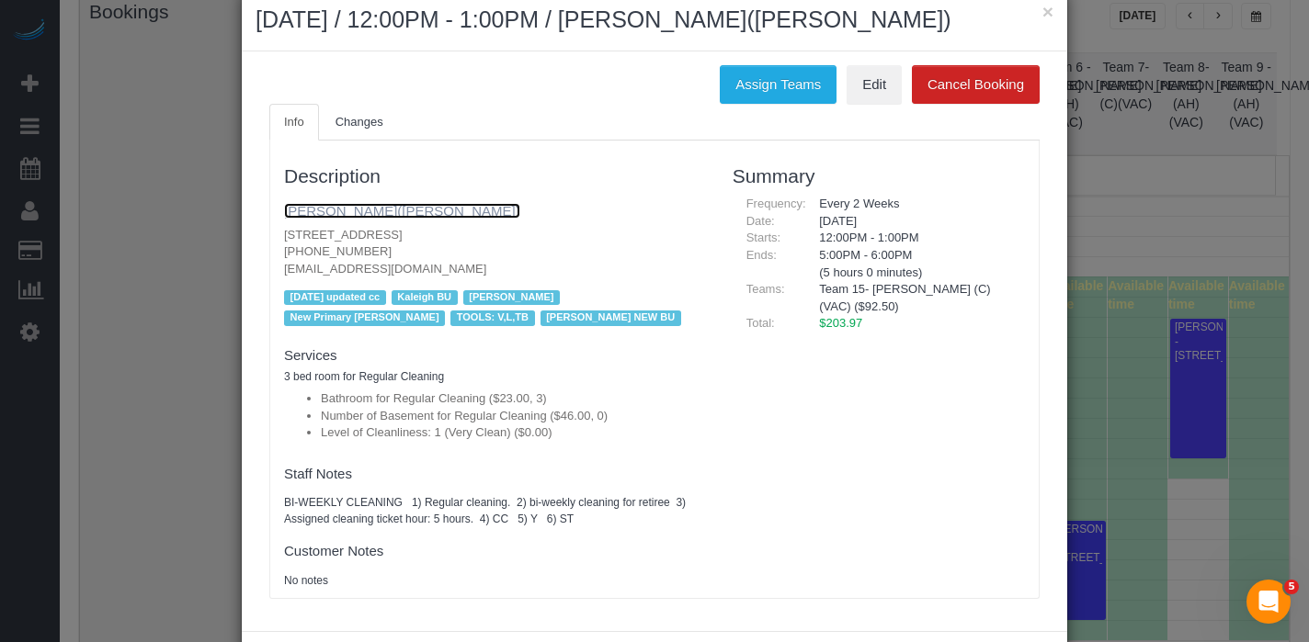
click at [344, 215] on link "Anne Heinz(Haley)" at bounding box center [402, 211] width 236 height 16
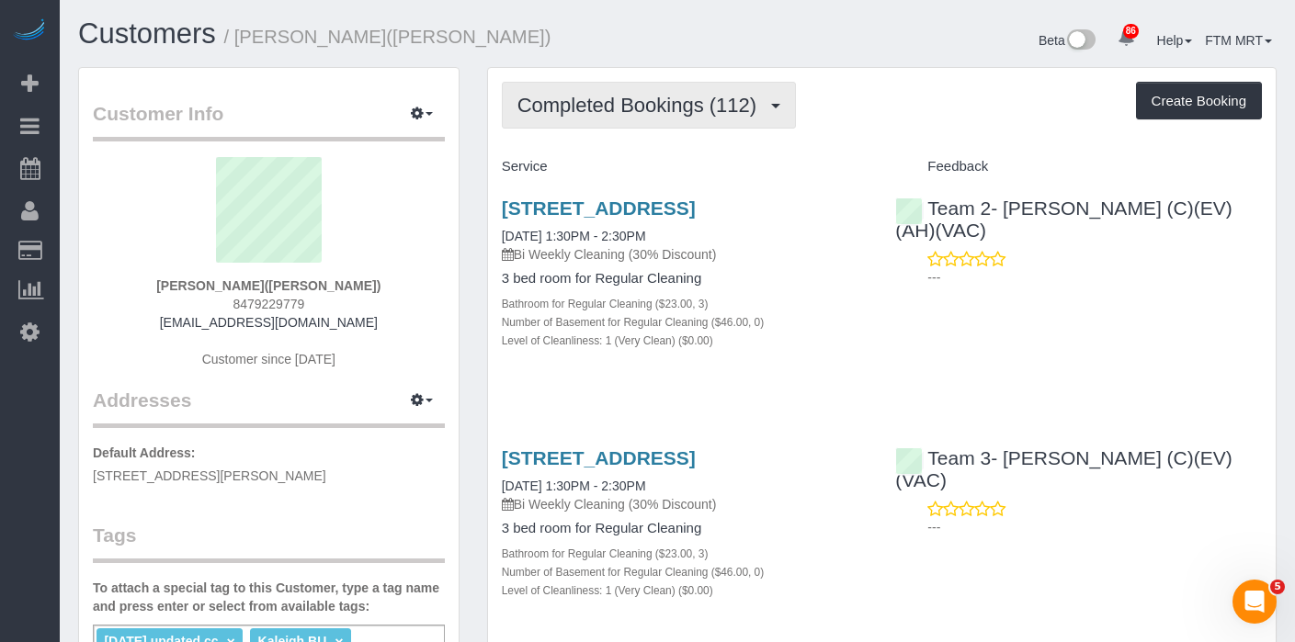
click at [747, 106] on span "Completed Bookings (112)" at bounding box center [641, 105] width 248 height 23
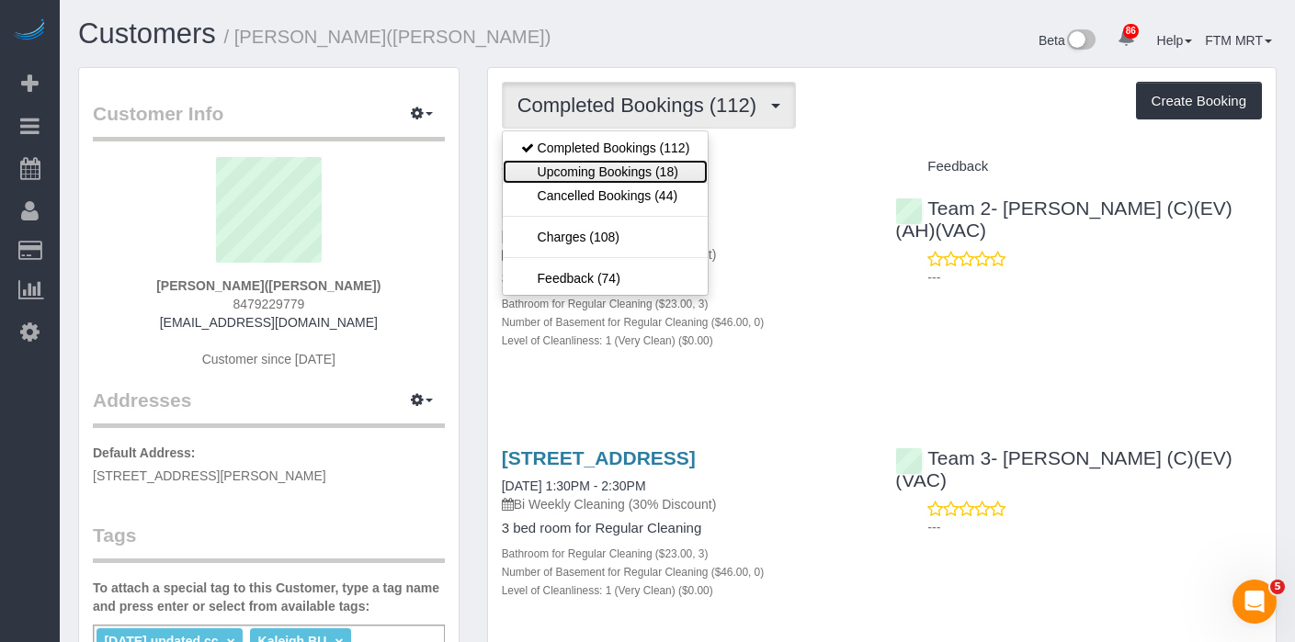
click at [669, 172] on link "Upcoming Bookings (18)" at bounding box center [606, 172] width 206 height 24
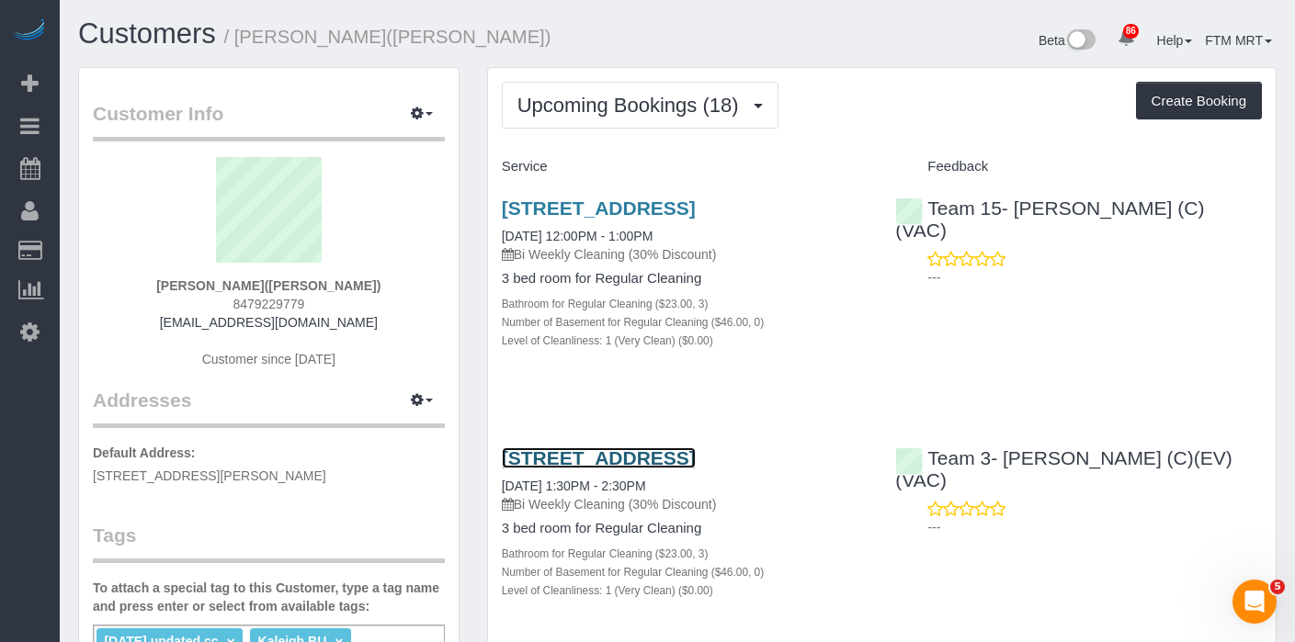
click at [596, 456] on link "[STREET_ADDRESS]" at bounding box center [599, 458] width 194 height 21
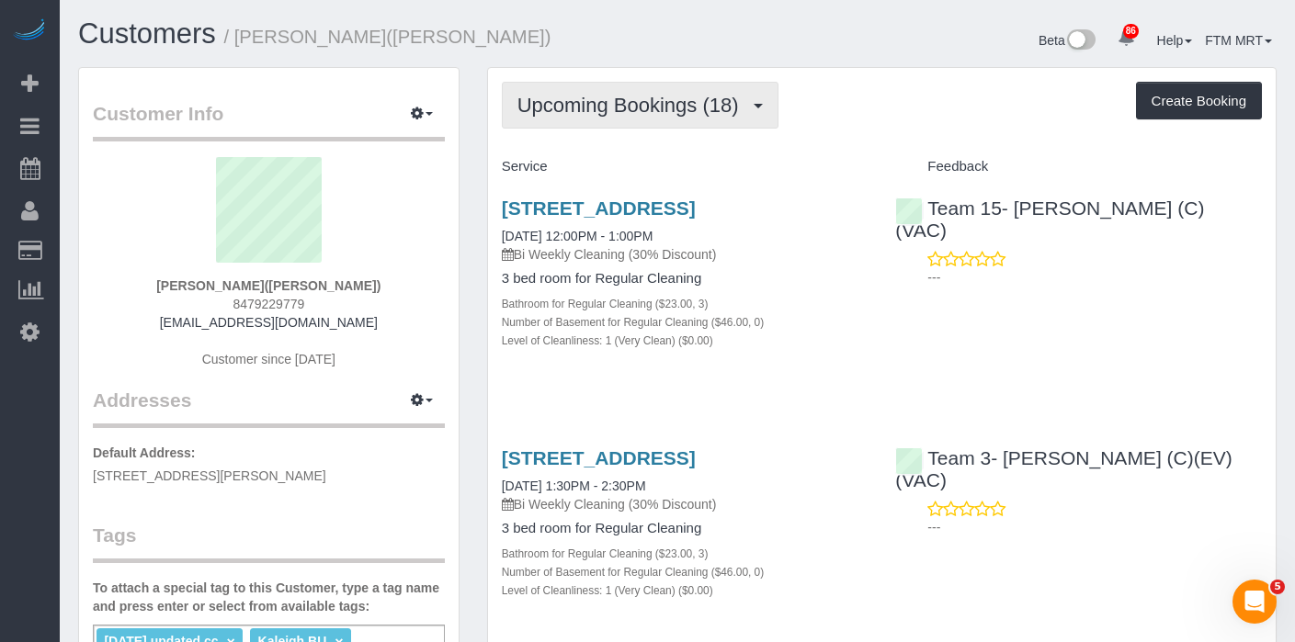
click at [598, 121] on button "Upcoming Bookings (18)" at bounding box center [640, 105] width 277 height 47
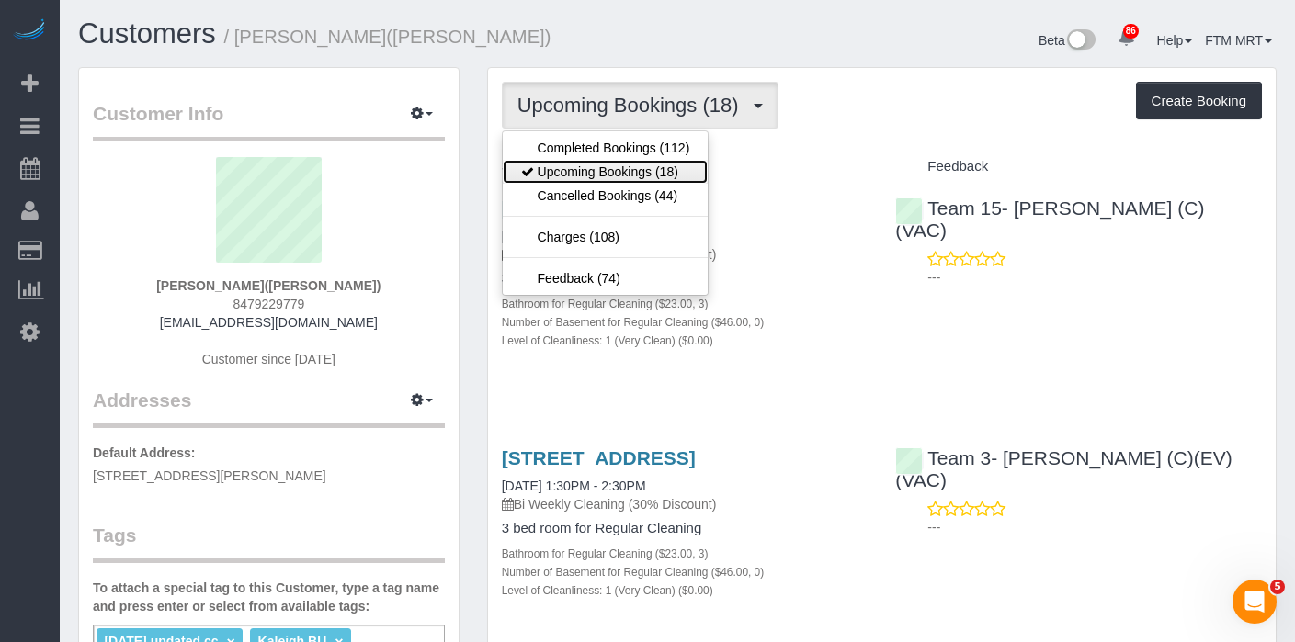
click at [582, 176] on link "Upcoming Bookings (18)" at bounding box center [606, 172] width 206 height 24
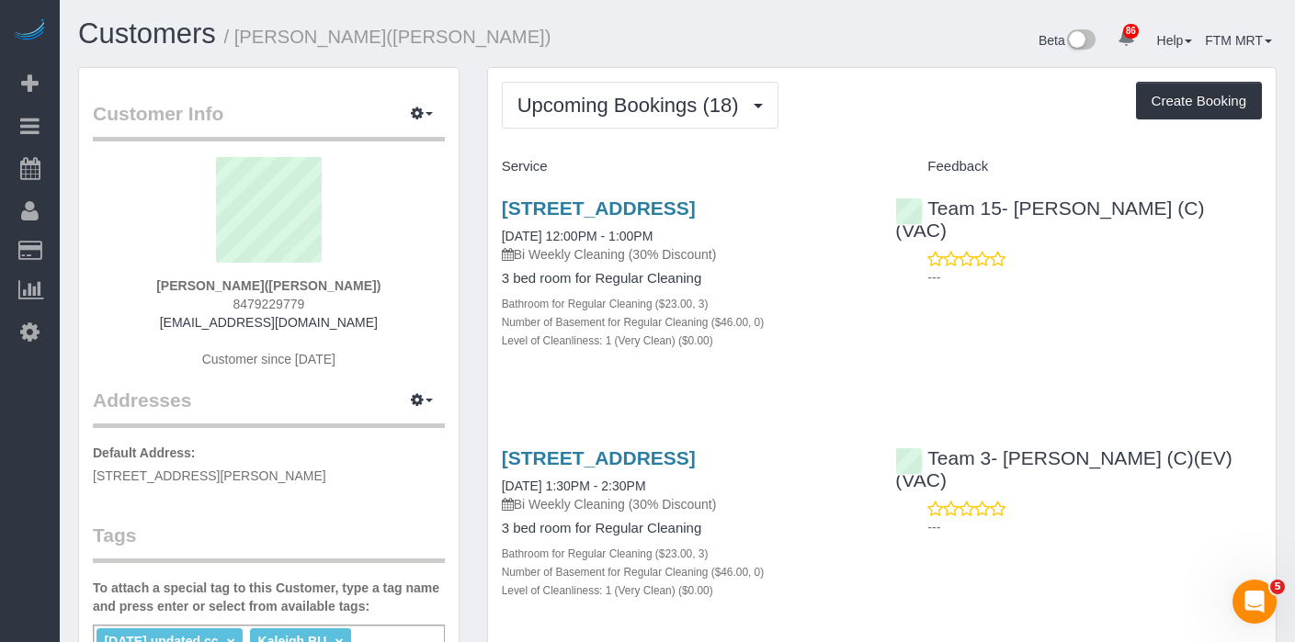
click at [551, 220] on div "[STREET_ADDRESS] [DATE] 12:00PM - 1:00PM Bi Weekly Cleaning (30% Discount)" at bounding box center [685, 231] width 367 height 66
click at [572, 207] on link "[STREET_ADDRESS]" at bounding box center [599, 208] width 194 height 21
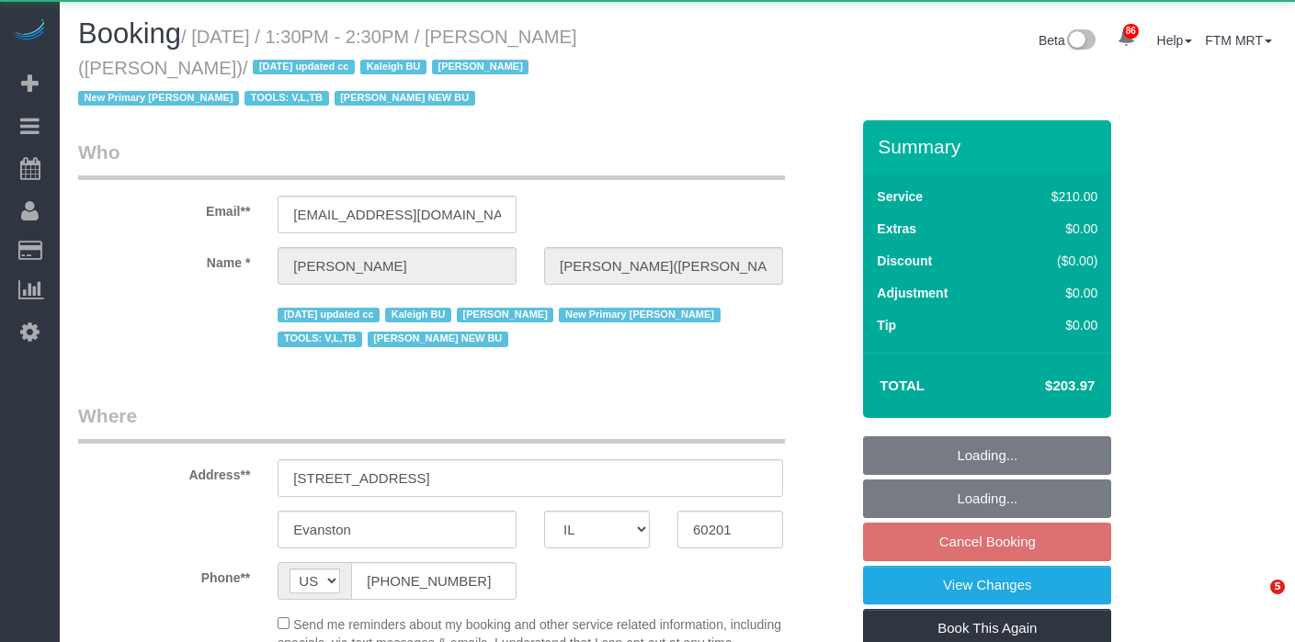
select select "IL"
select select "object:973"
select select "string:fspay-871c2df4-bf52-4d97-90d9-db583f09266c"
select select "512"
select select "3"
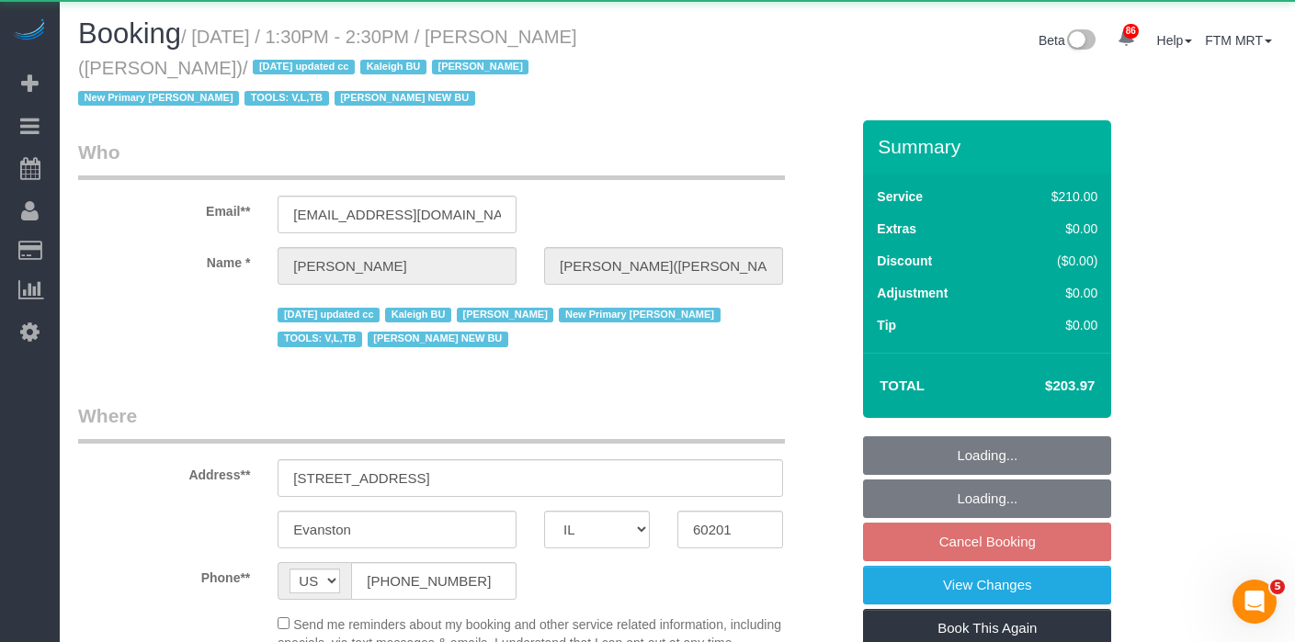
select select "number:1"
select select "number:69"
select select "number:138"
select select "number:107"
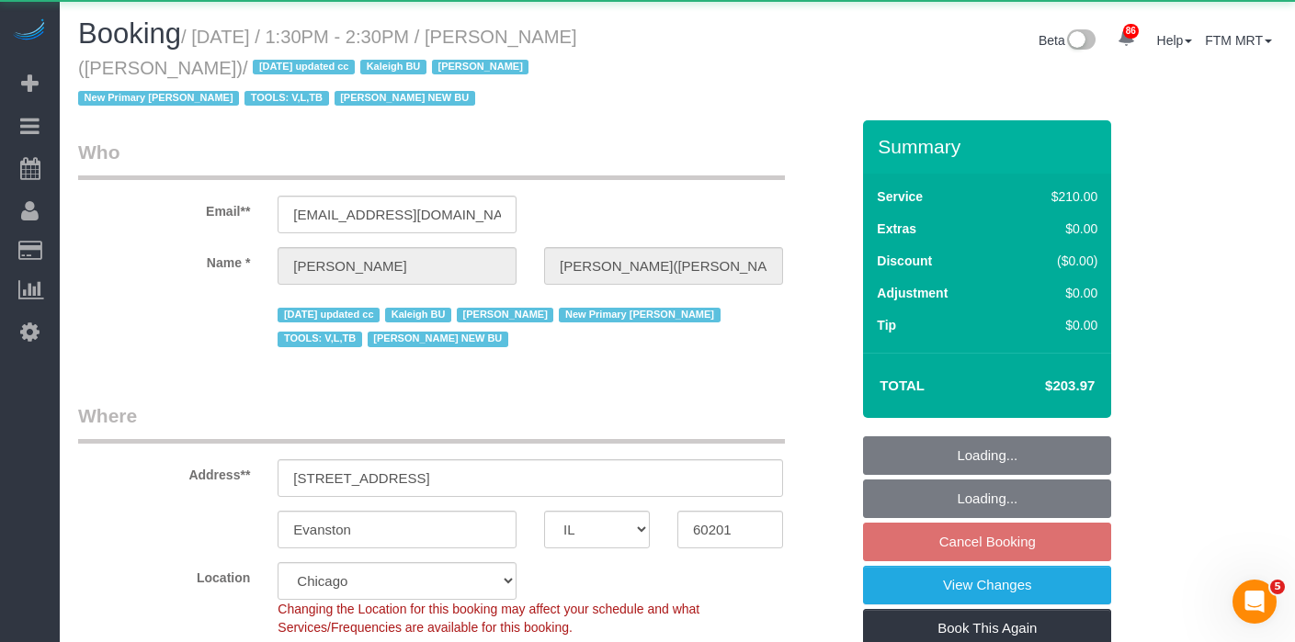
select select "object:1287"
select select "3"
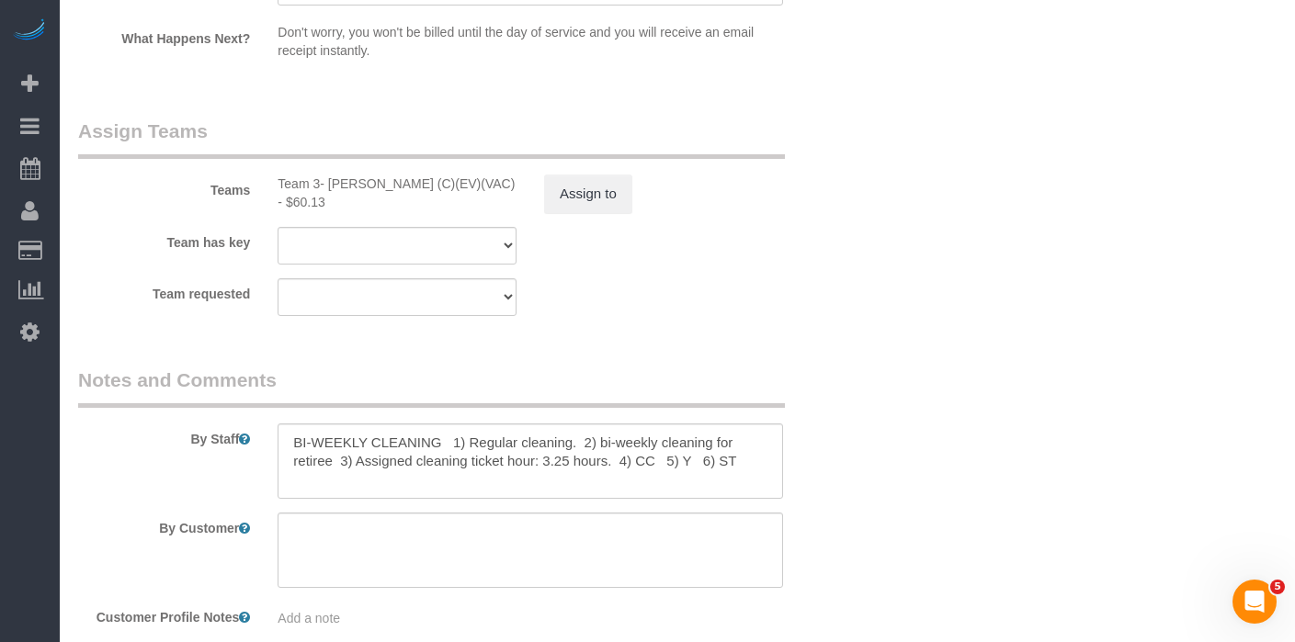
scroll to position [3398, 0]
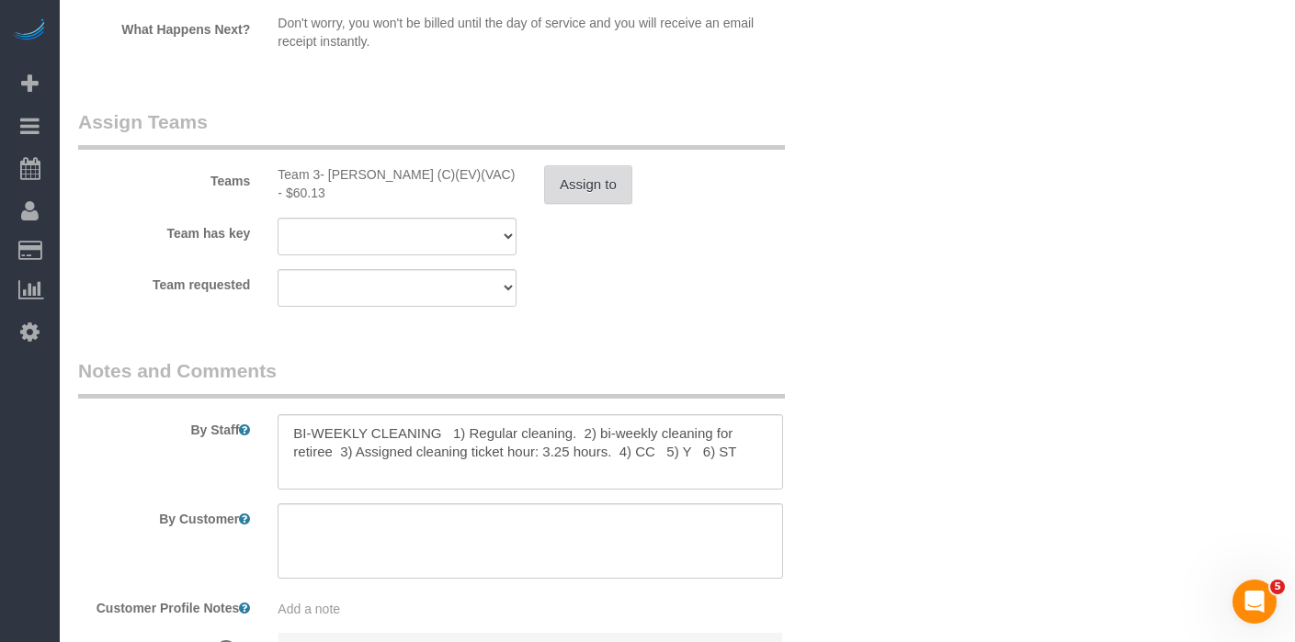
click at [586, 204] on button "Assign to" at bounding box center [588, 184] width 88 height 39
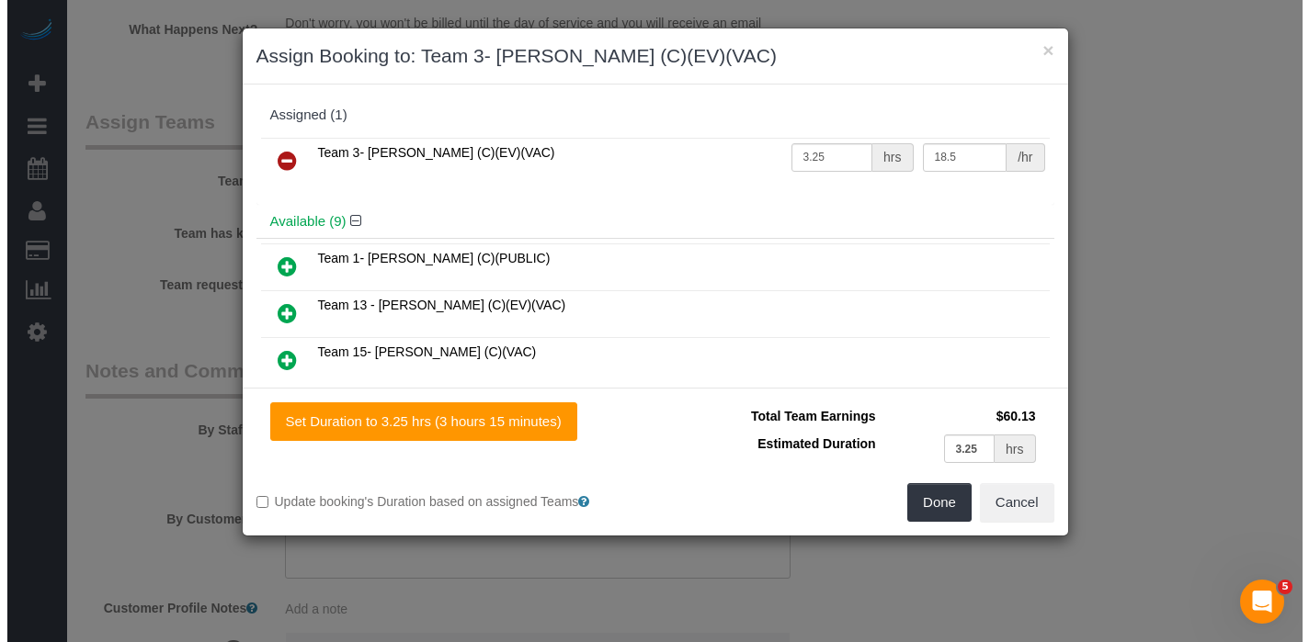
scroll to position [3378, 0]
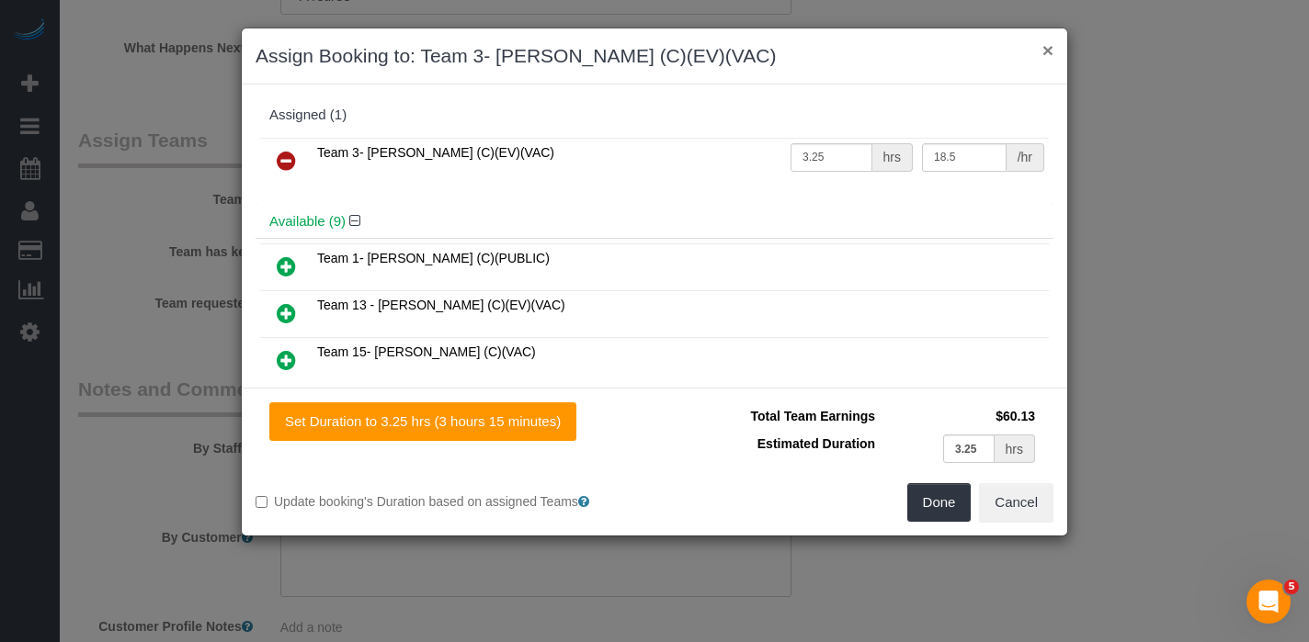
click at [1044, 56] on button "×" at bounding box center [1047, 49] width 11 height 19
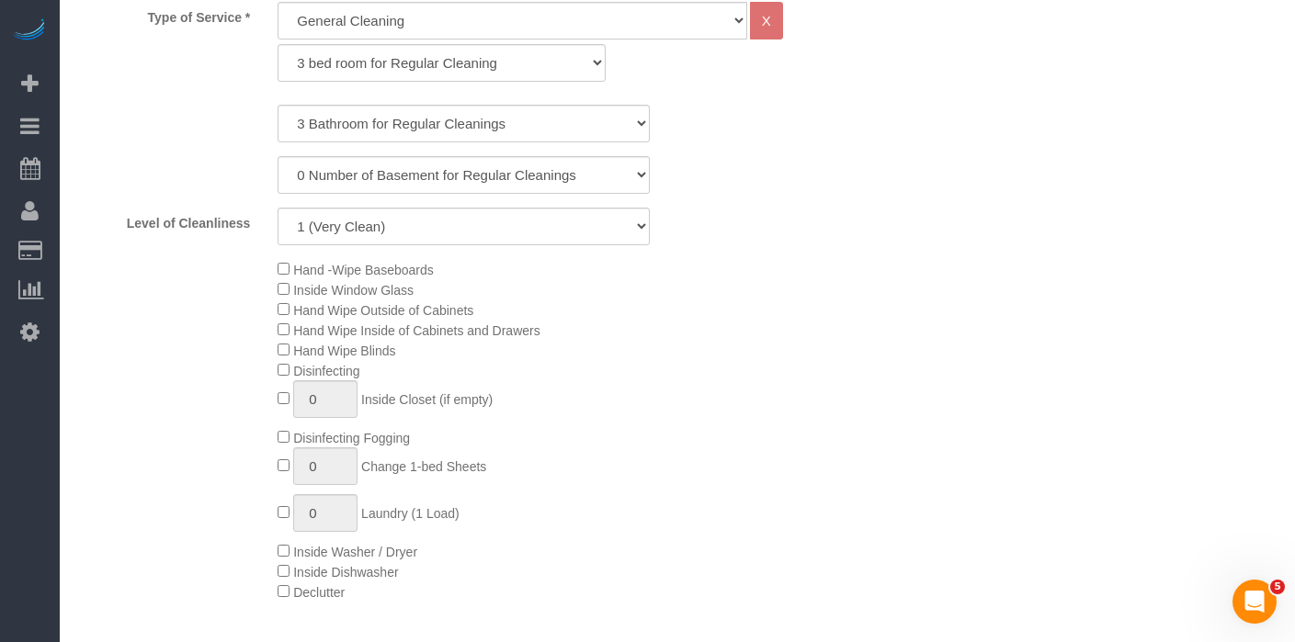
scroll to position [0, 0]
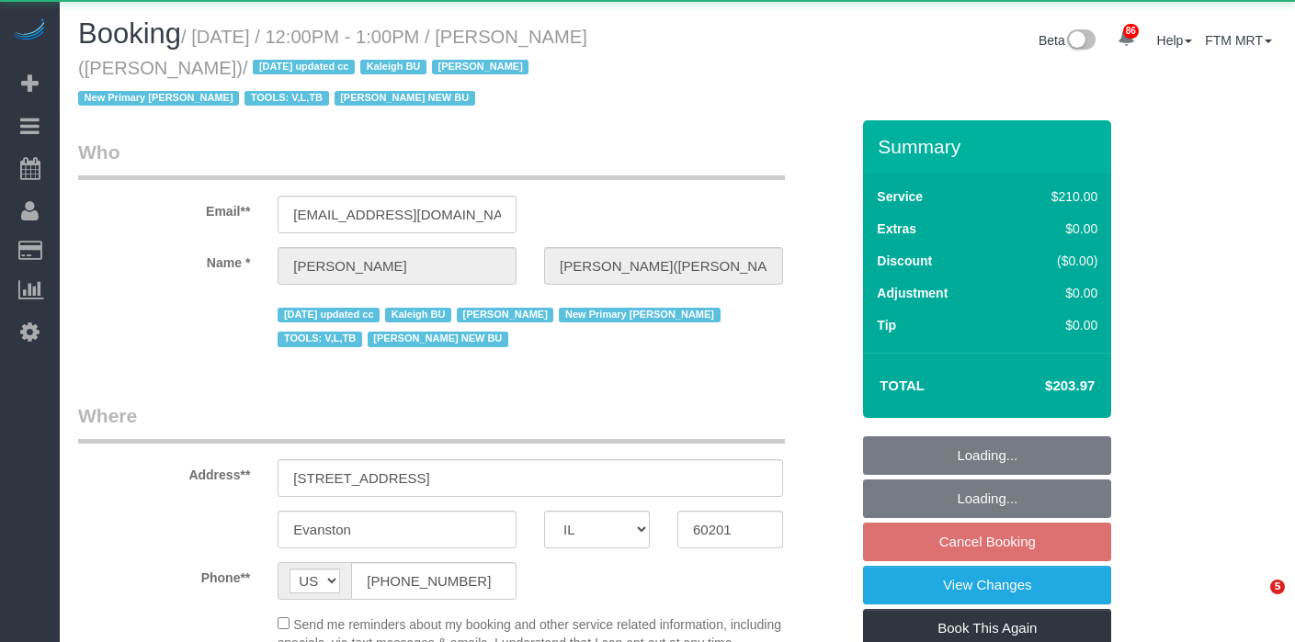
select select "IL"
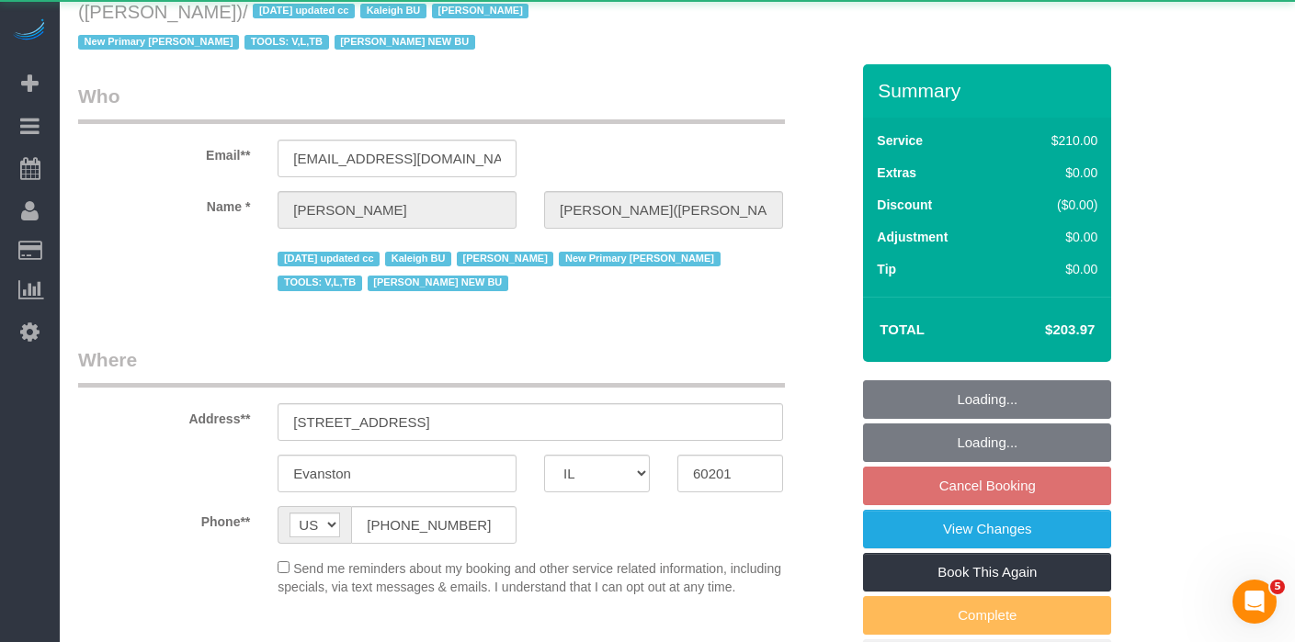
select select "object:1199"
select select "512"
select select "3"
select select "number:1"
select select "number:69"
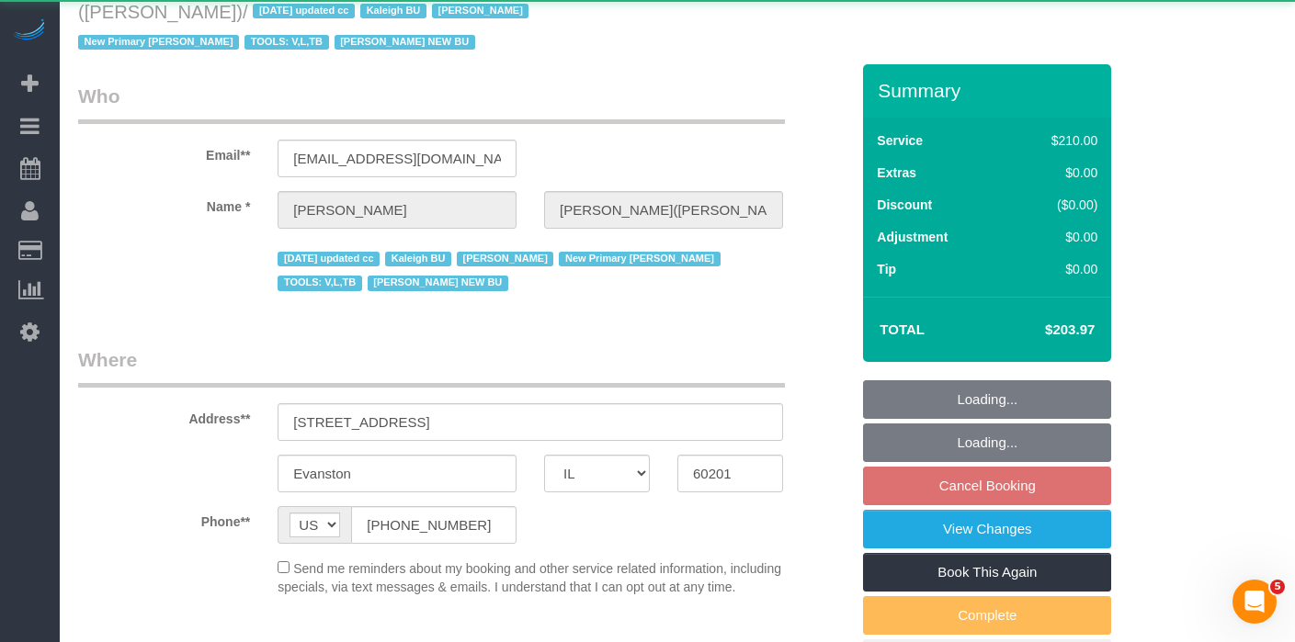
select select "number:138"
select select "number:107"
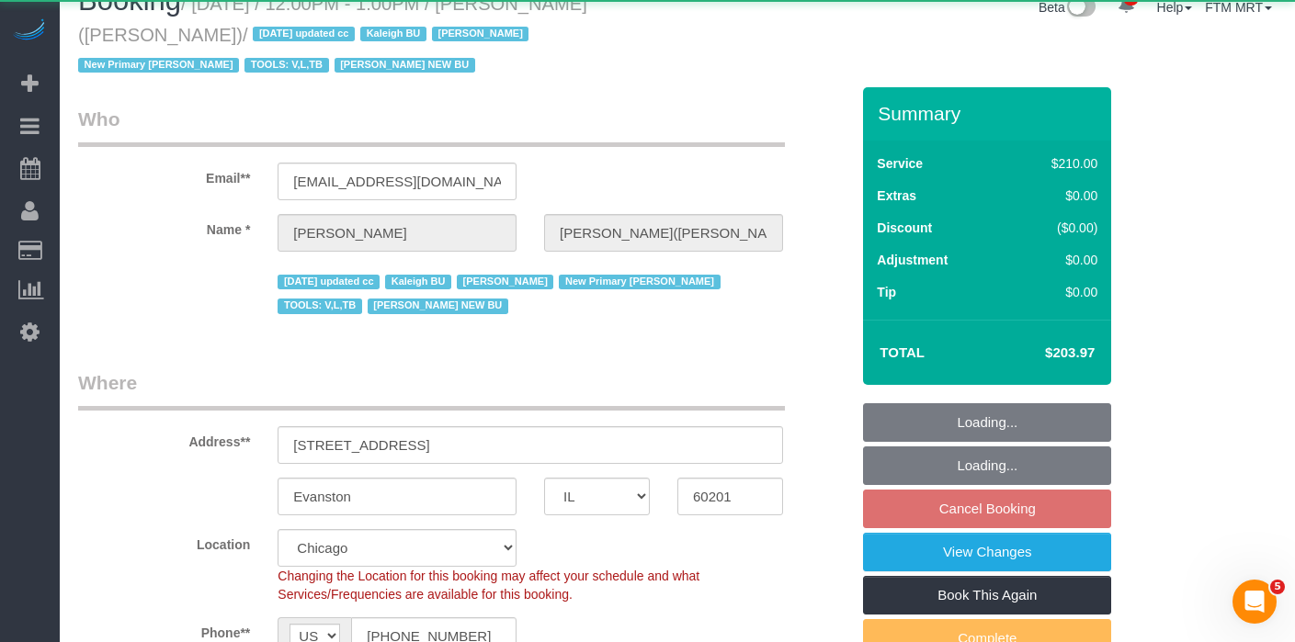
select select "object:1372"
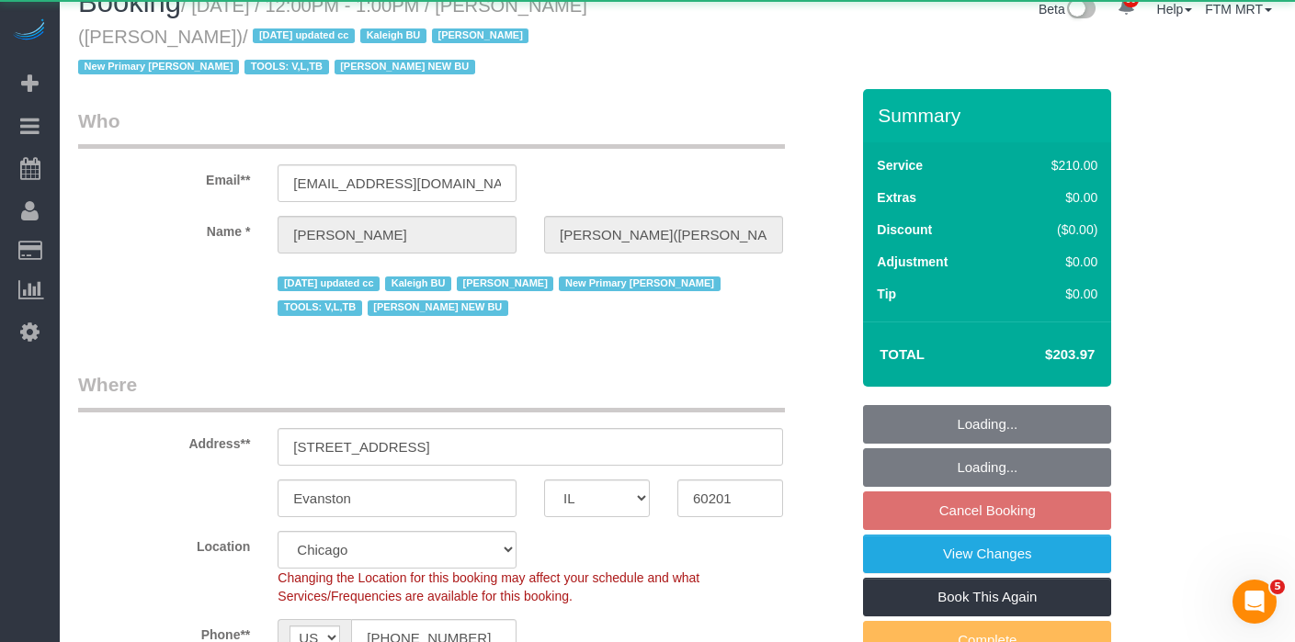
select select "3"
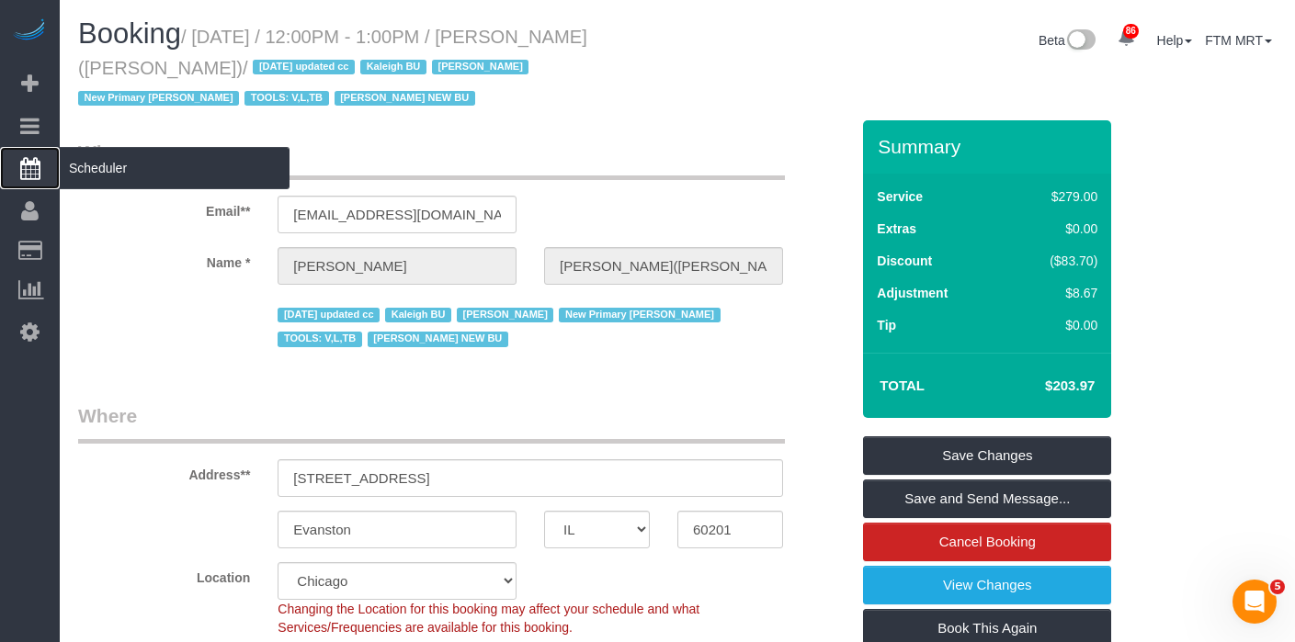
click at [128, 169] on span "Scheduler" at bounding box center [175, 168] width 230 height 42
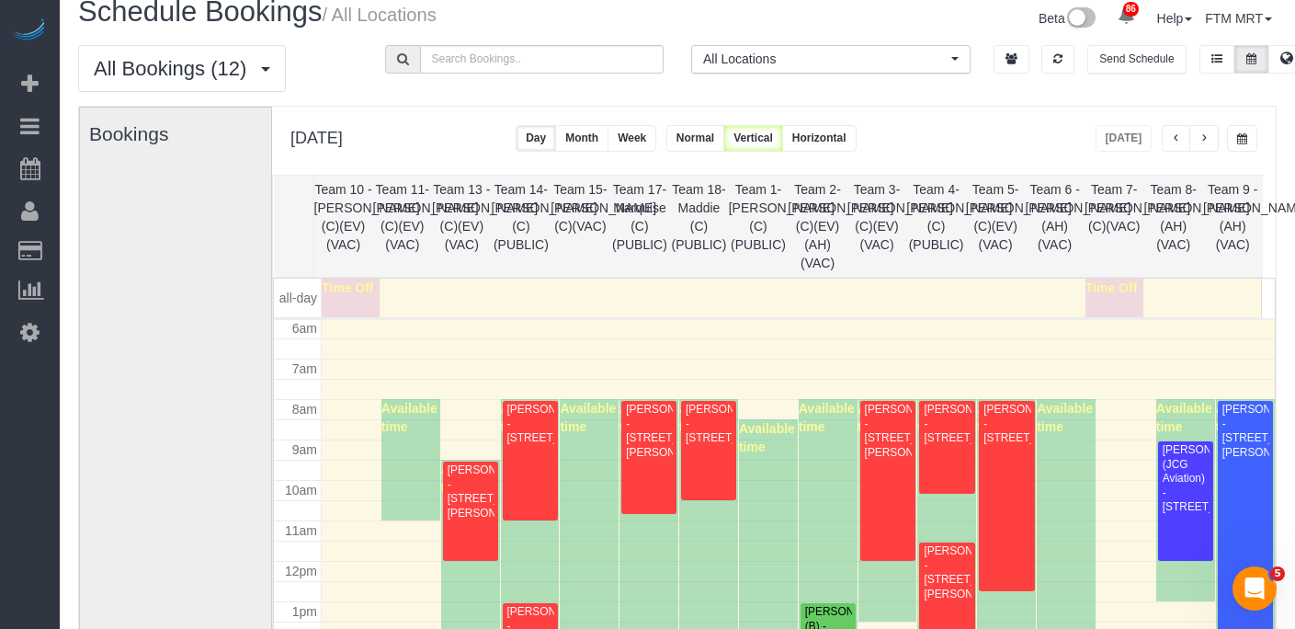
scroll to position [43, 0]
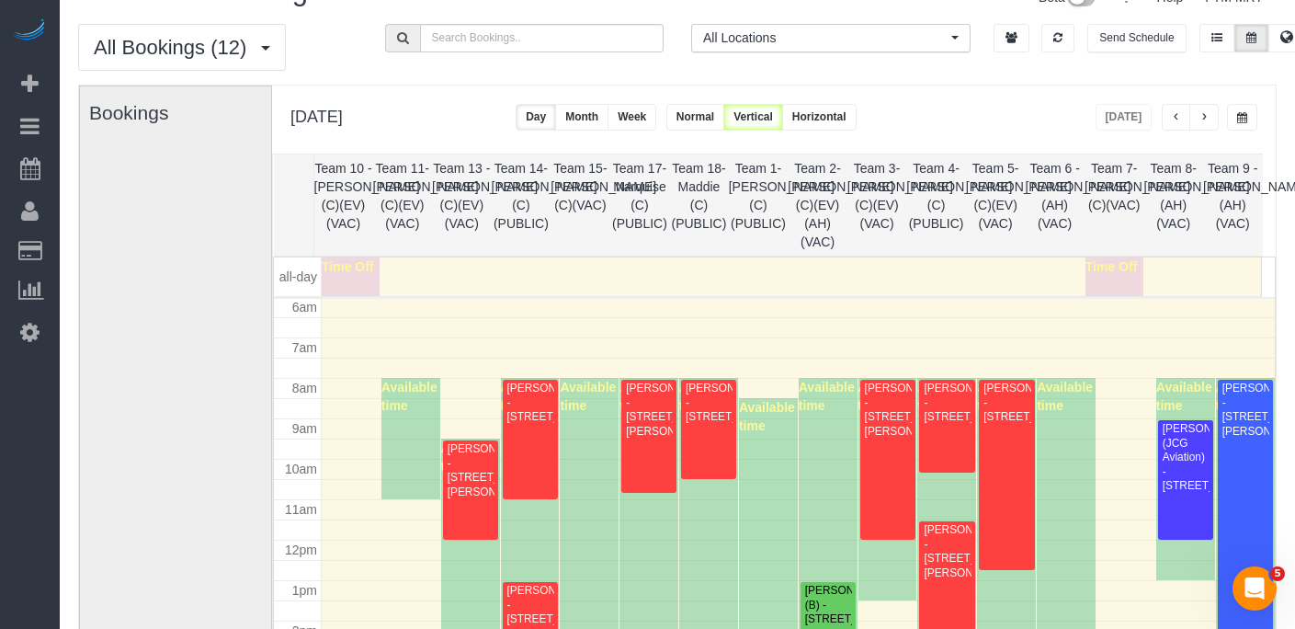
click at [1200, 126] on button "button" at bounding box center [1203, 117] width 29 height 27
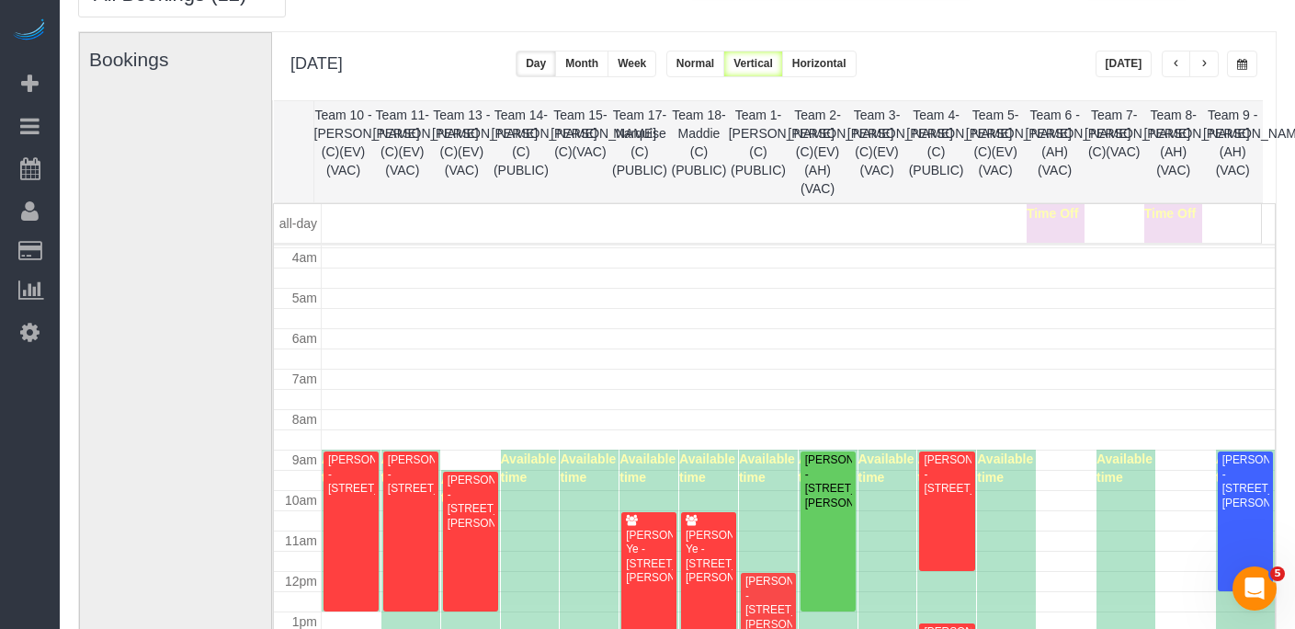
scroll to position [0, 0]
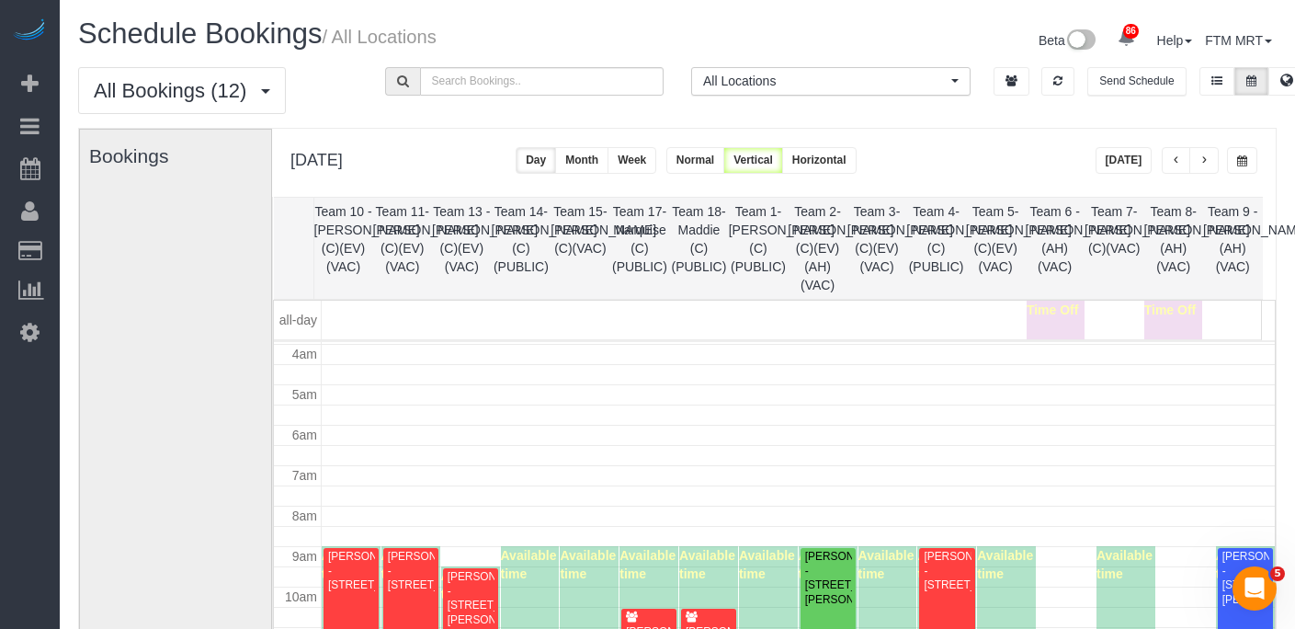
click at [1209, 165] on button "button" at bounding box center [1203, 160] width 29 height 27
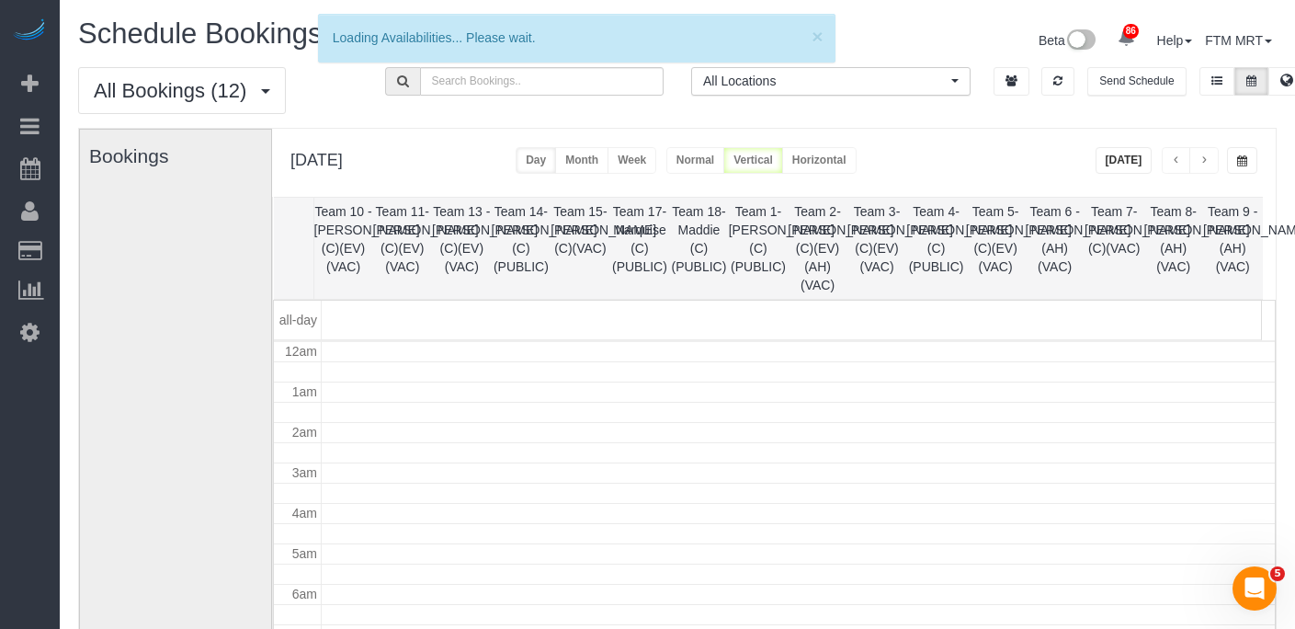
scroll to position [244, 0]
click at [1208, 160] on span "button" at bounding box center [1204, 160] width 9 height 11
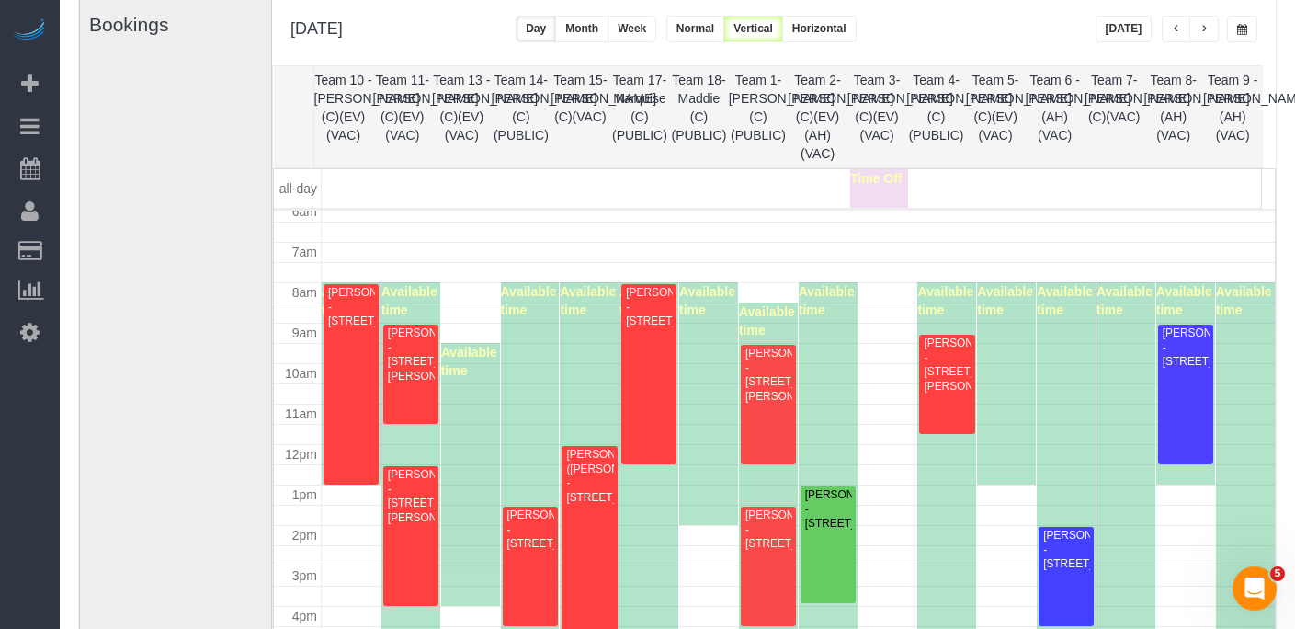
scroll to position [145, 0]
